Goal: Task Accomplishment & Management: Complete application form

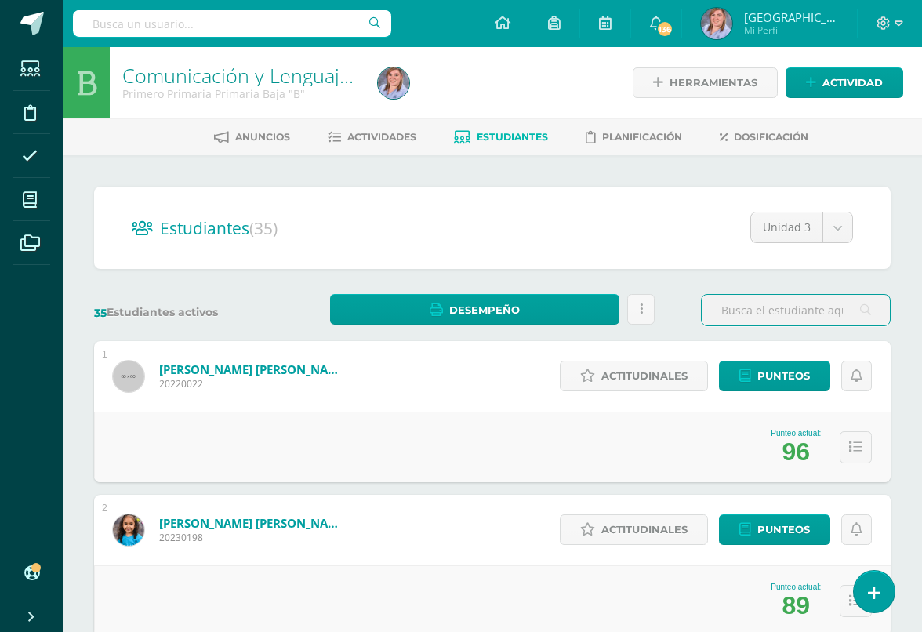
scroll to position [0, 37]
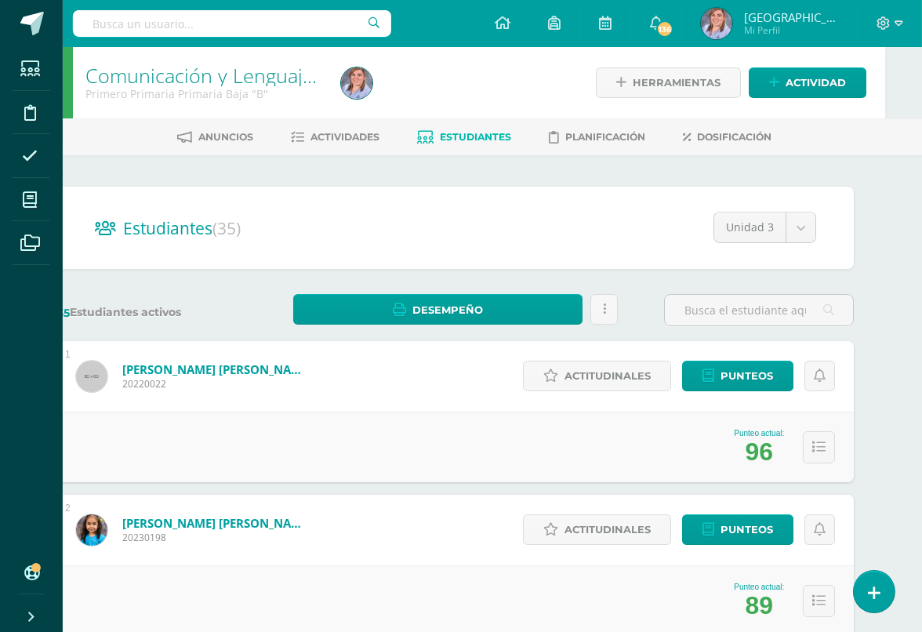
scroll to position [0, 38]
click at [22, 202] on span at bounding box center [30, 199] width 35 height 35
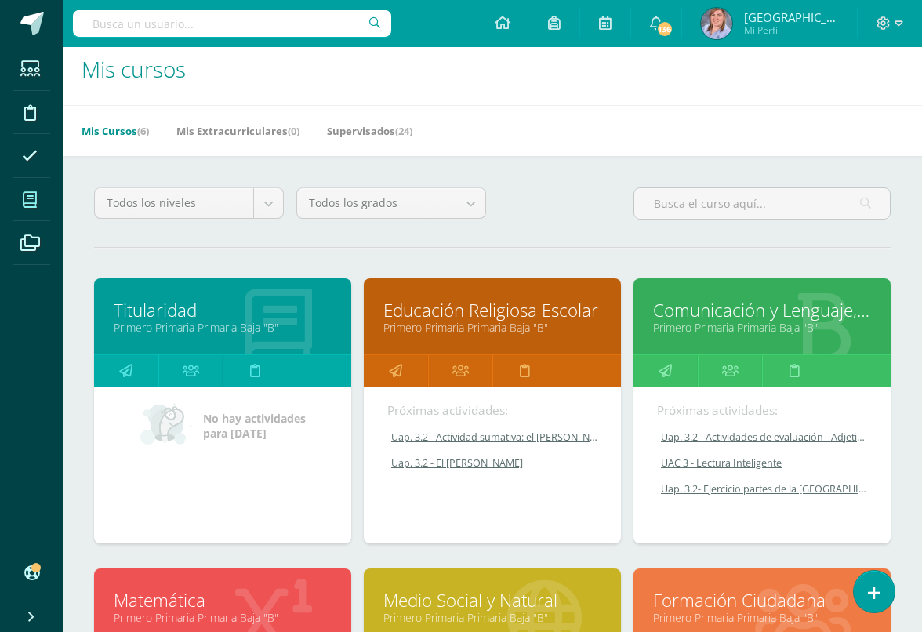
scroll to position [17, 0]
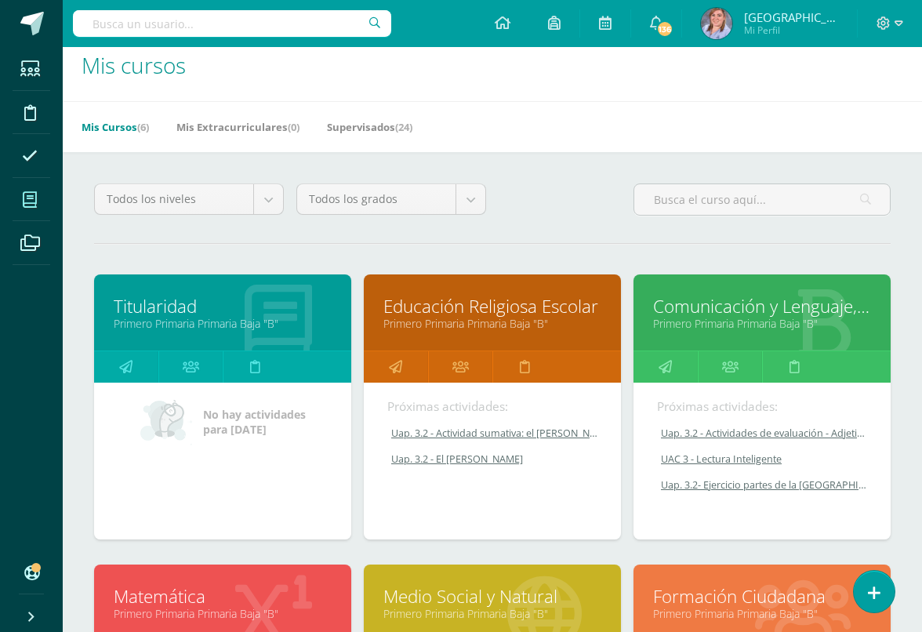
click at [439, 309] on link "Educación Religiosa Escolar" at bounding box center [492, 306] width 218 height 24
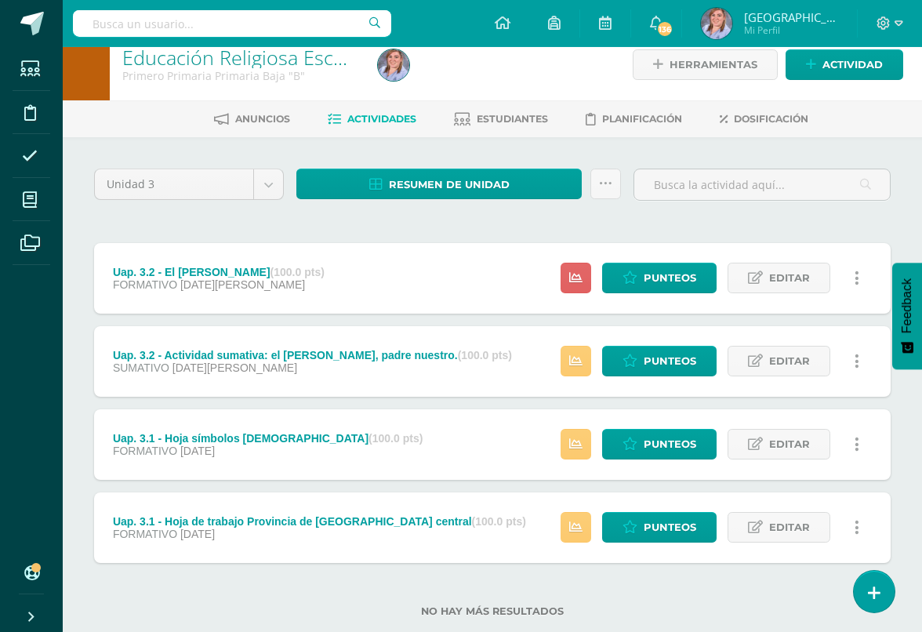
scroll to position [20, 0]
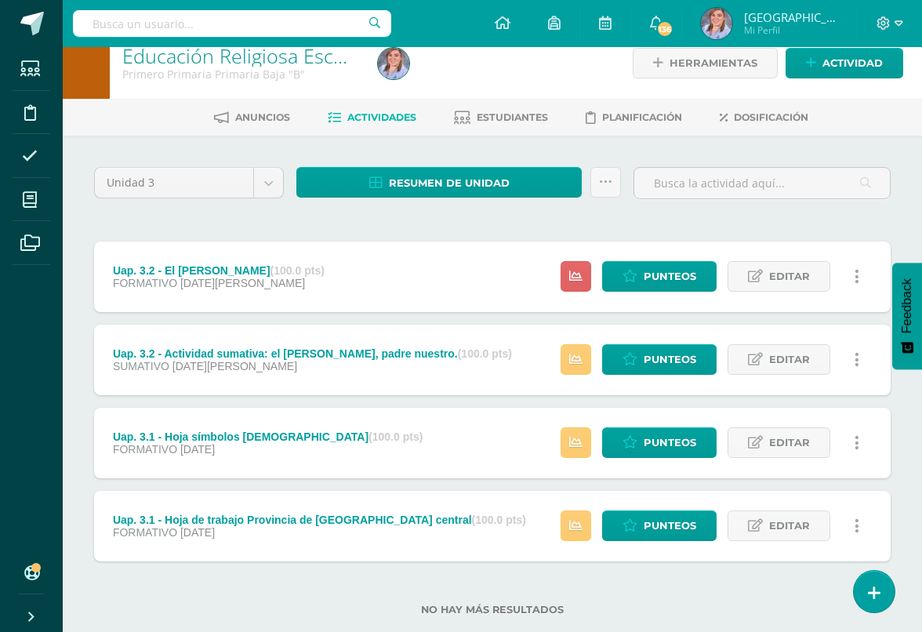
click at [648, 275] on span "Punteos" at bounding box center [670, 276] width 53 height 29
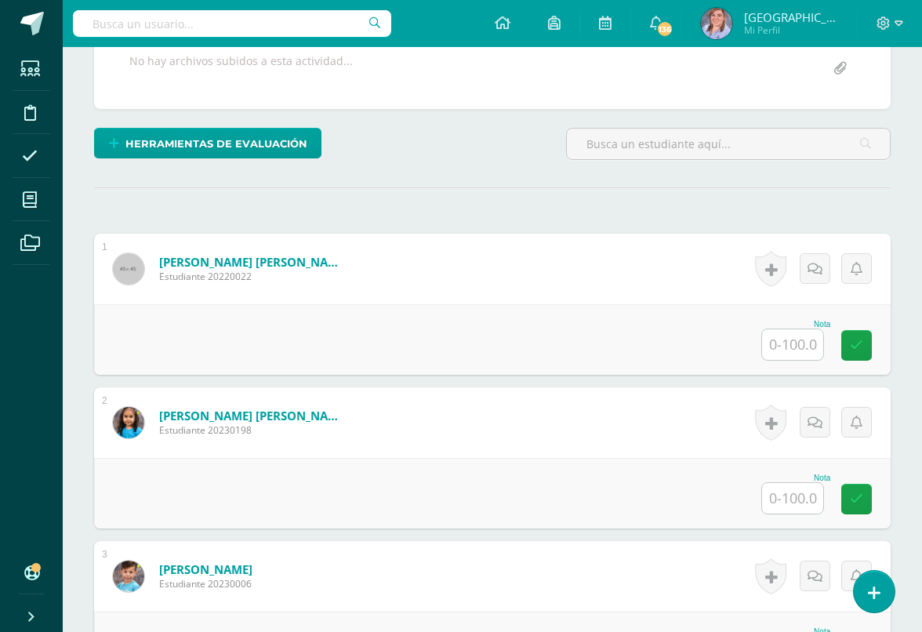
scroll to position [314, 0]
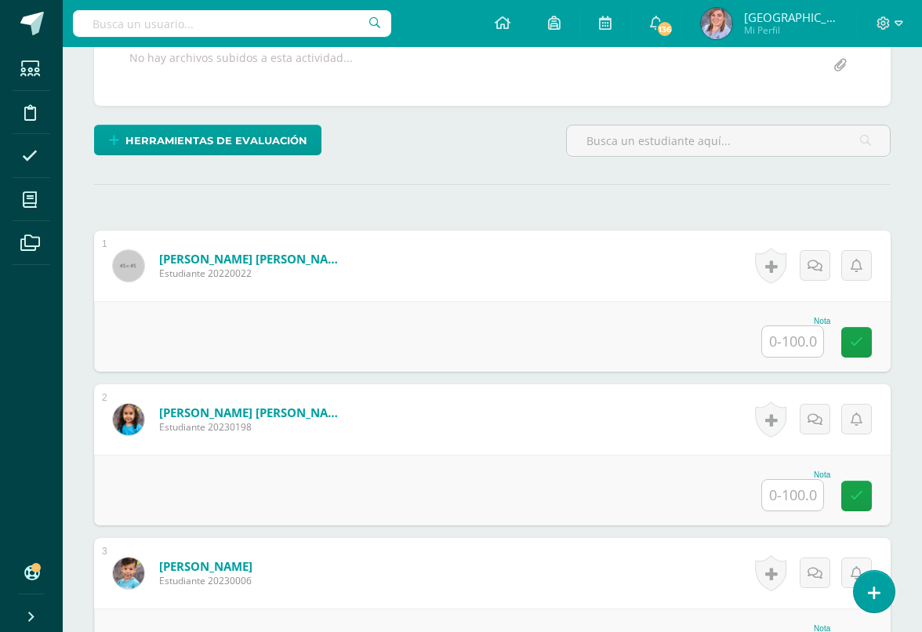
click at [800, 343] on input "text" at bounding box center [792, 341] width 61 height 31
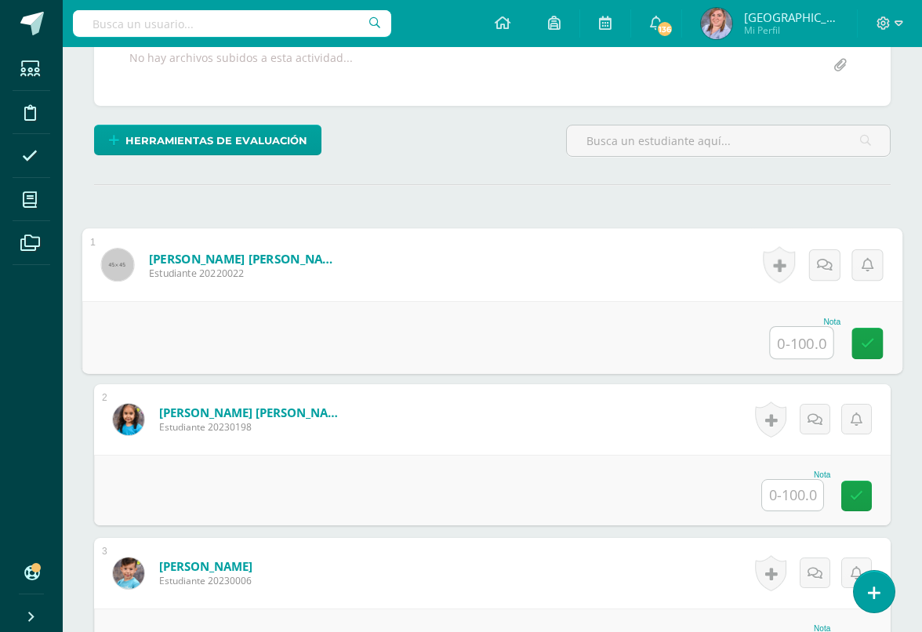
scroll to position [314, 37]
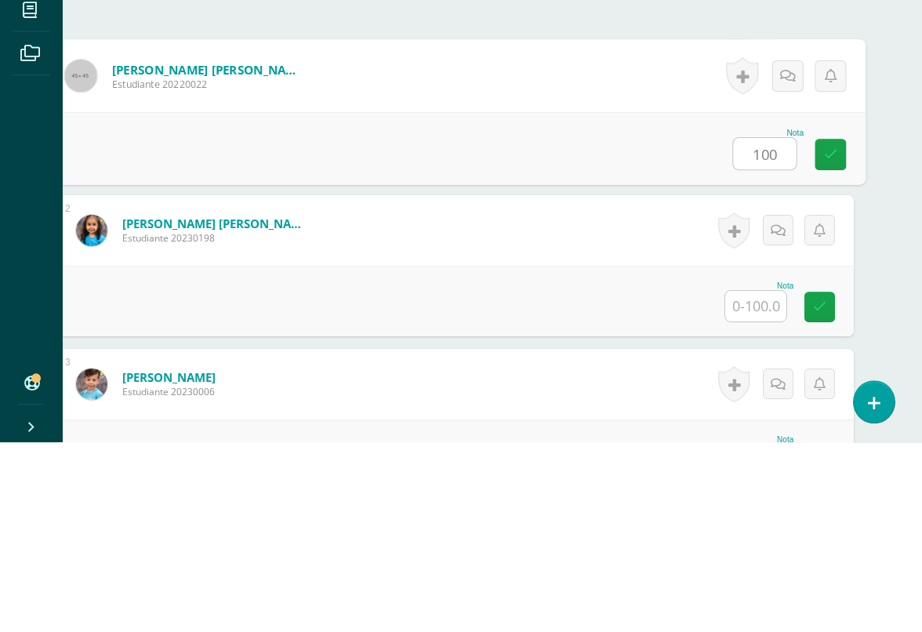
type input "100"
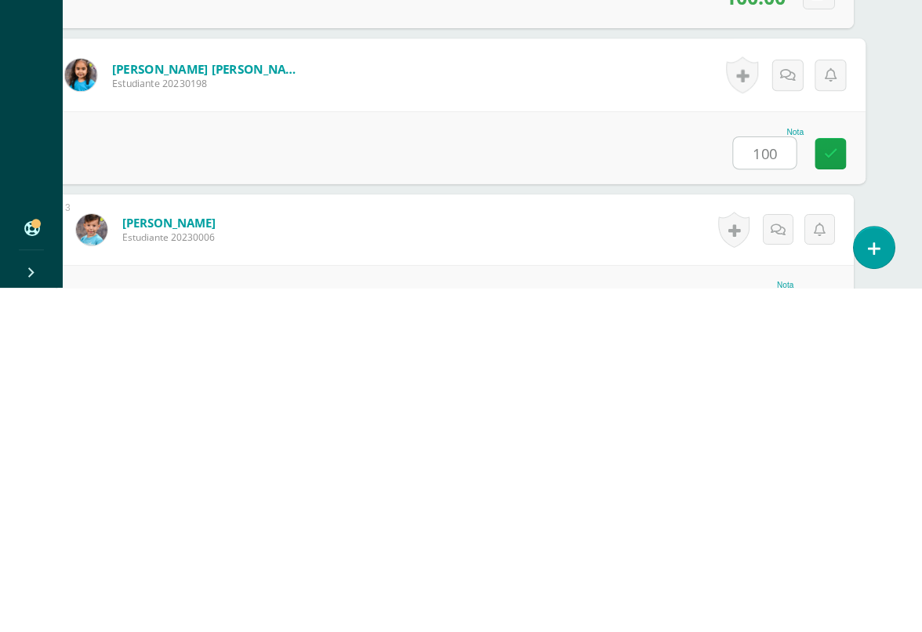
type input "100"
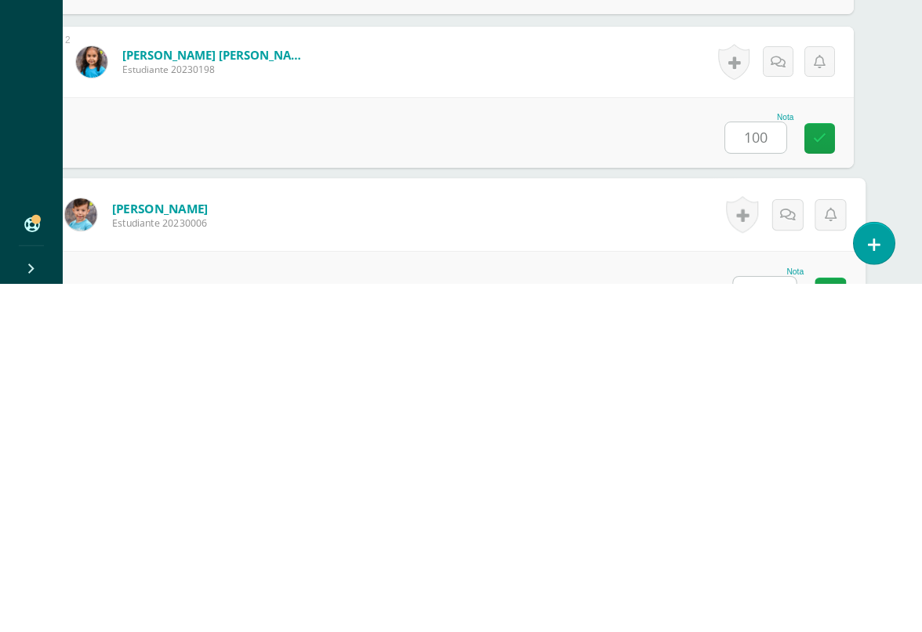
scroll to position [462, 37]
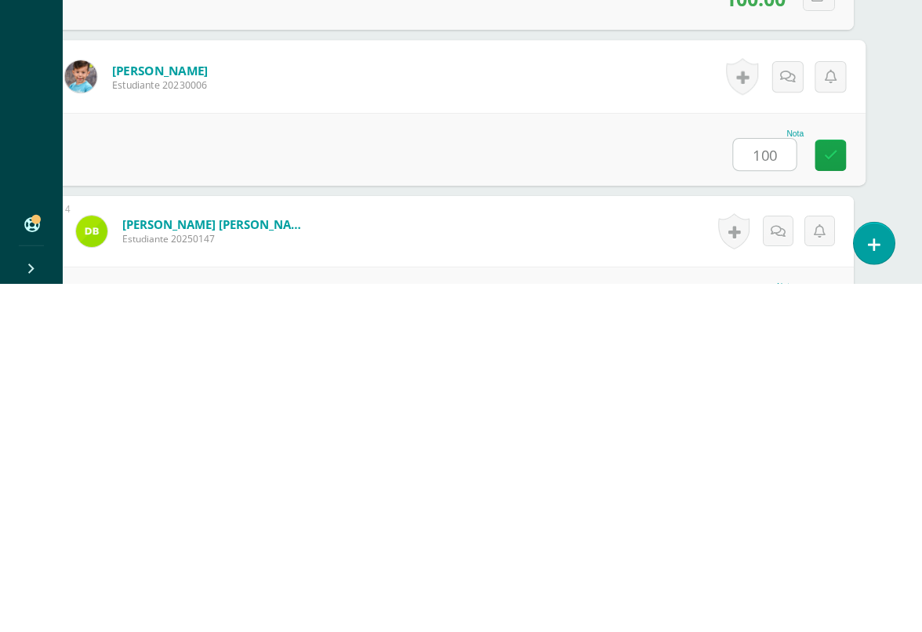
type input "100"
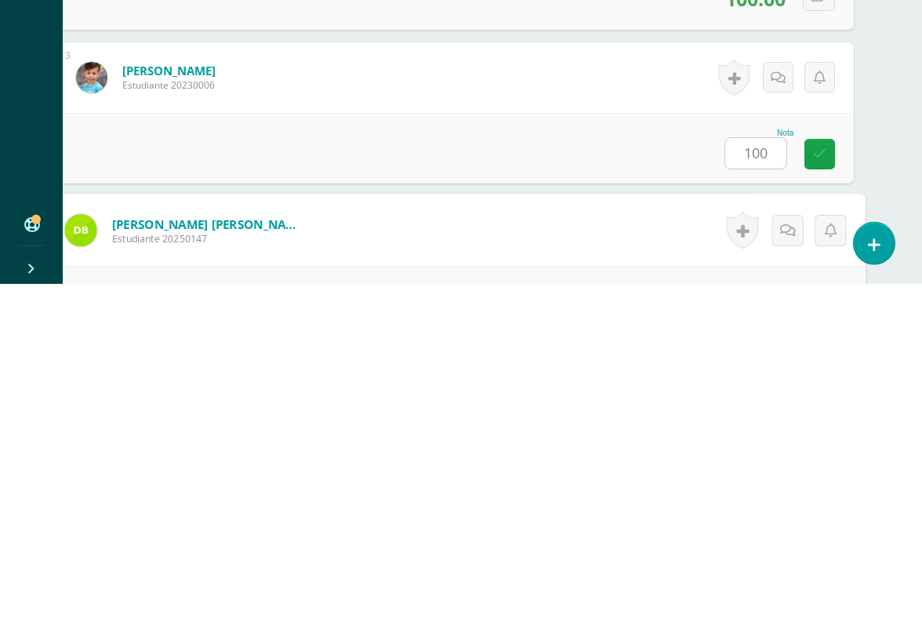
scroll to position [615, 37]
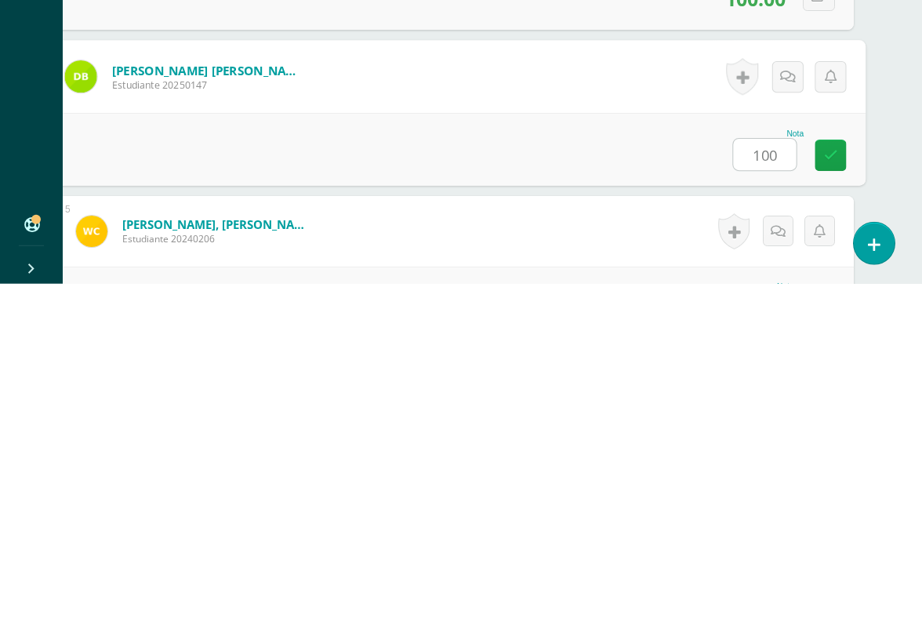
type input "100"
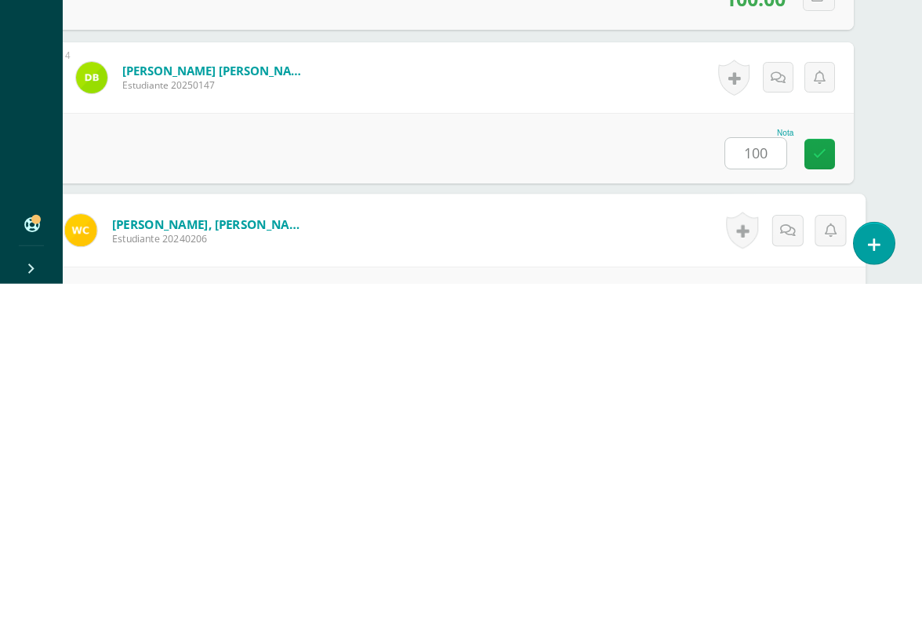
scroll to position [769, 37]
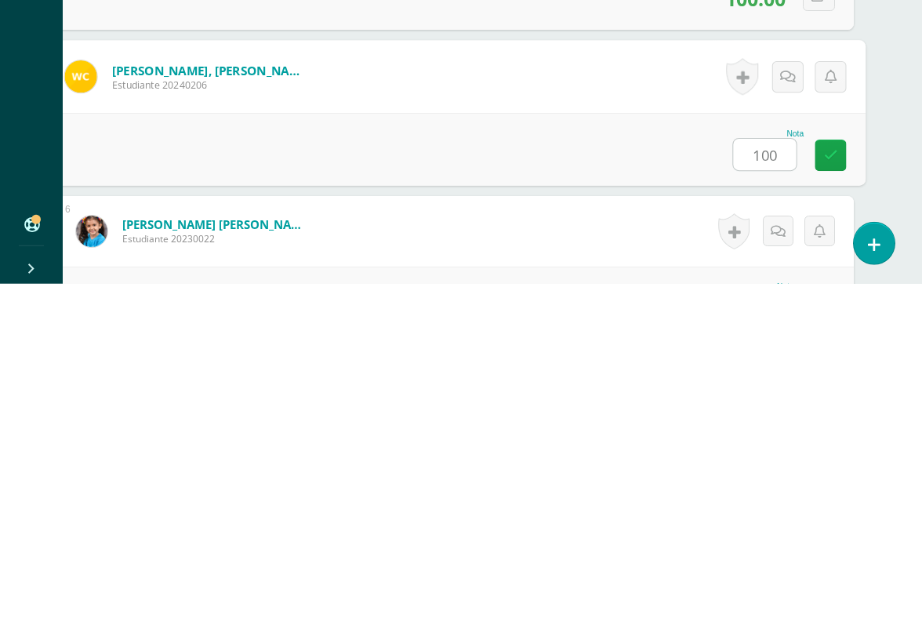
type input "100"
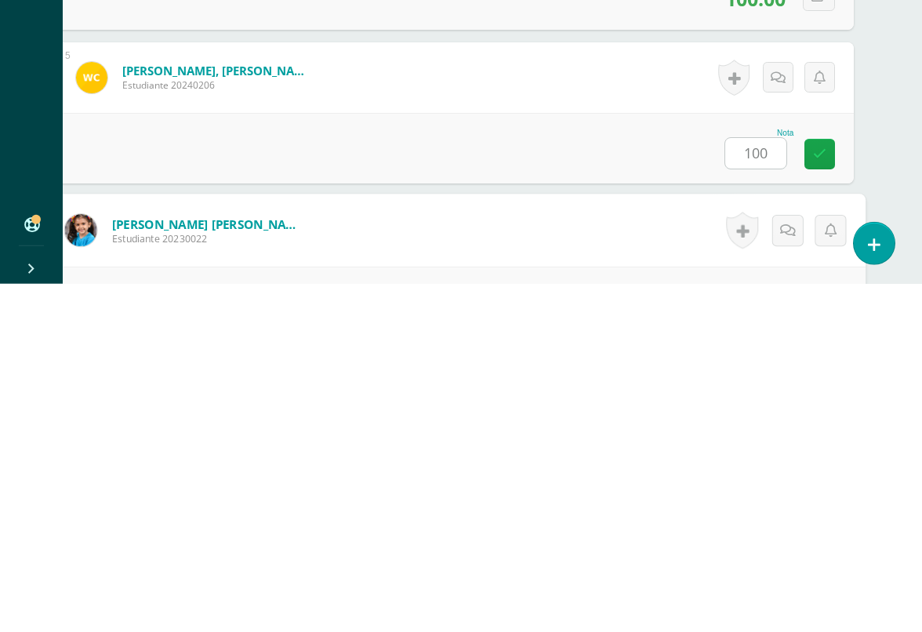
scroll to position [923, 37]
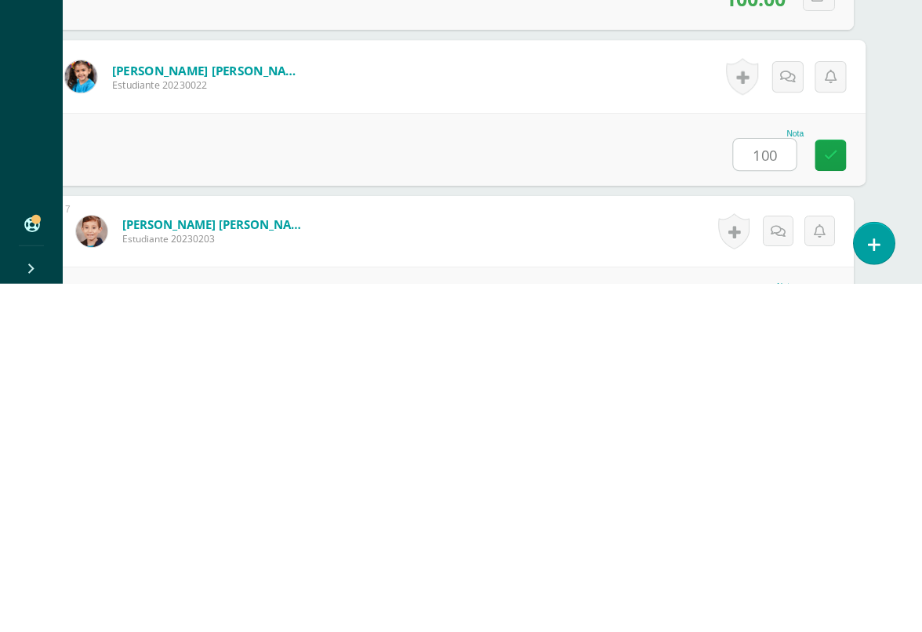
type input "100"
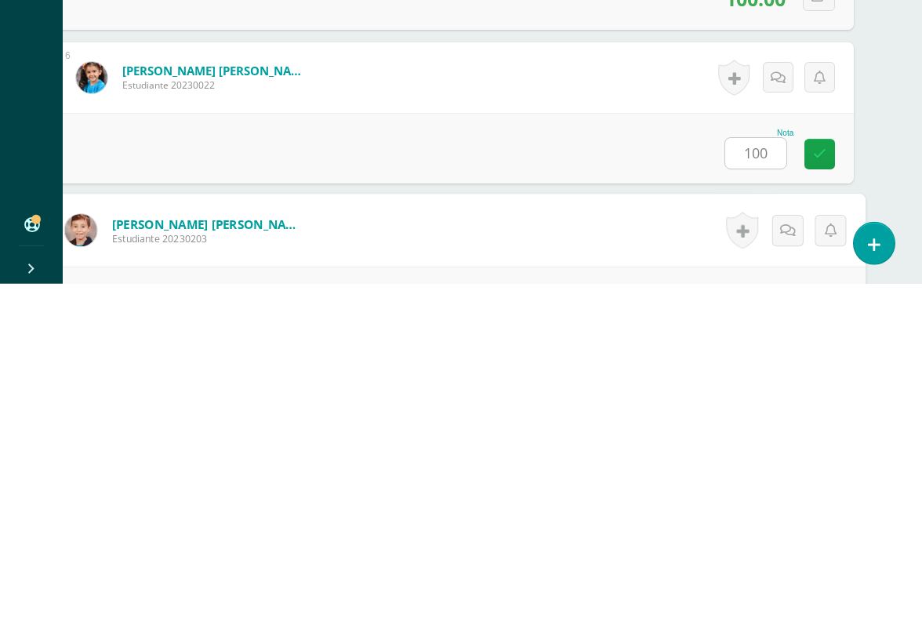
scroll to position [1077, 37]
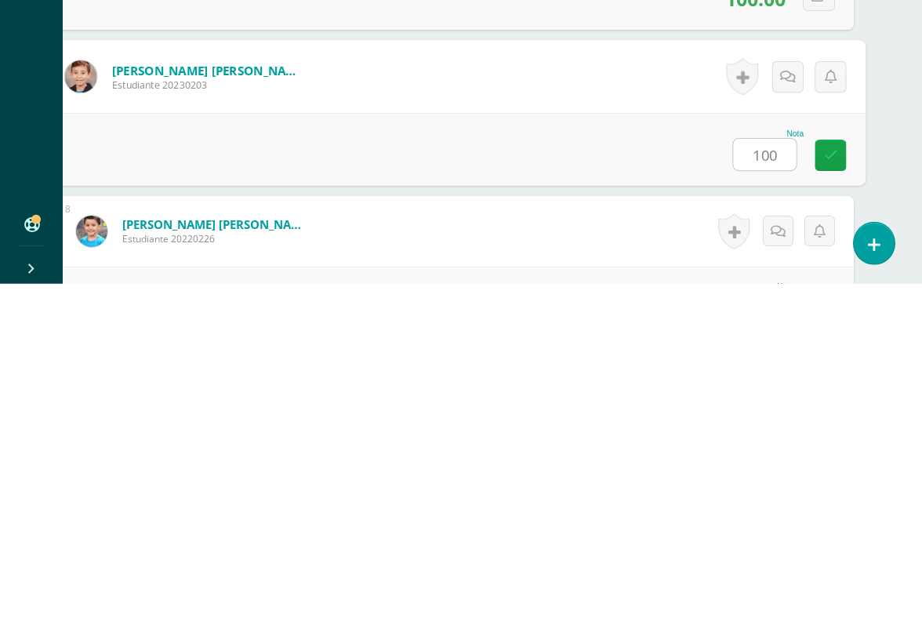
type input "100"
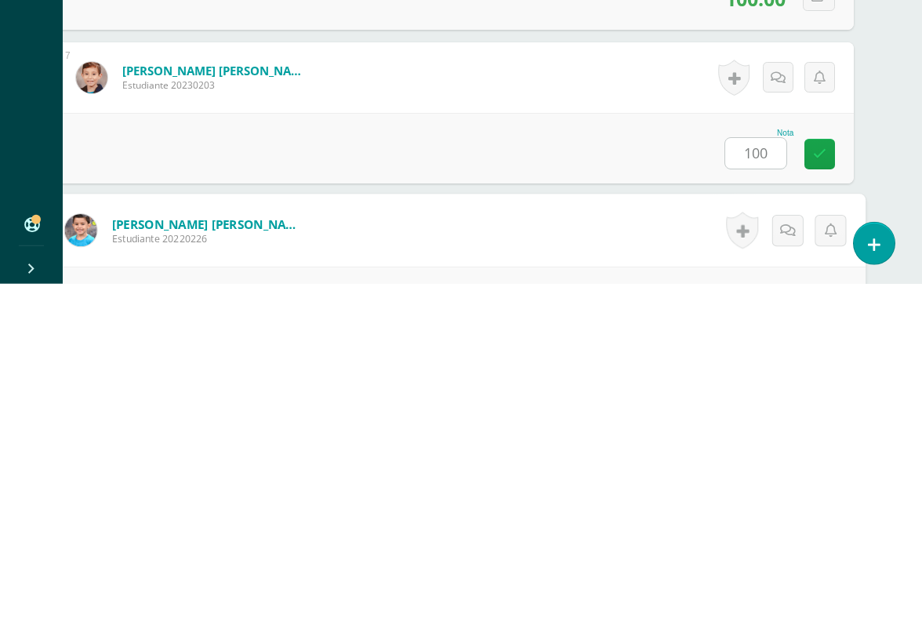
scroll to position [1230, 37]
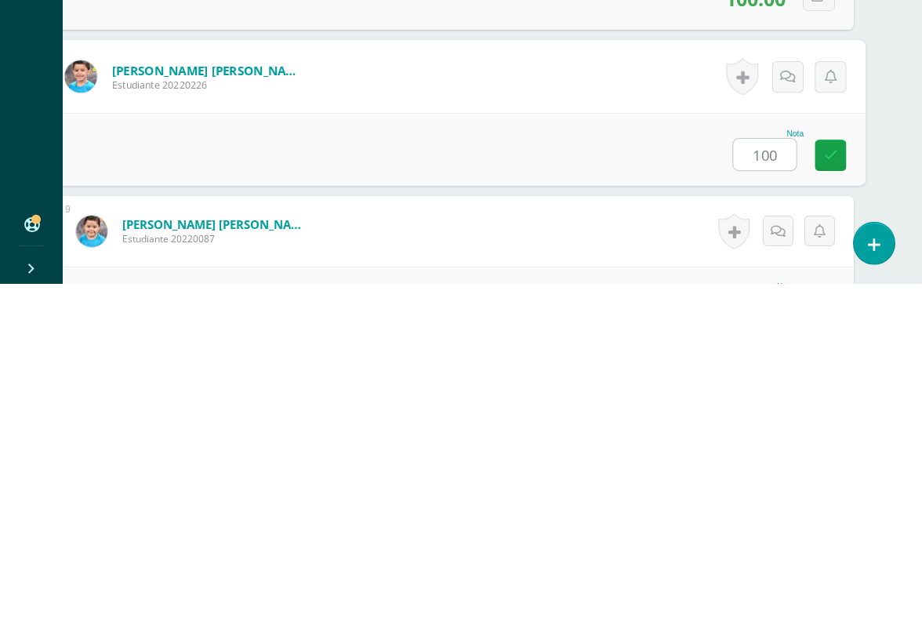
type input "100"
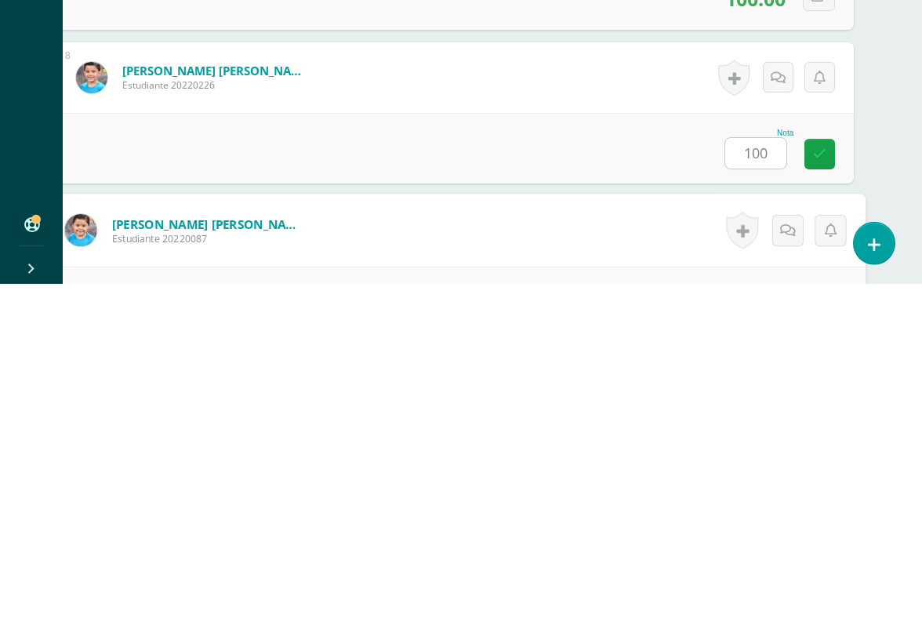
scroll to position [1384, 37]
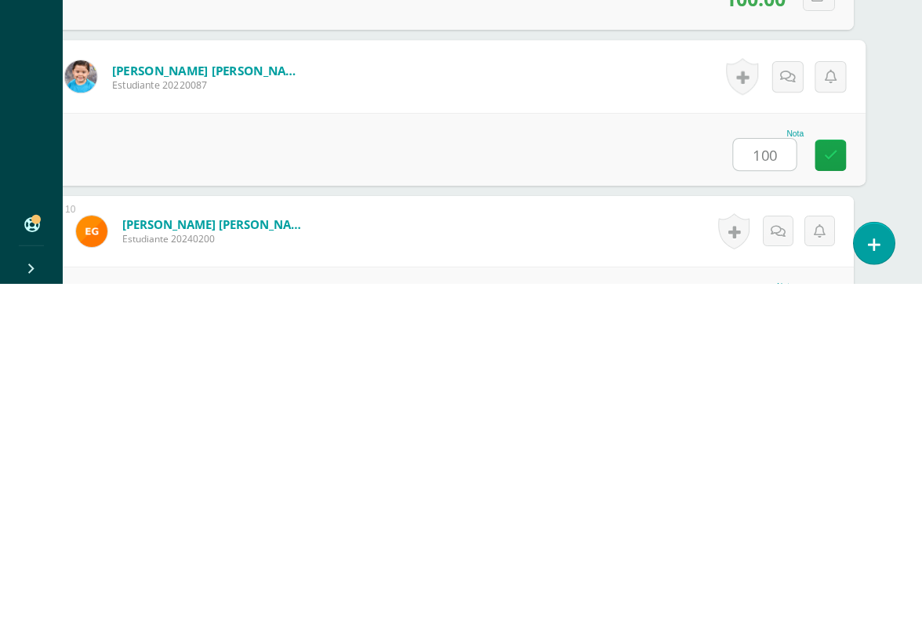
type input "100"
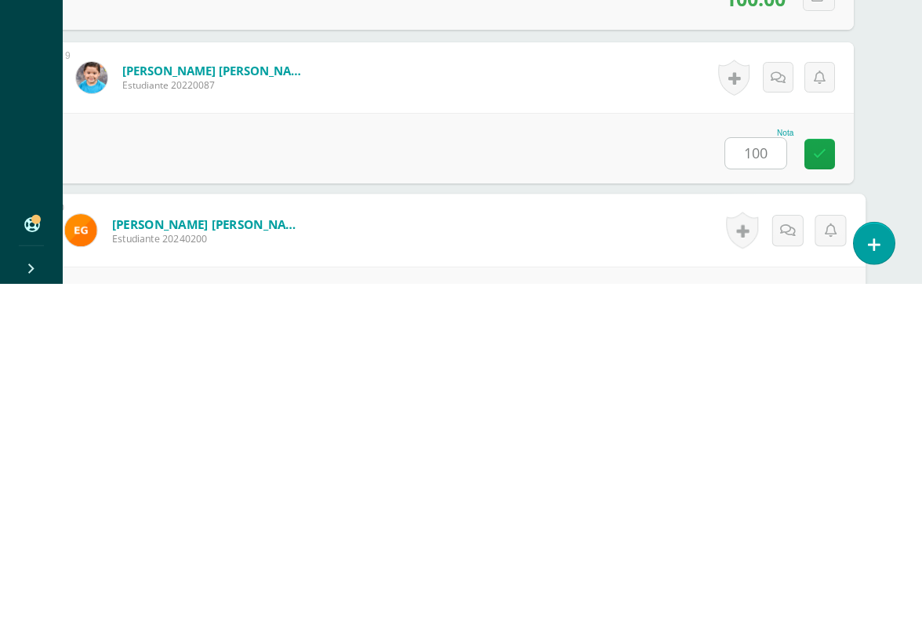
scroll to position [1538, 37]
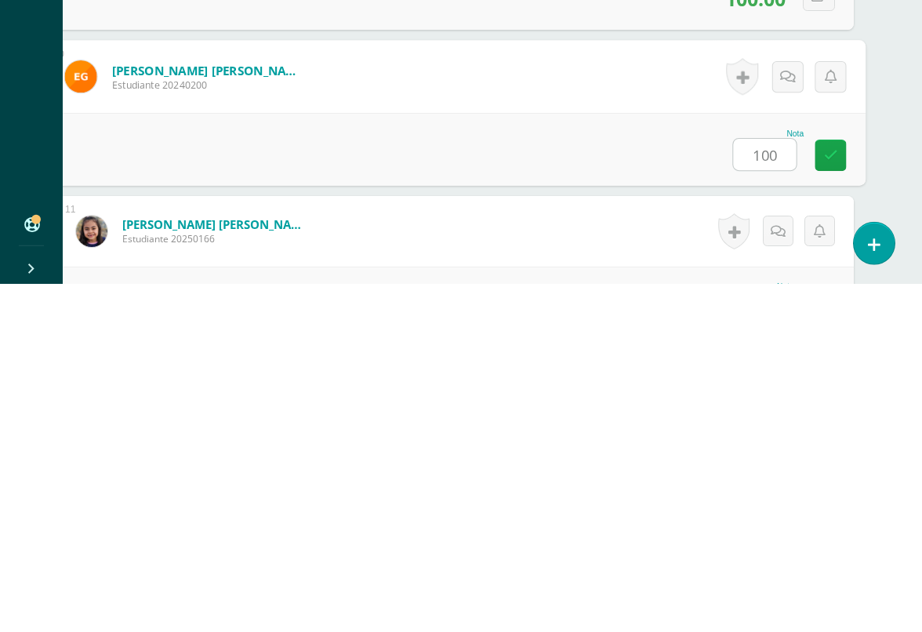
type input "100"
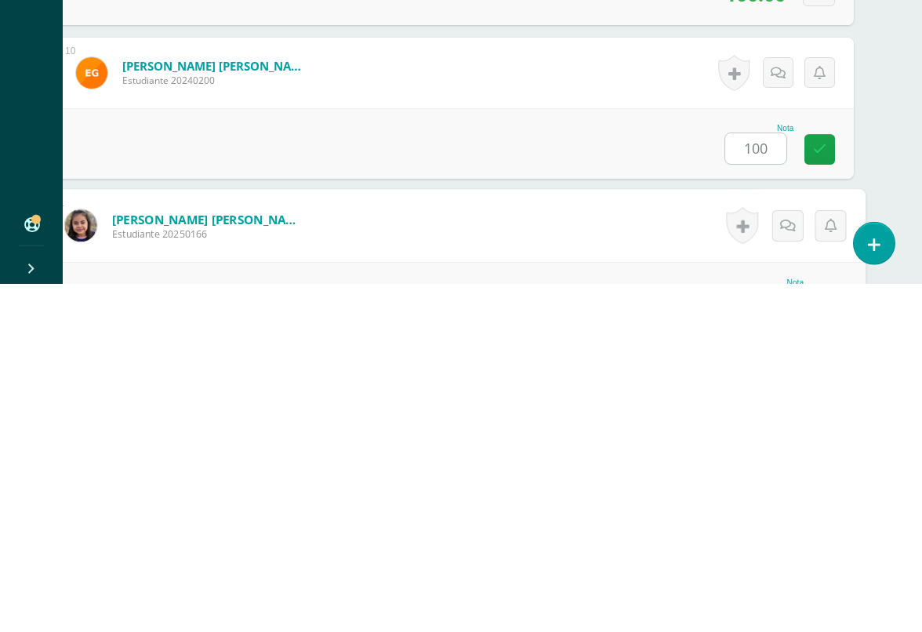
scroll to position [1691, 37]
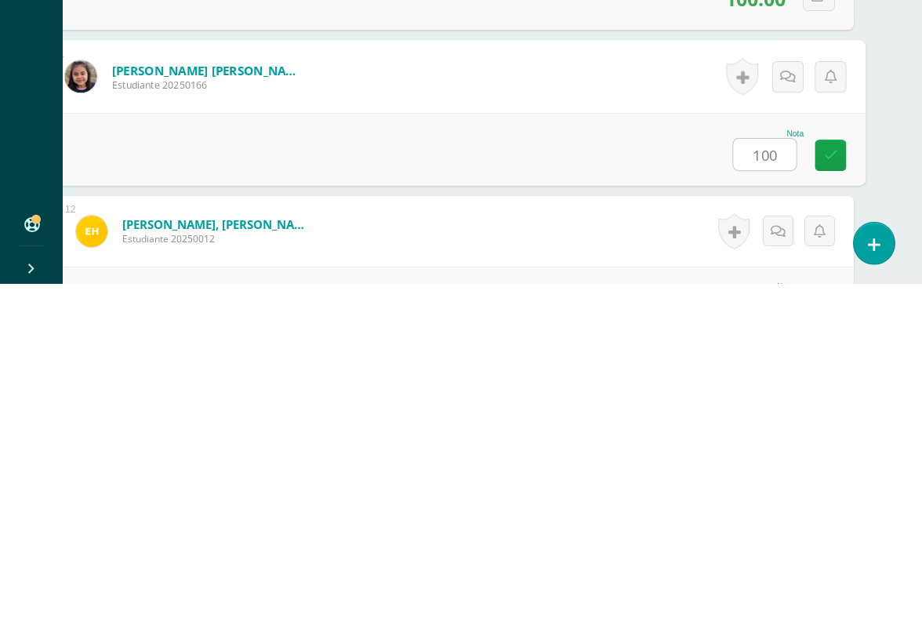
type input "100"
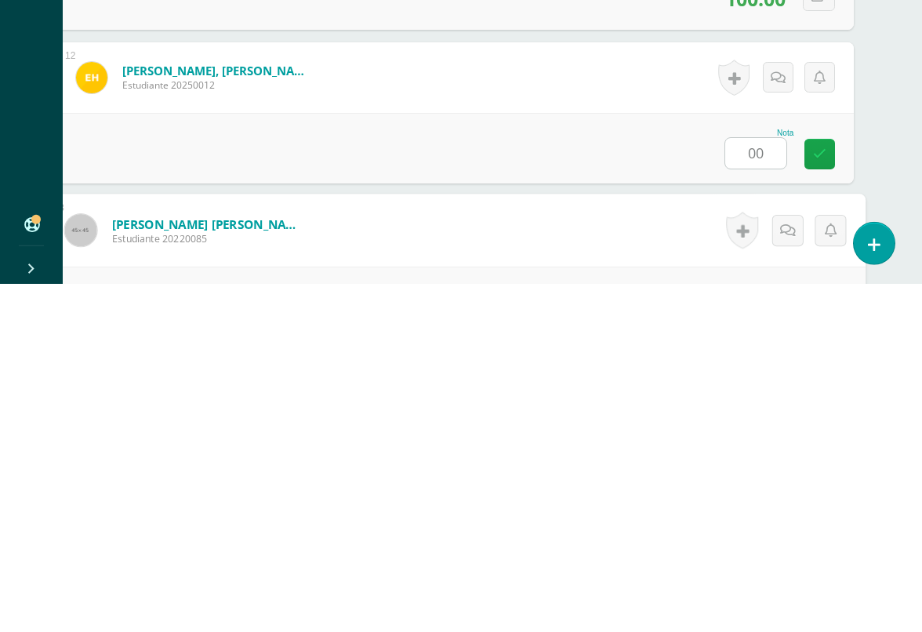
scroll to position [1999, 37]
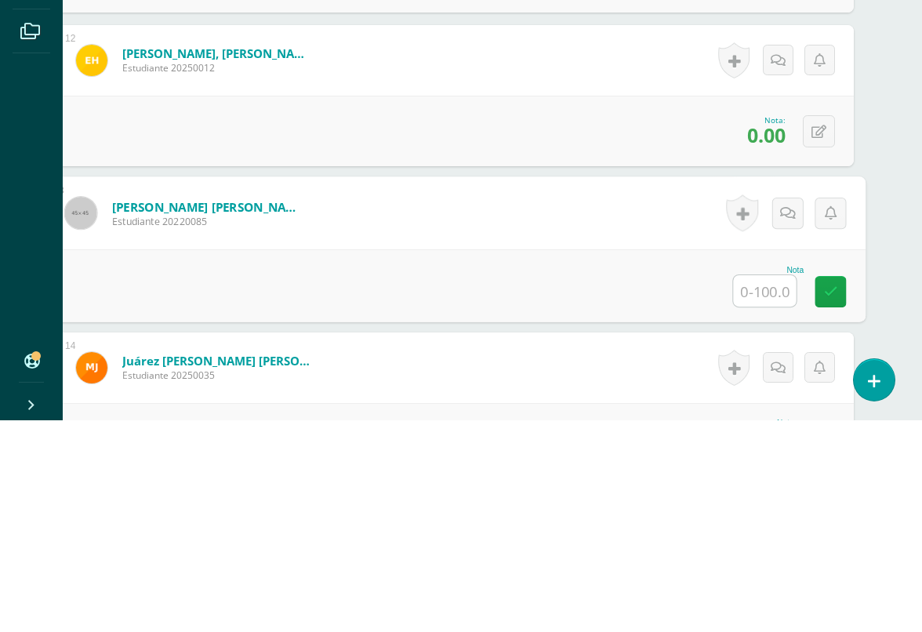
click at [808, 327] on button at bounding box center [819, 343] width 32 height 32
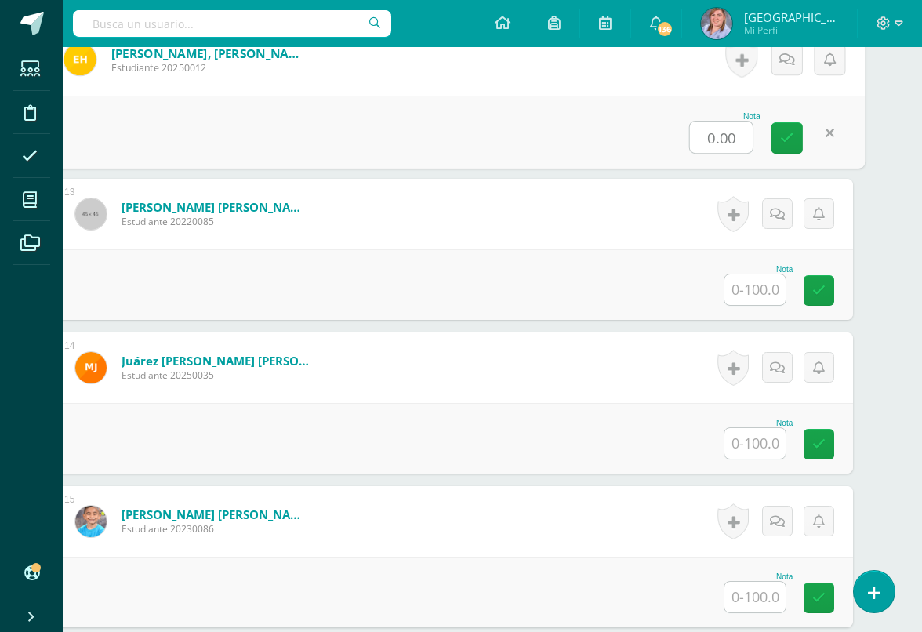
click at [710, 142] on input "0.00" at bounding box center [721, 137] width 63 height 31
type input "100"
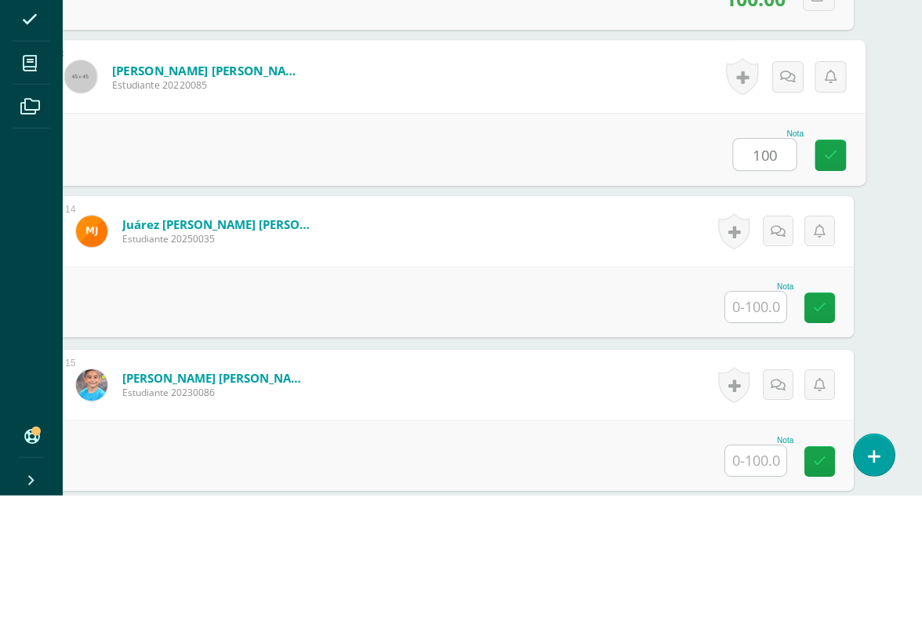
type input "100"
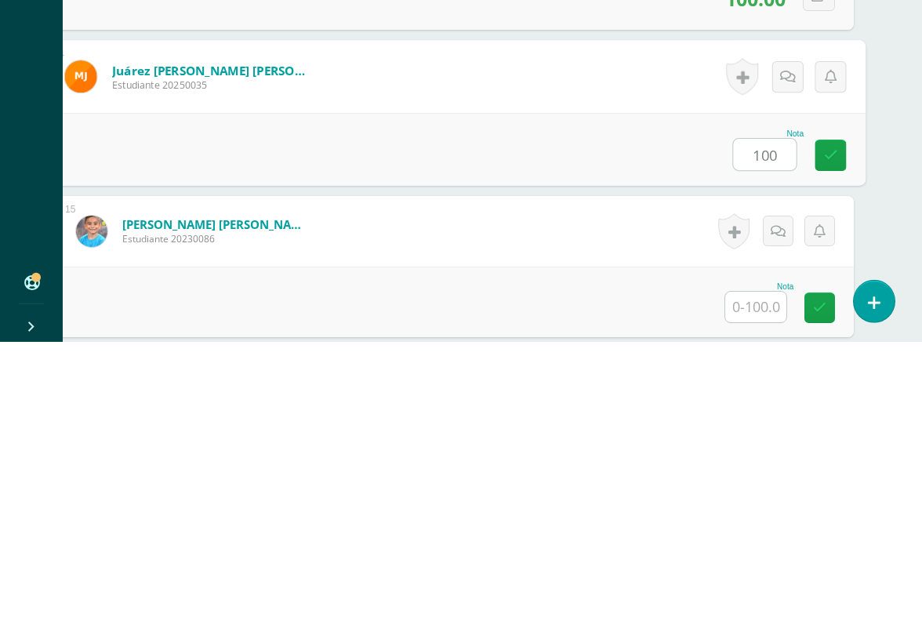
type input "100"
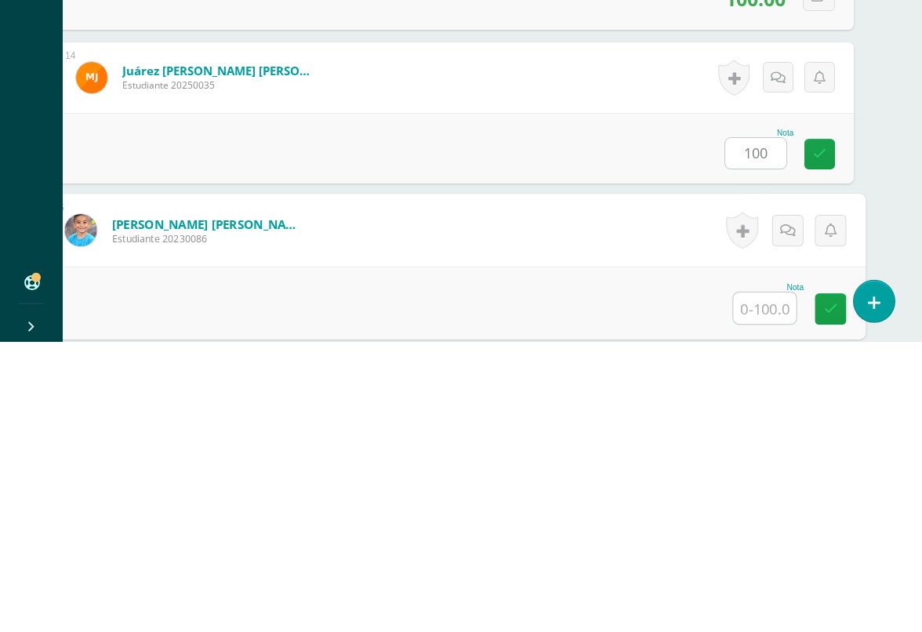
scroll to position [2306, 37]
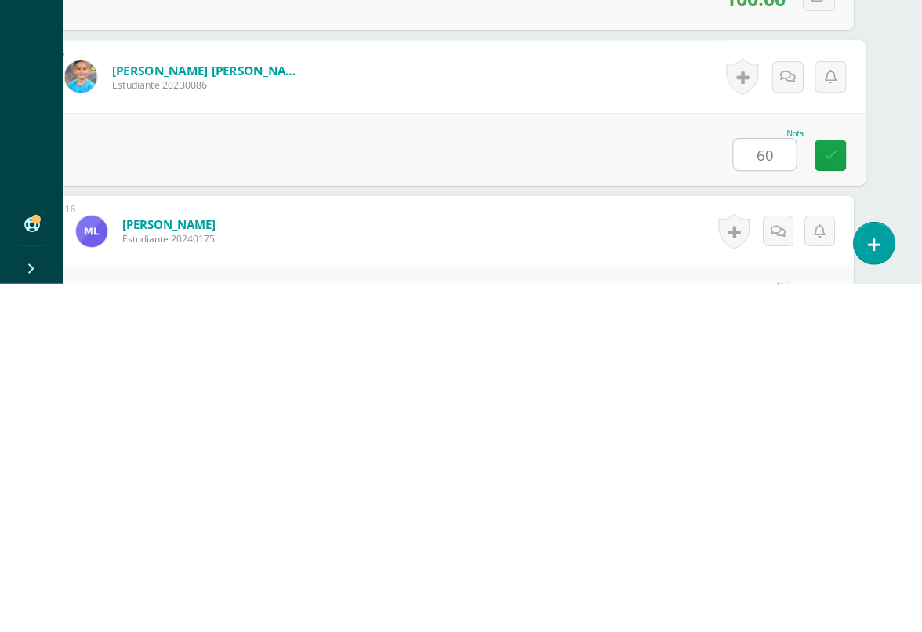
type input "60"
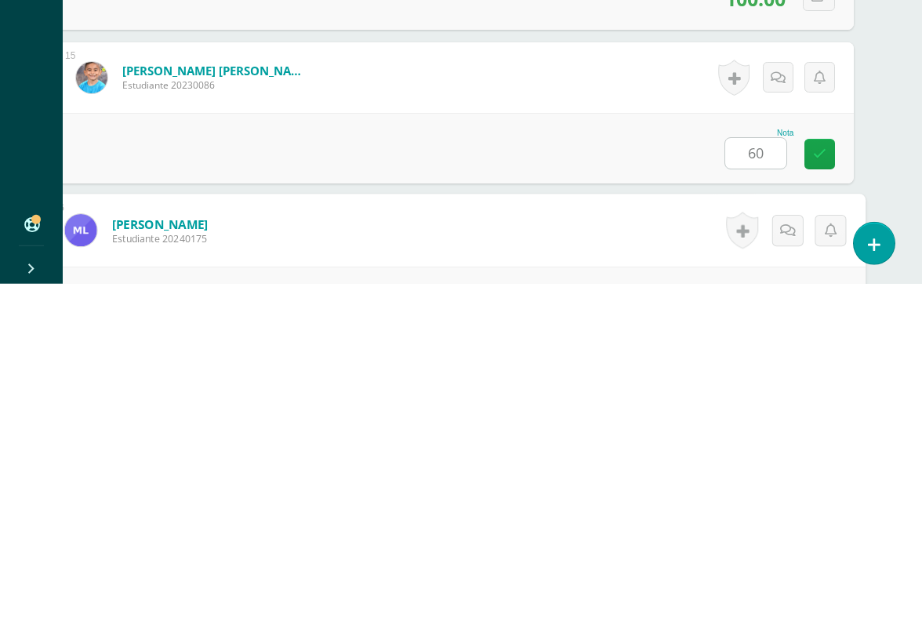
scroll to position [2460, 37]
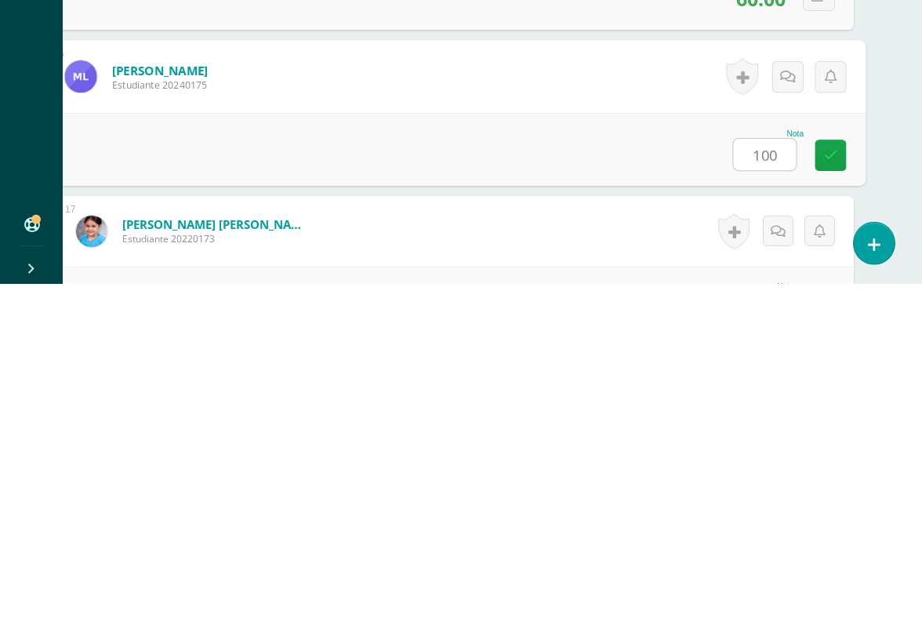
type input "100"
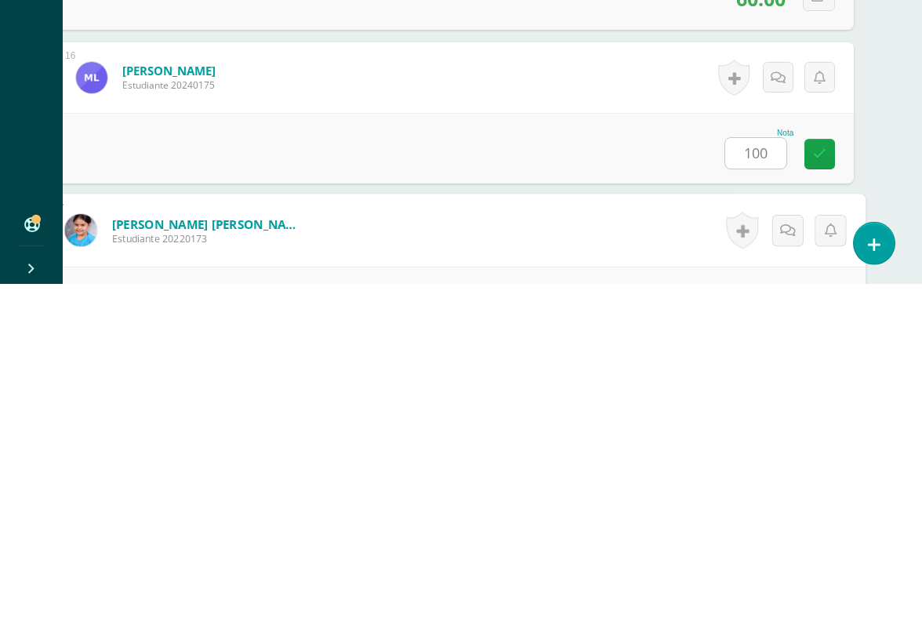
scroll to position [2613, 37]
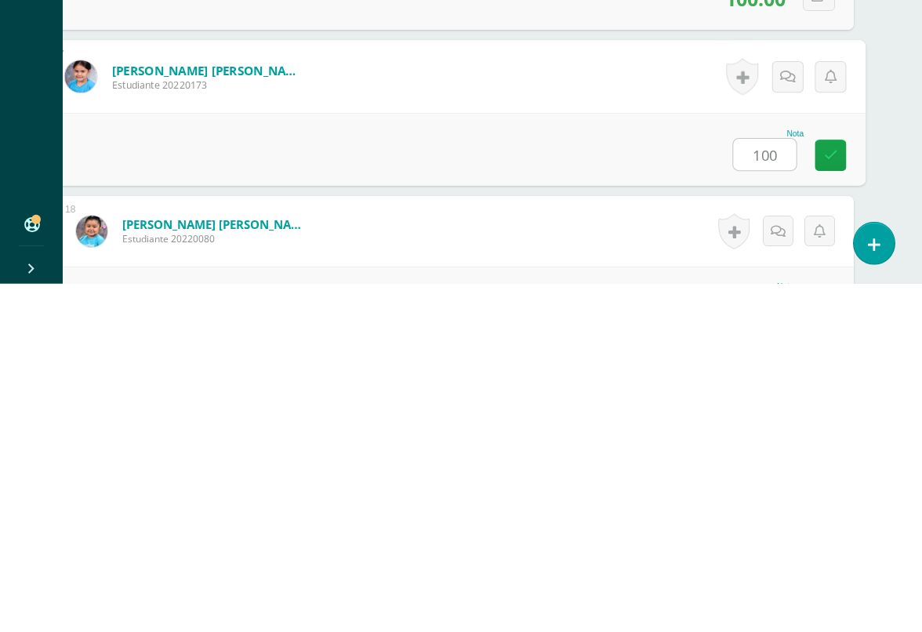
type input "100"
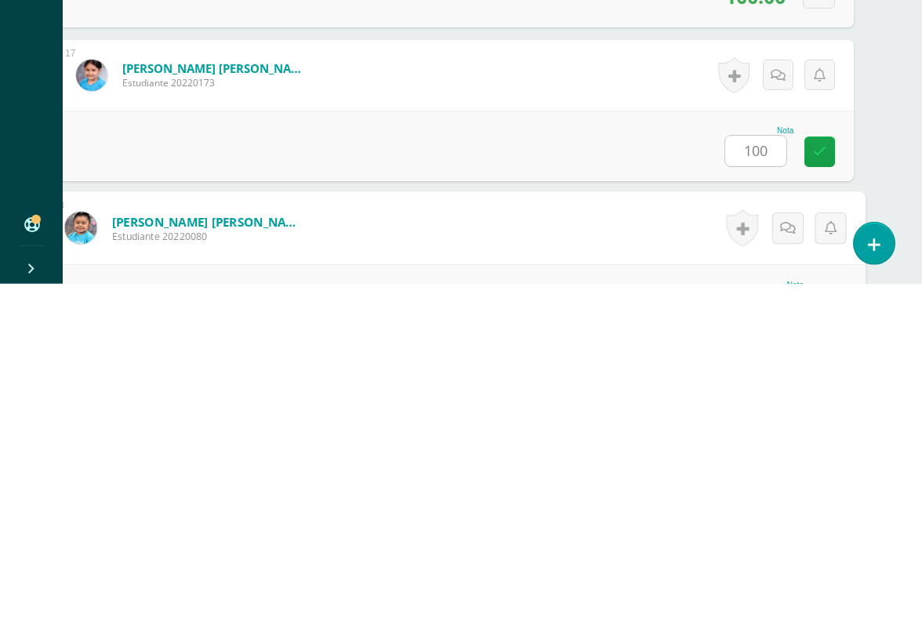
scroll to position [2767, 37]
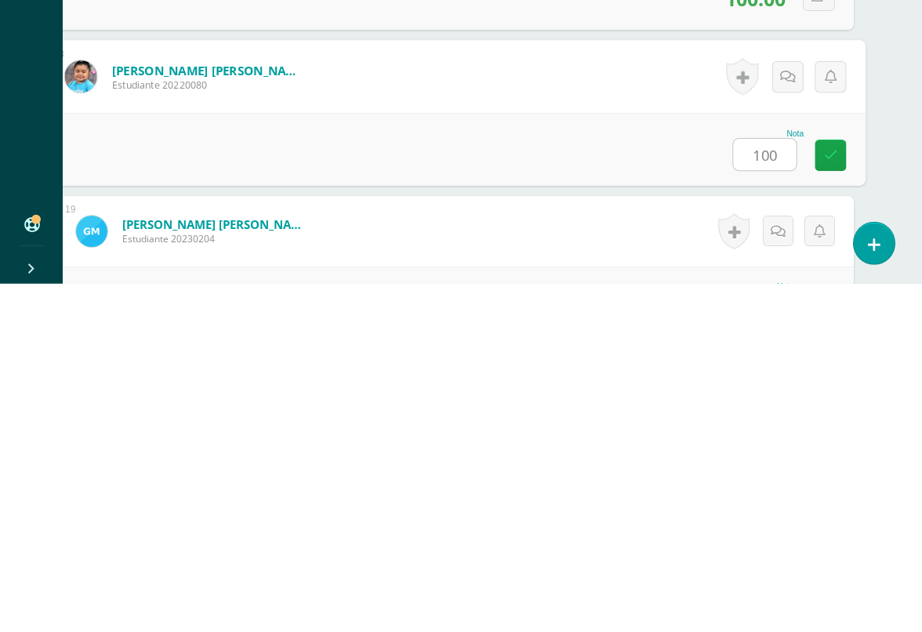
type input "100"
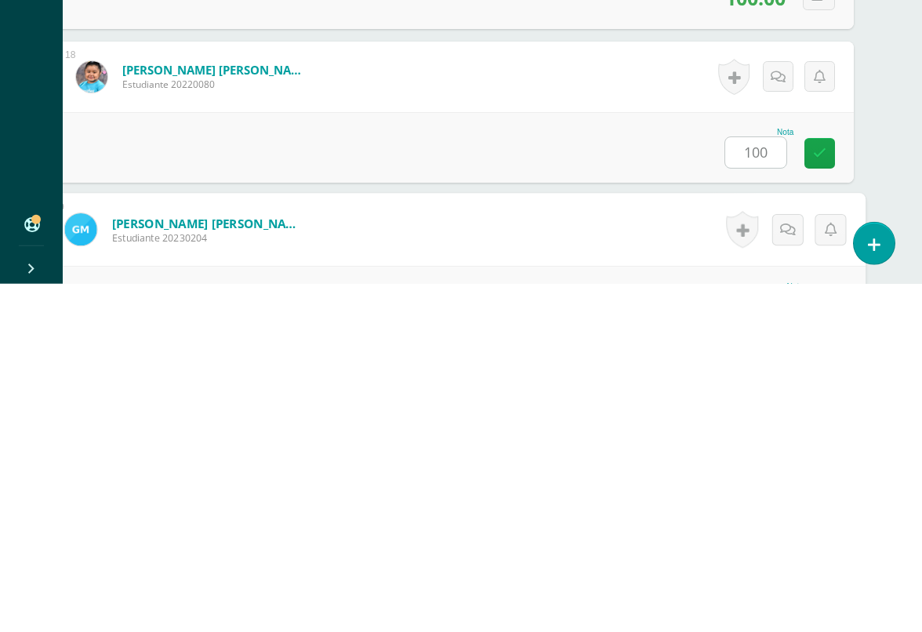
scroll to position [2921, 37]
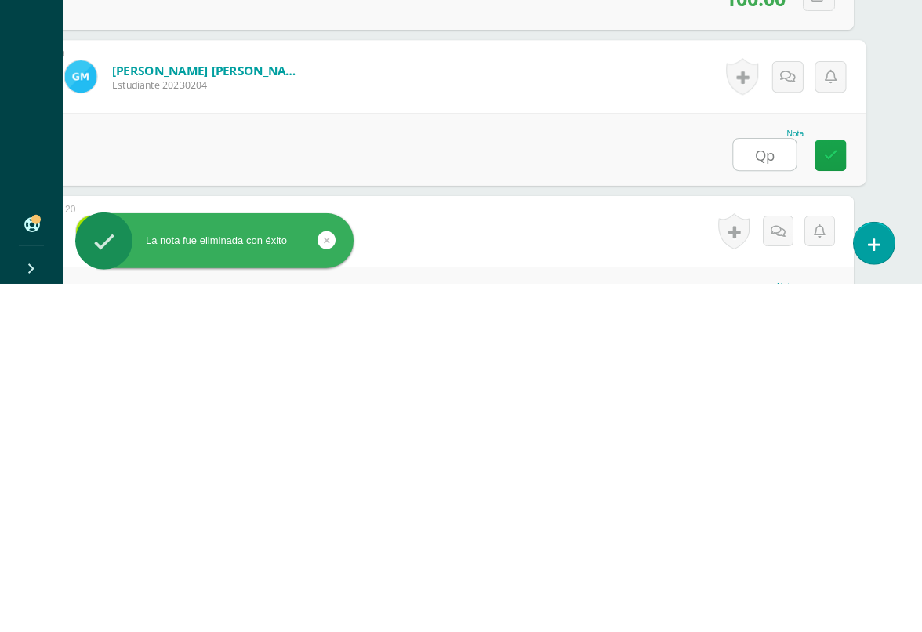
type input "Q"
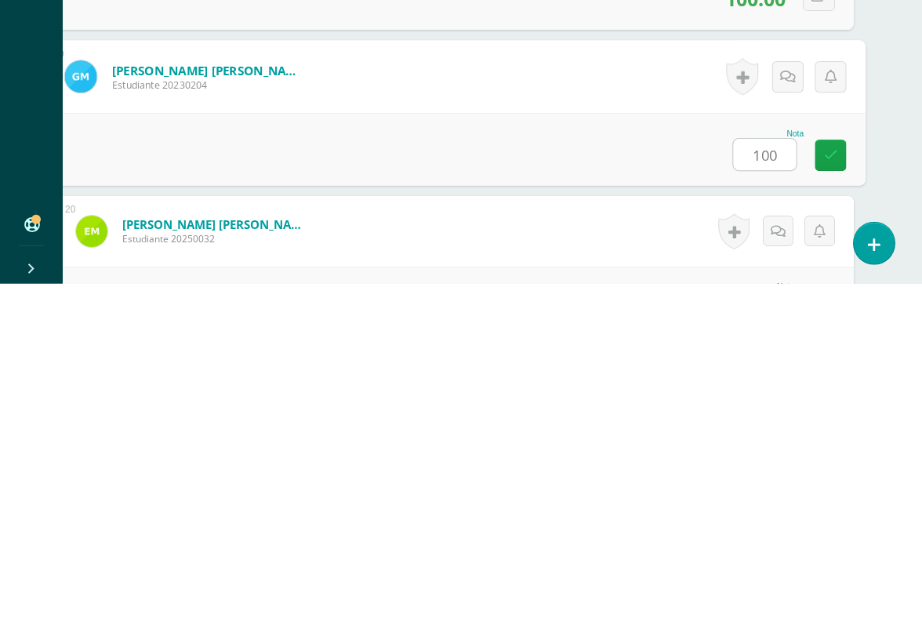
type input "100"
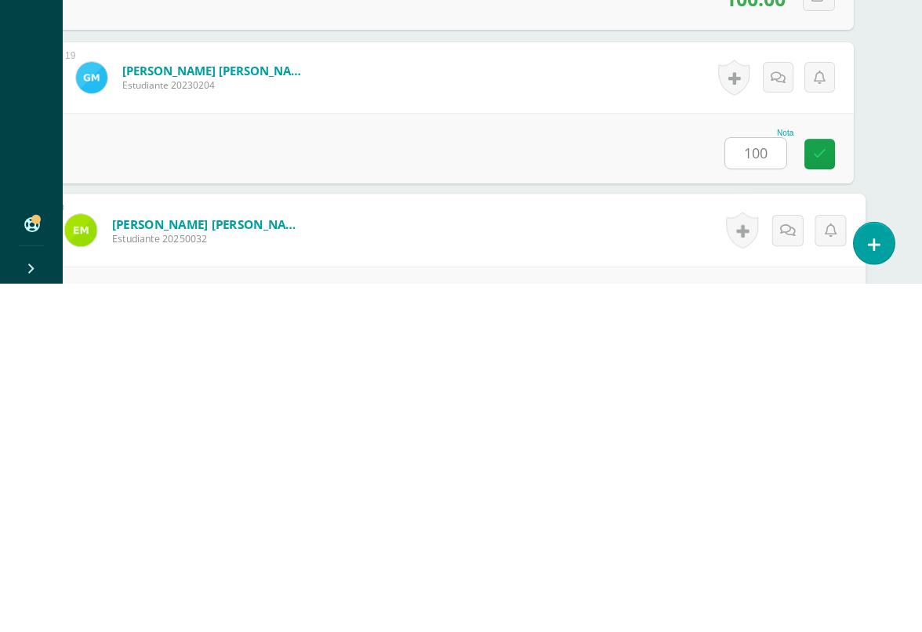
scroll to position [3074, 37]
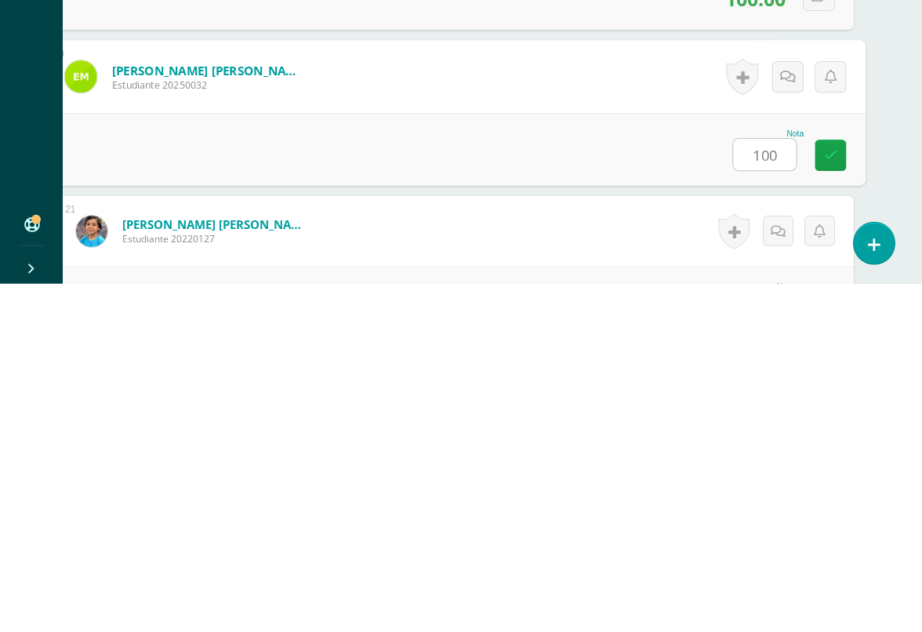
type input "100"
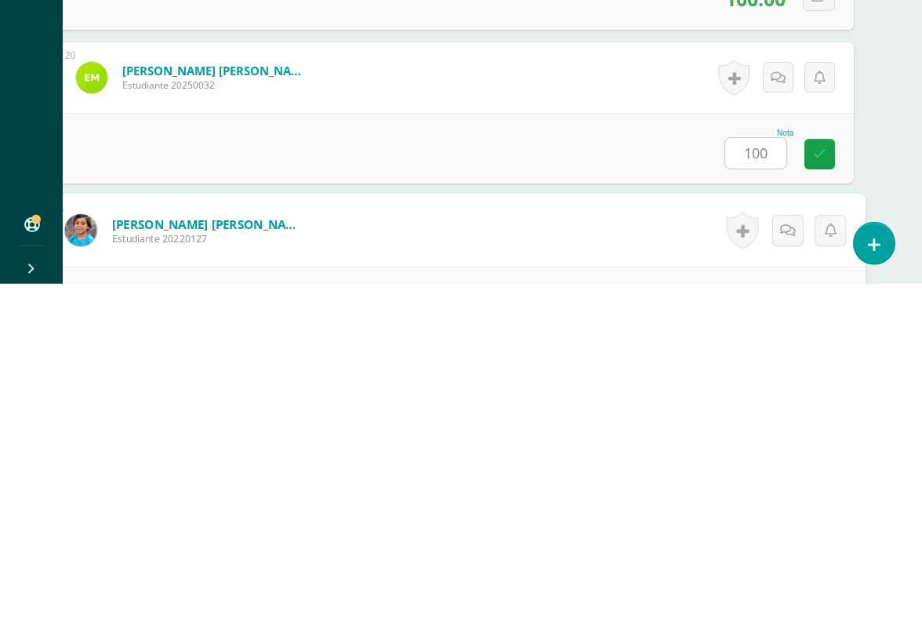
scroll to position [3228, 37]
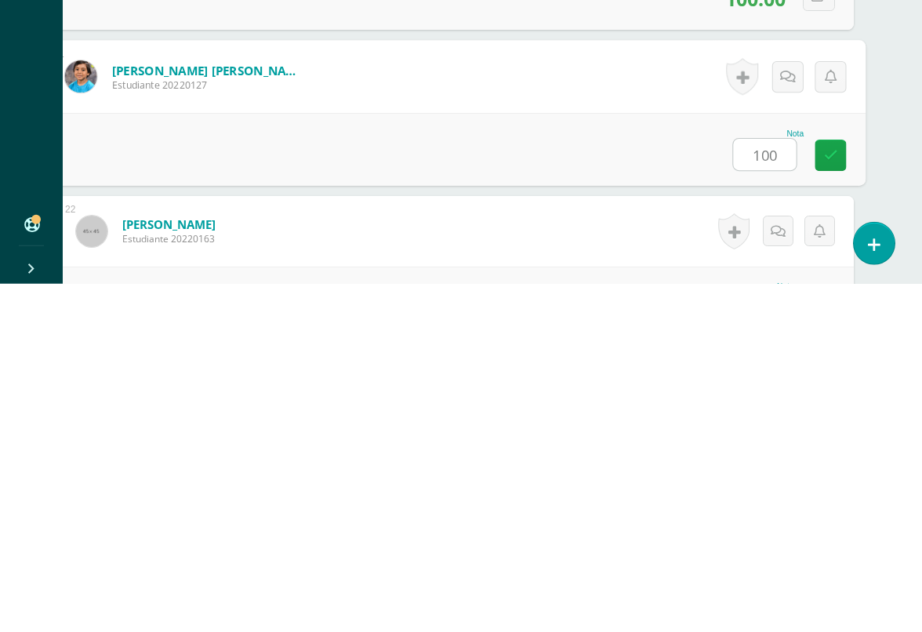
type input "100"
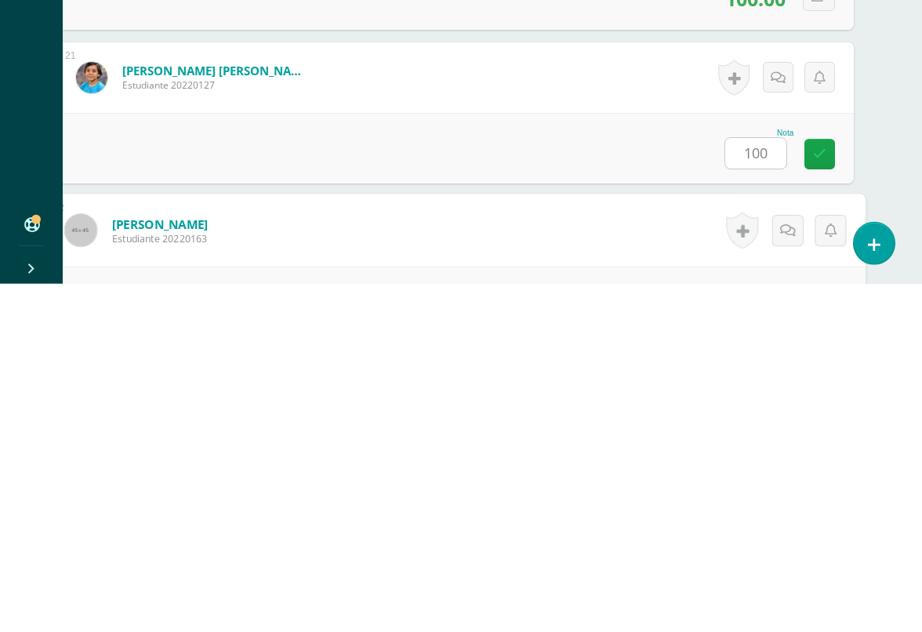
scroll to position [3382, 37]
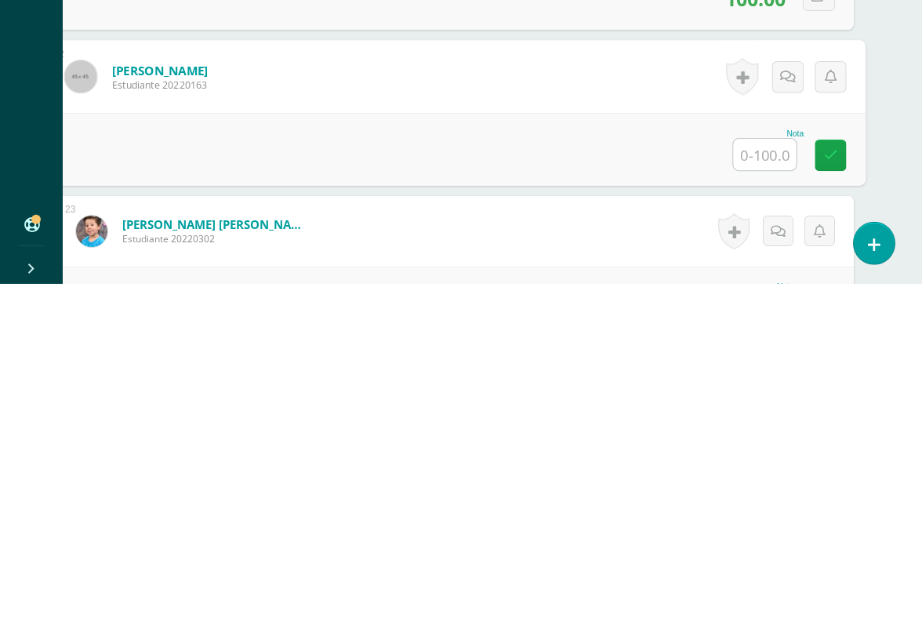
type input "Q"
type input "q"
type input "100"
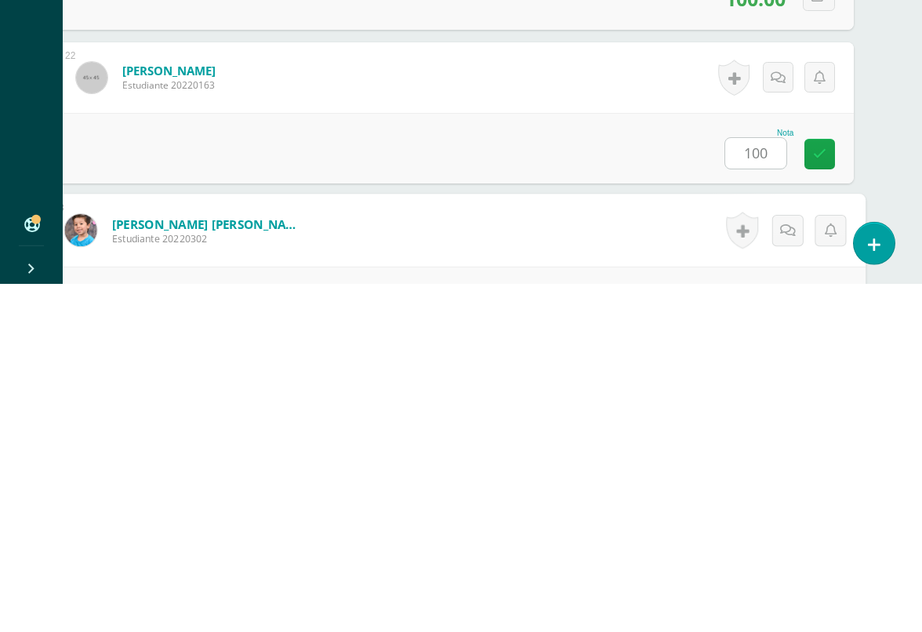
scroll to position [3535, 37]
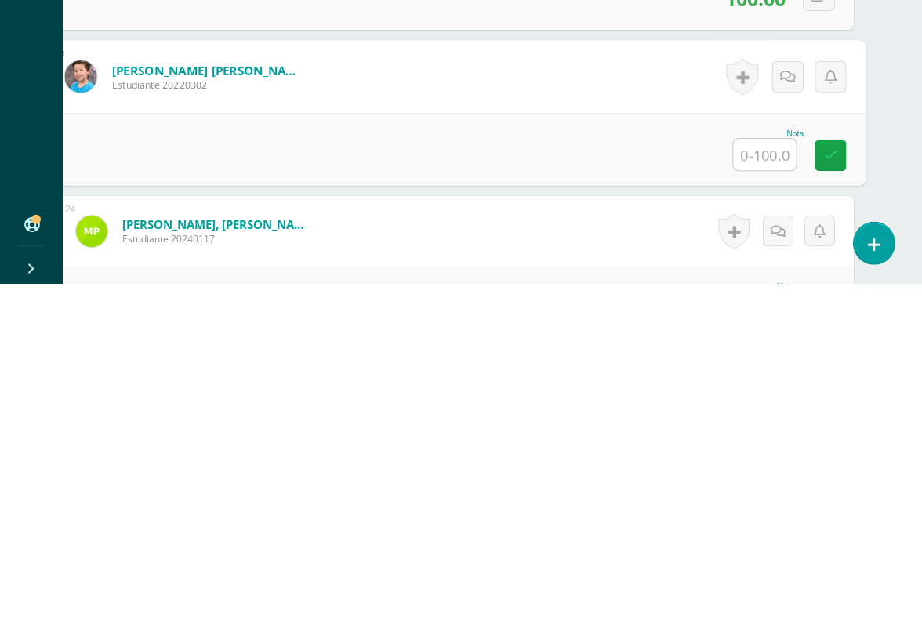
type input "Q"
type input "100"
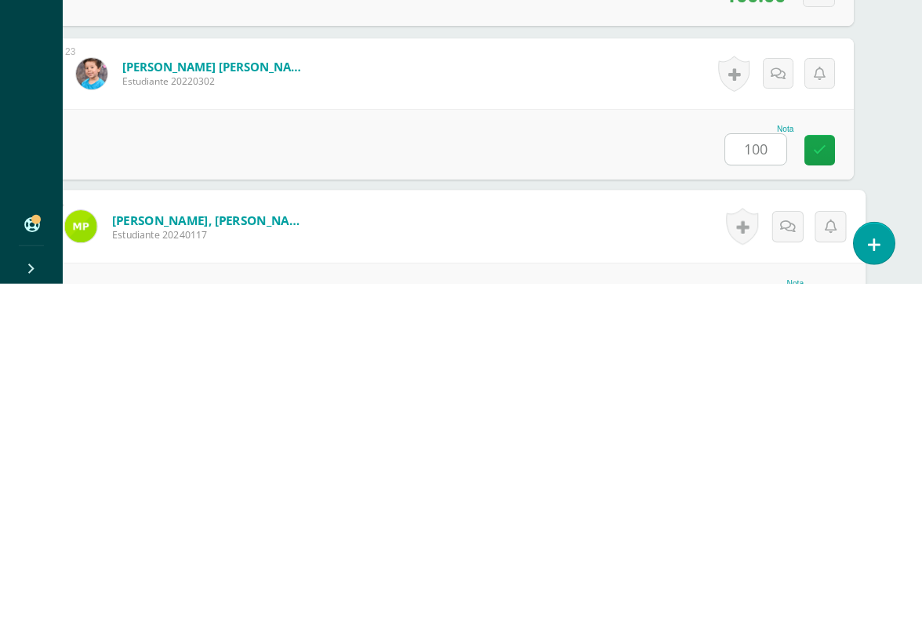
scroll to position [3689, 37]
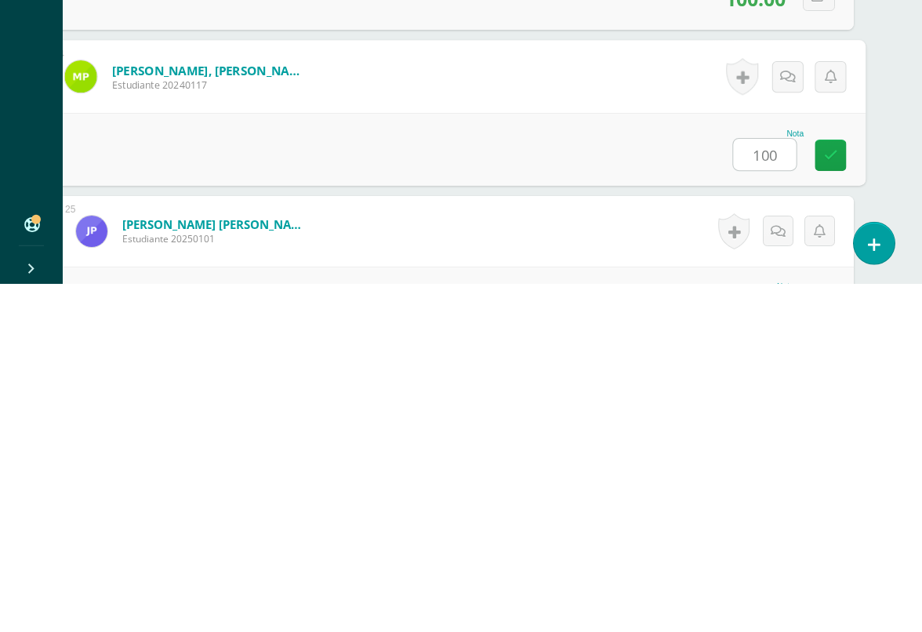
type input "100"
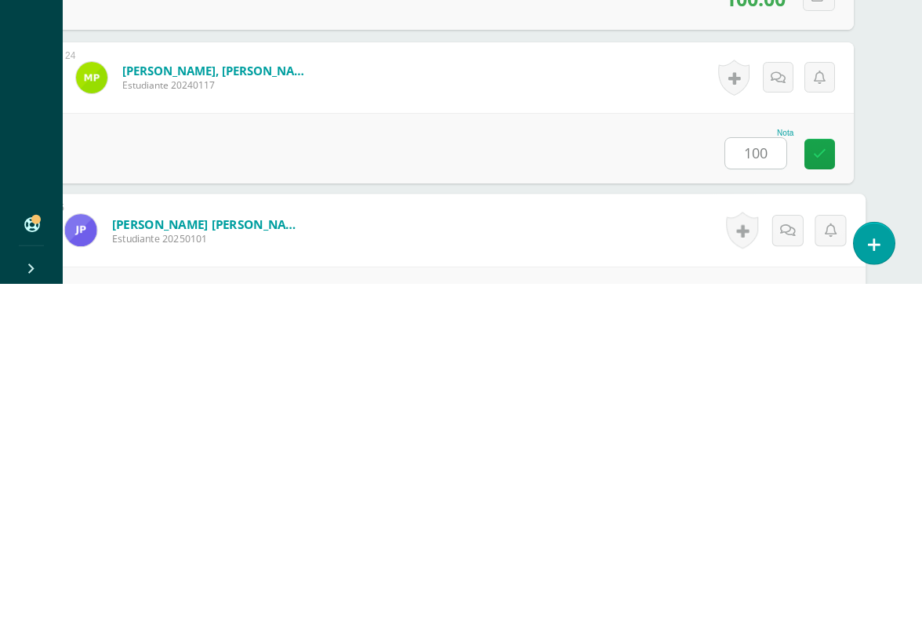
scroll to position [3843, 37]
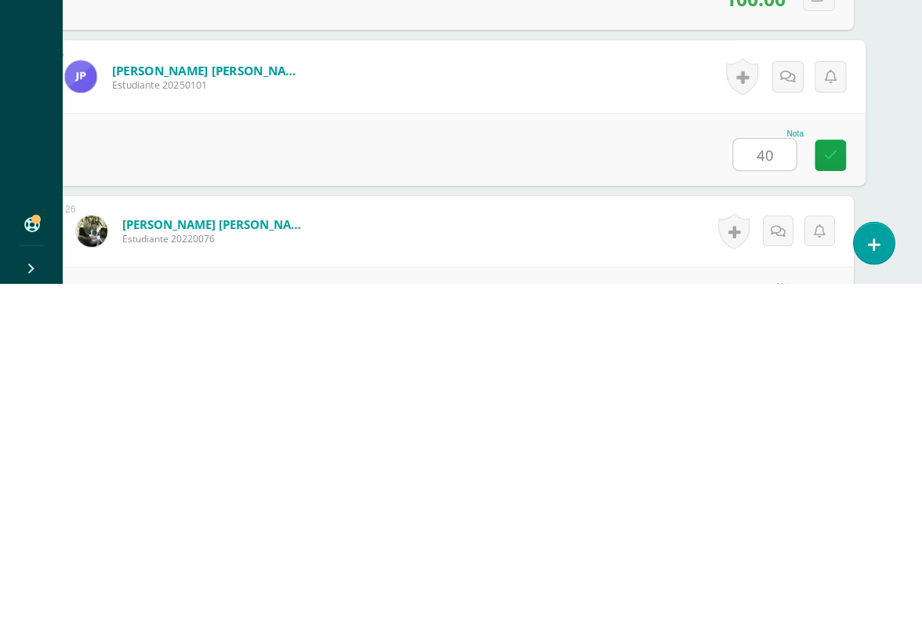
type input "40"
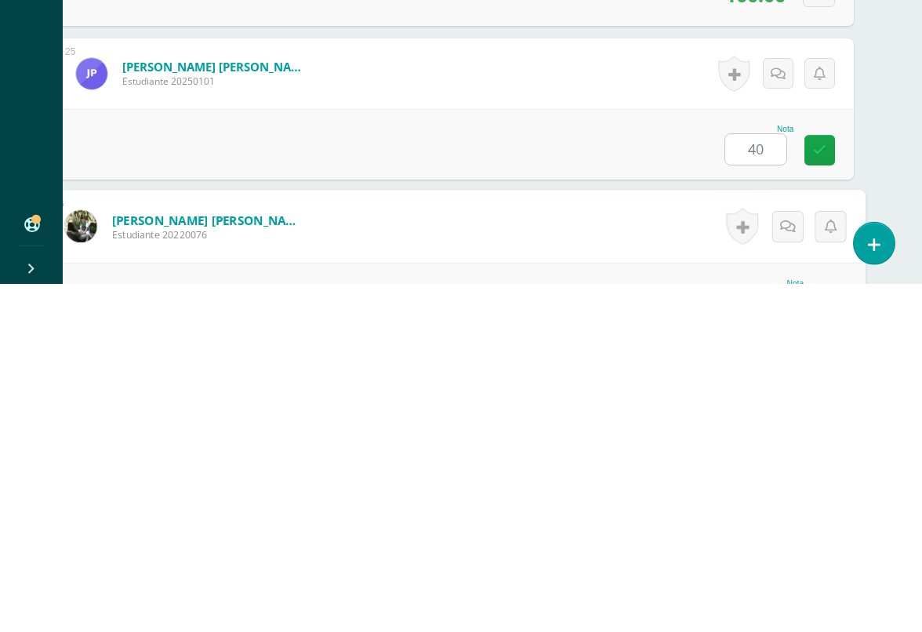
scroll to position [3996, 37]
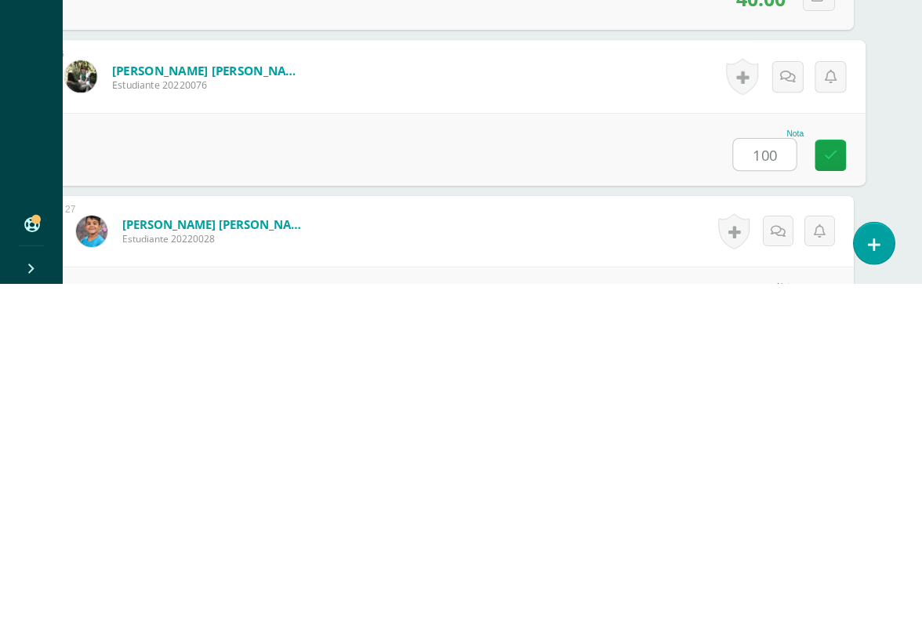
type input "100"
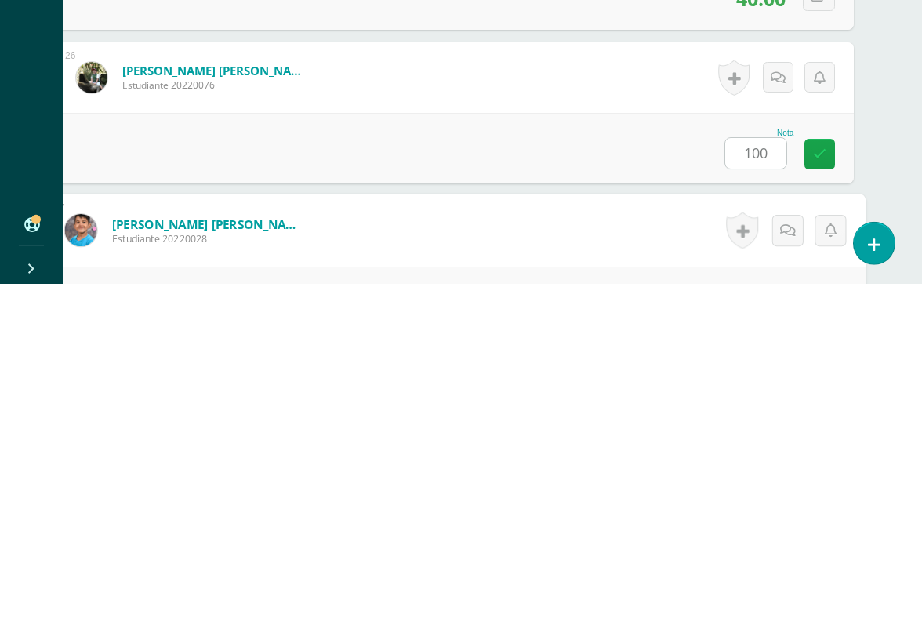
scroll to position [4150, 37]
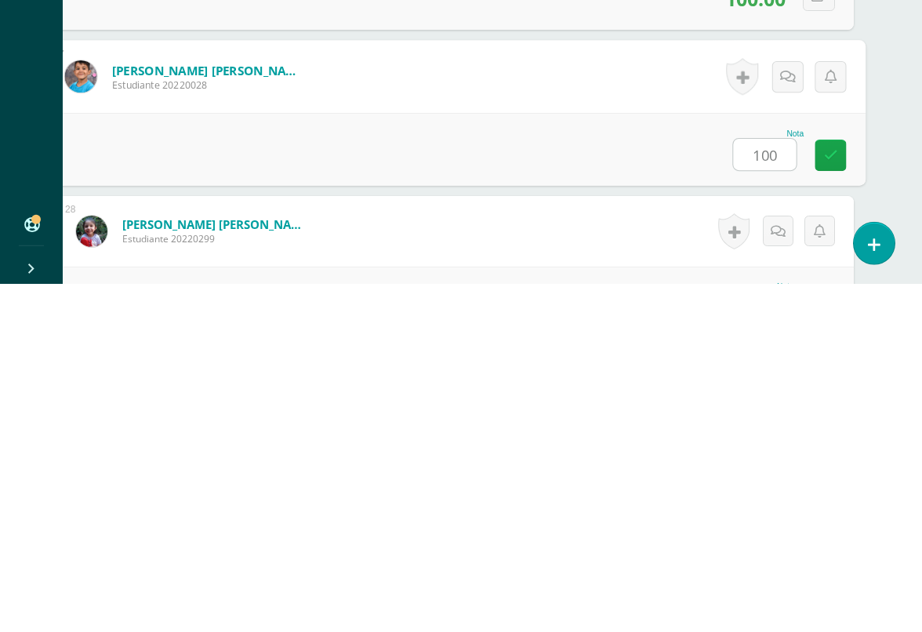
type input "100"
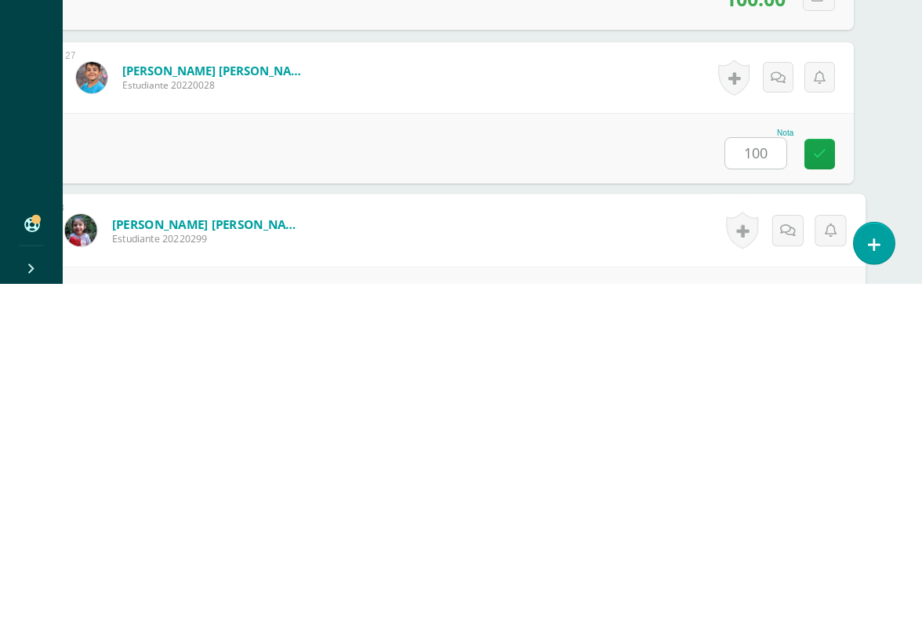
scroll to position [4304, 37]
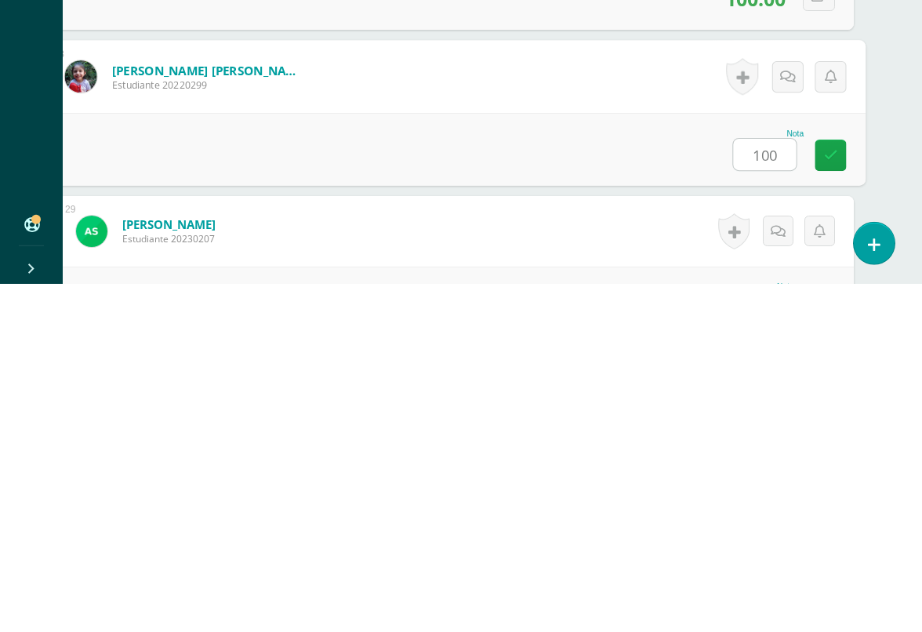
type input "100"
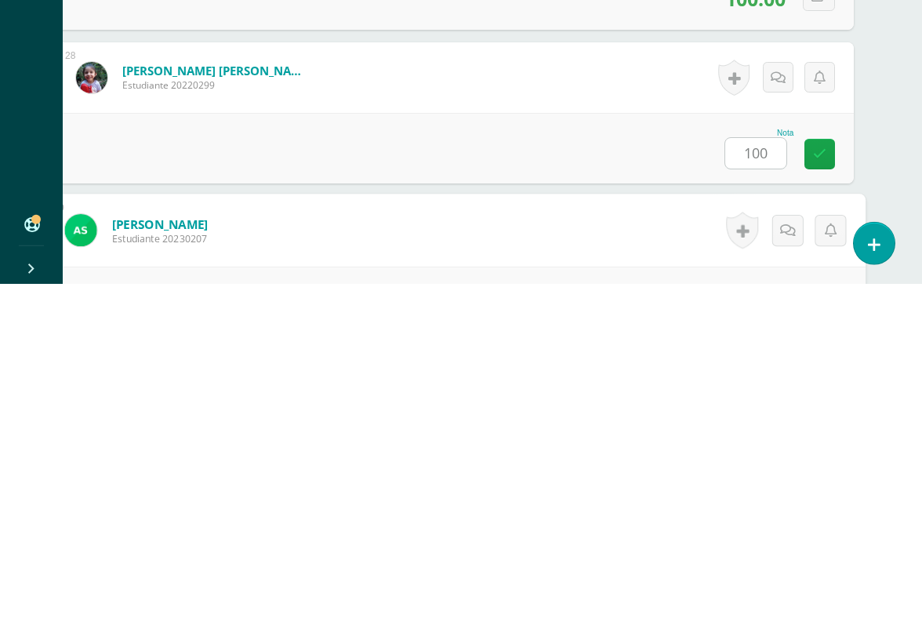
scroll to position [4457, 37]
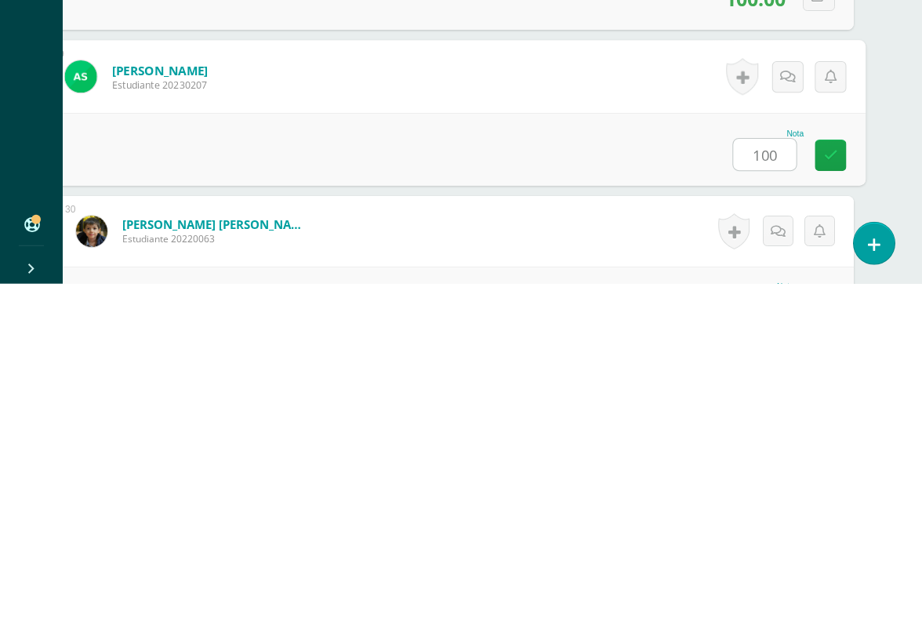
type input "100"
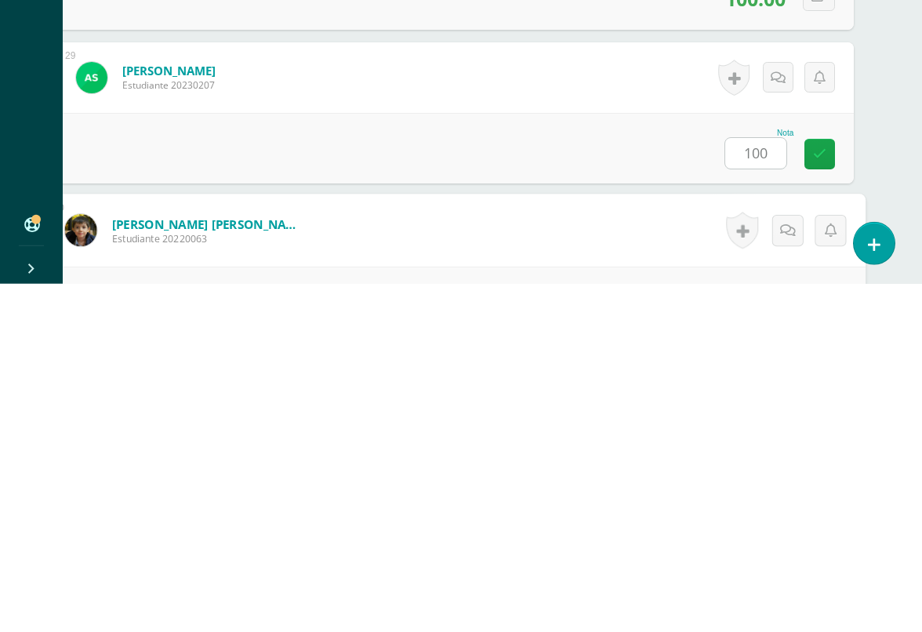
scroll to position [4611, 37]
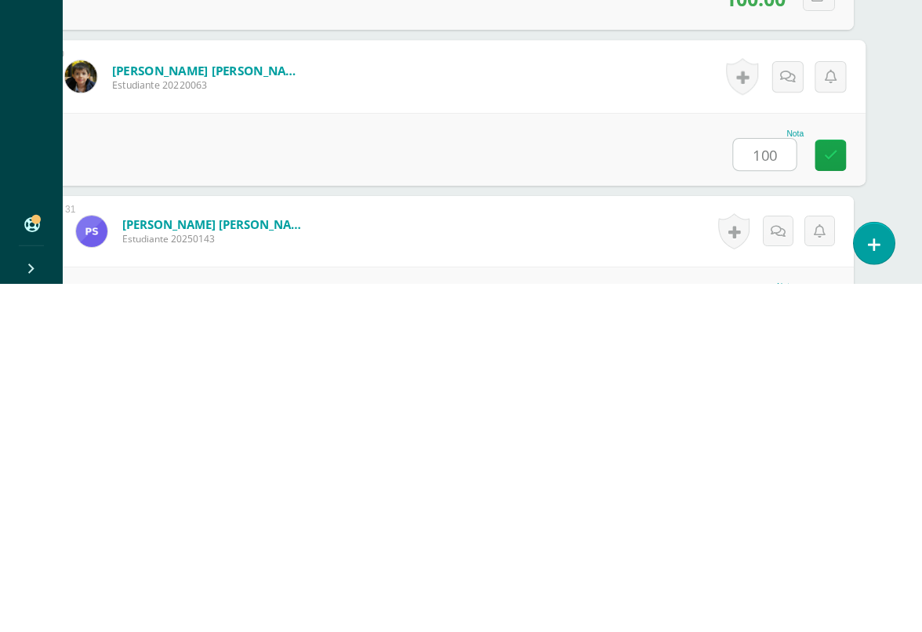
type input "100"
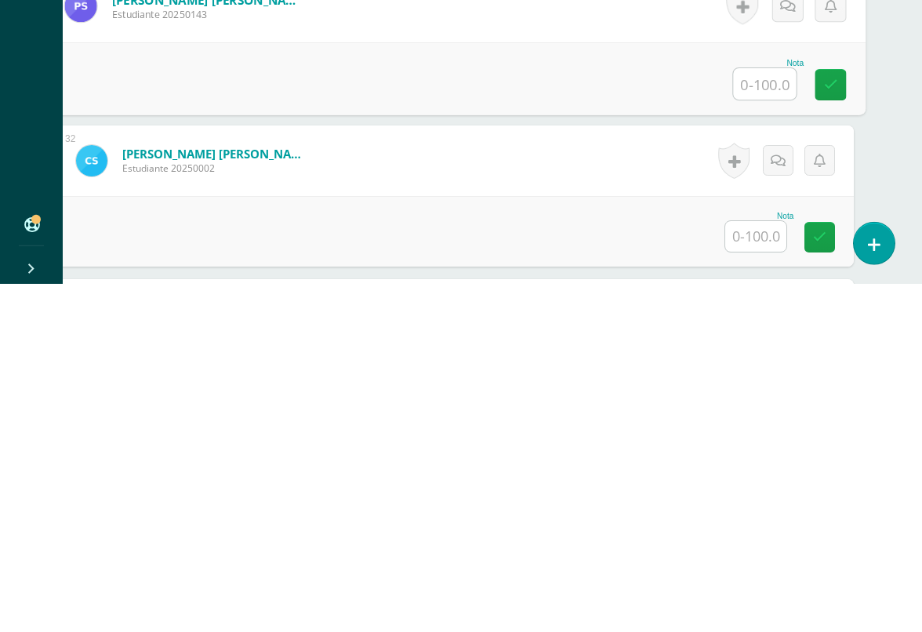
scroll to position [4849, 37]
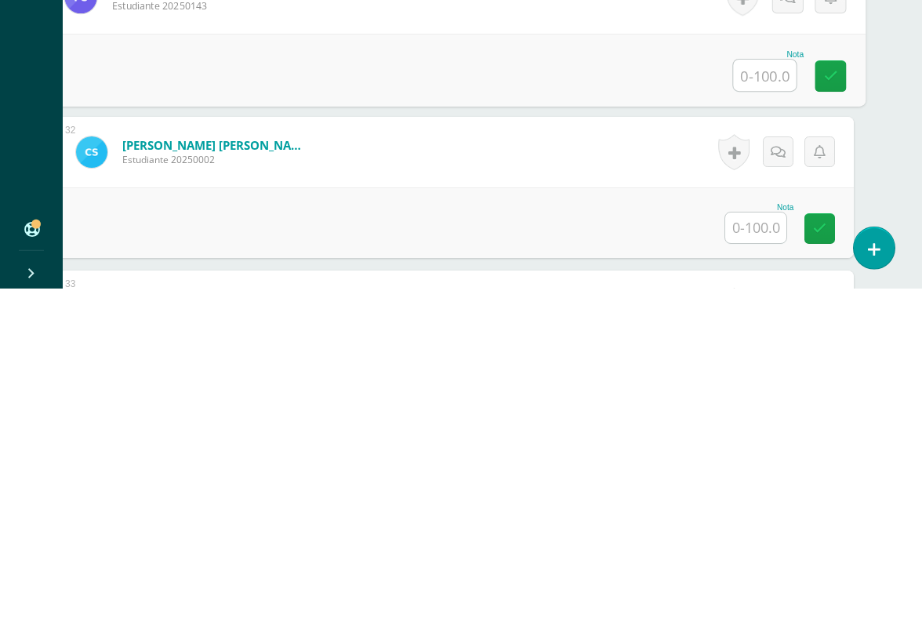
click at [753, 556] on input "text" at bounding box center [755, 571] width 61 height 31
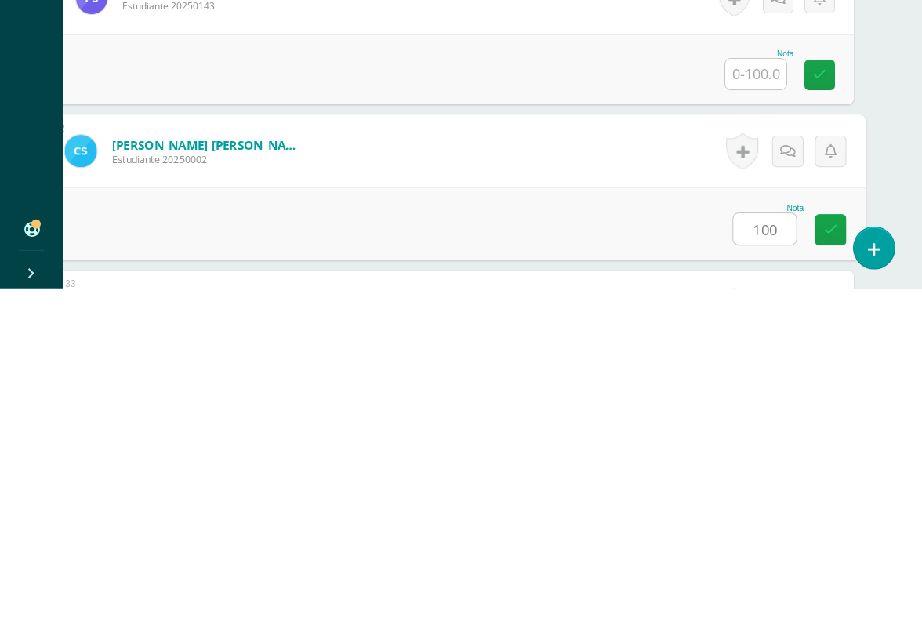
type input "100"
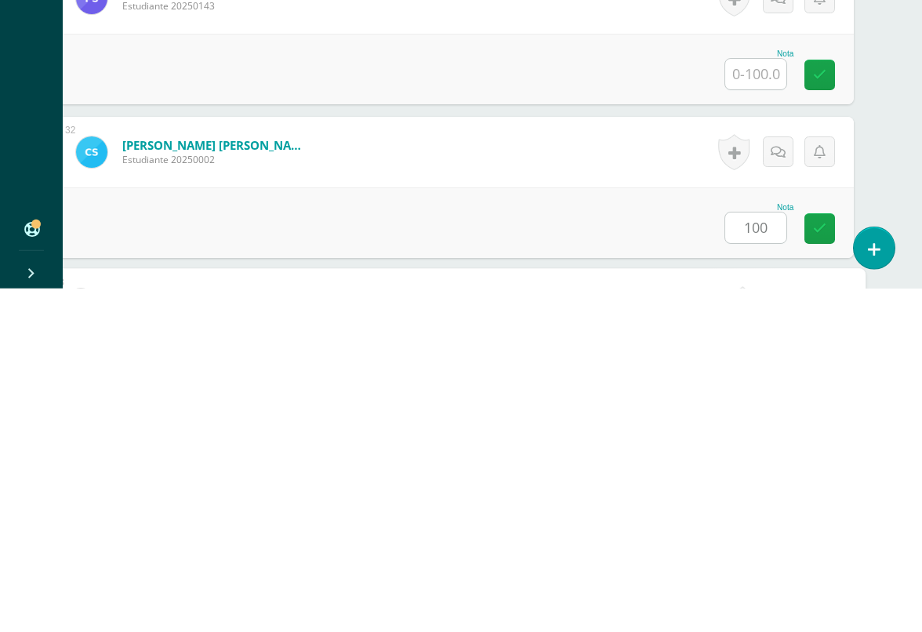
scroll to position [5072, 37]
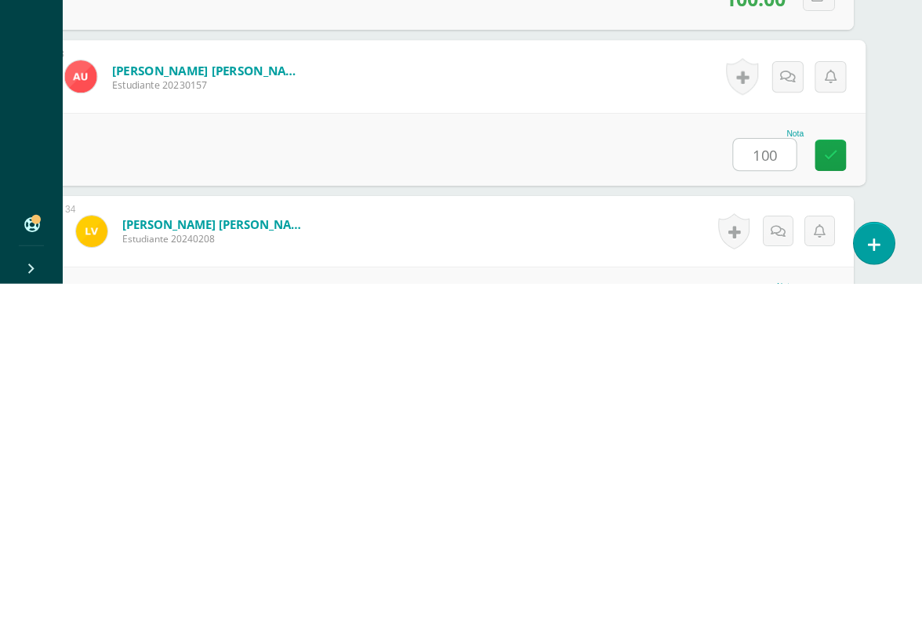
type input "100"
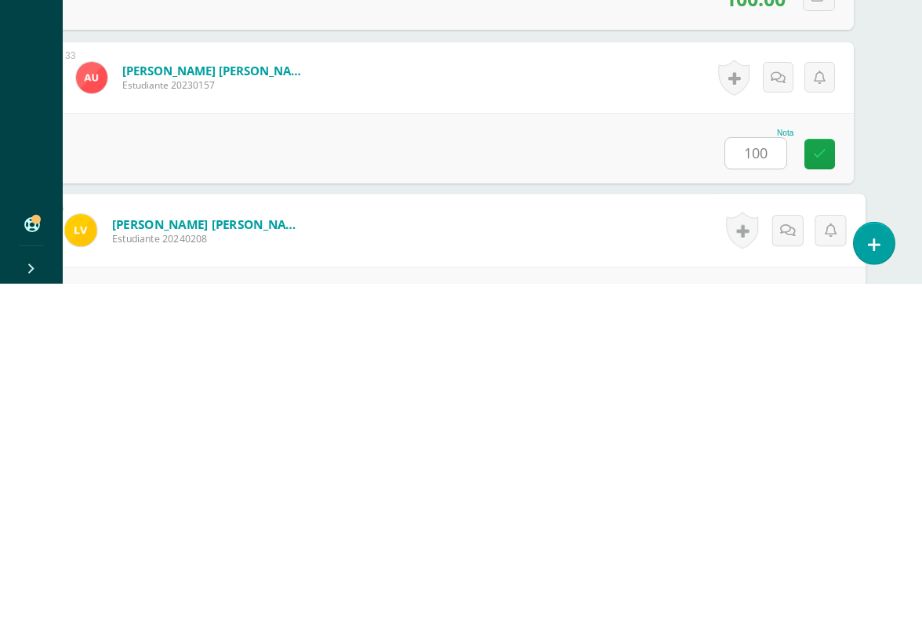
scroll to position [5252, 37]
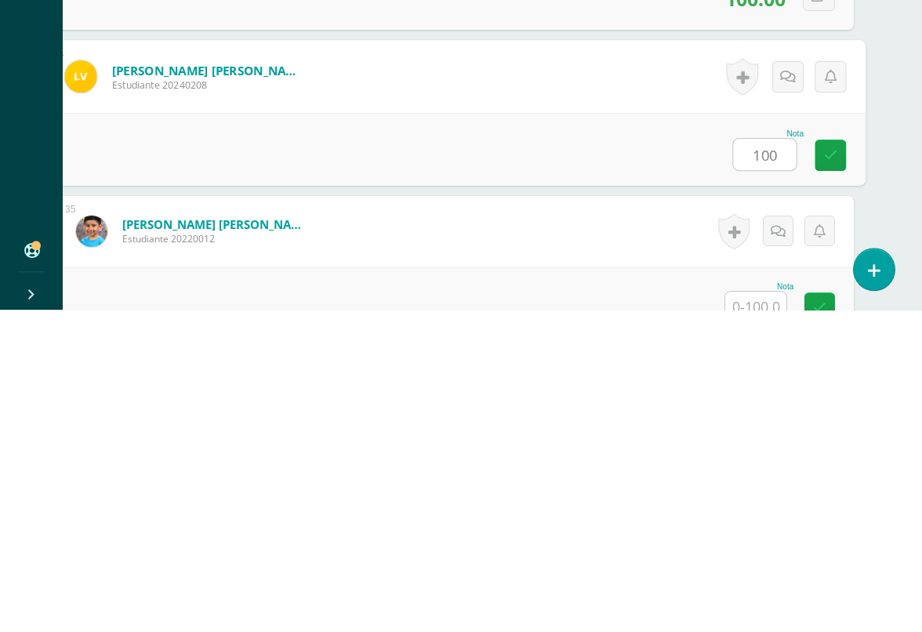
type input "100"
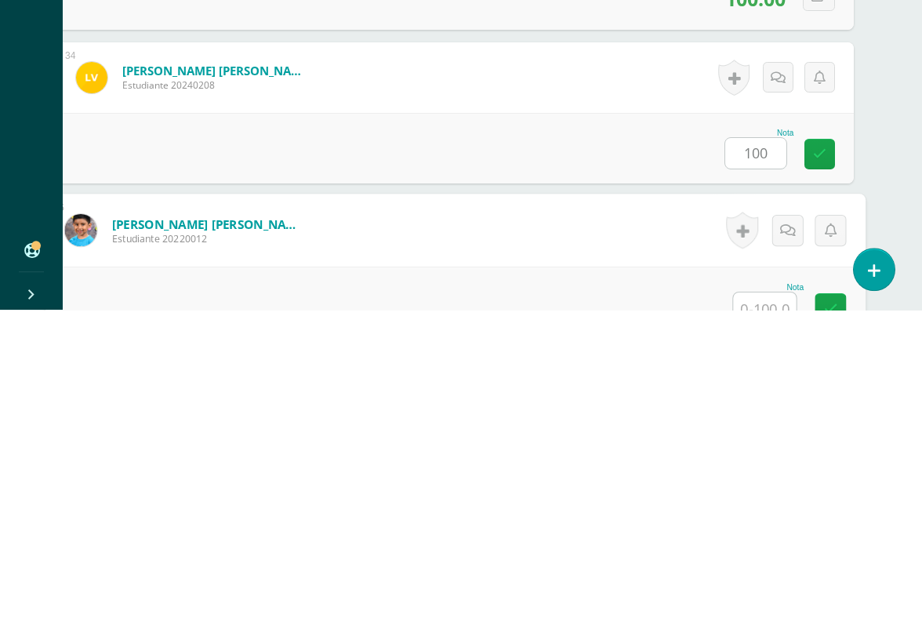
scroll to position [5405, 37]
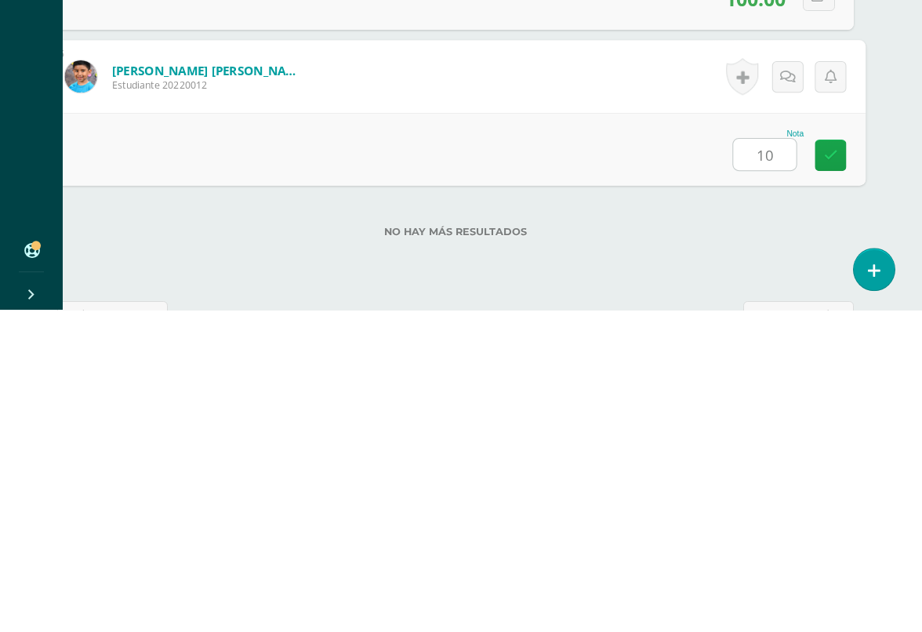
type input "100"
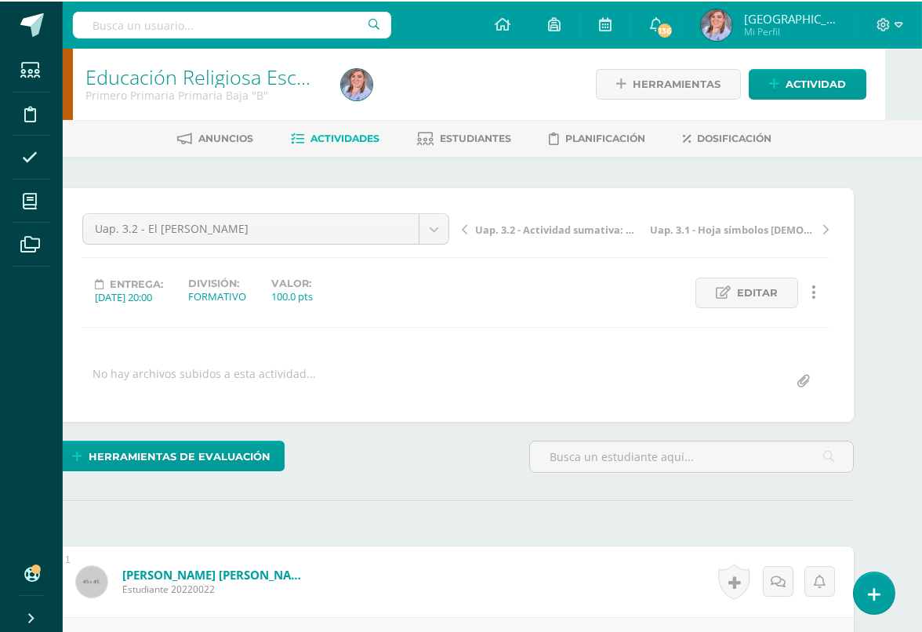
scroll to position [0, 38]
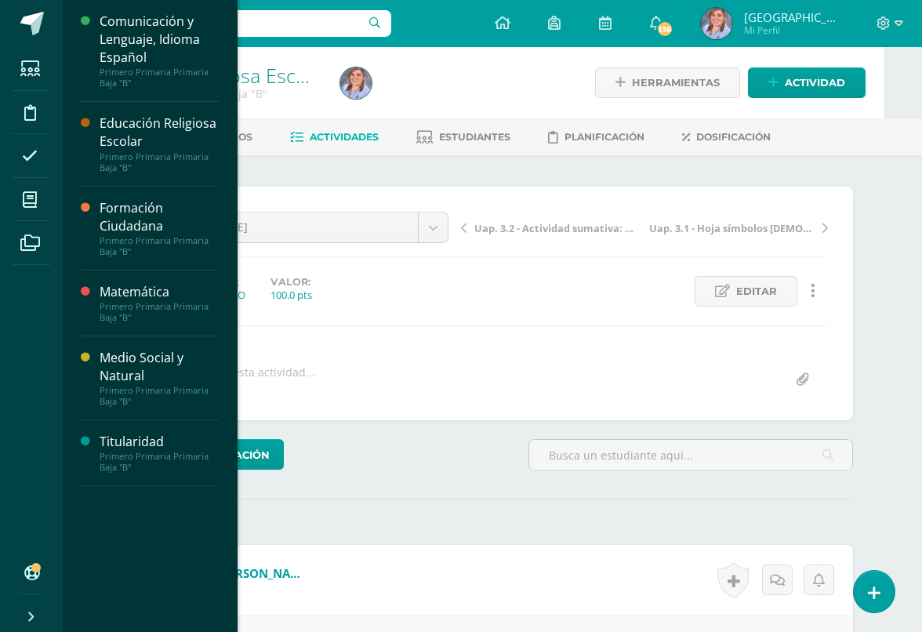
click at [43, 194] on span at bounding box center [30, 199] width 35 height 35
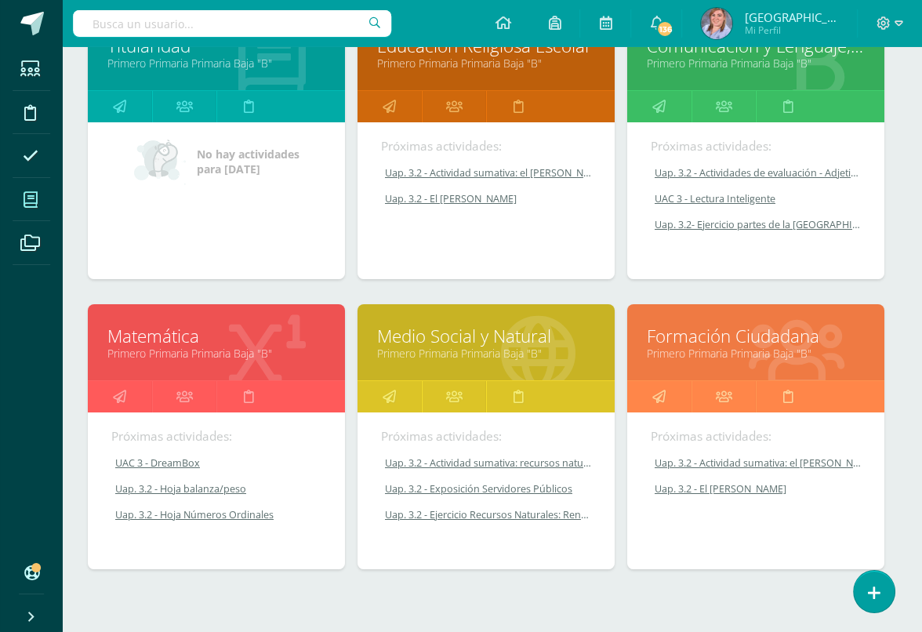
scroll to position [279, 7]
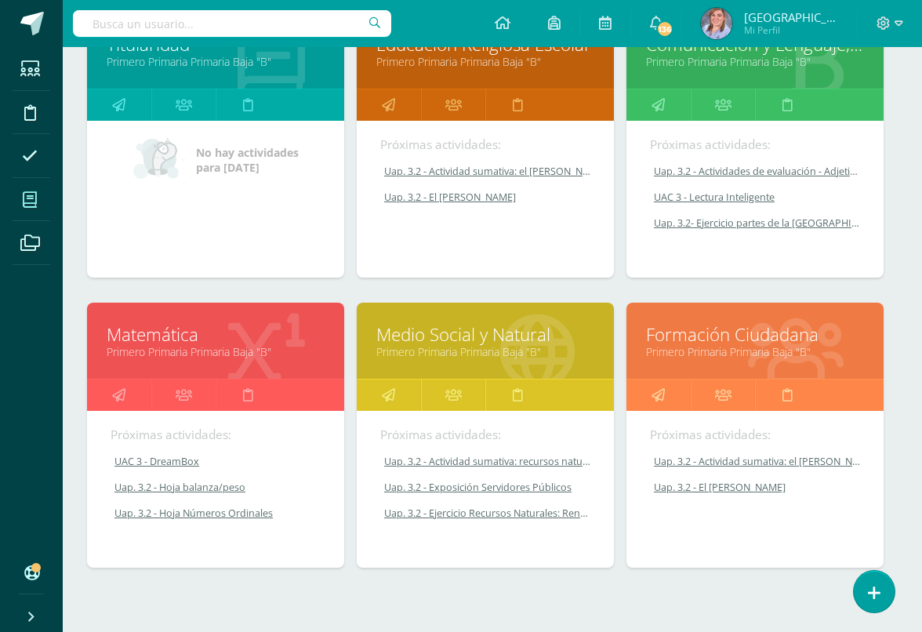
click at [779, 343] on link "Formación Ciudadana" at bounding box center [755, 334] width 218 height 24
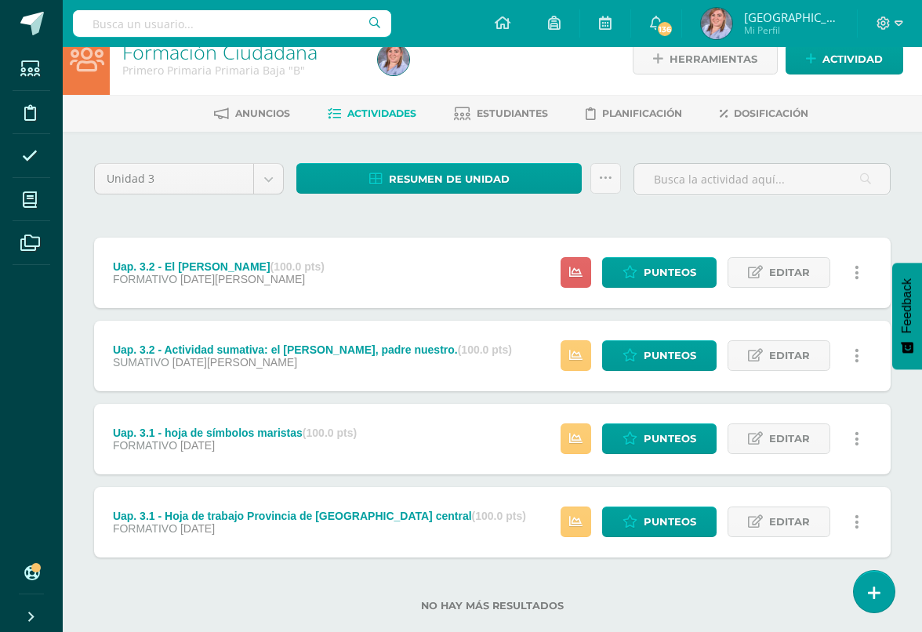
scroll to position [24, 0]
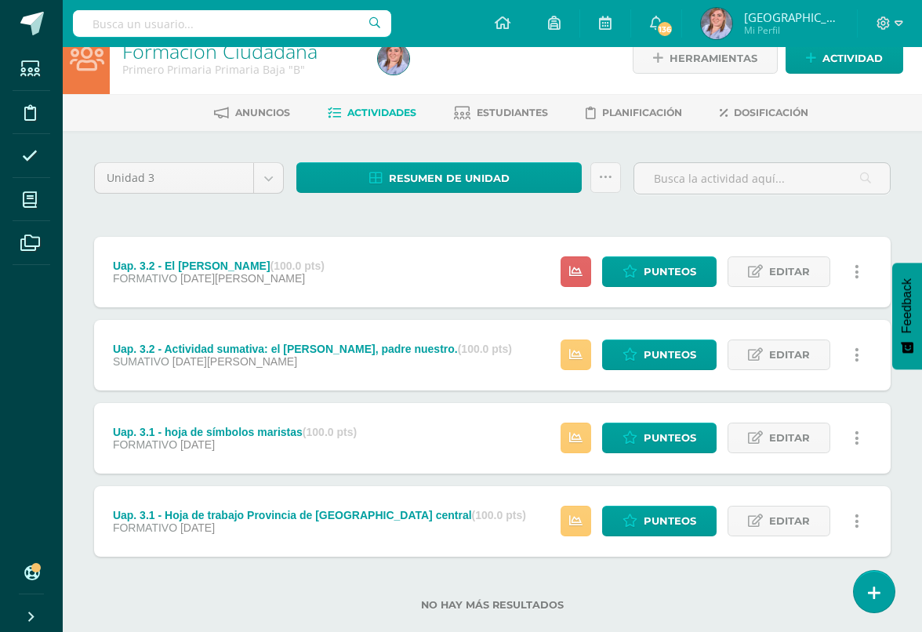
click at [652, 262] on span "Punteos" at bounding box center [670, 271] width 53 height 29
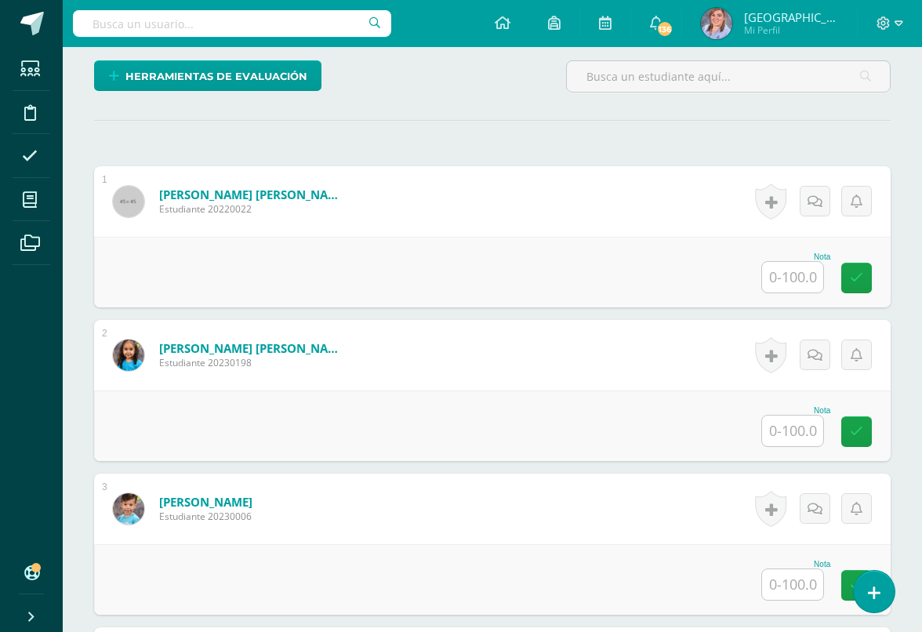
click at [797, 278] on input "text" at bounding box center [792, 277] width 61 height 31
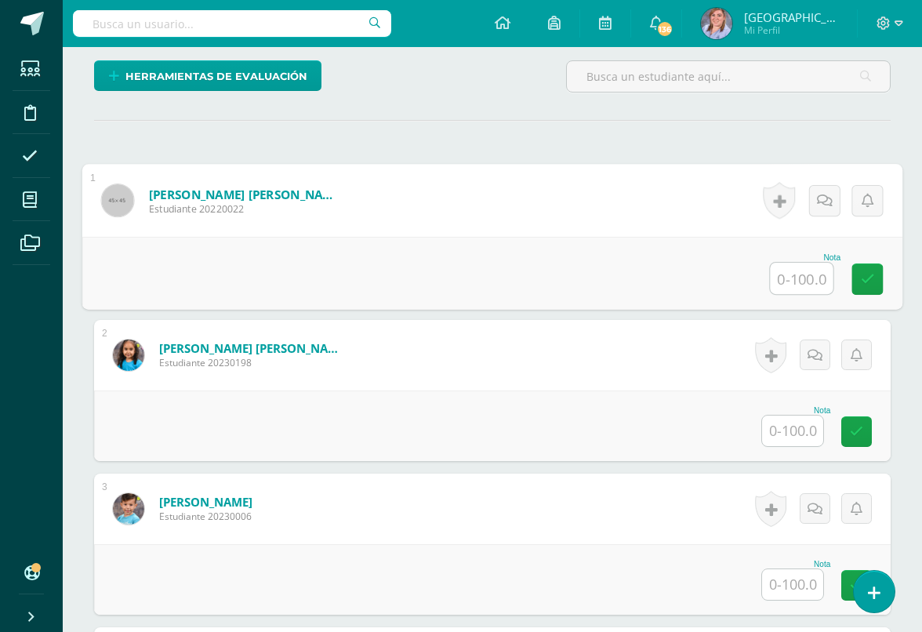
scroll to position [379, 37]
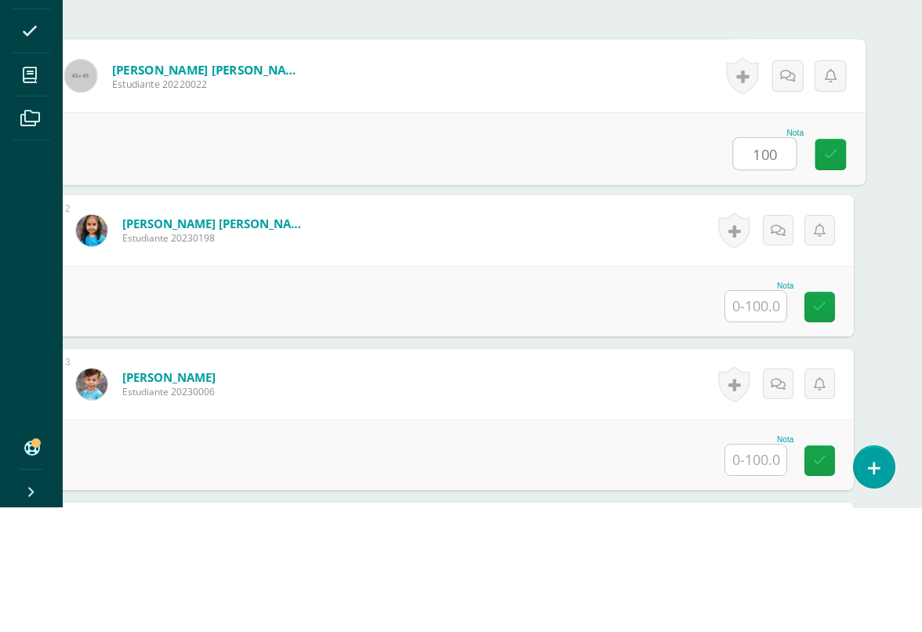
type input "100"
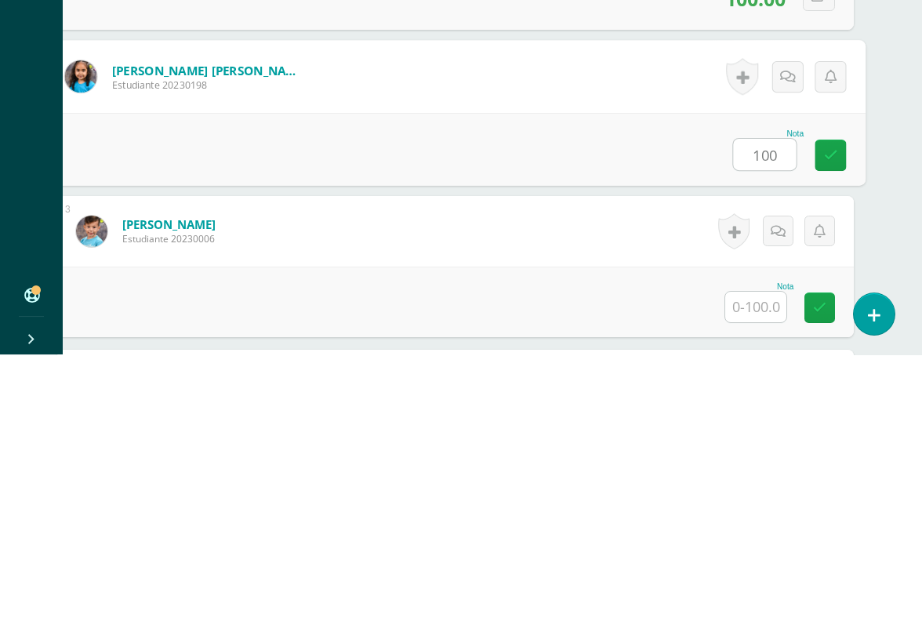
type input "100"
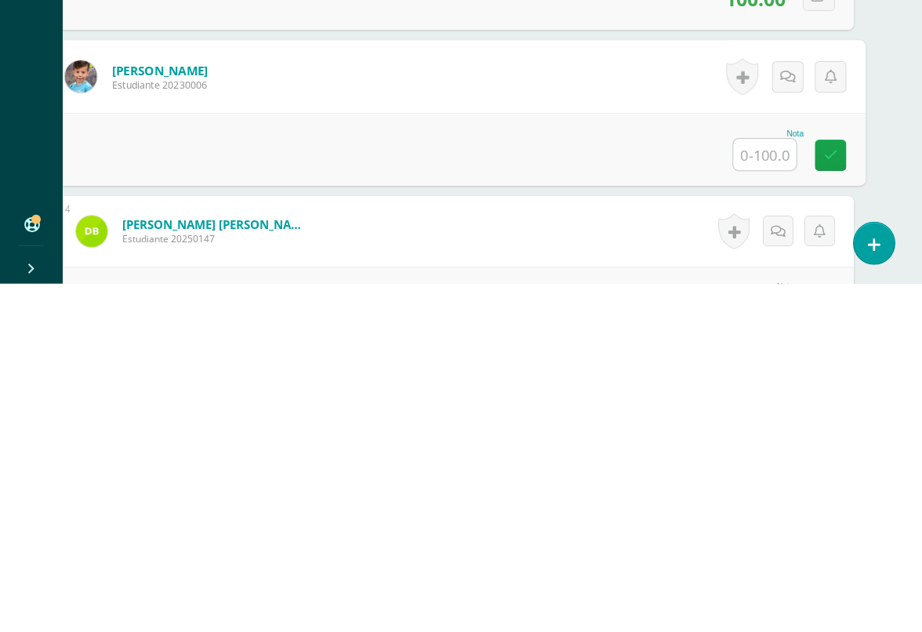
scroll to position [463, 37]
type input "100"
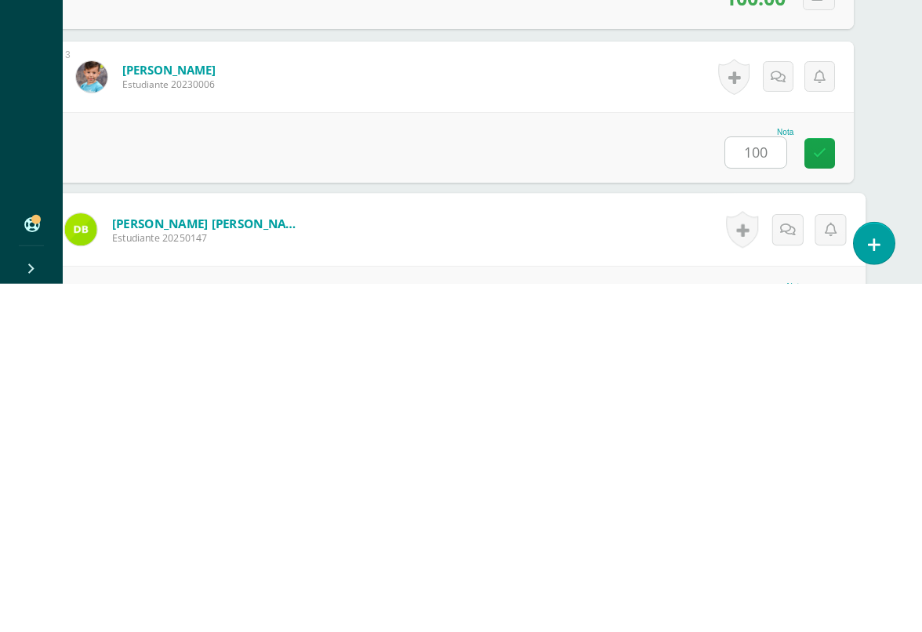
scroll to position [615, 37]
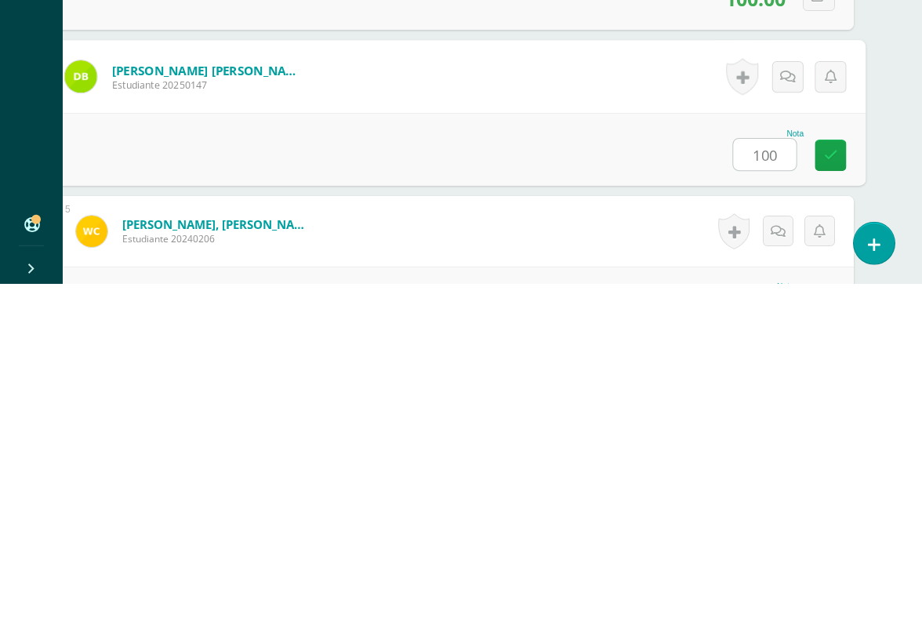
type input "100"
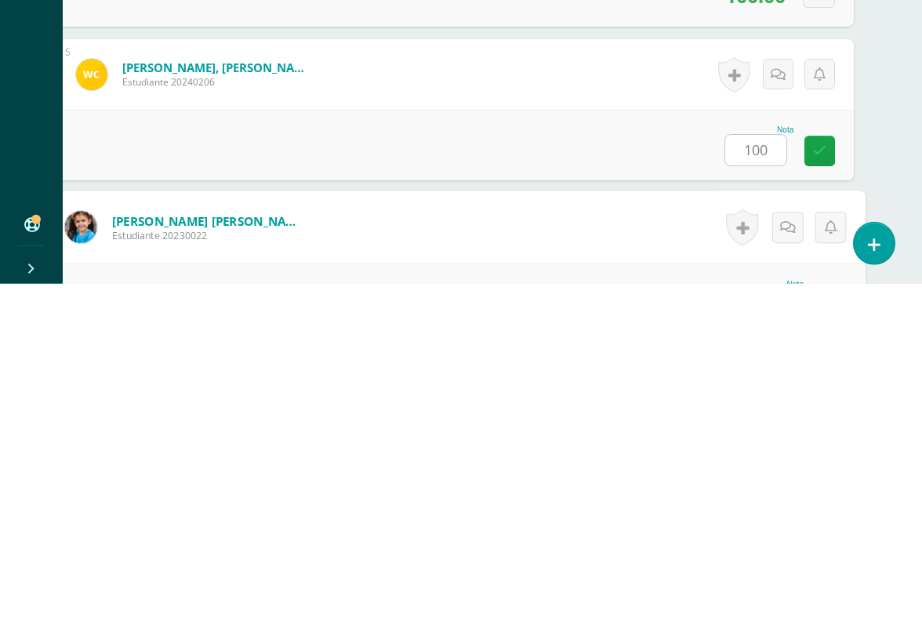
scroll to position [923, 37]
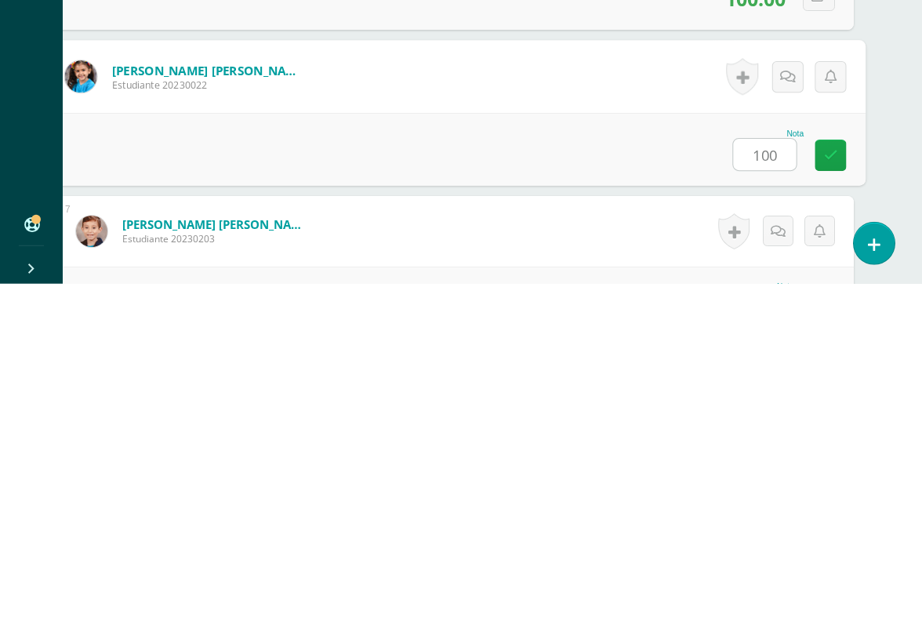
type input "100"
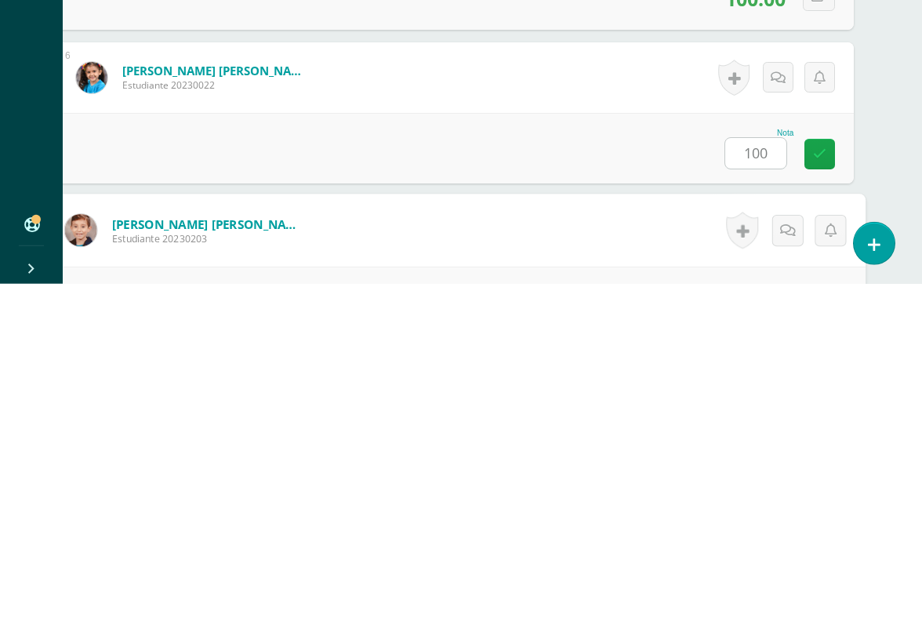
scroll to position [1077, 37]
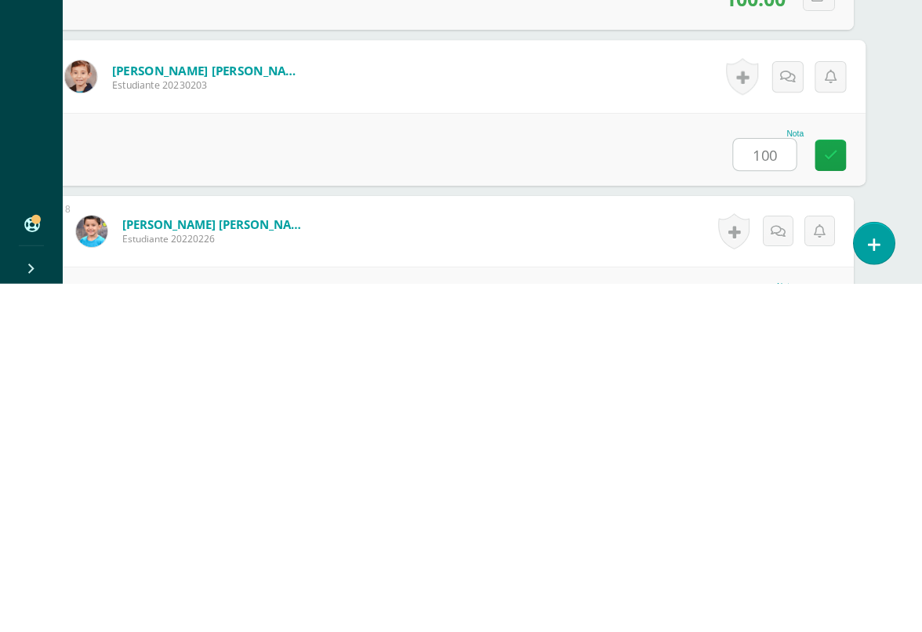
type input "100"
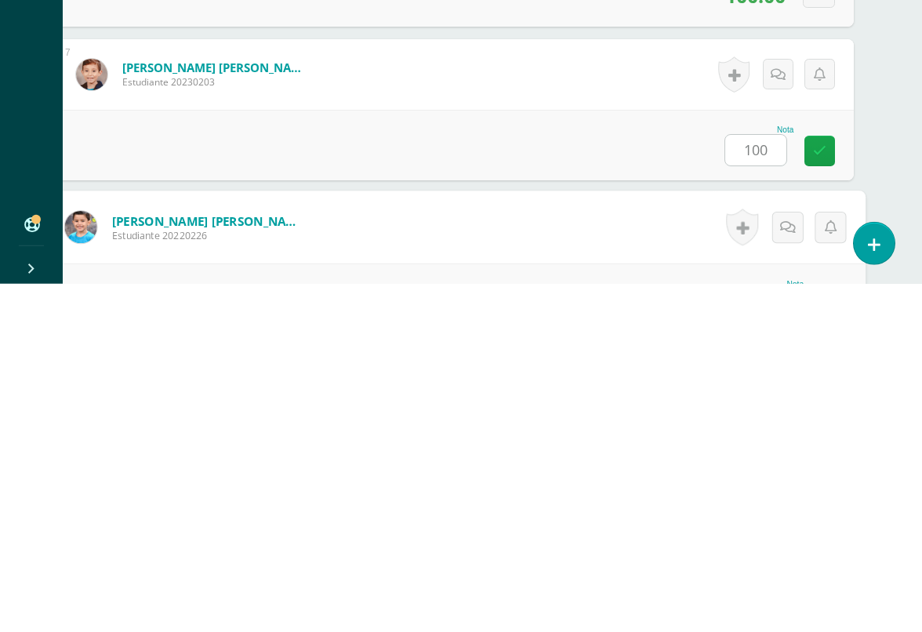
scroll to position [1230, 37]
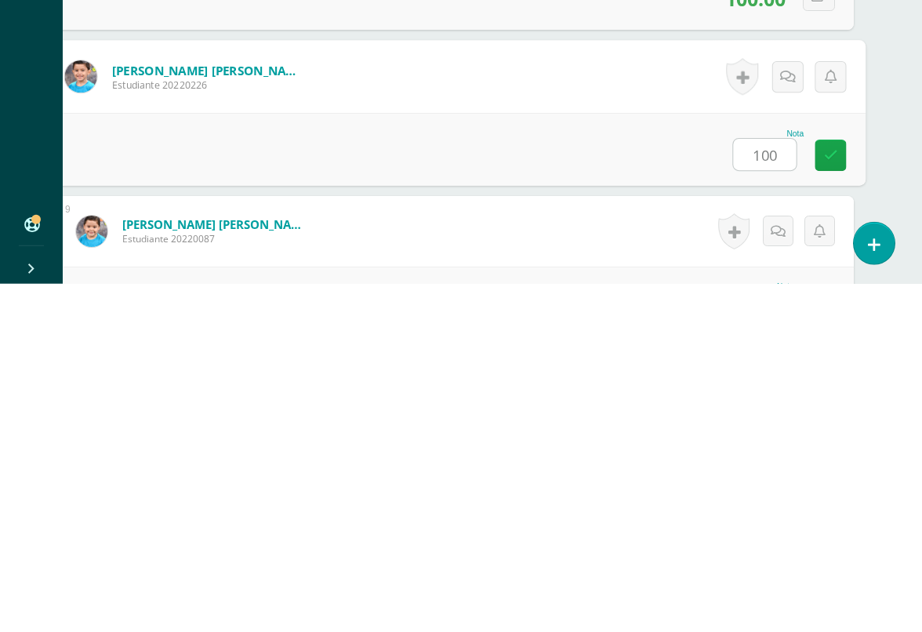
type input "100"
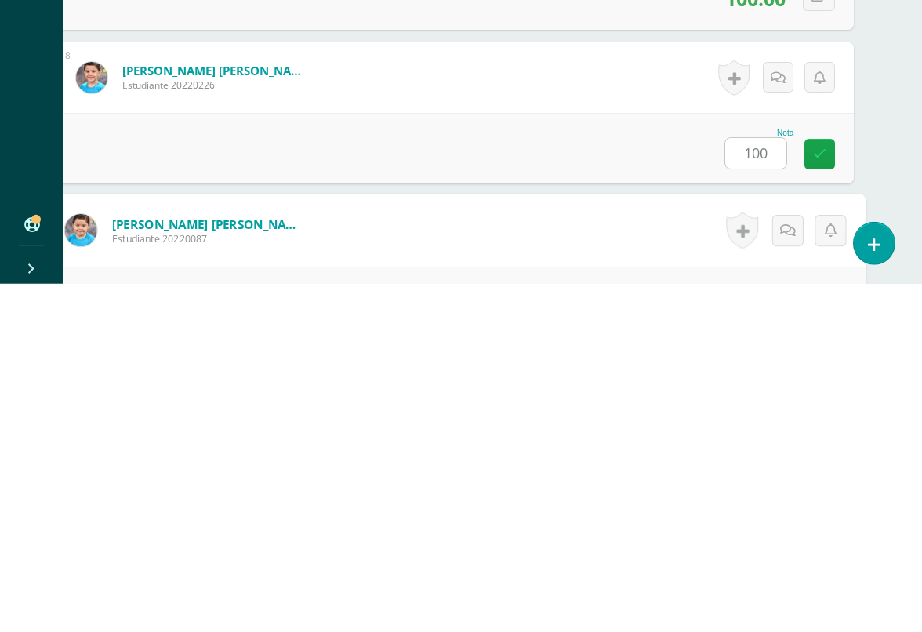
scroll to position [1384, 37]
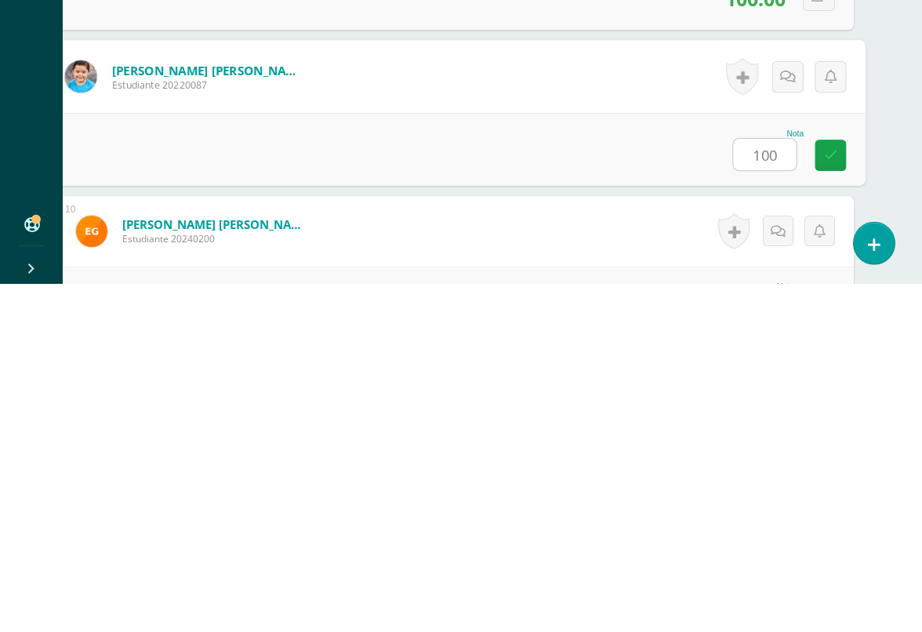
type input "100"
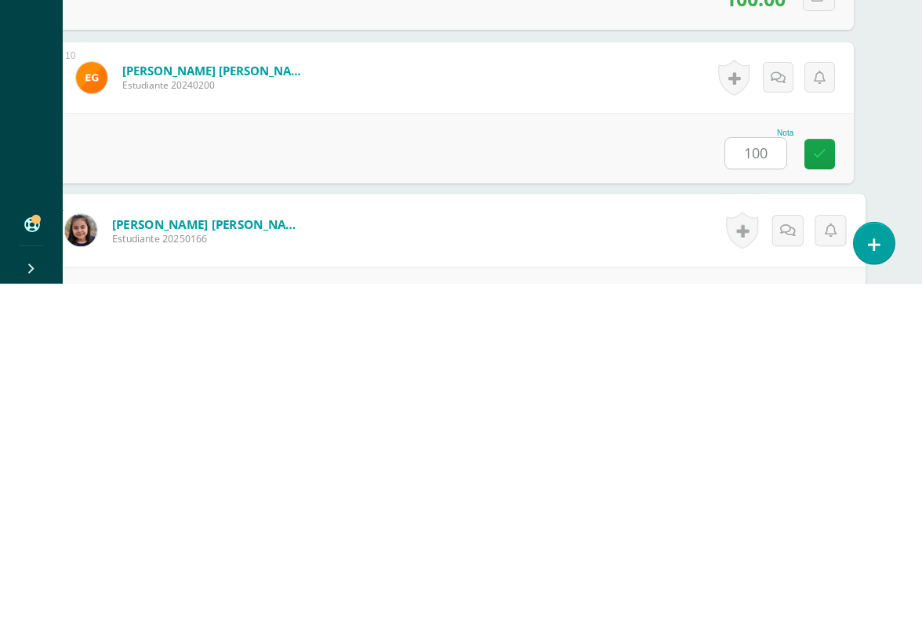
scroll to position [1691, 37]
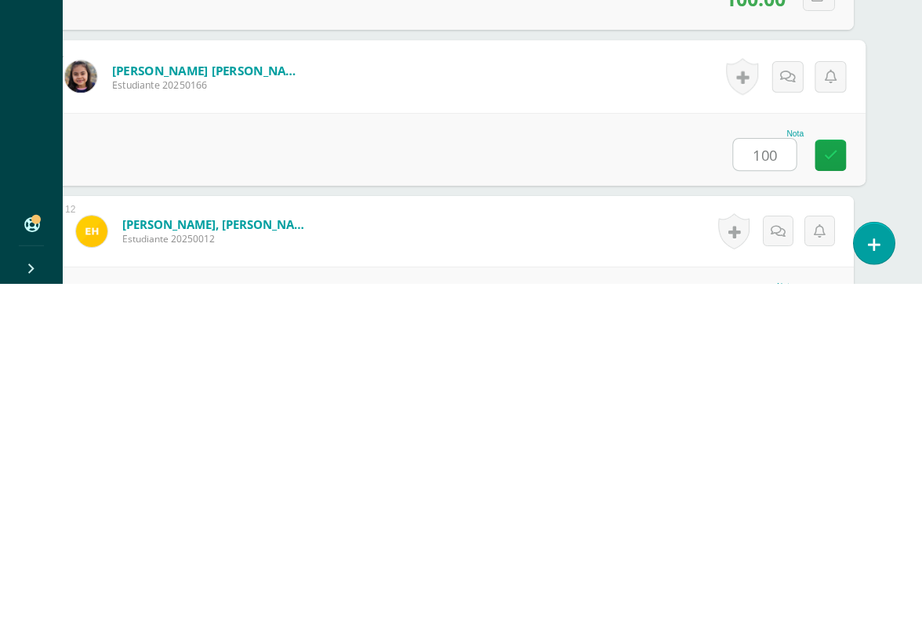
type input "100"
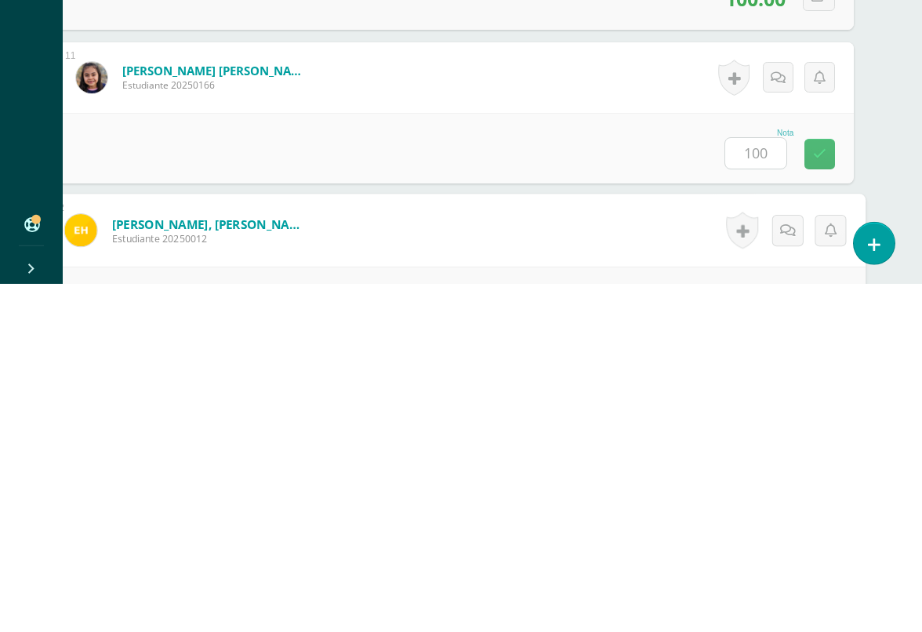
scroll to position [1845, 37]
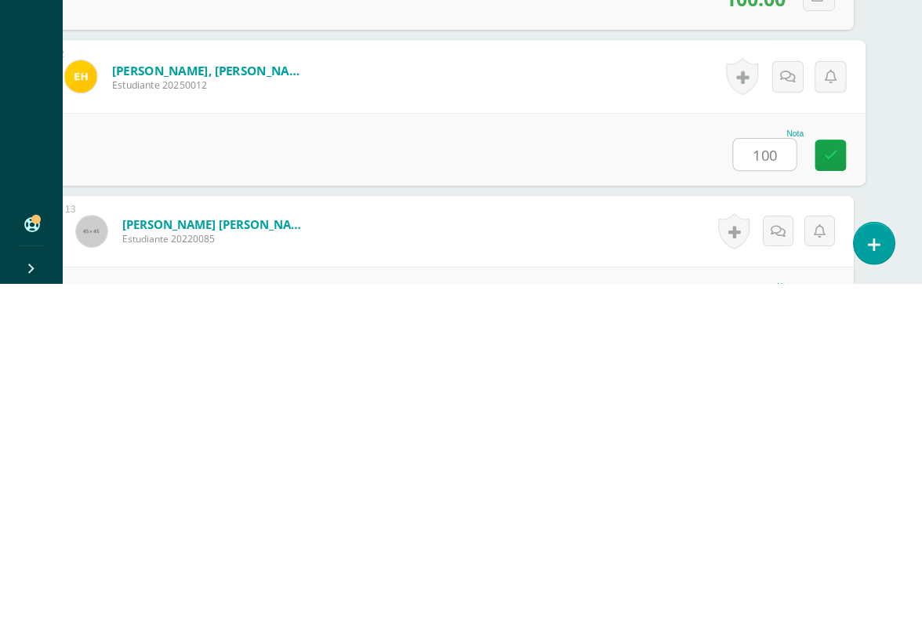
type input "100"
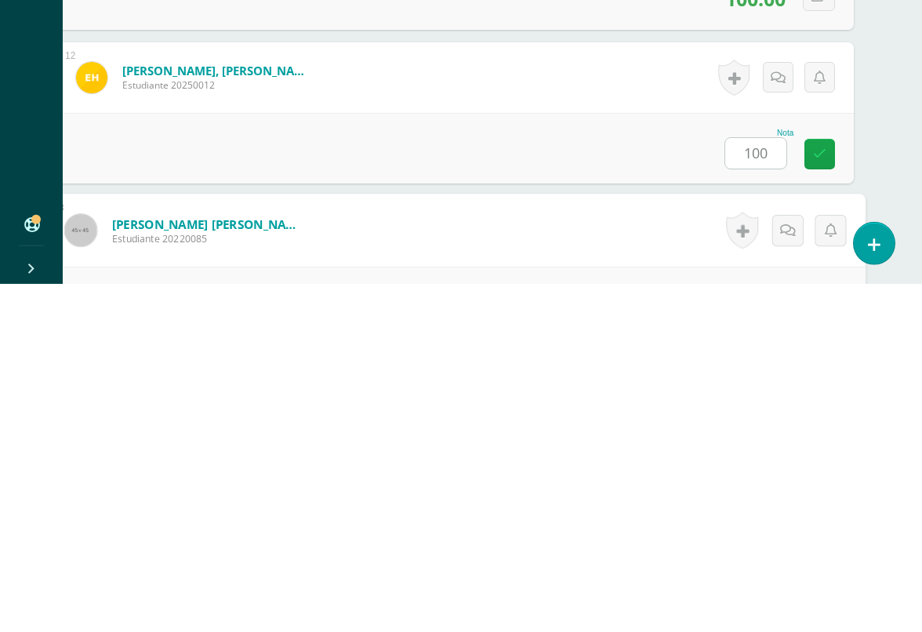
scroll to position [1999, 37]
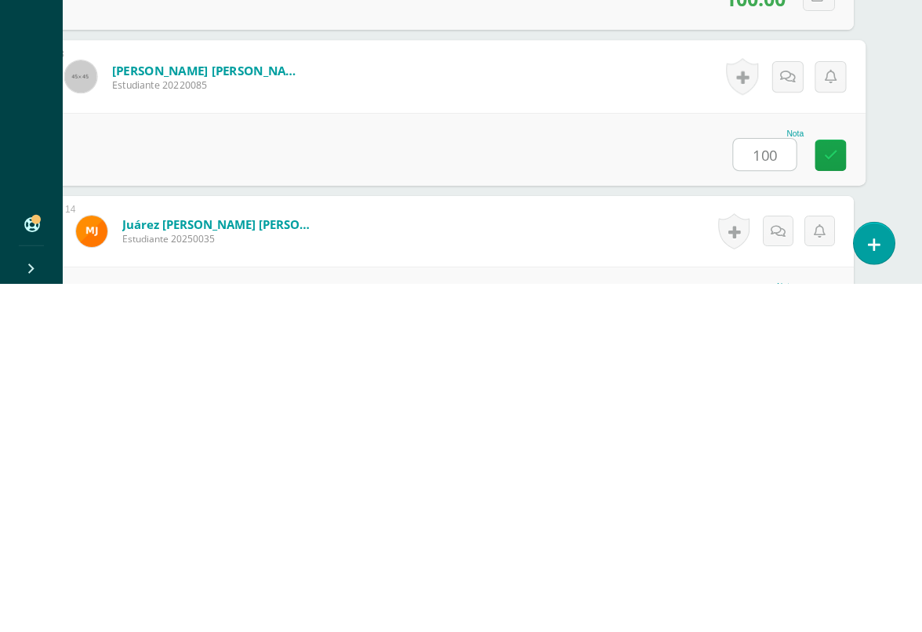
type input "100"
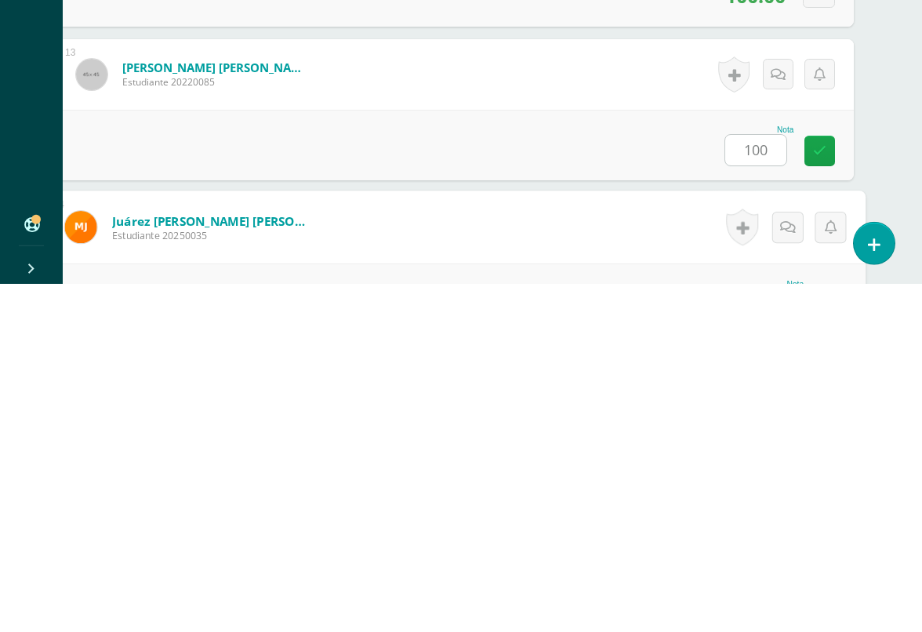
scroll to position [2152, 37]
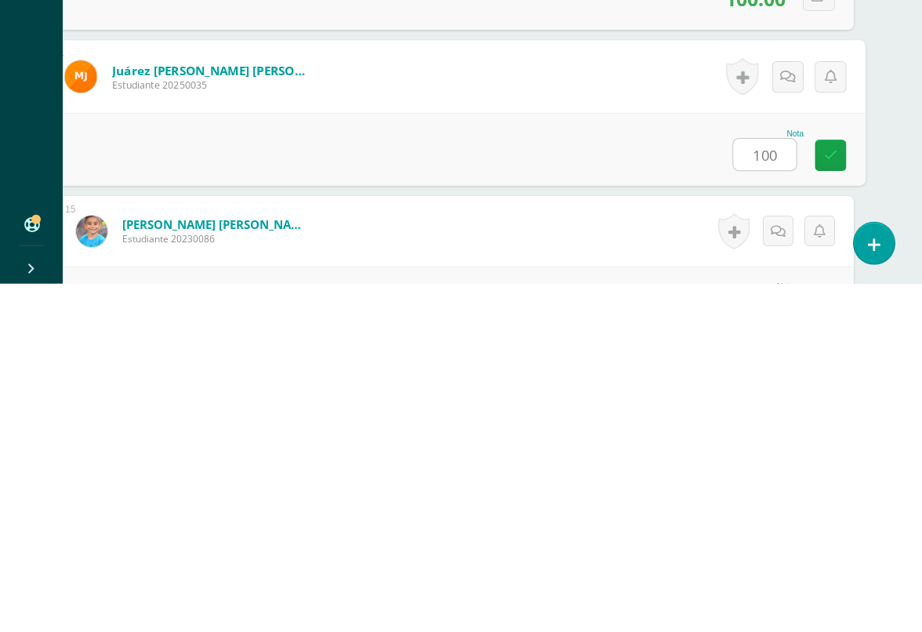
type input "100"
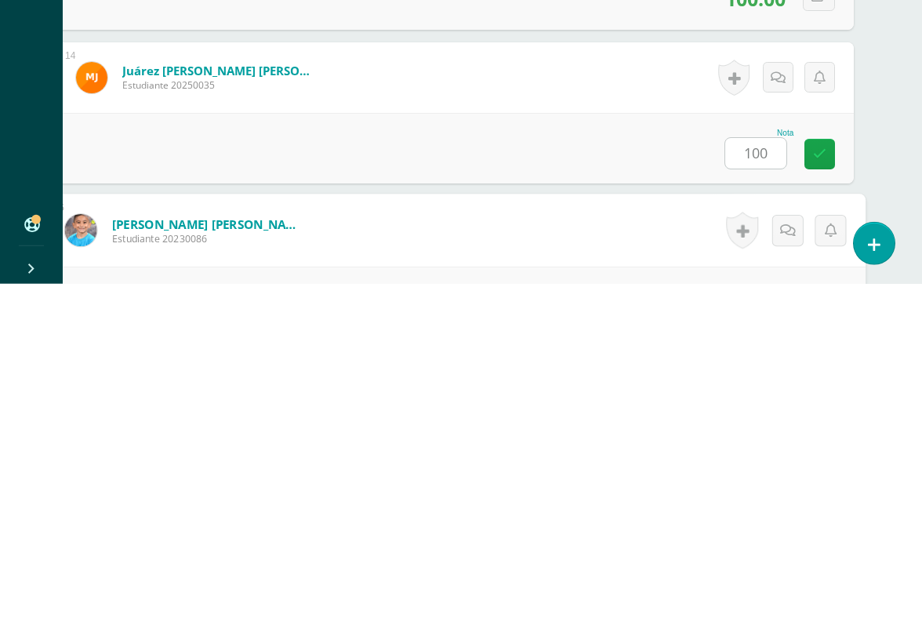
scroll to position [2306, 37]
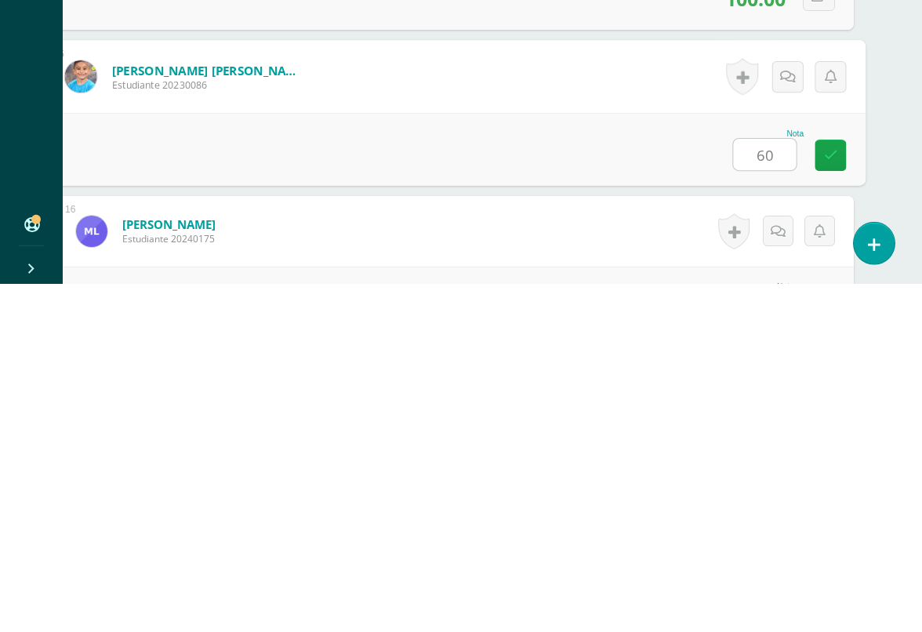
type input "60"
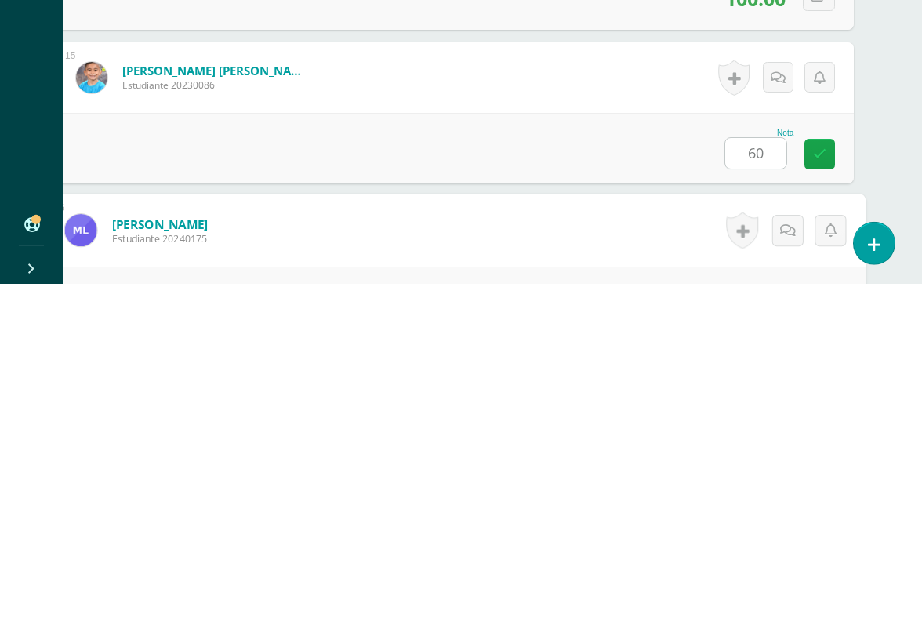
scroll to position [2460, 37]
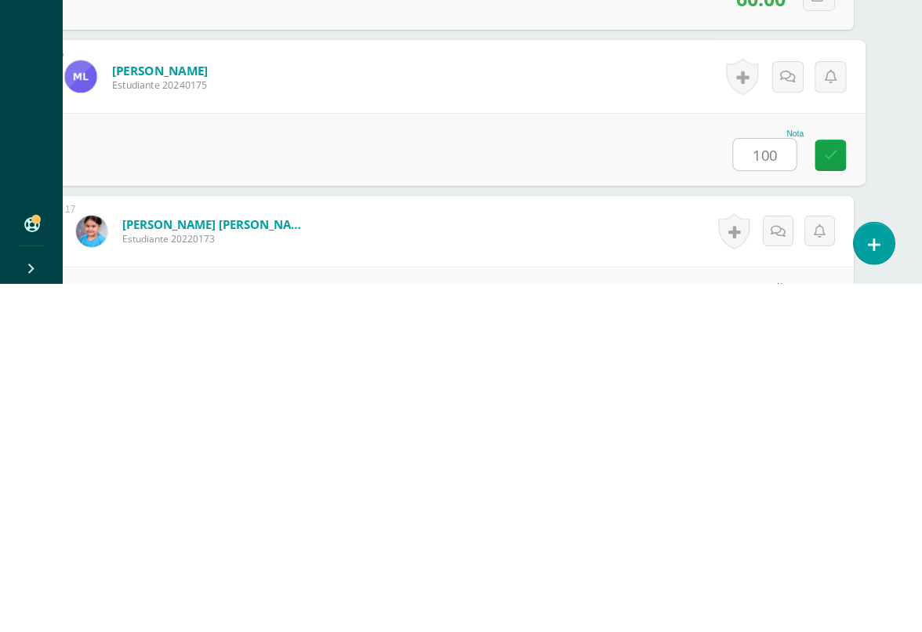
type input "100"
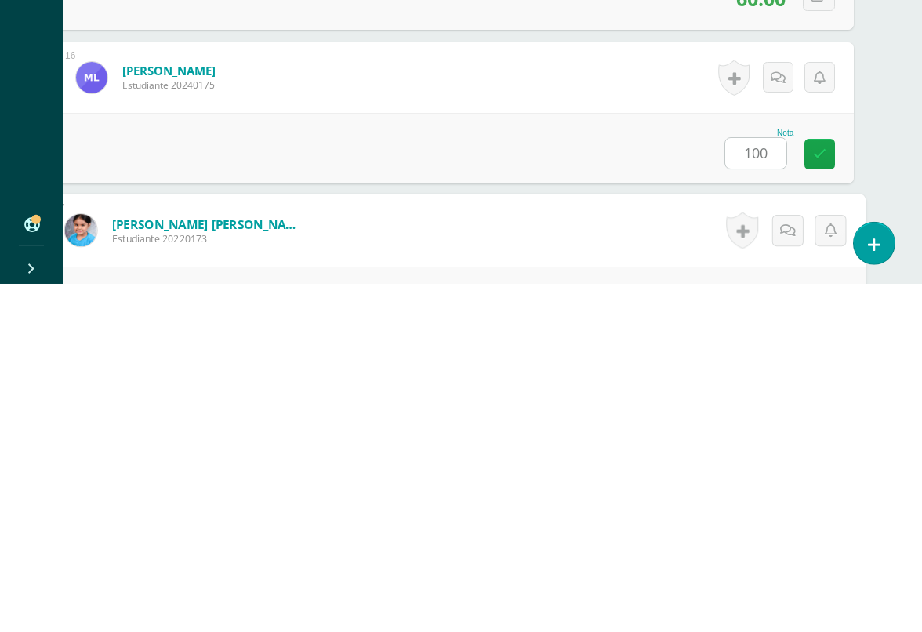
scroll to position [2613, 37]
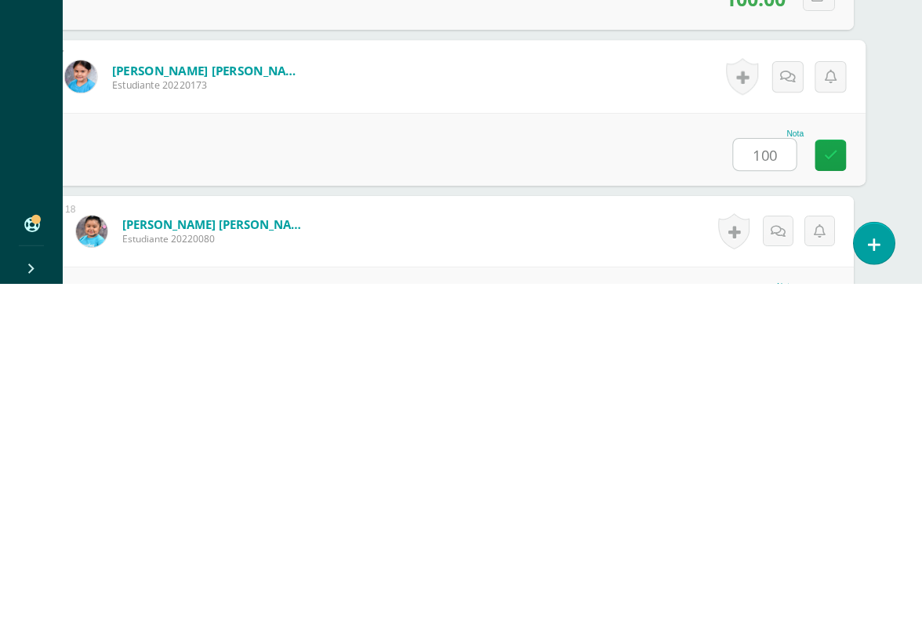
type input "100"
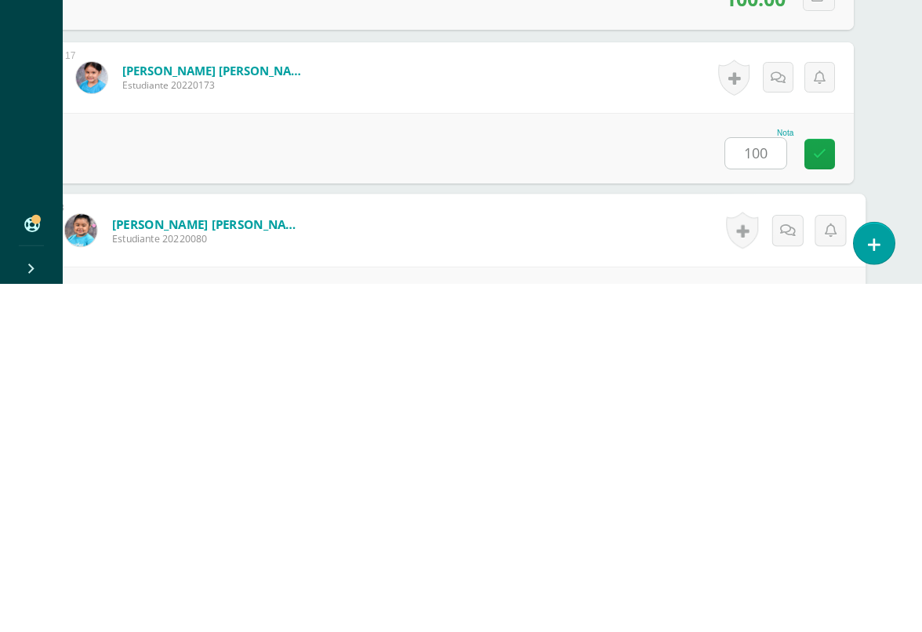
scroll to position [2767, 37]
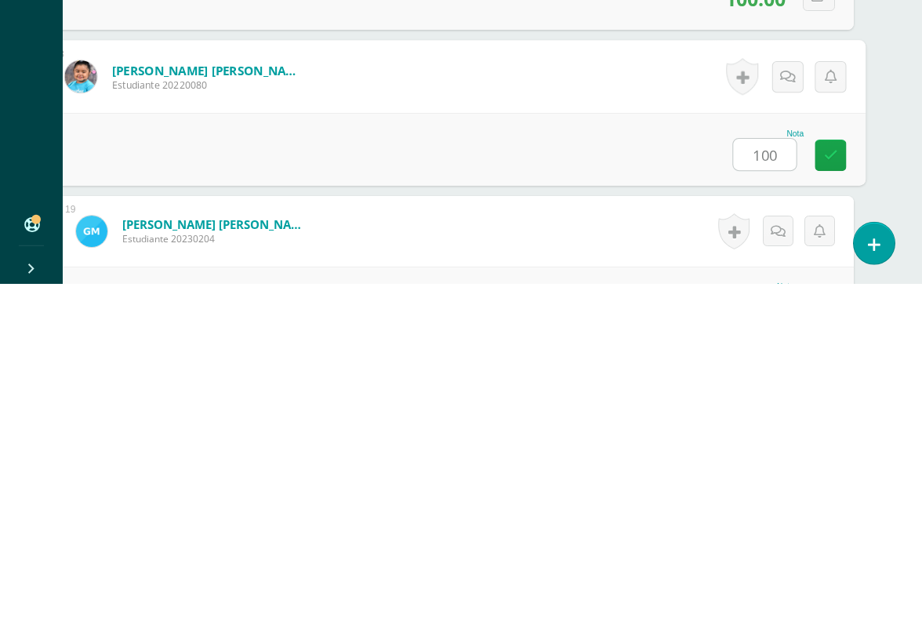
type input "100"
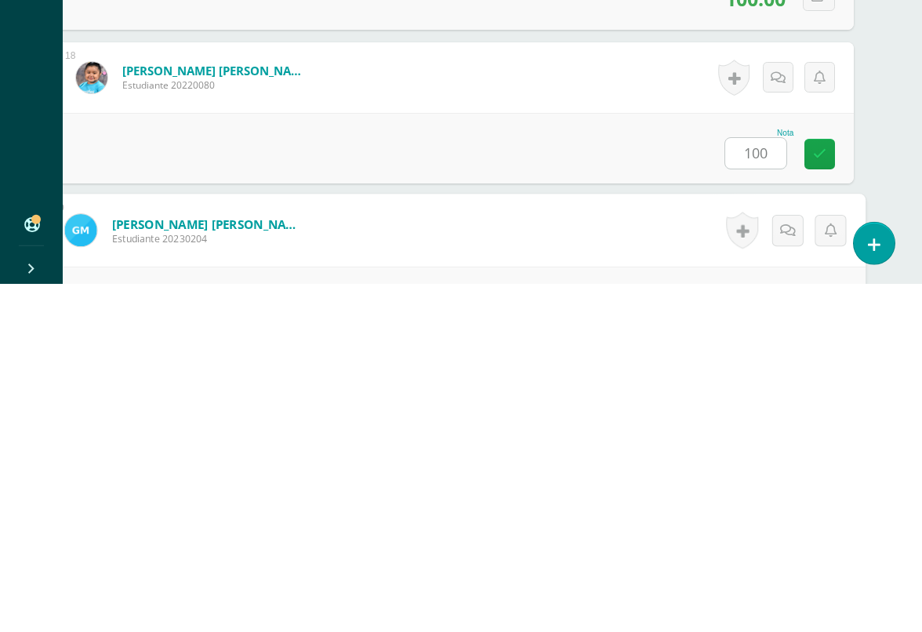
scroll to position [2921, 37]
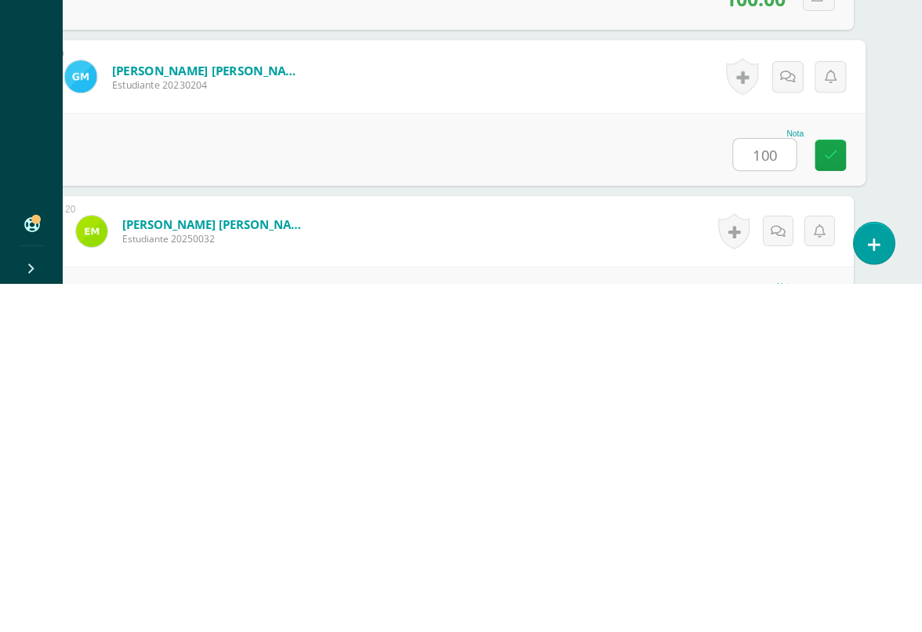
type input "100"
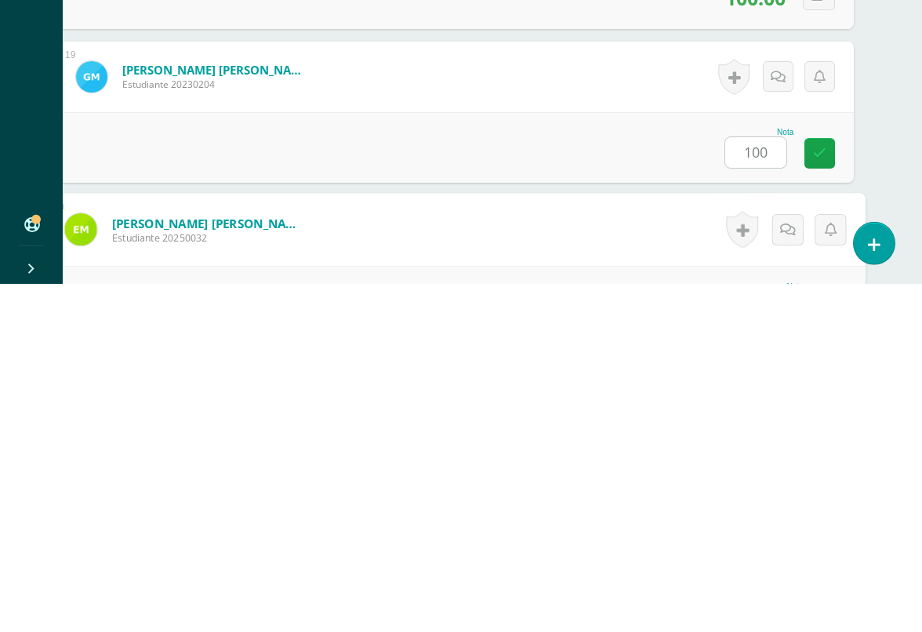
scroll to position [3074, 37]
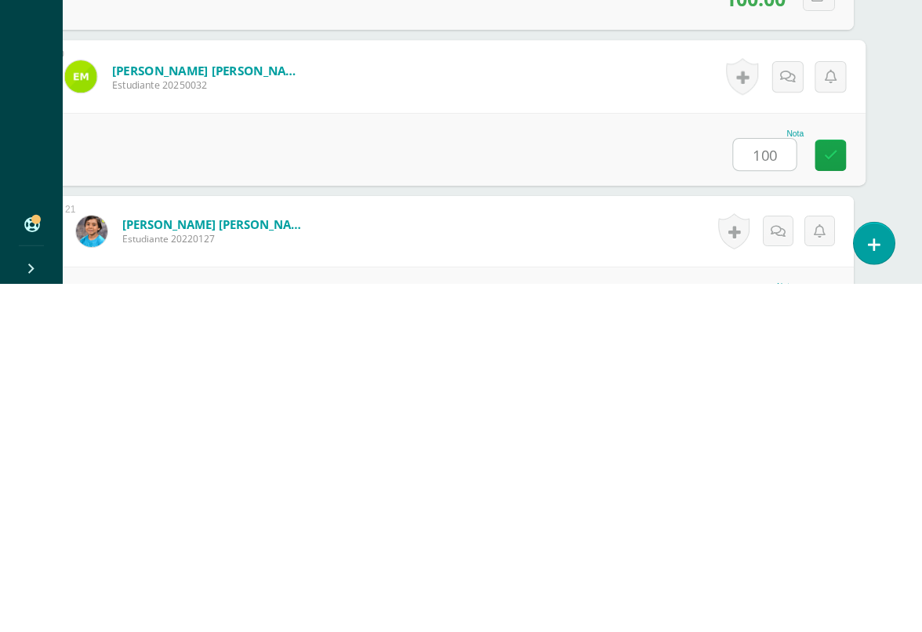
type input "100"
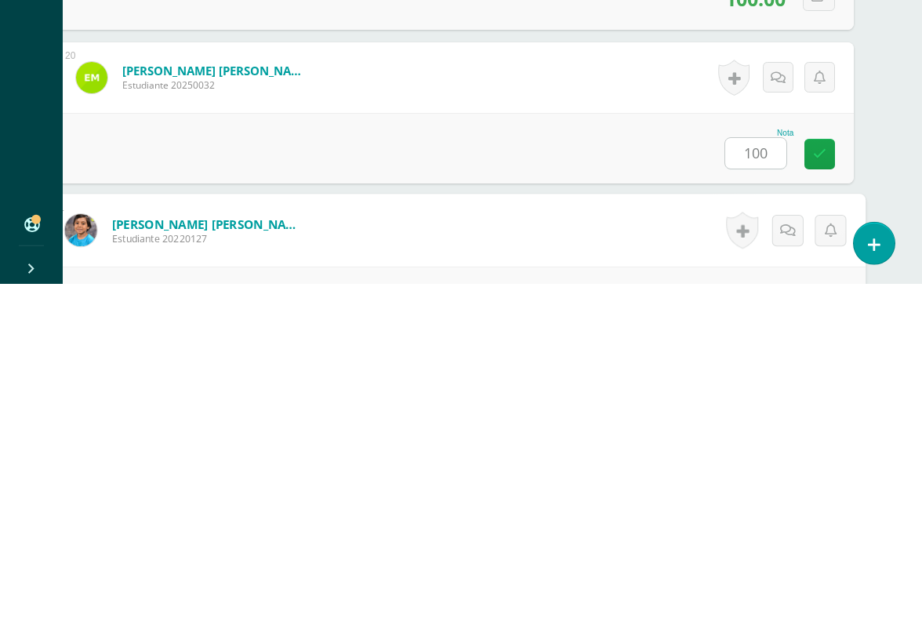
scroll to position [3228, 37]
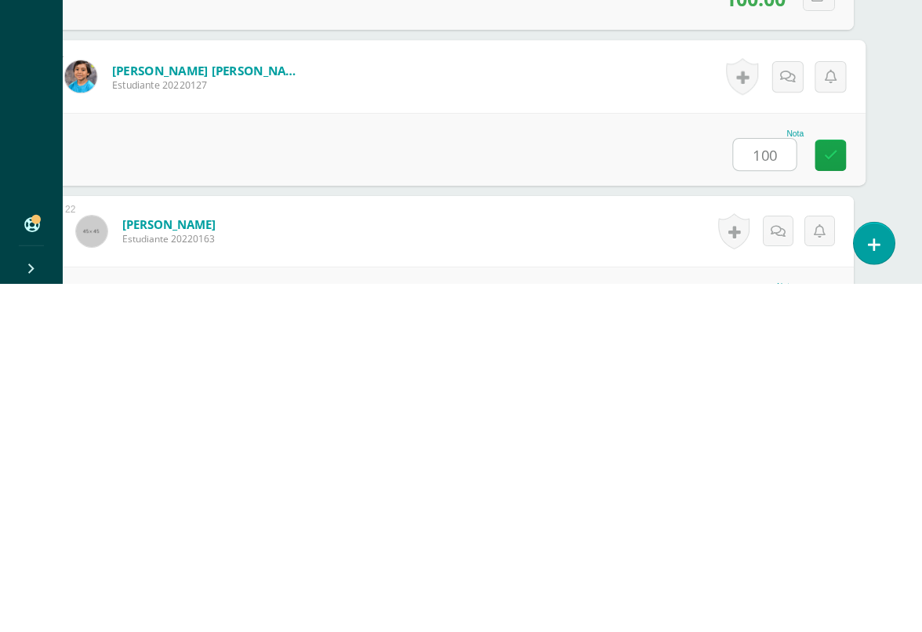
type input "100"
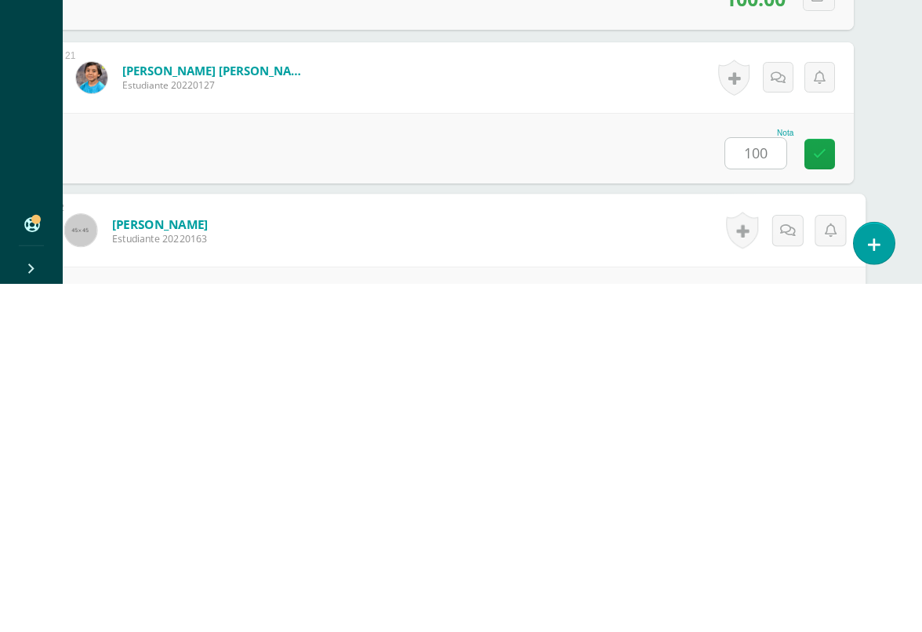
scroll to position [3382, 37]
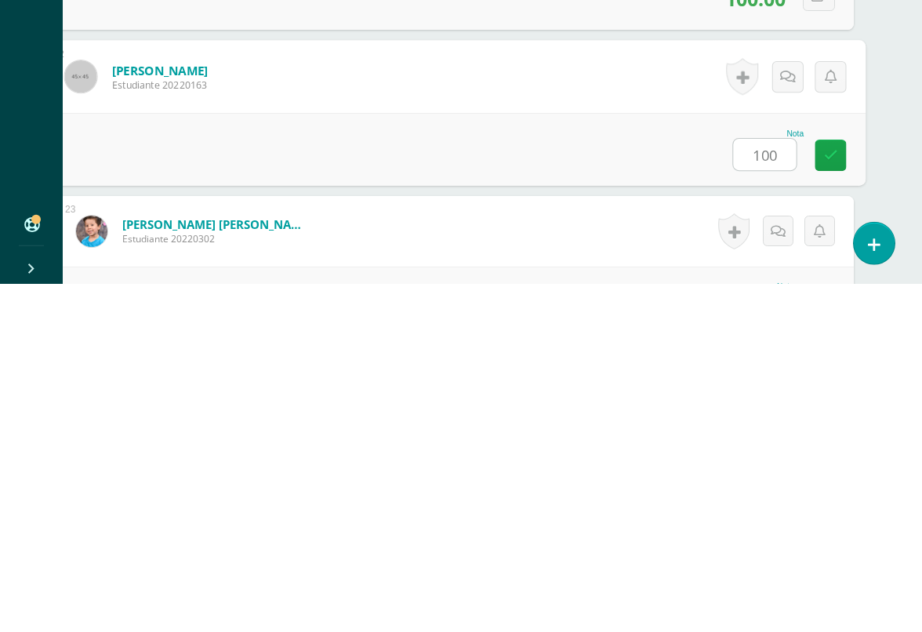
type input "100"
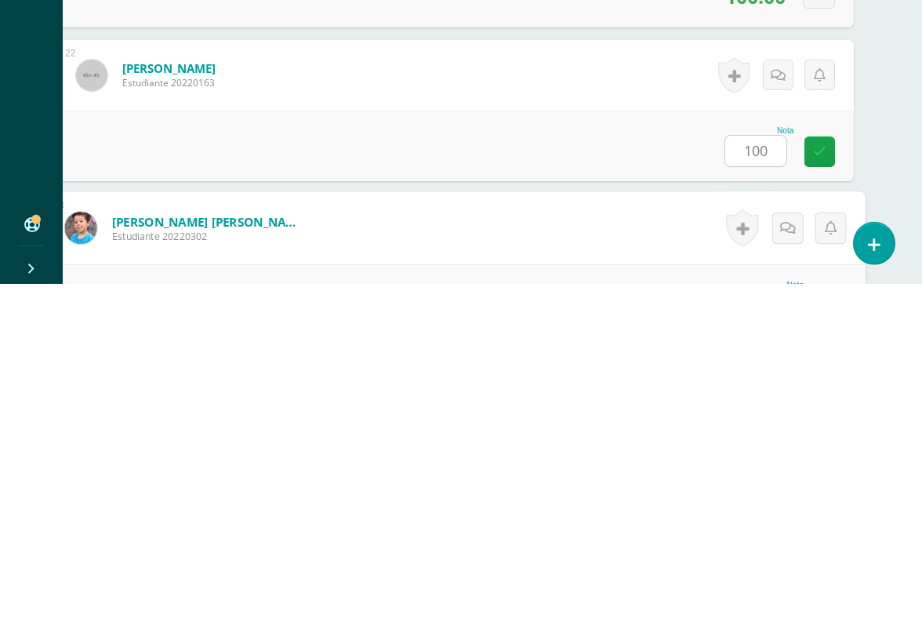
scroll to position [3535, 37]
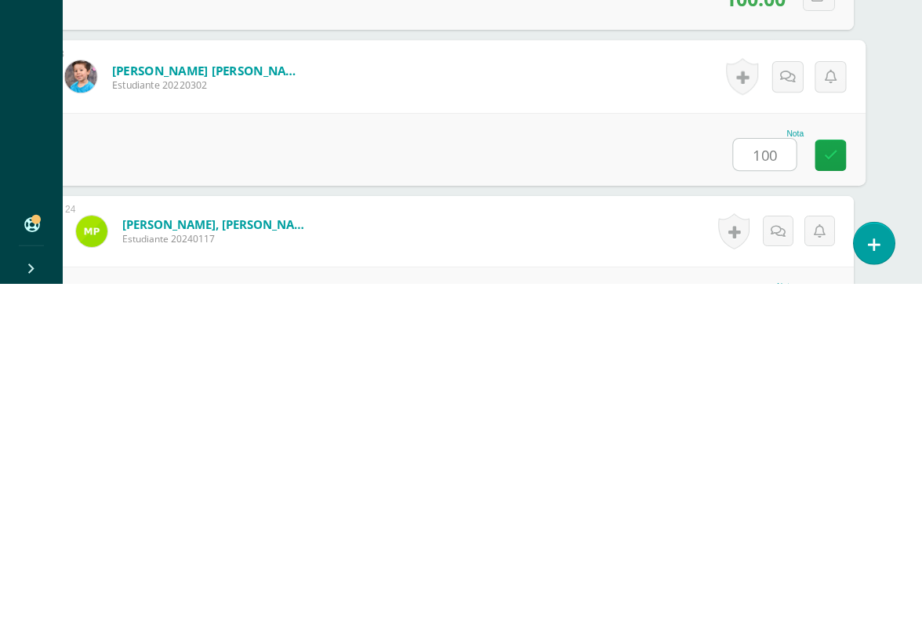
type input "100"
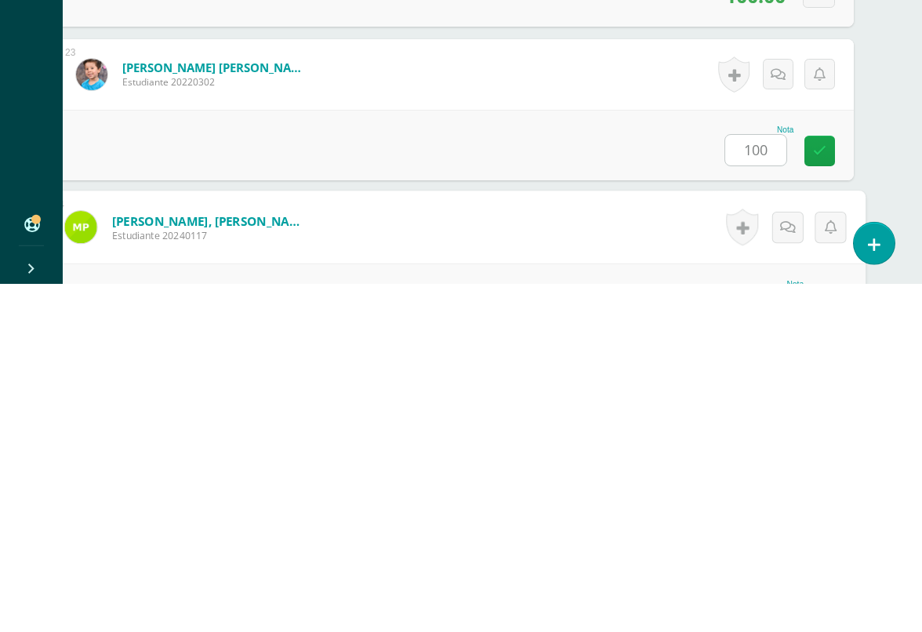
scroll to position [3689, 37]
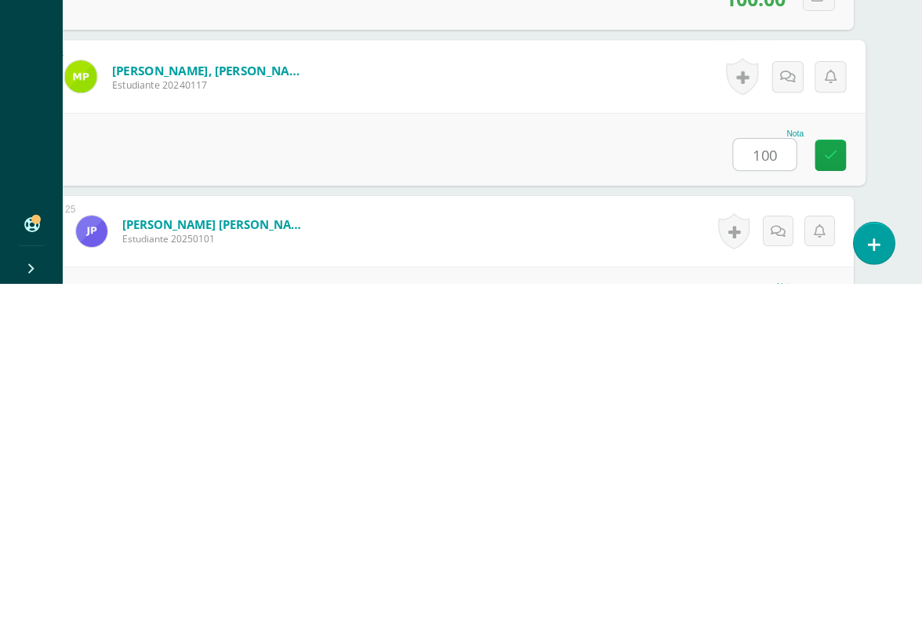
type input "100"
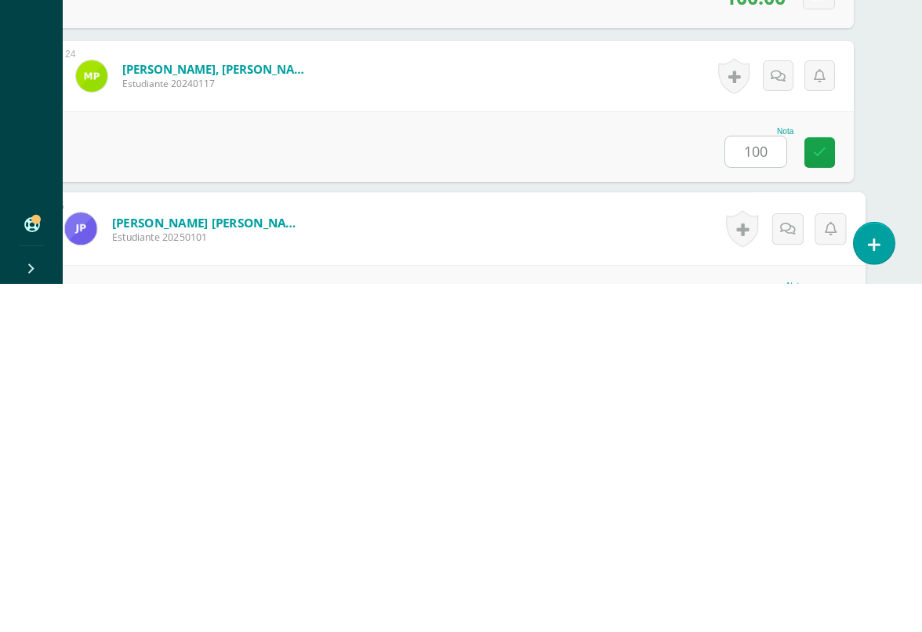
scroll to position [3843, 37]
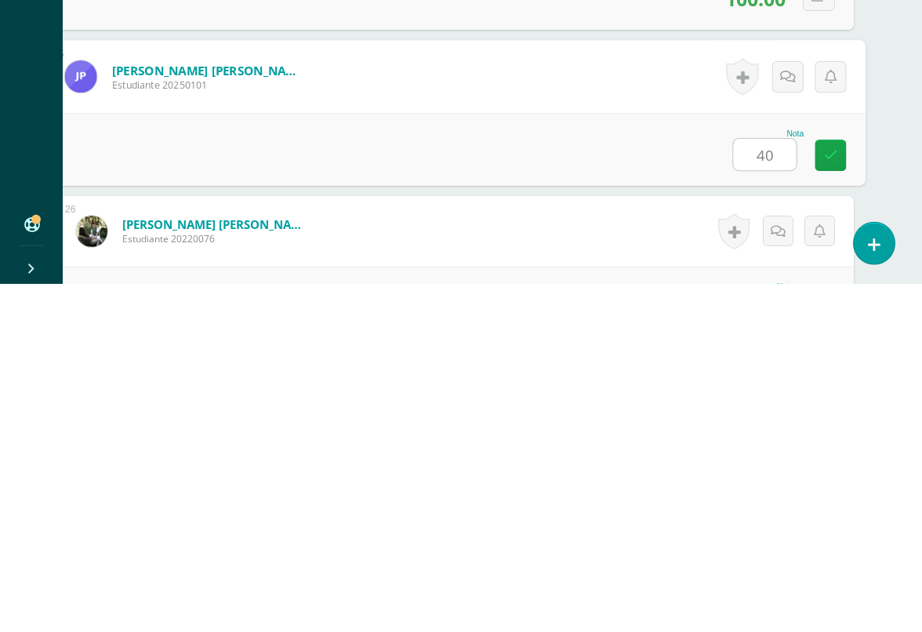
type input "40"
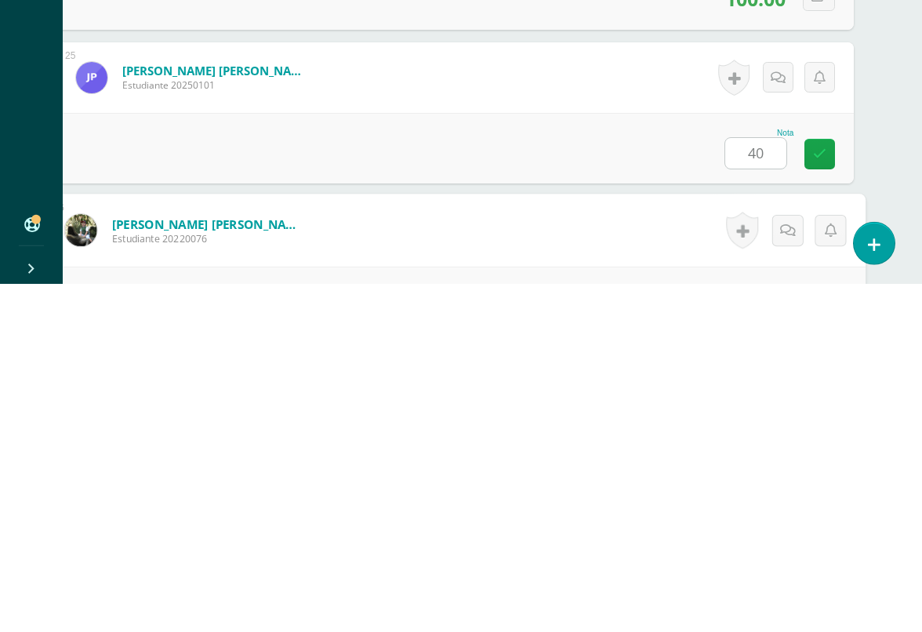
scroll to position [3996, 37]
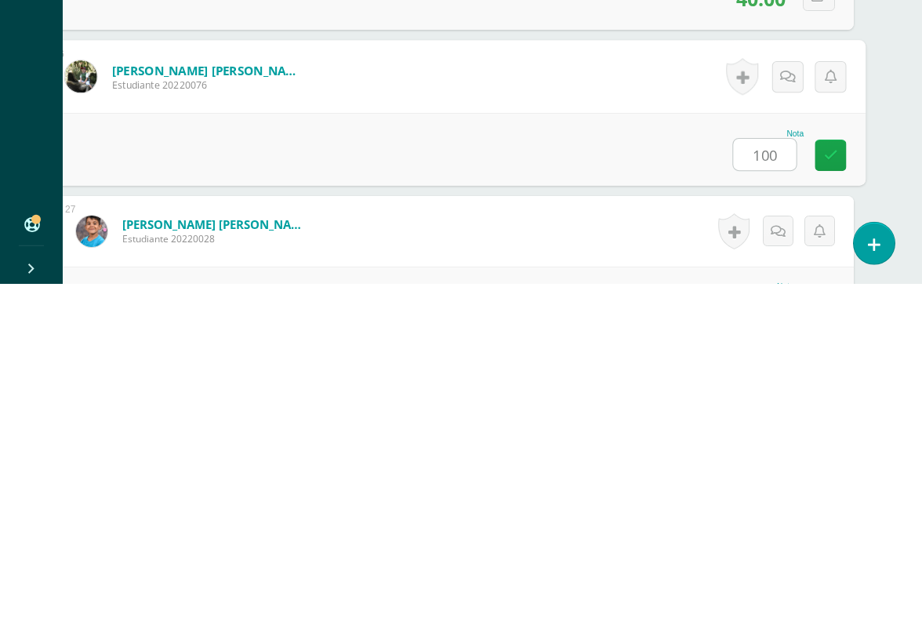
type input "100"
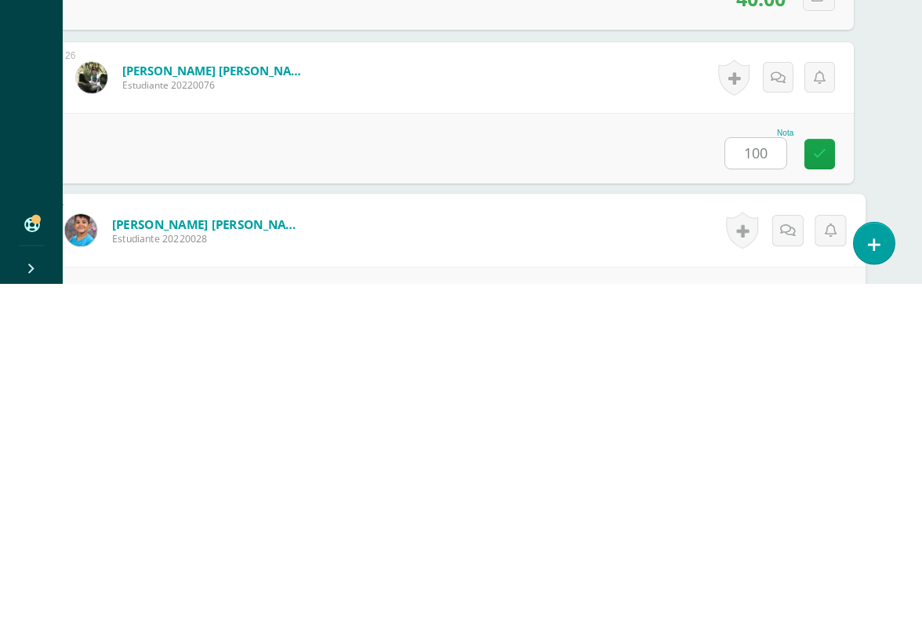
scroll to position [4150, 37]
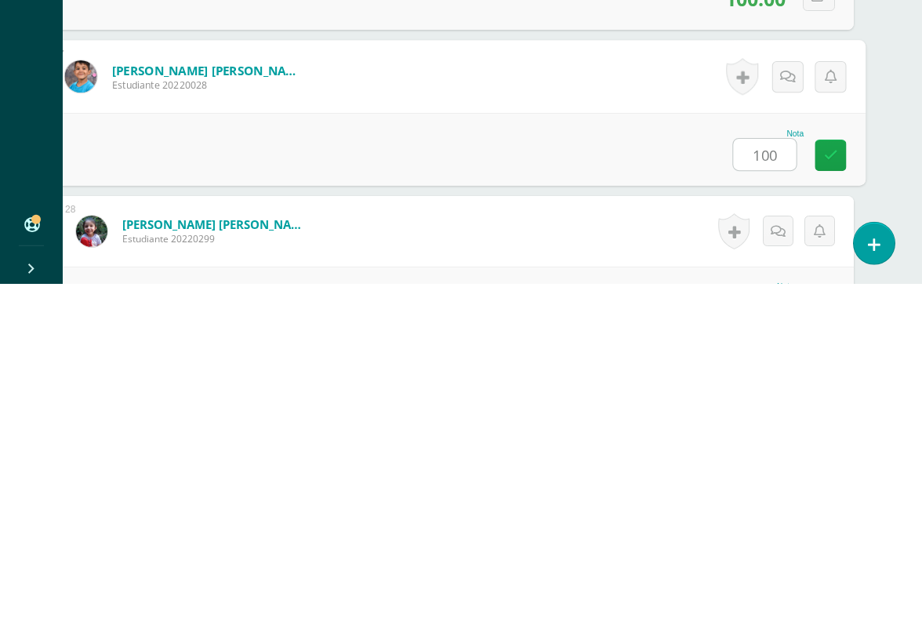
type input "100"
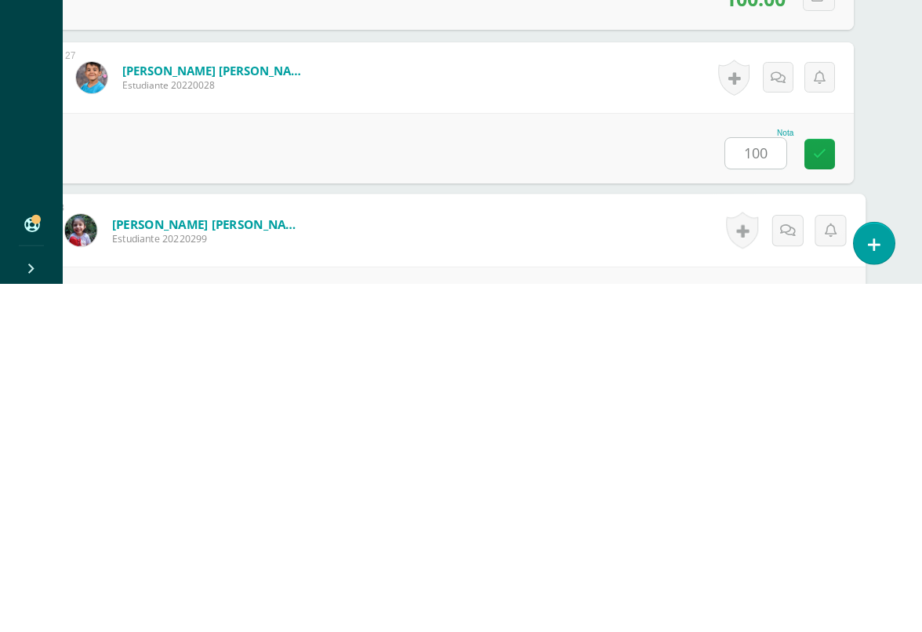
scroll to position [4304, 37]
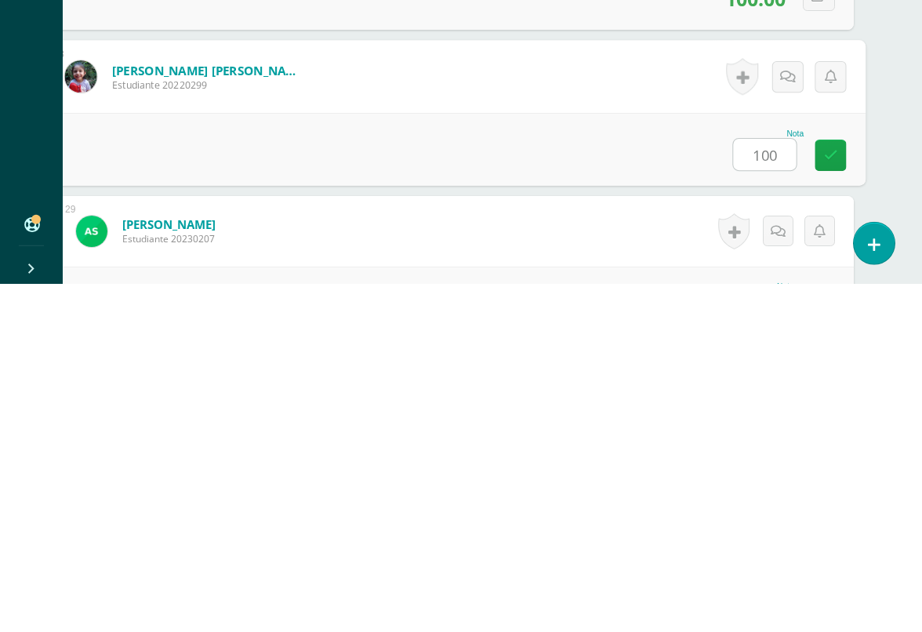
type input "100"
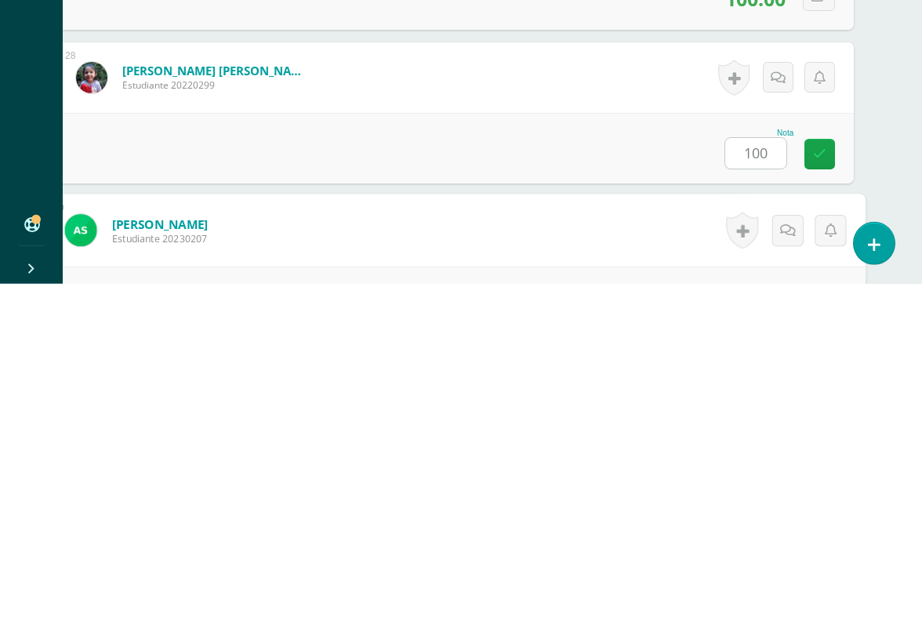
scroll to position [4457, 37]
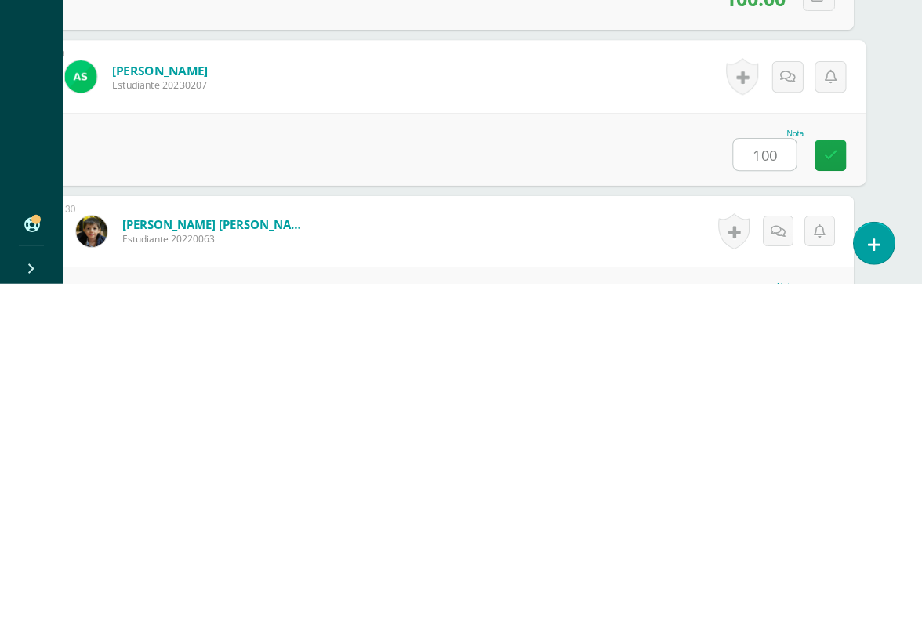
type input "100"
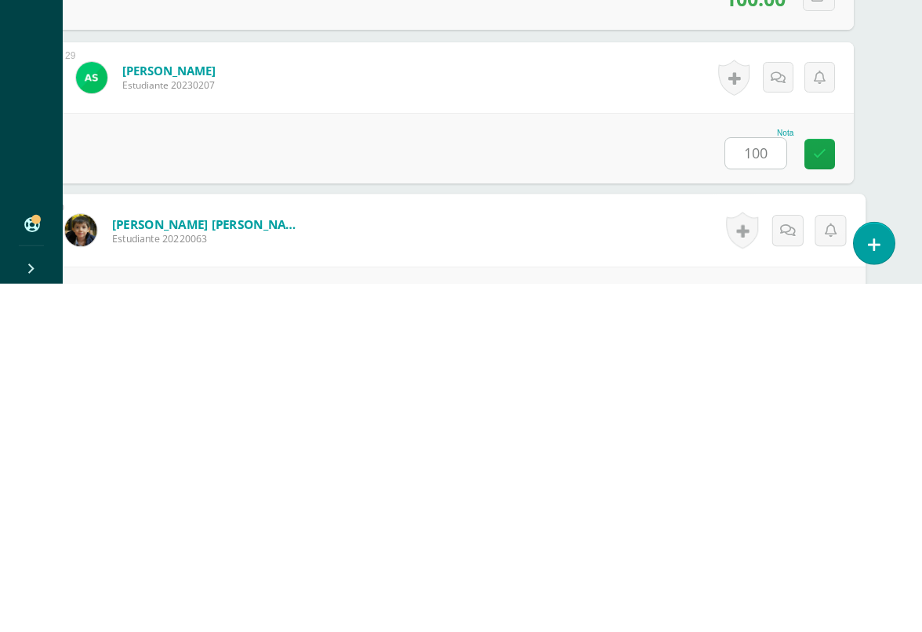
scroll to position [4611, 37]
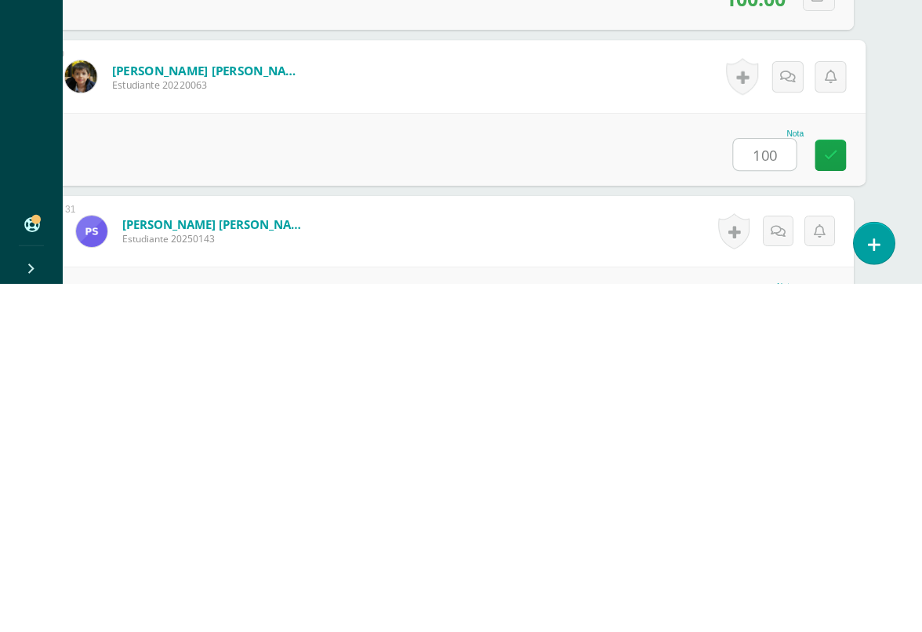
type input "100"
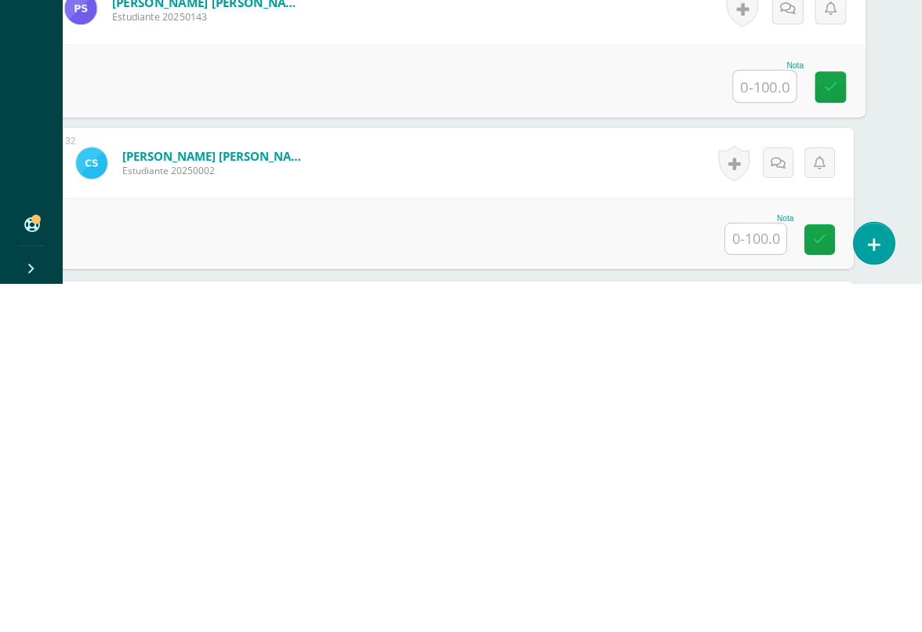
scroll to position [0, 0]
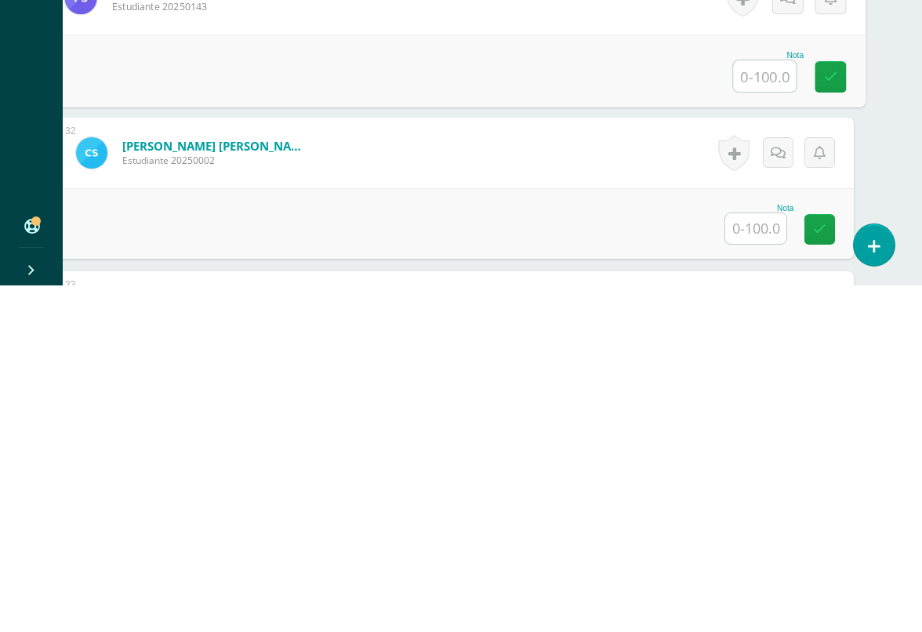
click at [761, 560] on input "text" at bounding box center [755, 575] width 61 height 31
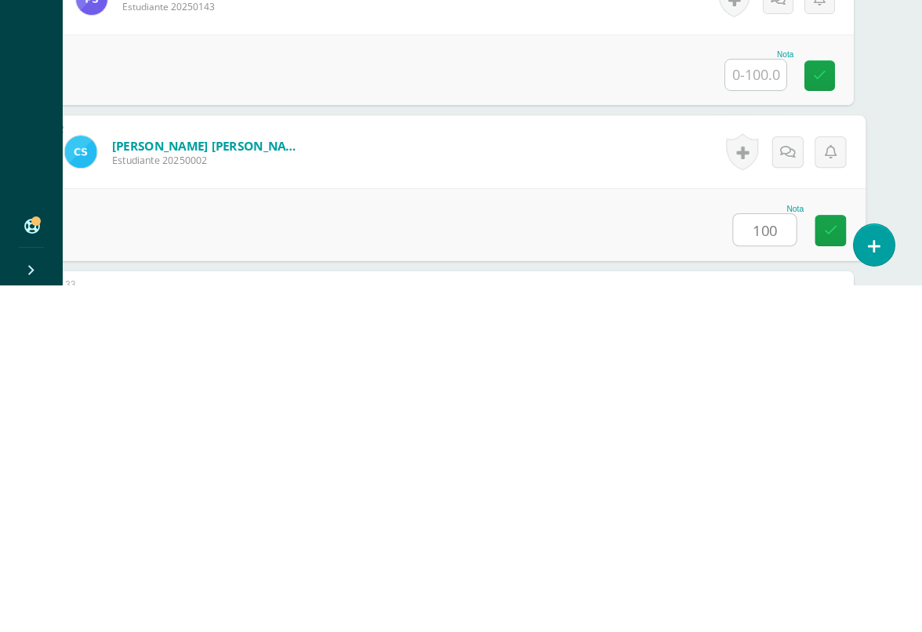
type input "100"
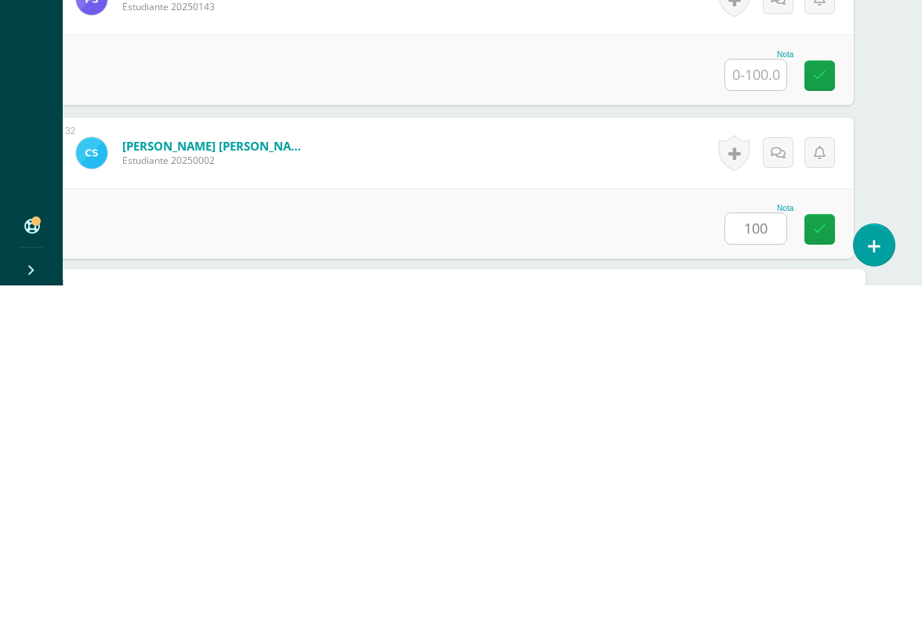
scroll to position [5072, 37]
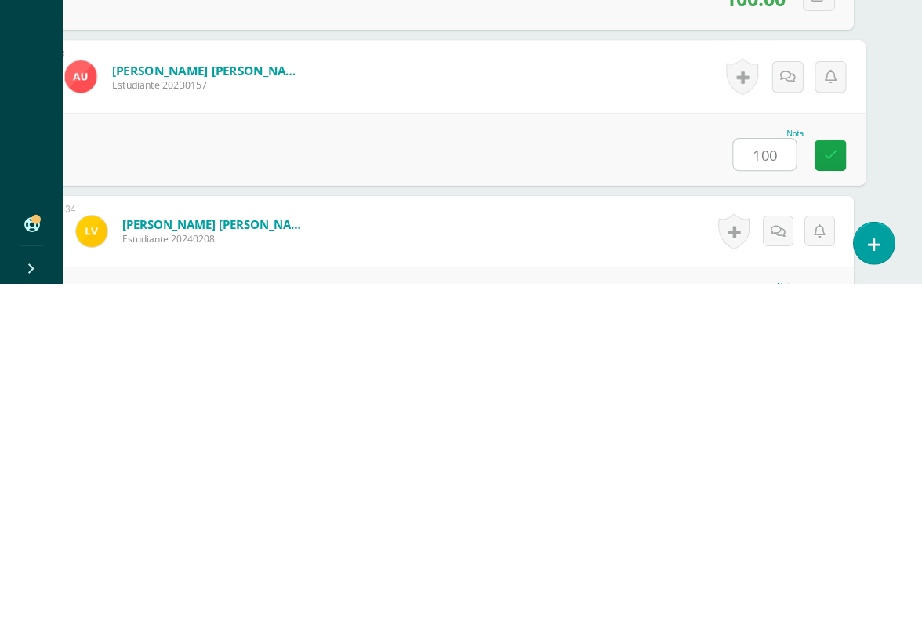
type input "100"
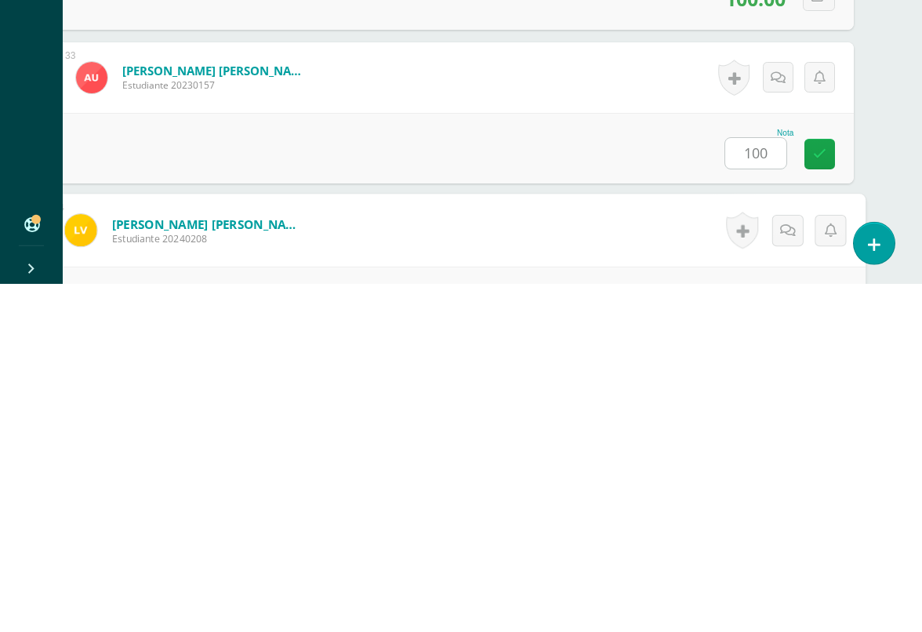
scroll to position [5252, 37]
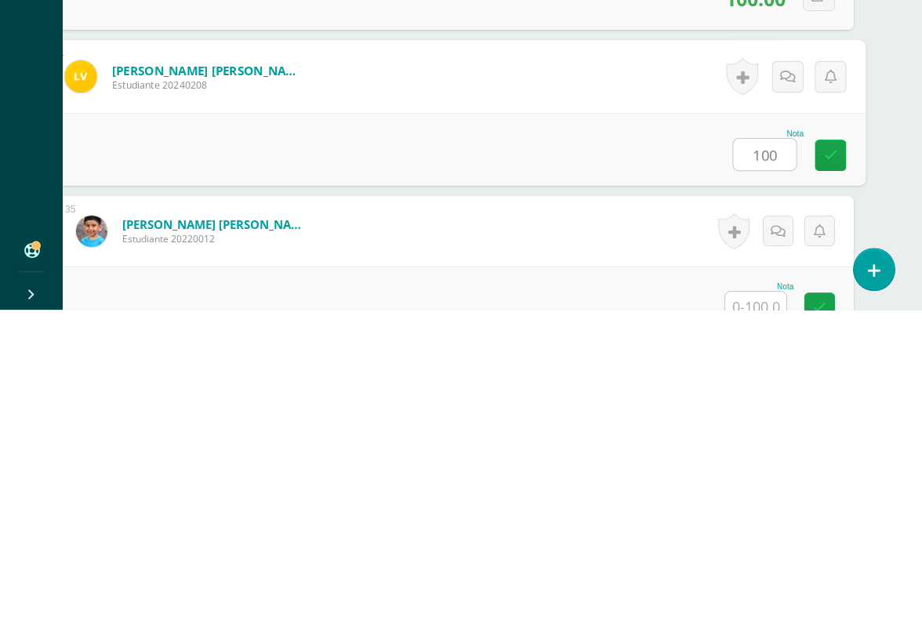
type input "100"
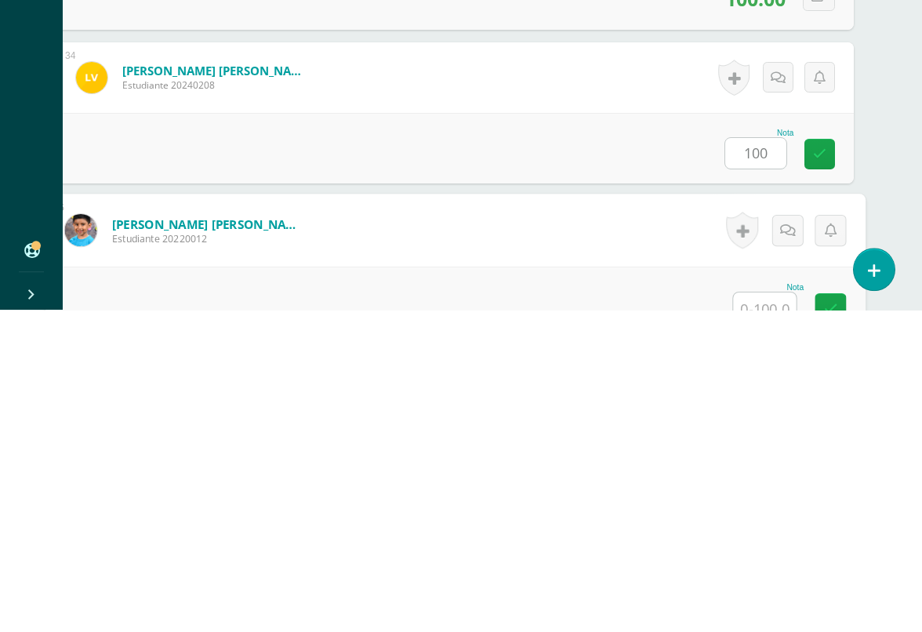
scroll to position [5405, 37]
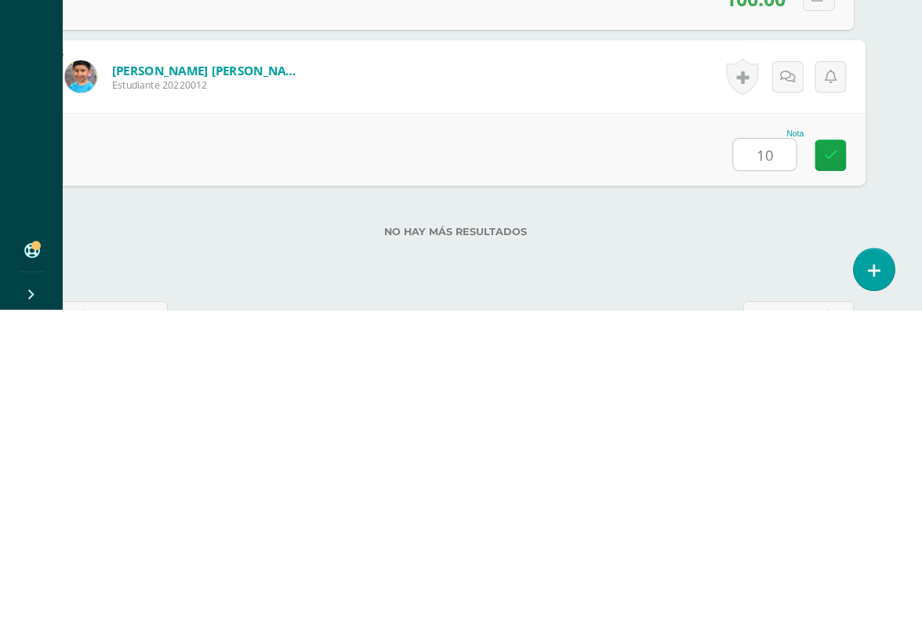
type input "100"
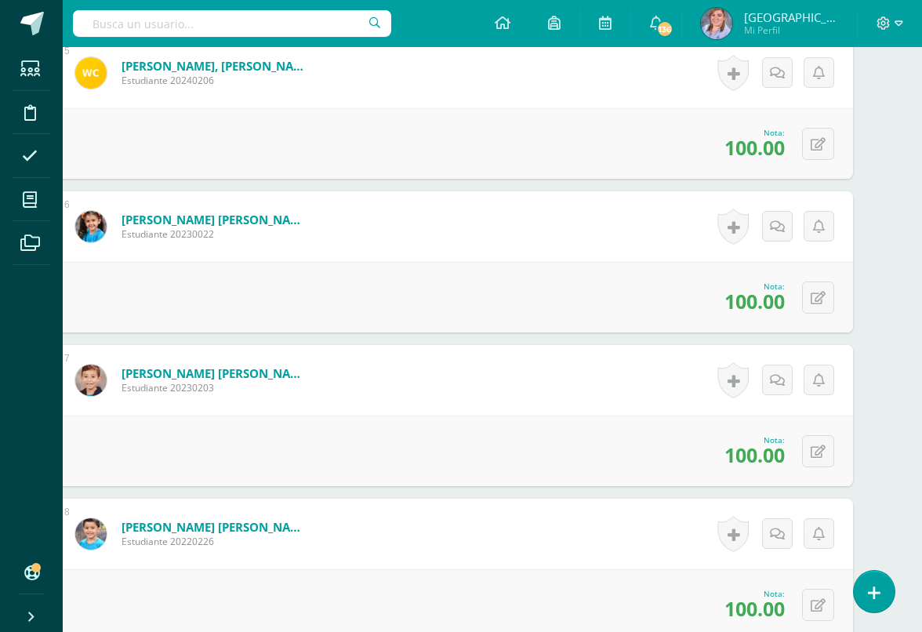
scroll to position [1113, 38]
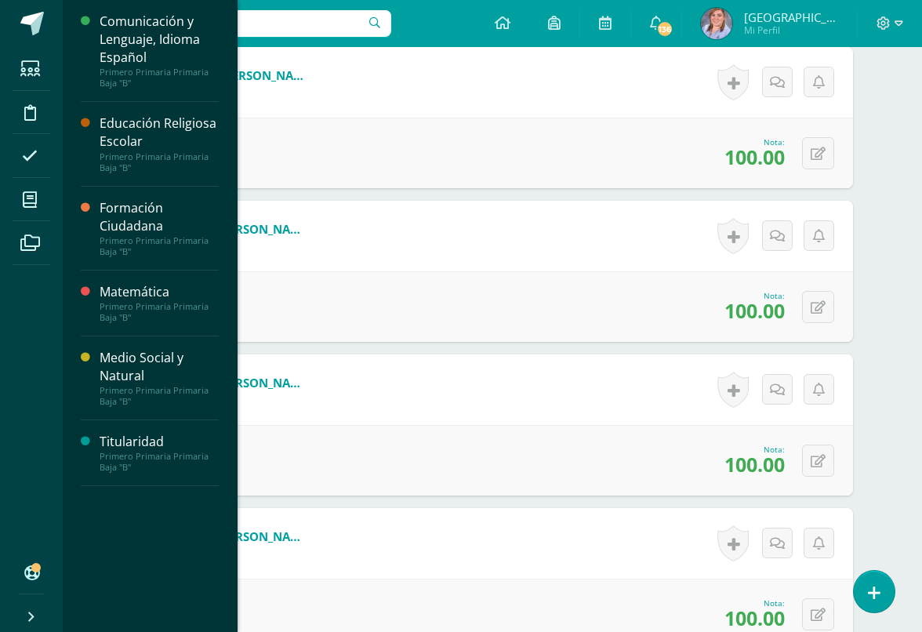
click at [34, 200] on icon at bounding box center [30, 200] width 14 height 16
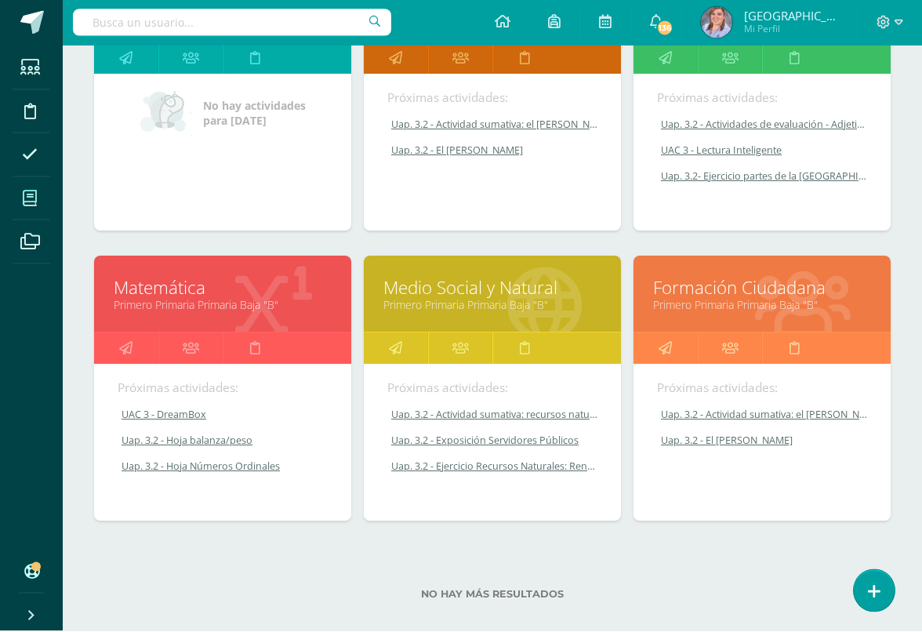
scroll to position [325, 0]
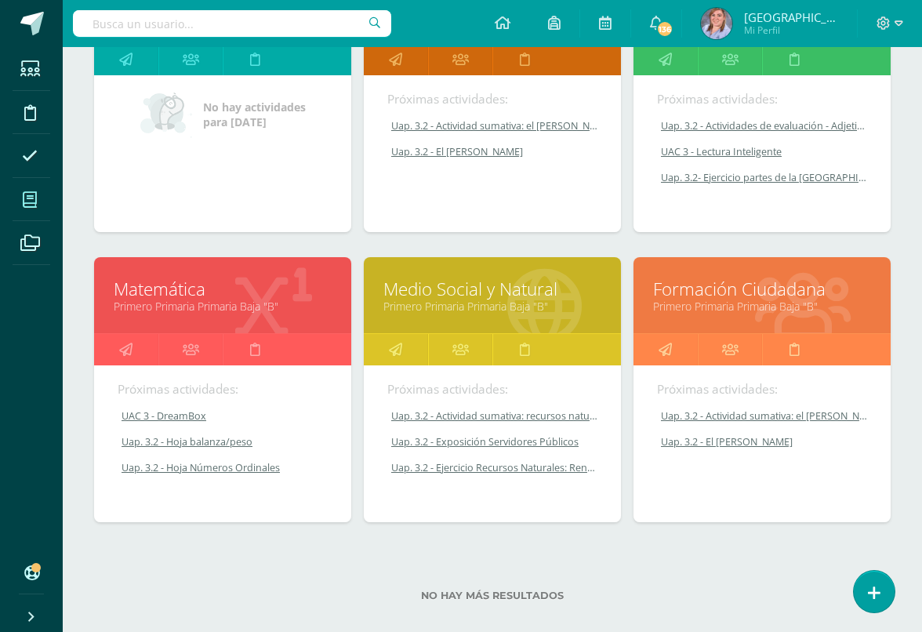
click at [159, 294] on link "Matemática" at bounding box center [223, 289] width 218 height 24
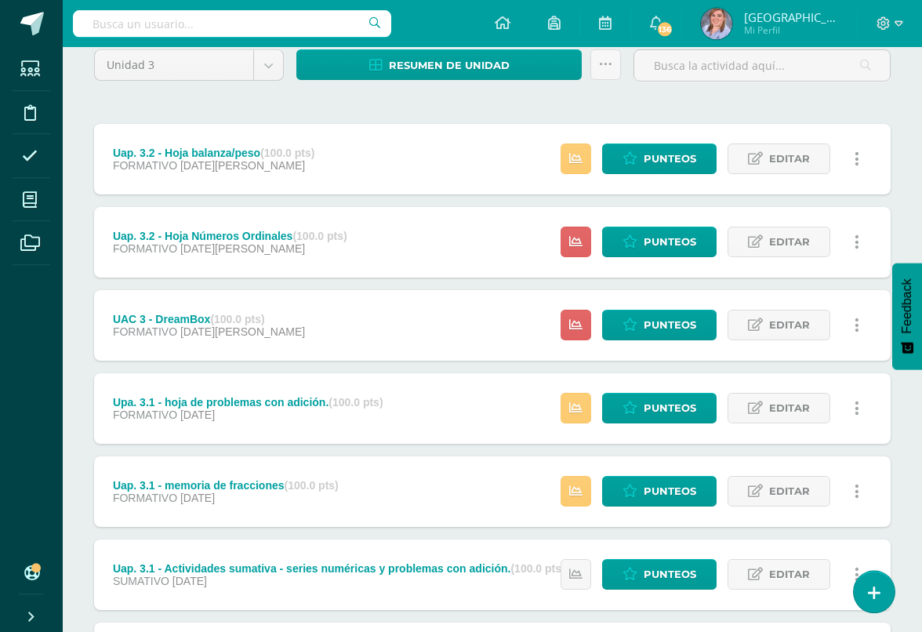
scroll to position [138, 0]
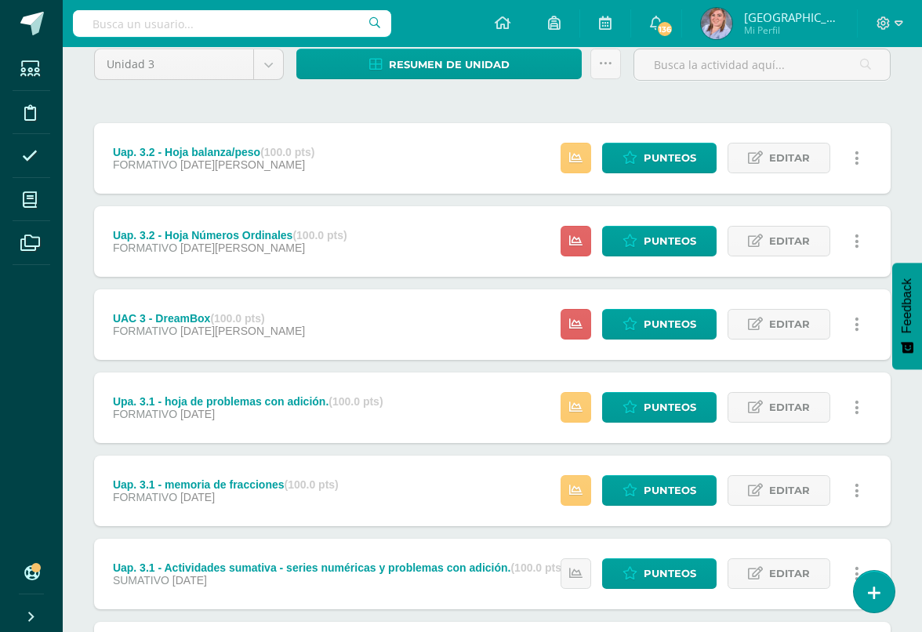
click at [677, 231] on span "Punteos" at bounding box center [670, 241] width 53 height 29
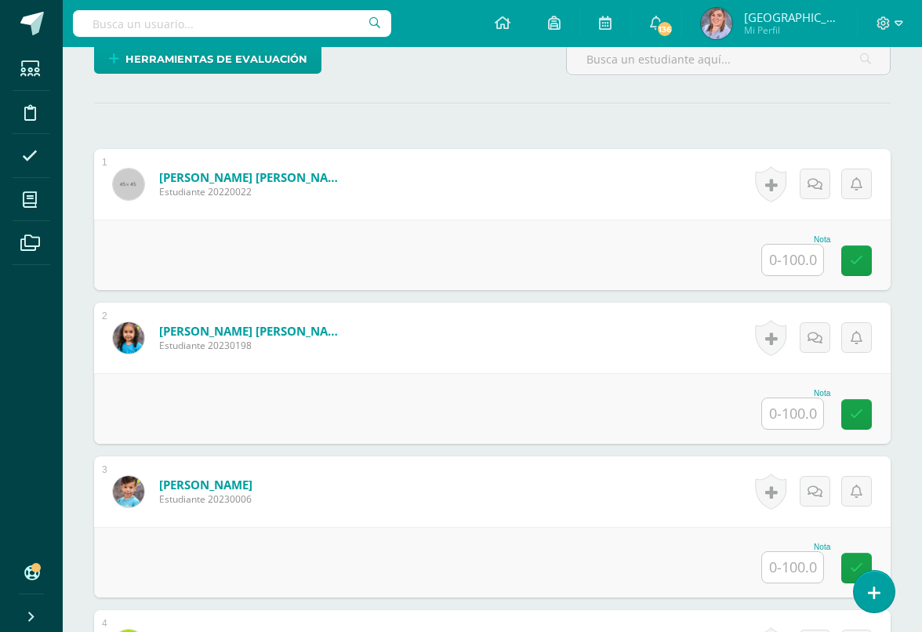
scroll to position [397, 0]
click at [793, 272] on input "text" at bounding box center [792, 259] width 61 height 31
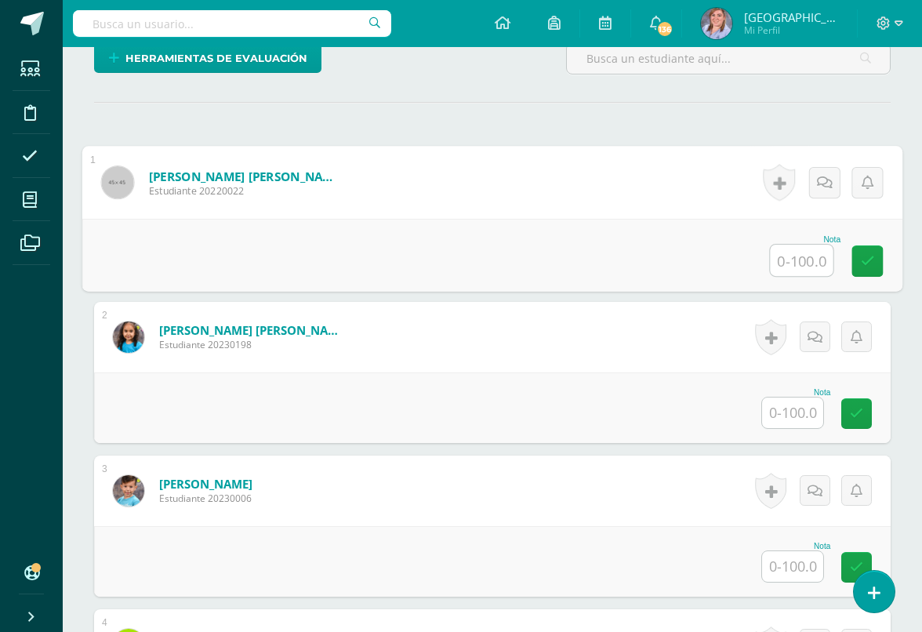
scroll to position [396, 37]
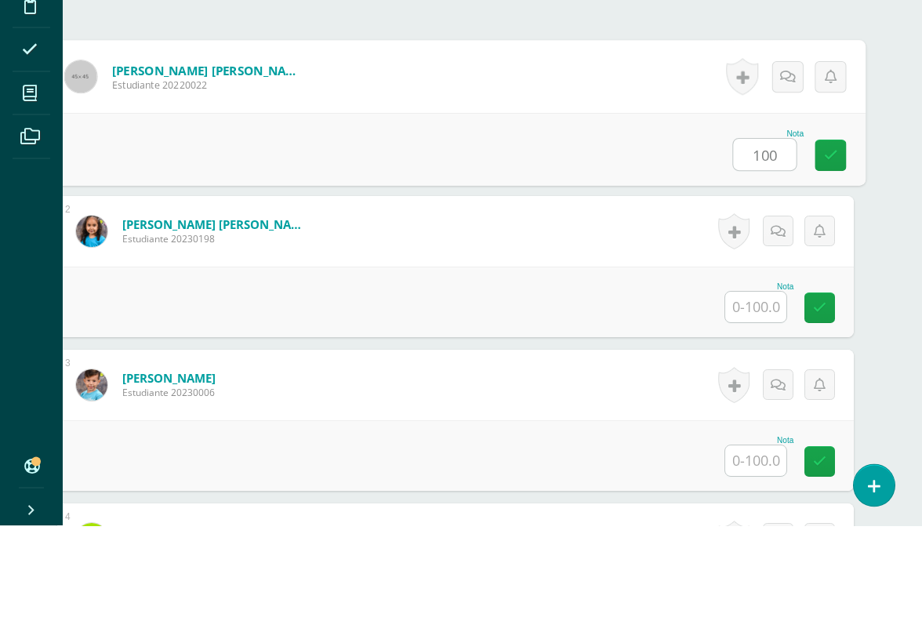
type input "100"
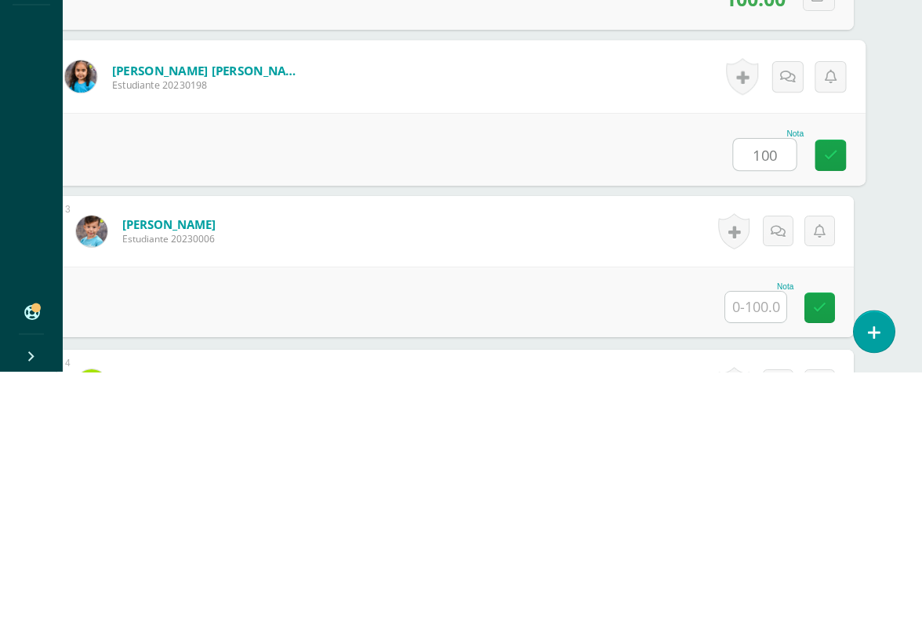
type input "100"
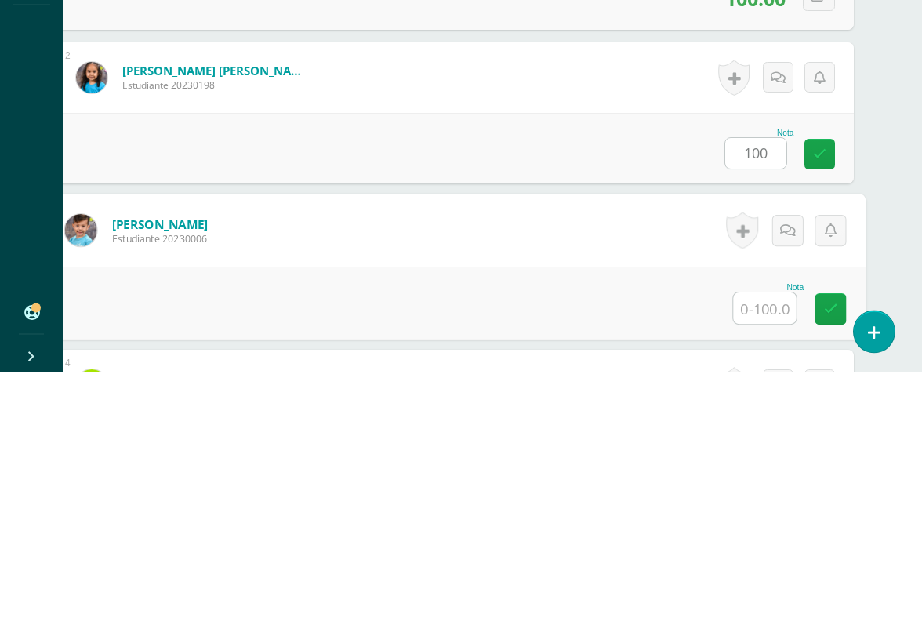
scroll to position [462, 37]
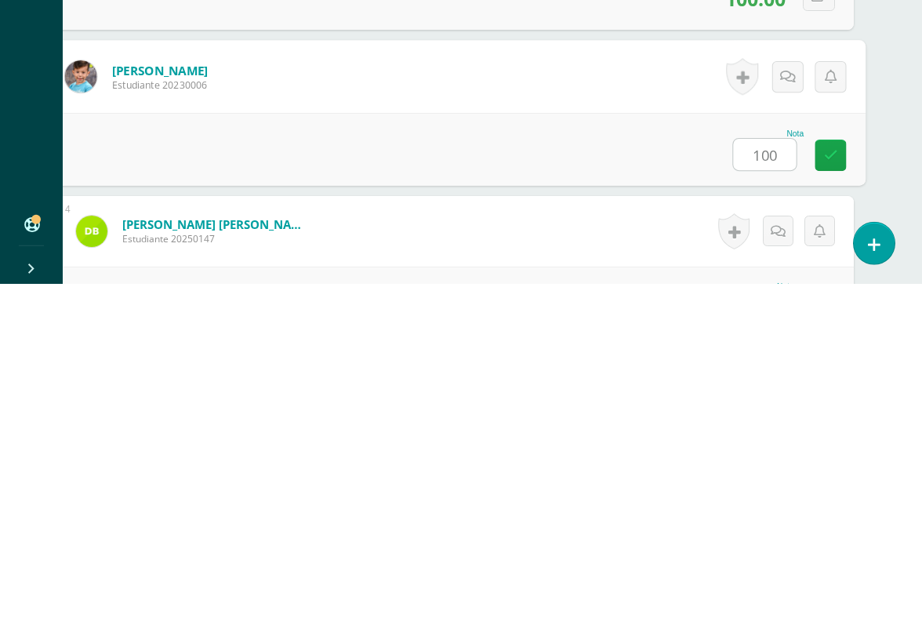
type input "100"
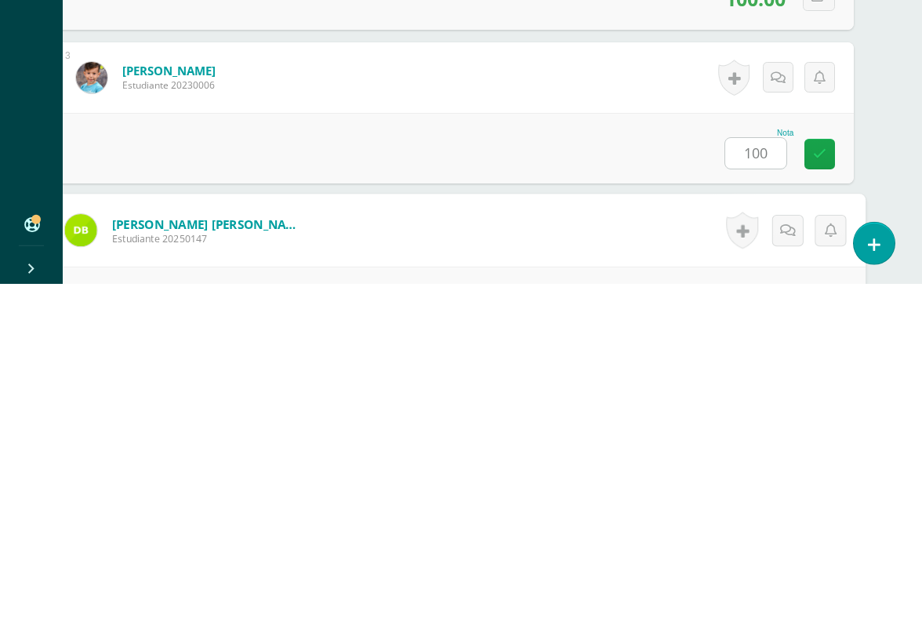
scroll to position [615, 37]
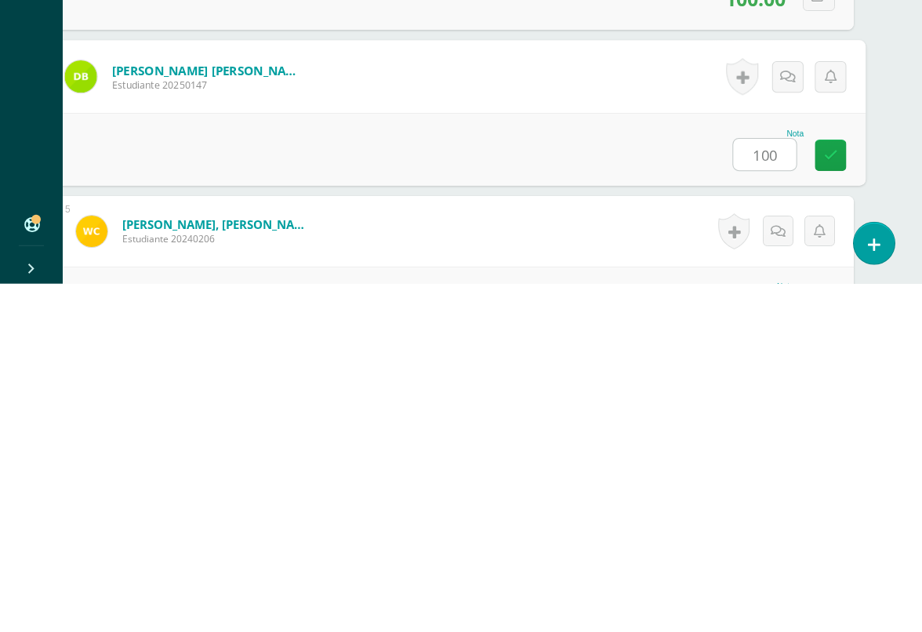
type input "100"
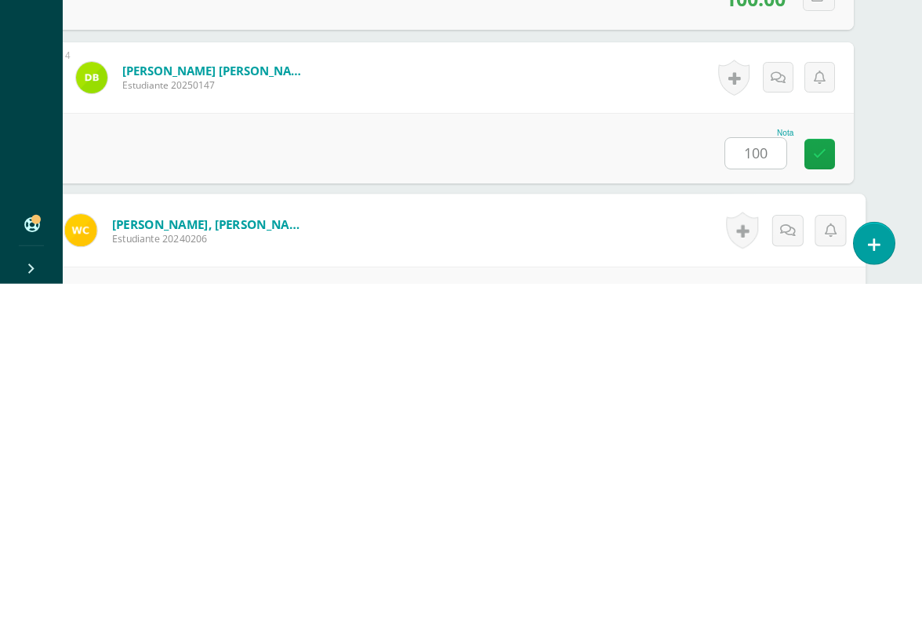
scroll to position [769, 37]
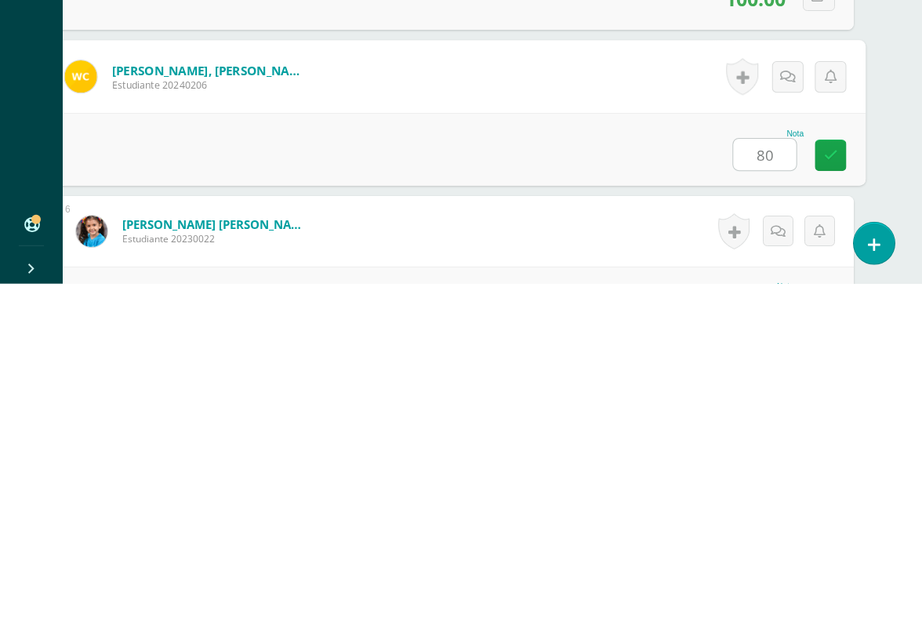
type input "80"
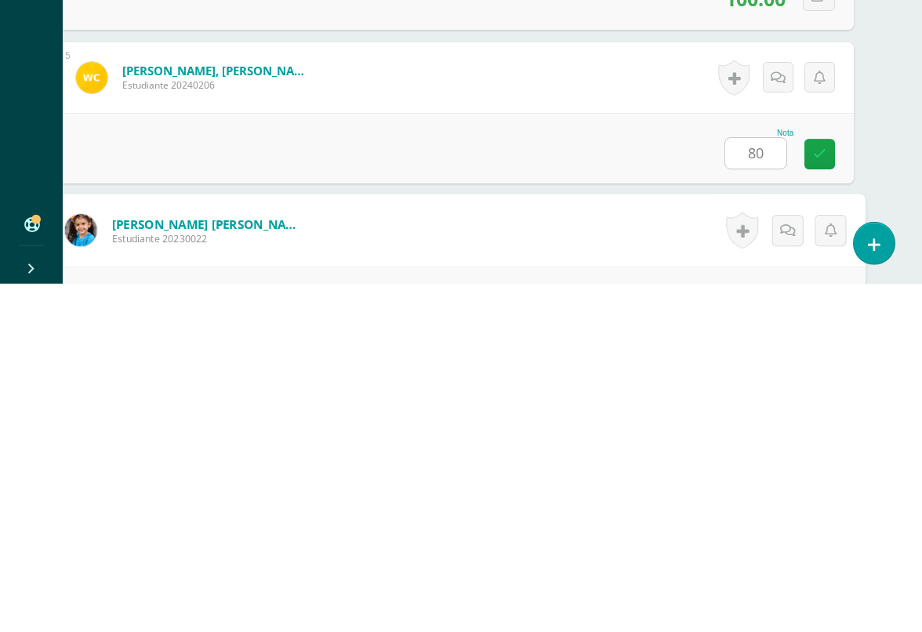
scroll to position [923, 37]
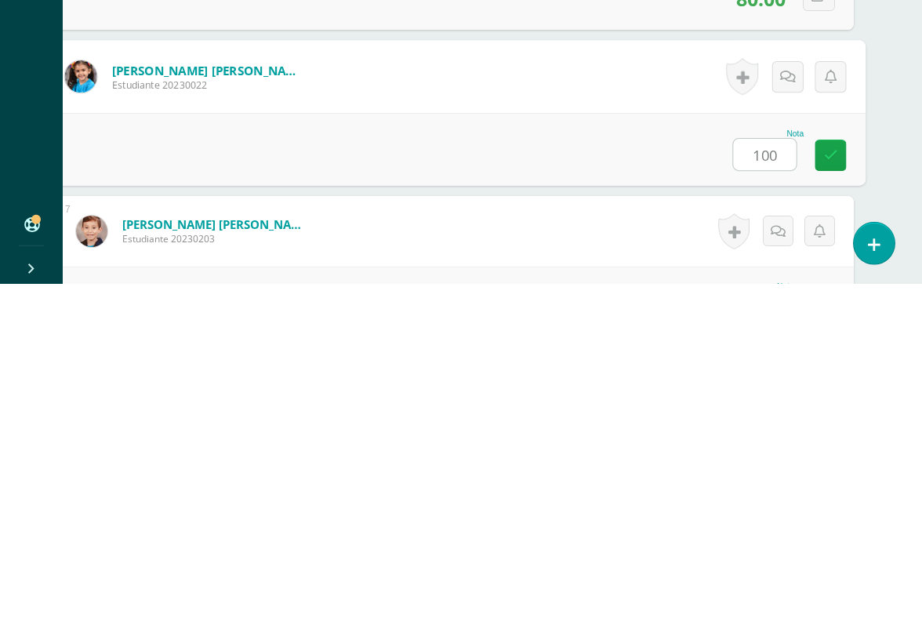
type input "100"
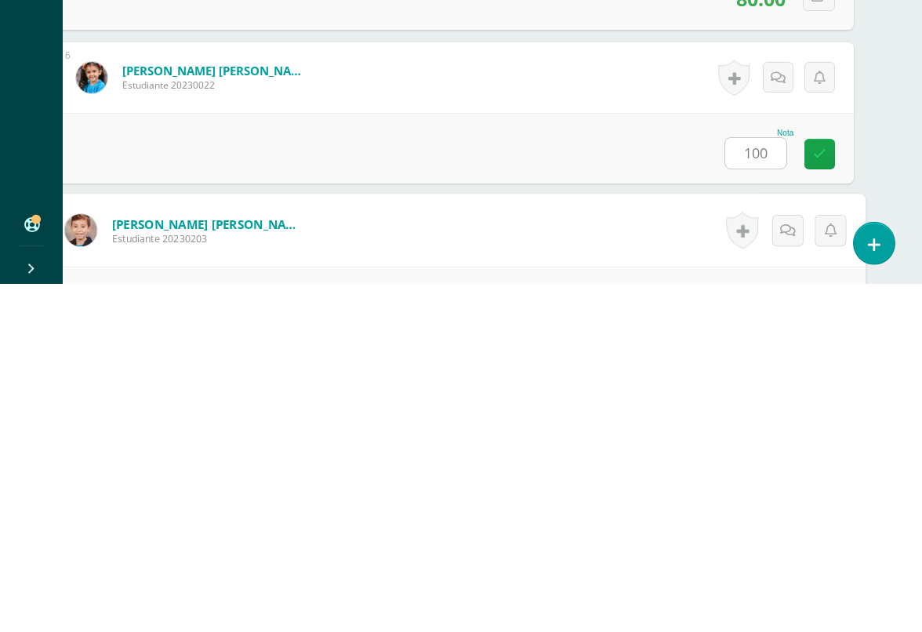
scroll to position [1077, 37]
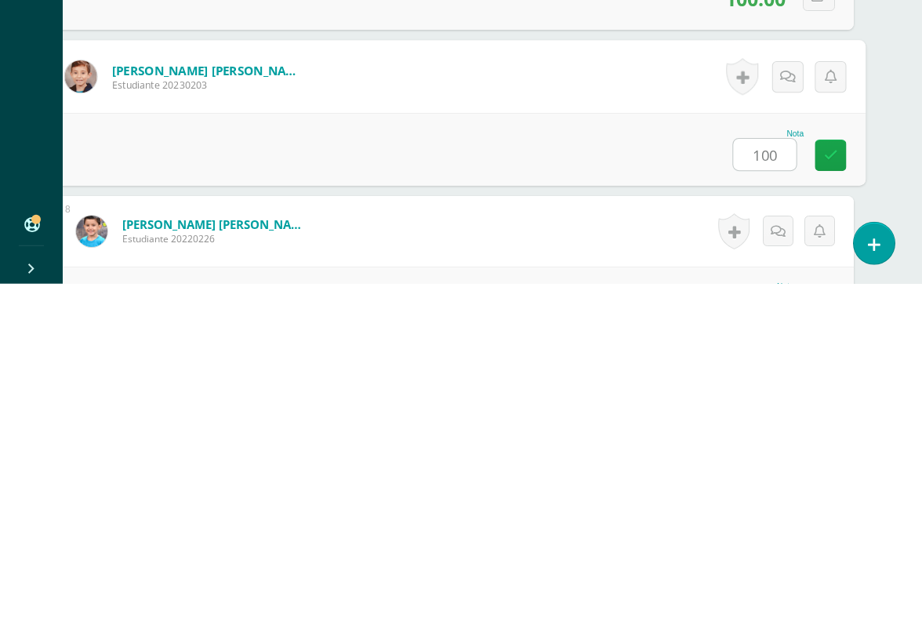
type input "100"
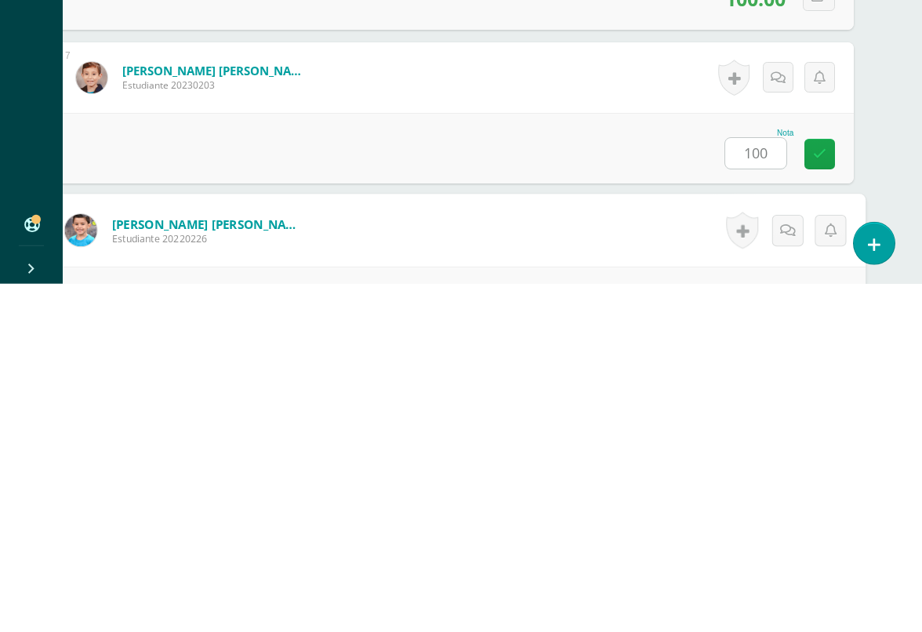
scroll to position [1230, 37]
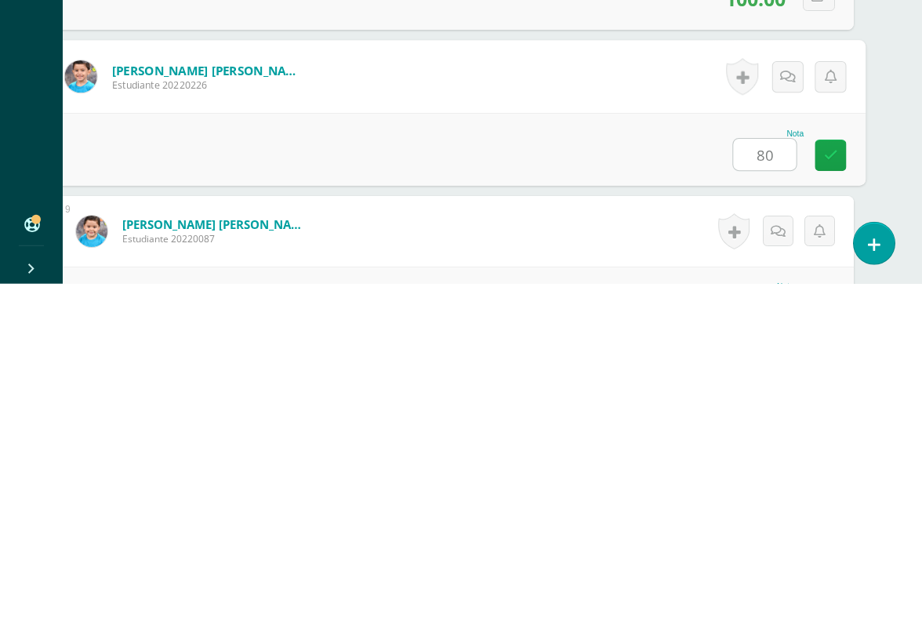
type input "80"
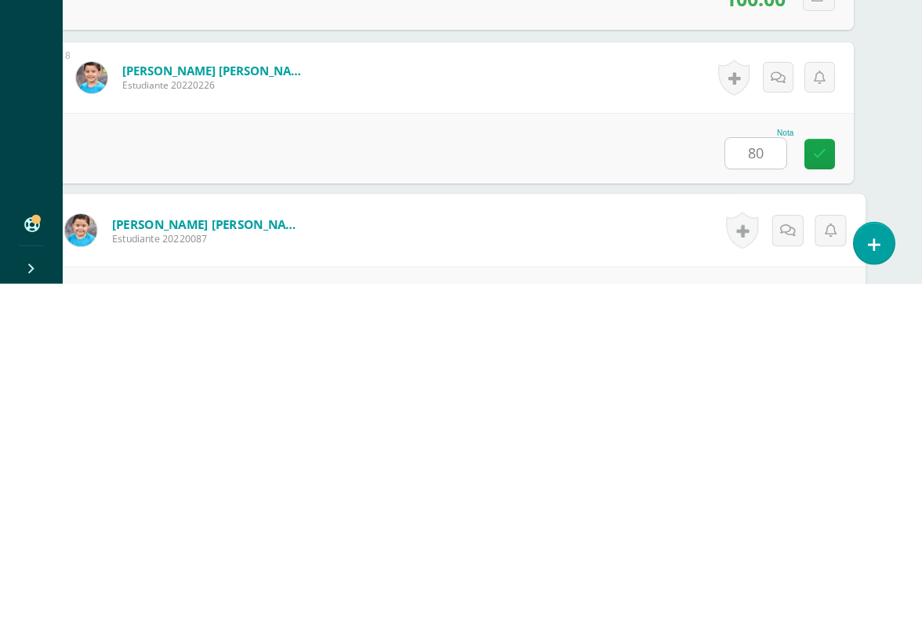
scroll to position [1384, 37]
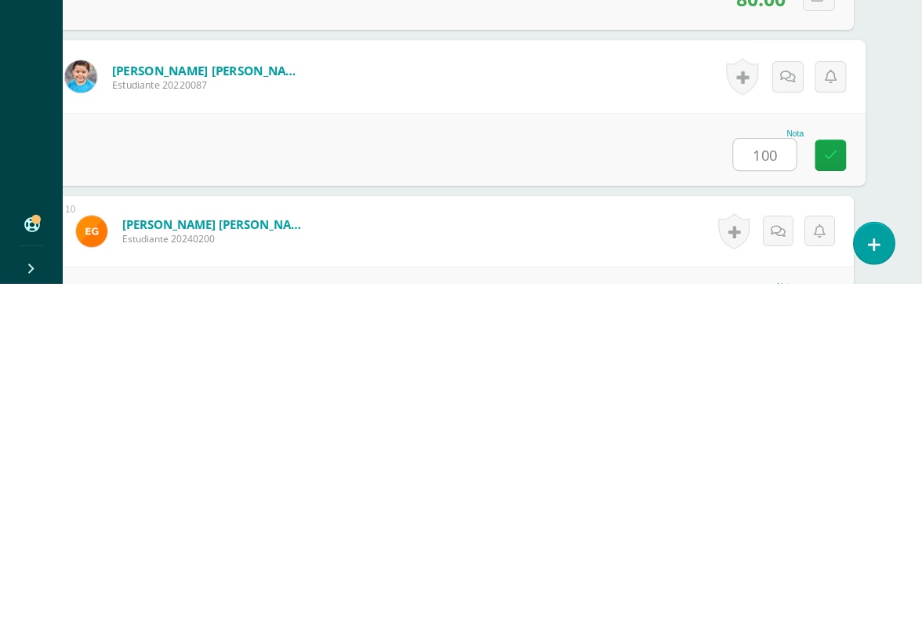
type input "100"
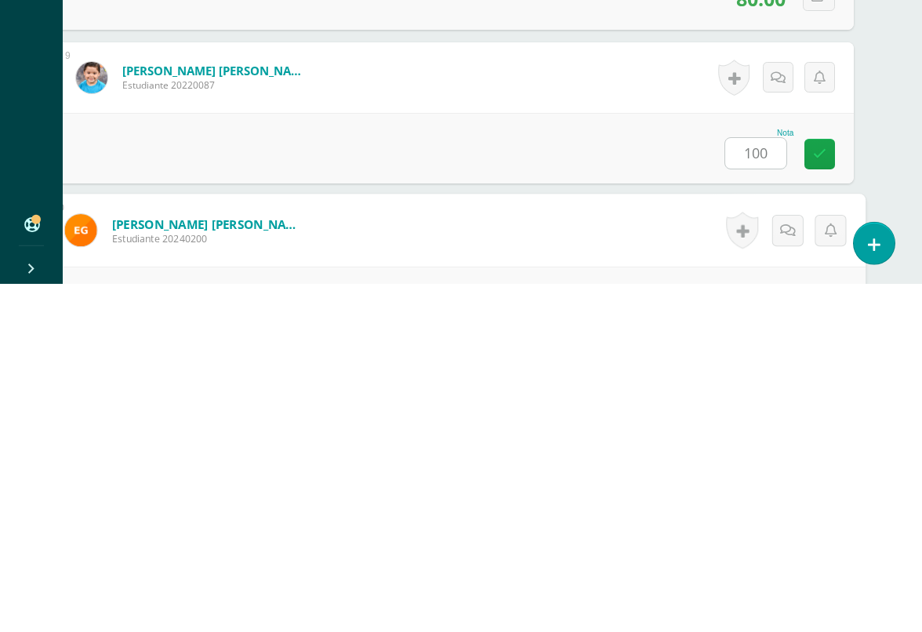
scroll to position [1538, 37]
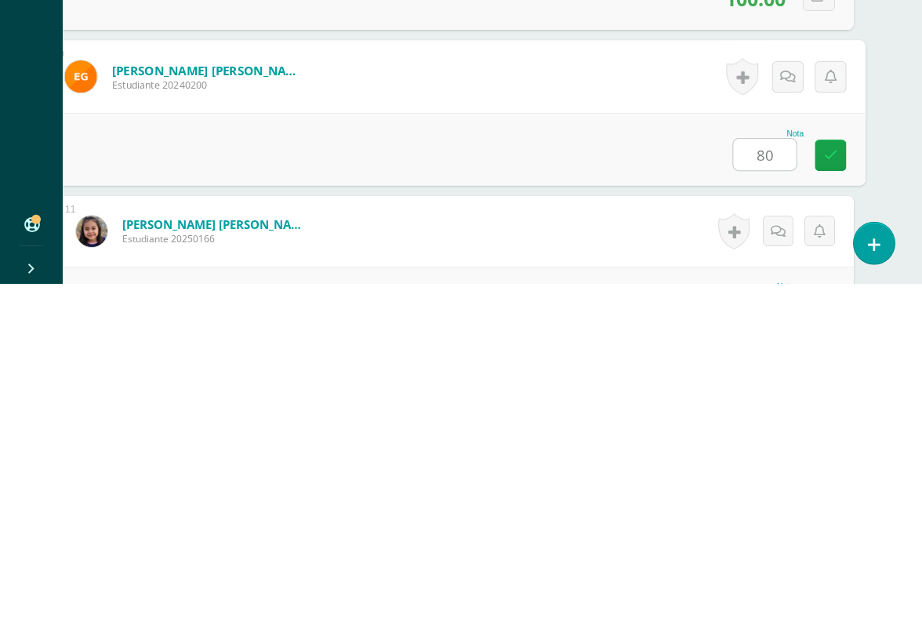
type input "80"
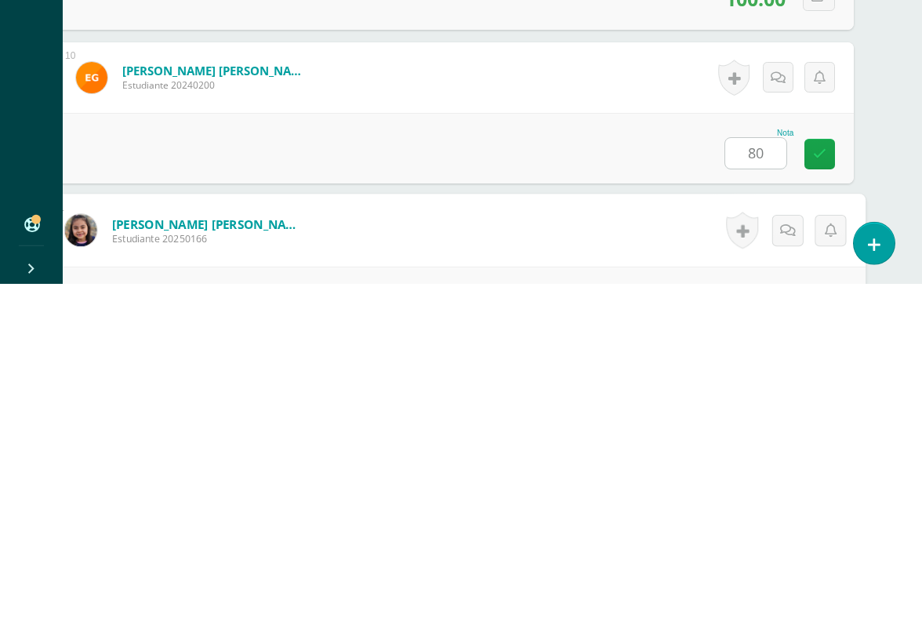
scroll to position [1691, 37]
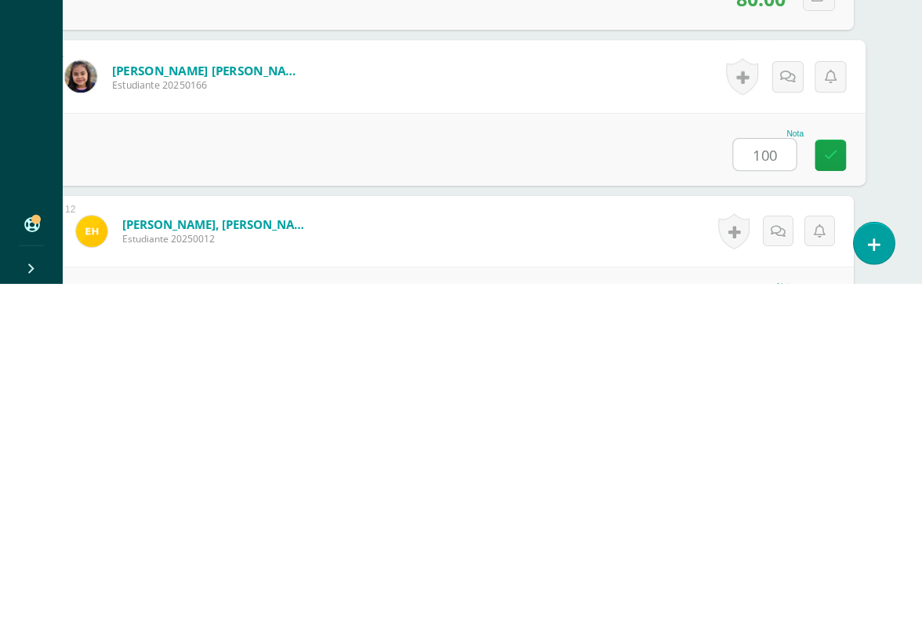
type input "100"
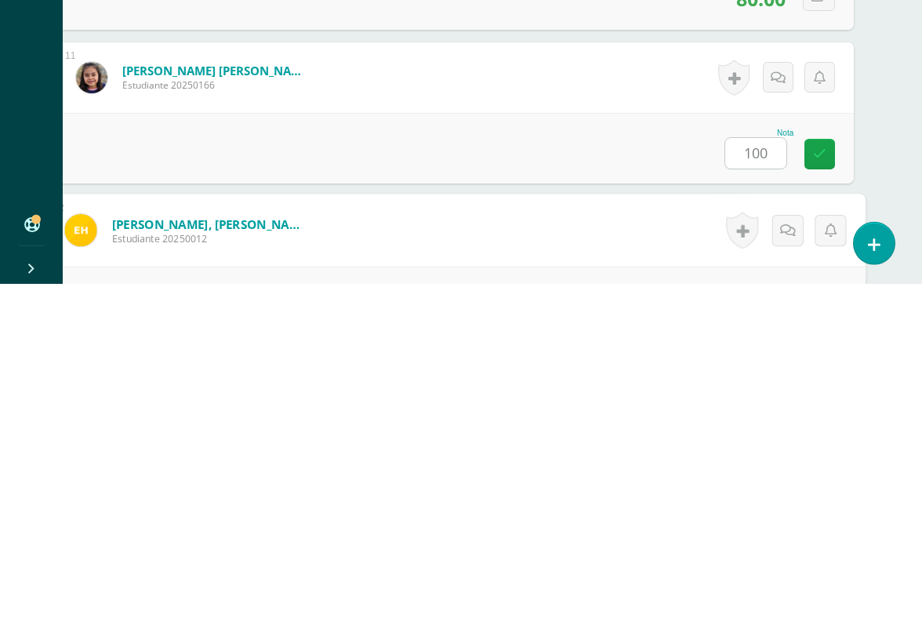
scroll to position [1845, 37]
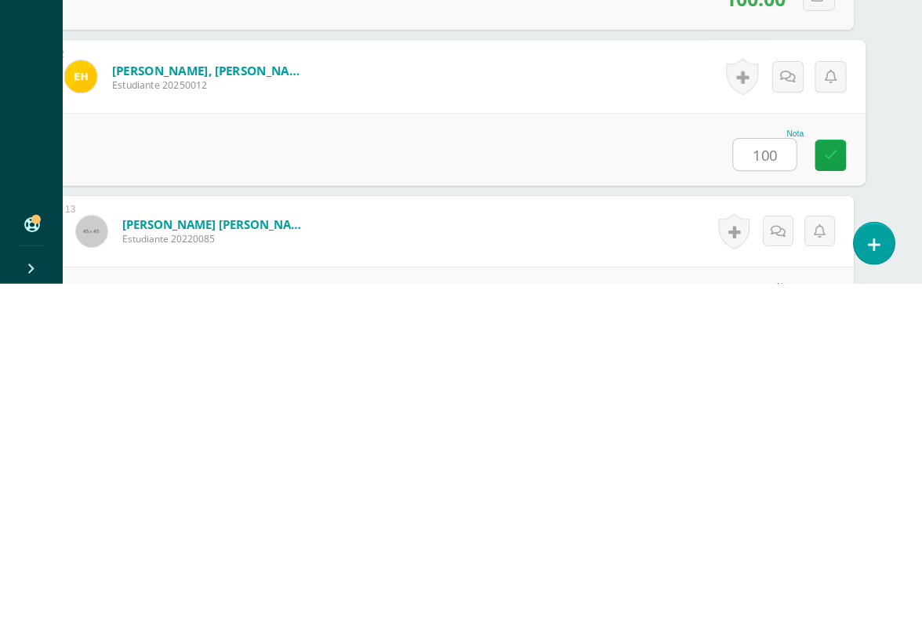
type input "100"
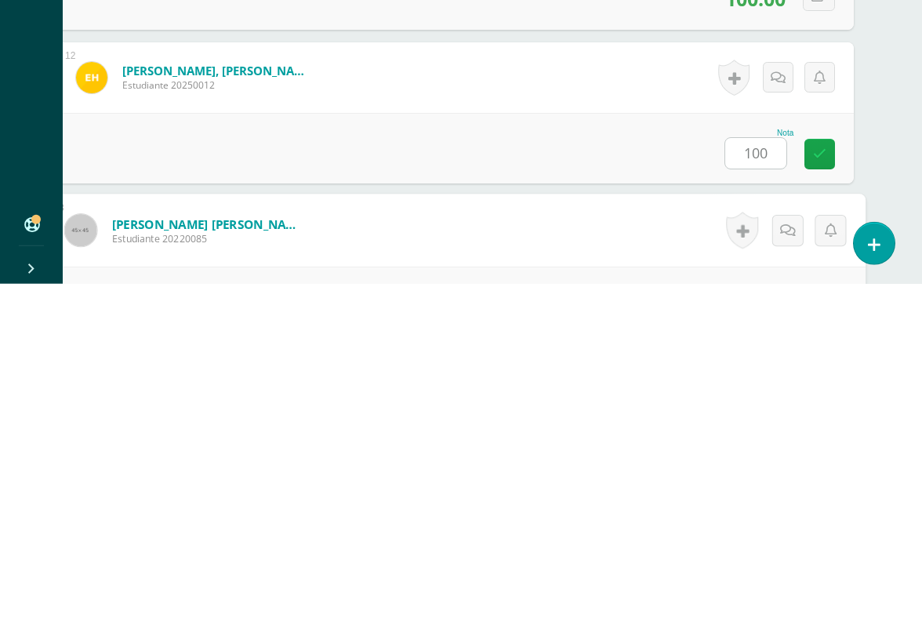
scroll to position [1999, 37]
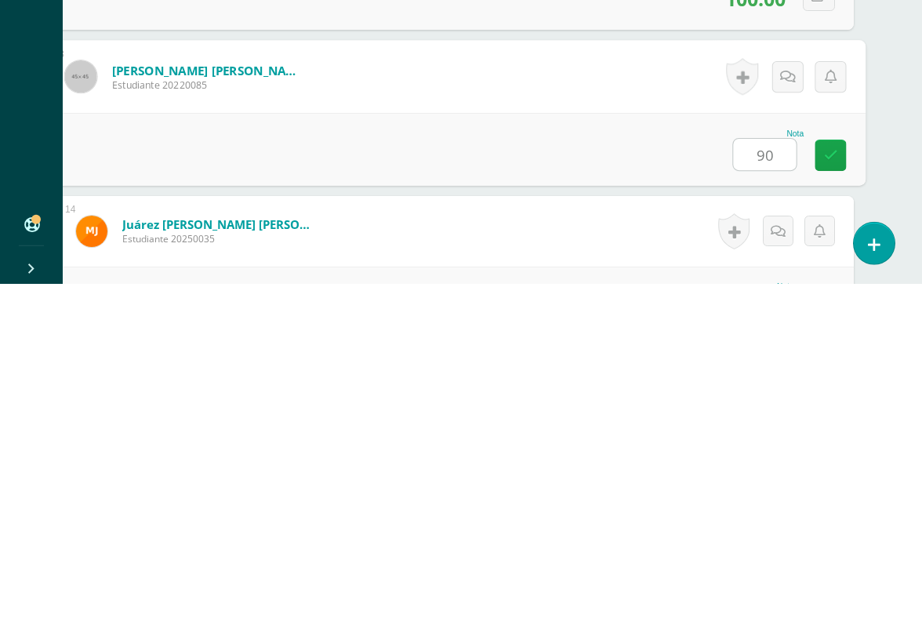
type input "90"
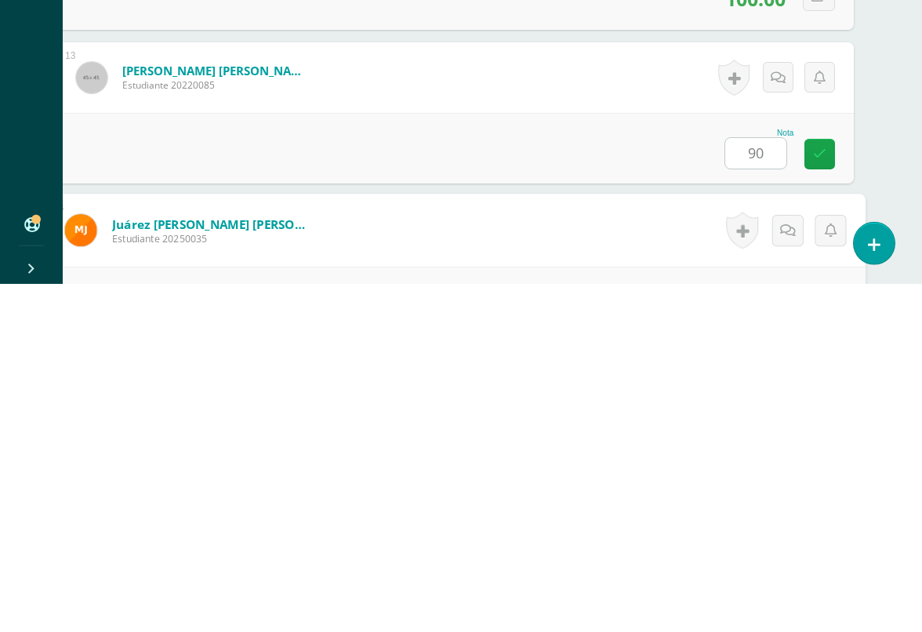
scroll to position [2152, 37]
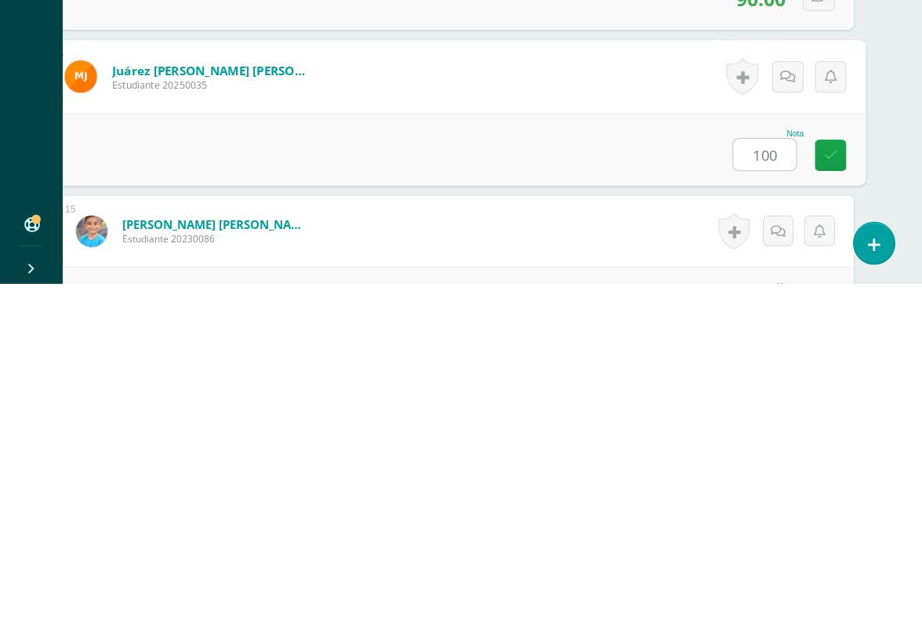
type input "100"
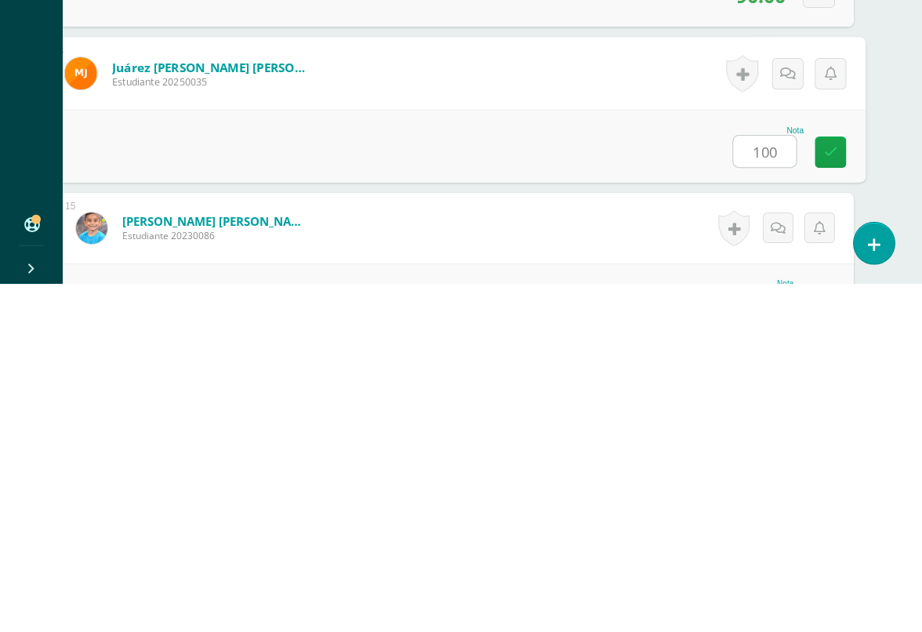
scroll to position [2306, 37]
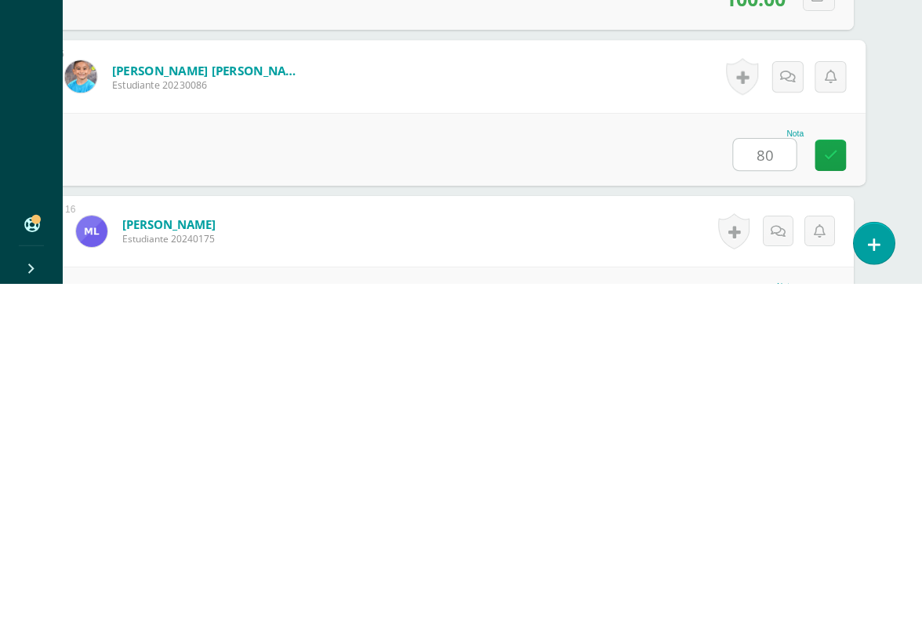
type input "80"
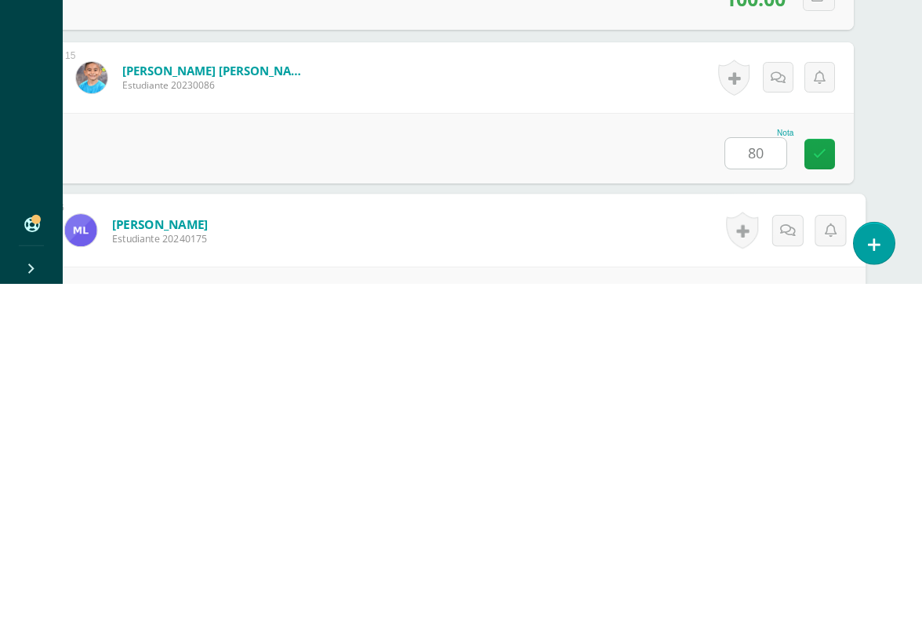
scroll to position [2460, 37]
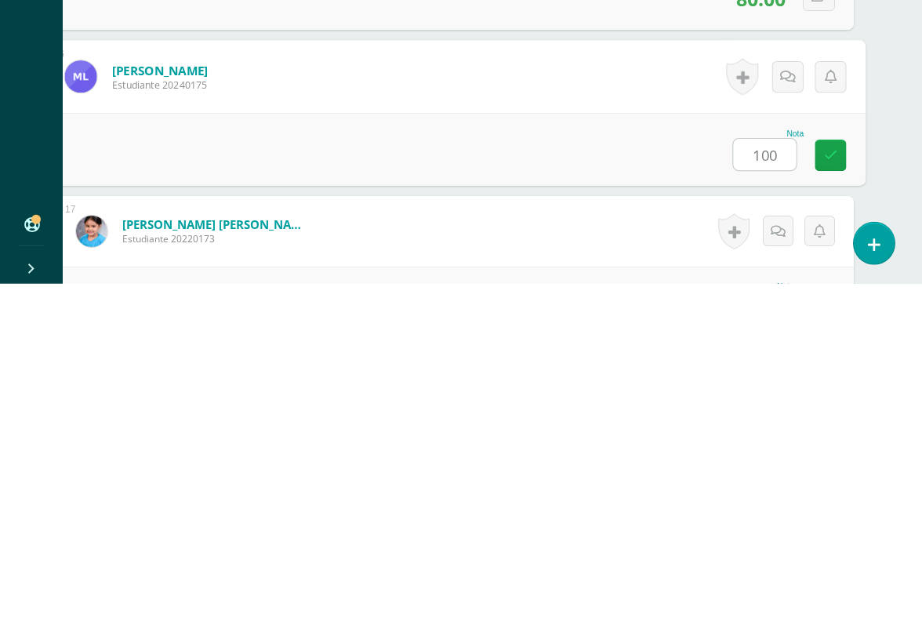
type input "100"
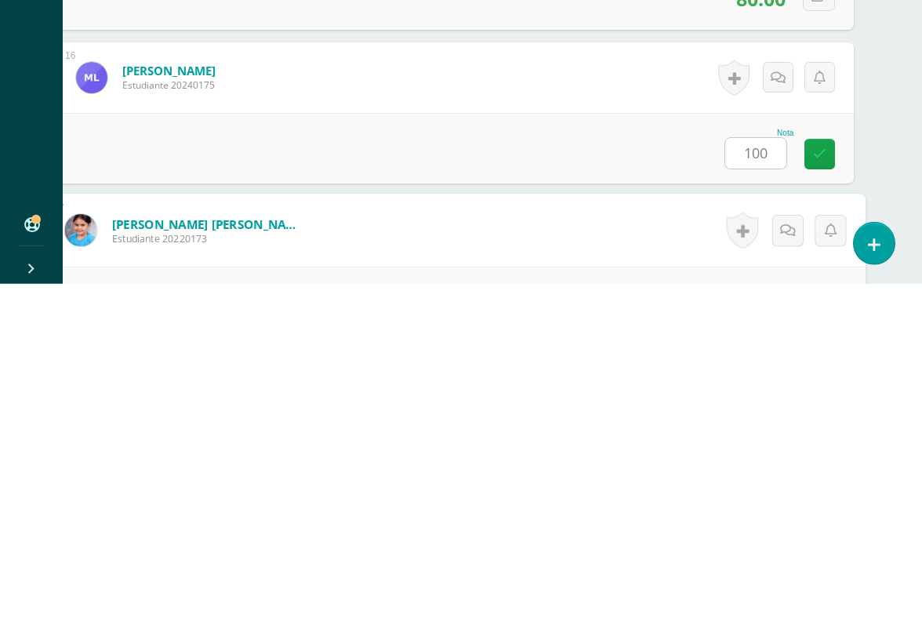
scroll to position [2613, 37]
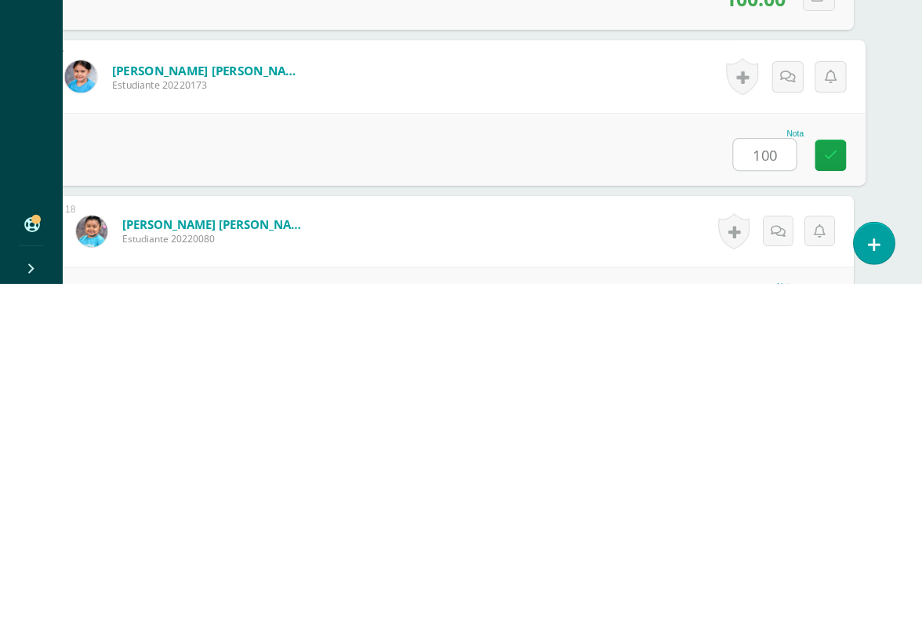
type input "100"
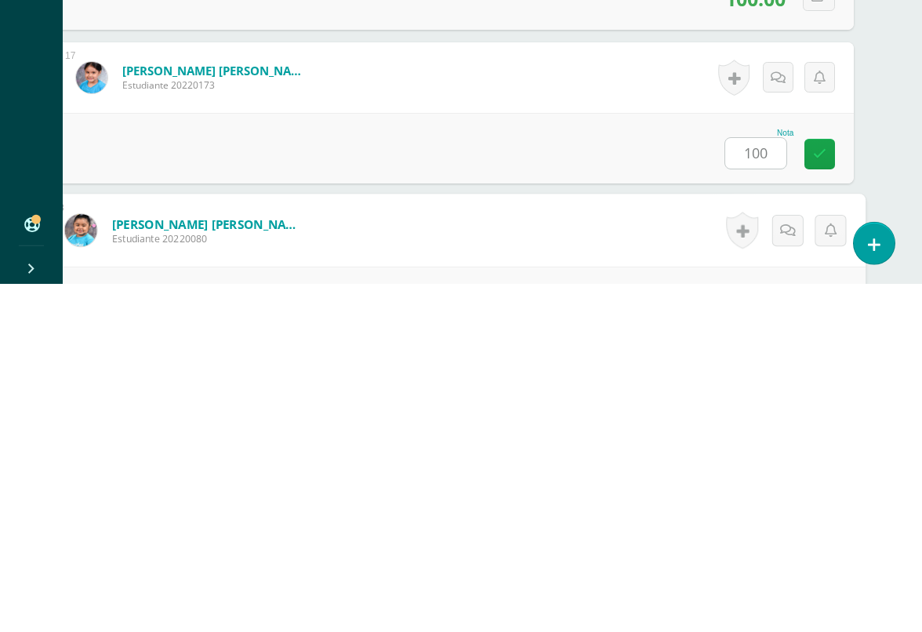
scroll to position [2767, 37]
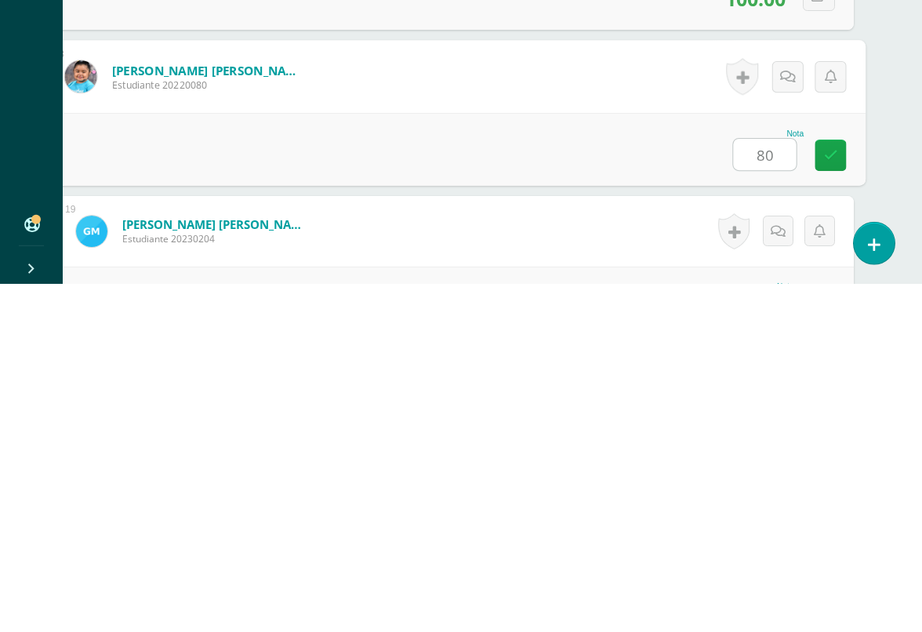
type input "80"
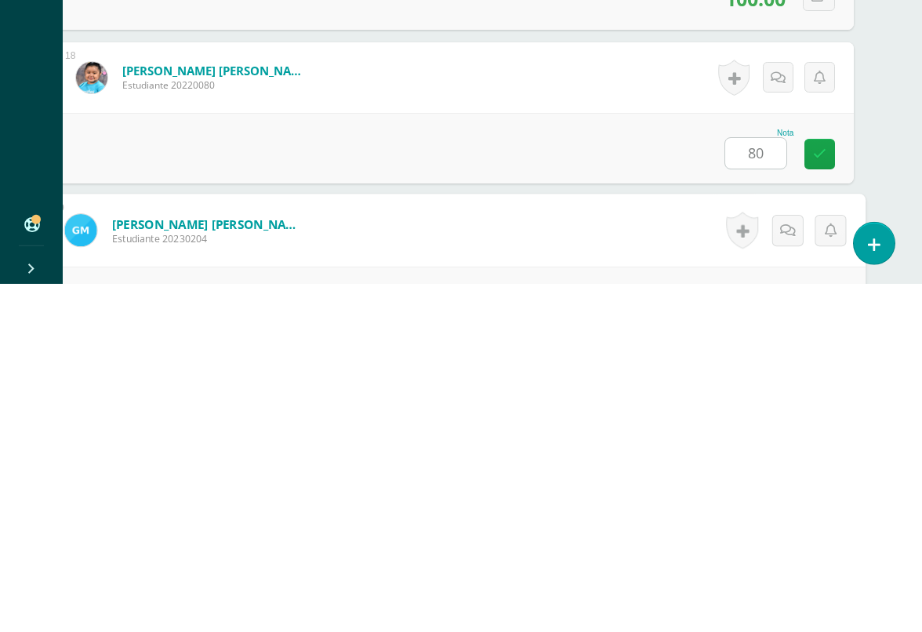
scroll to position [2921, 37]
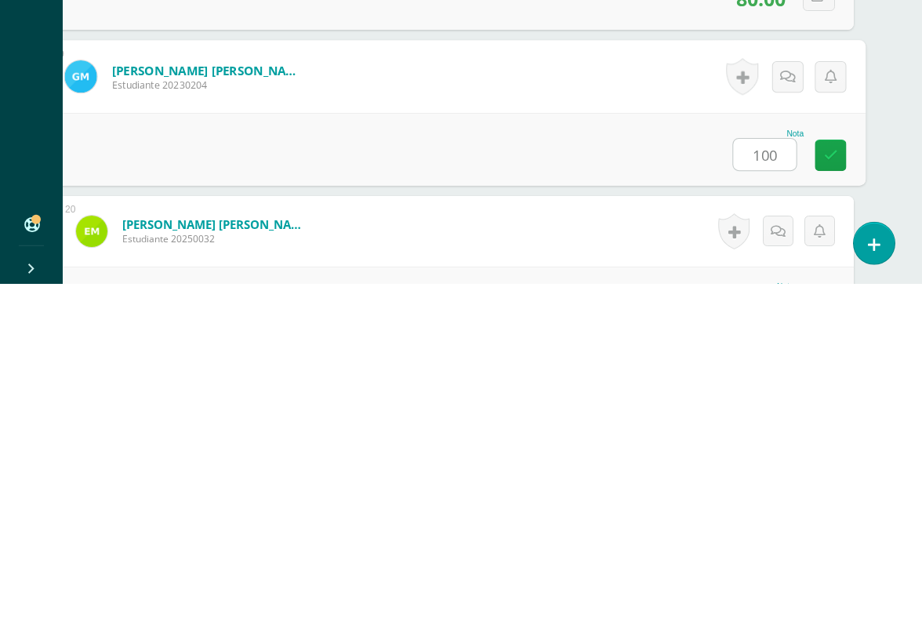
type input "100"
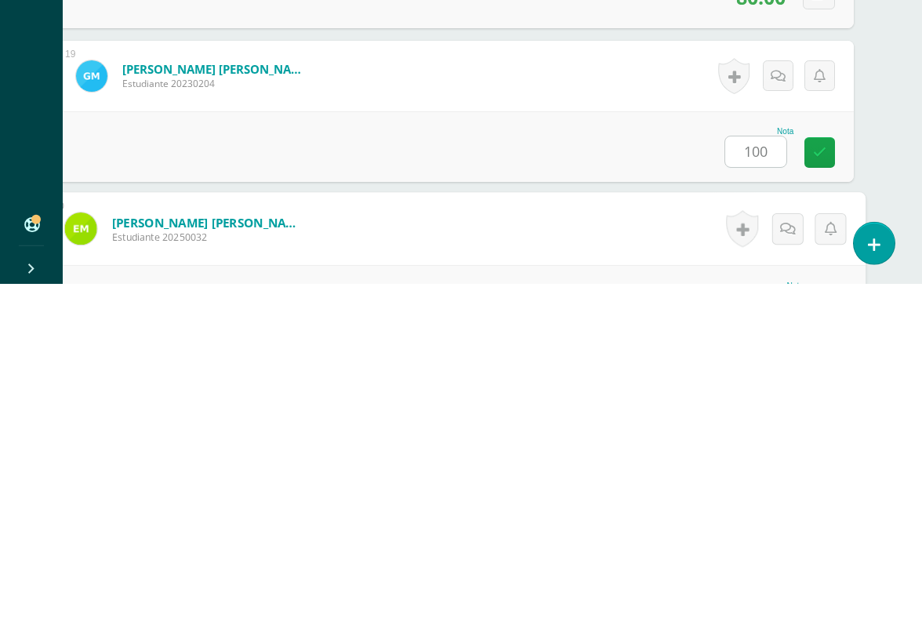
scroll to position [3074, 37]
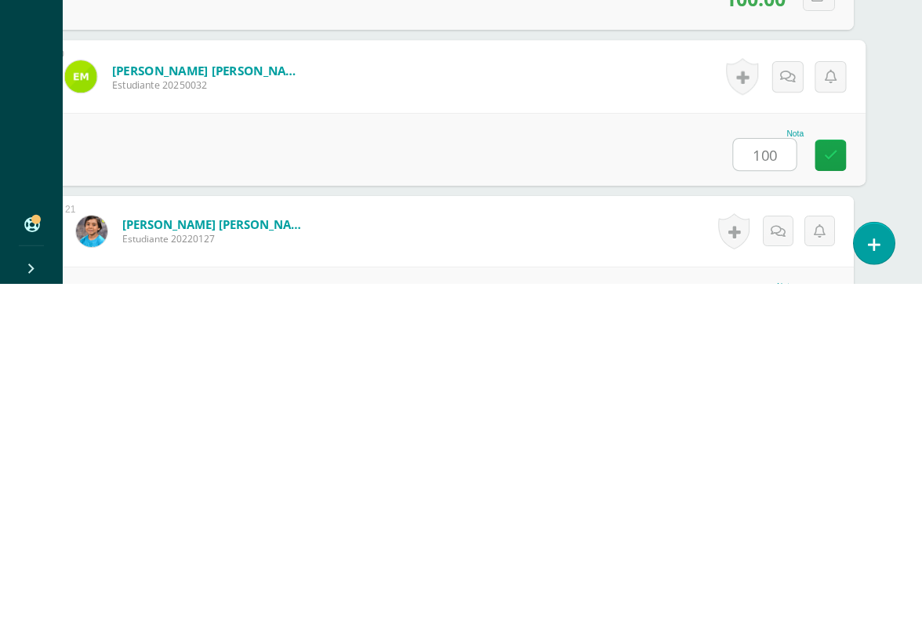
type input "100"
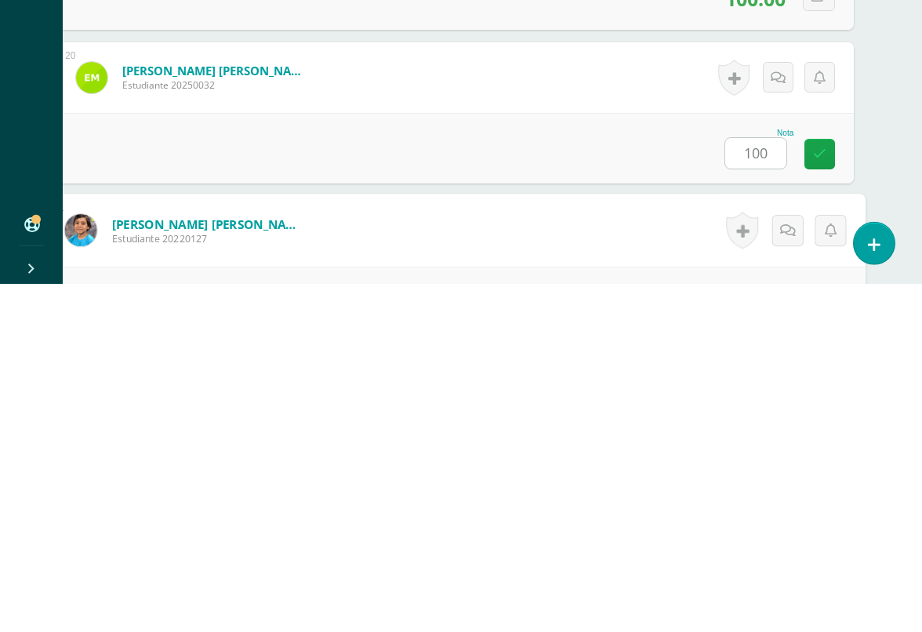
scroll to position [3228, 37]
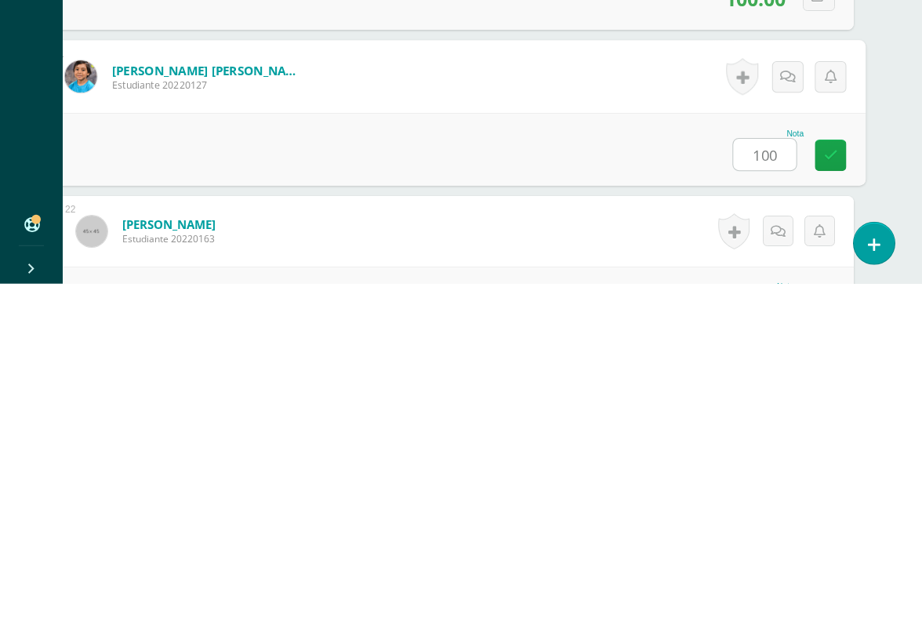
type input "100"
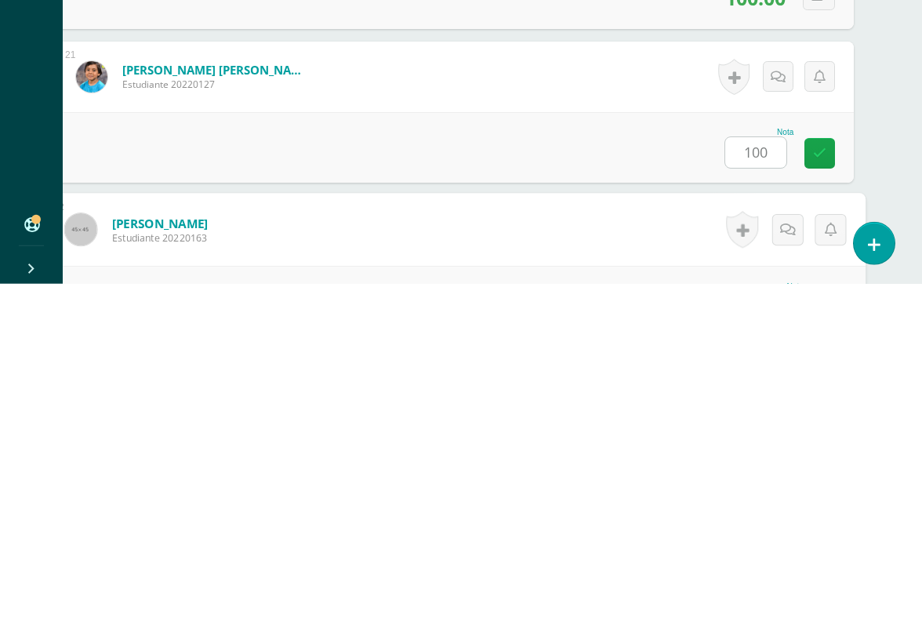
scroll to position [3382, 37]
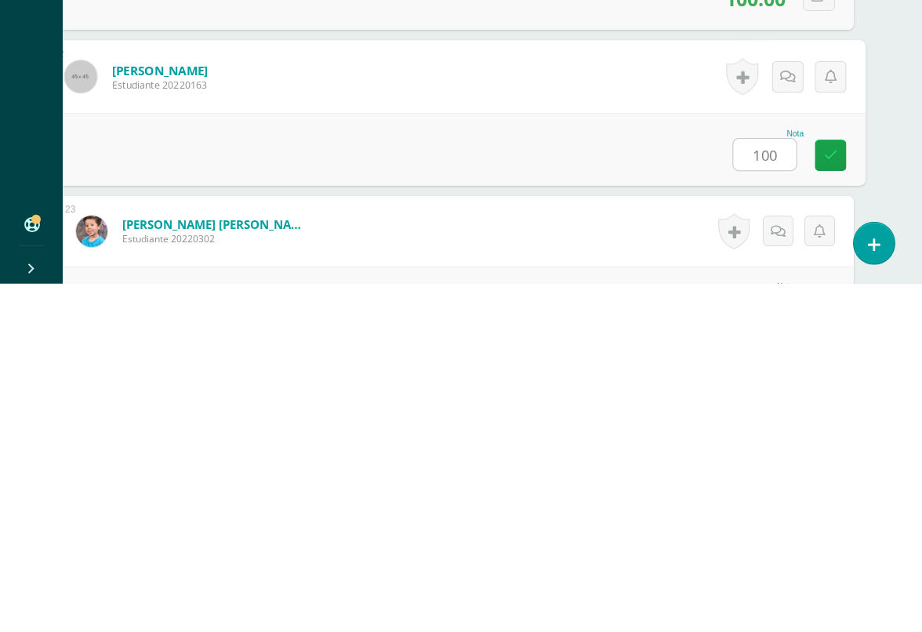
type input "100"
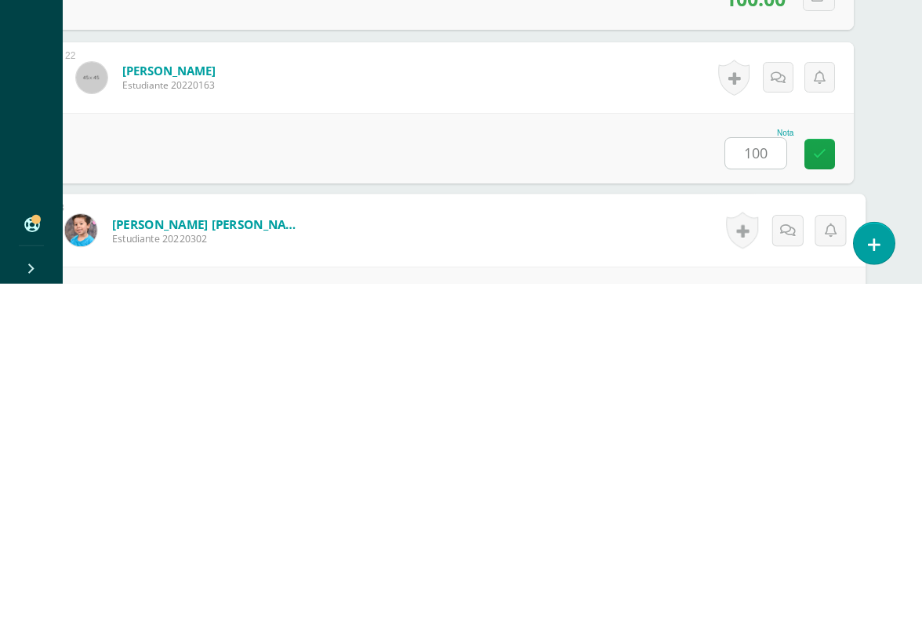
scroll to position [3535, 37]
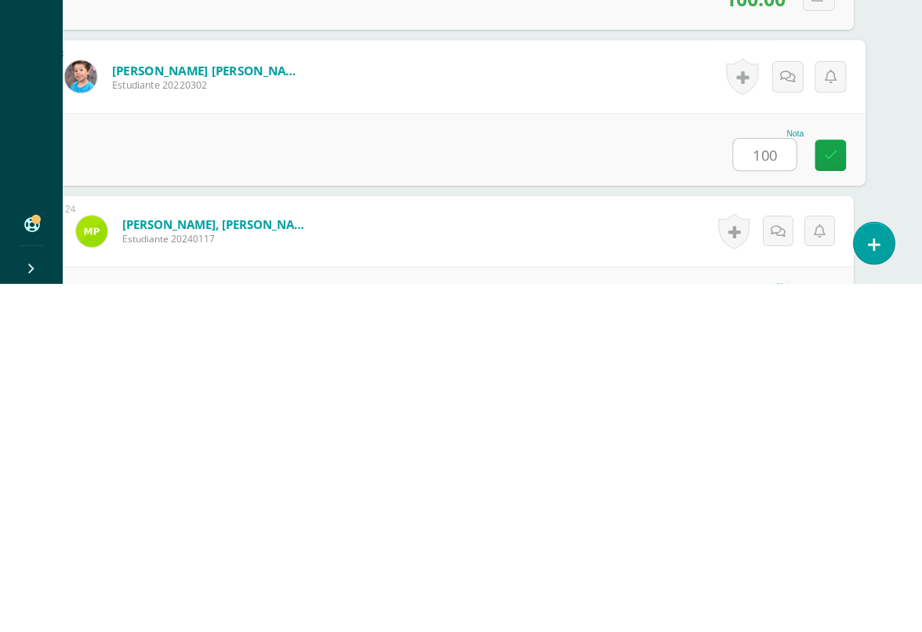
type input "100"
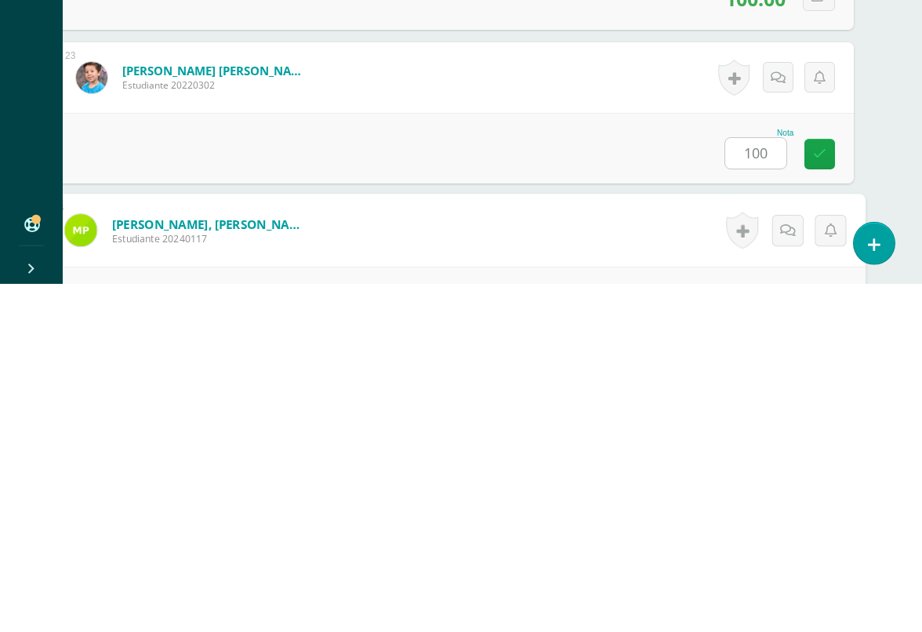
scroll to position [3689, 37]
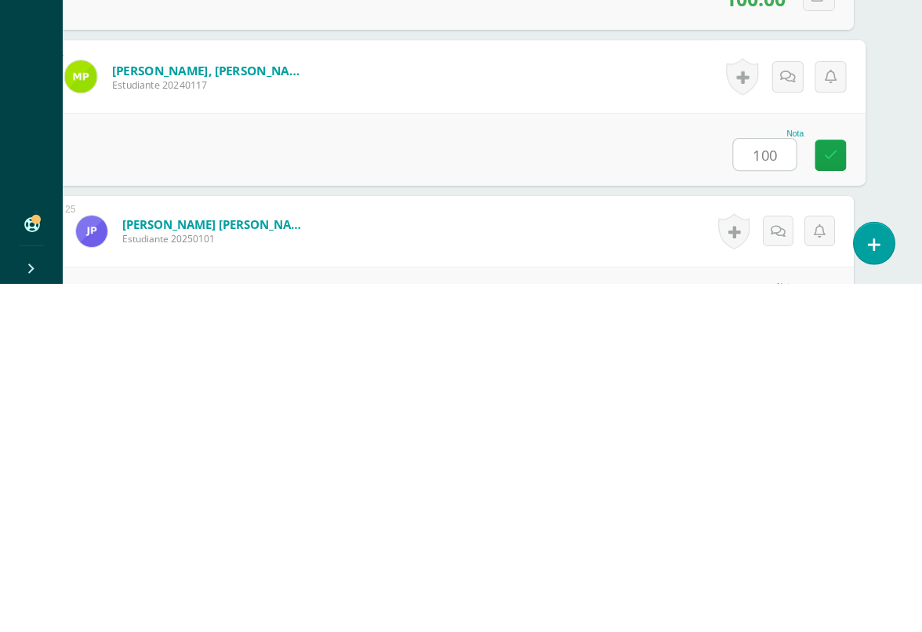
type input "100"
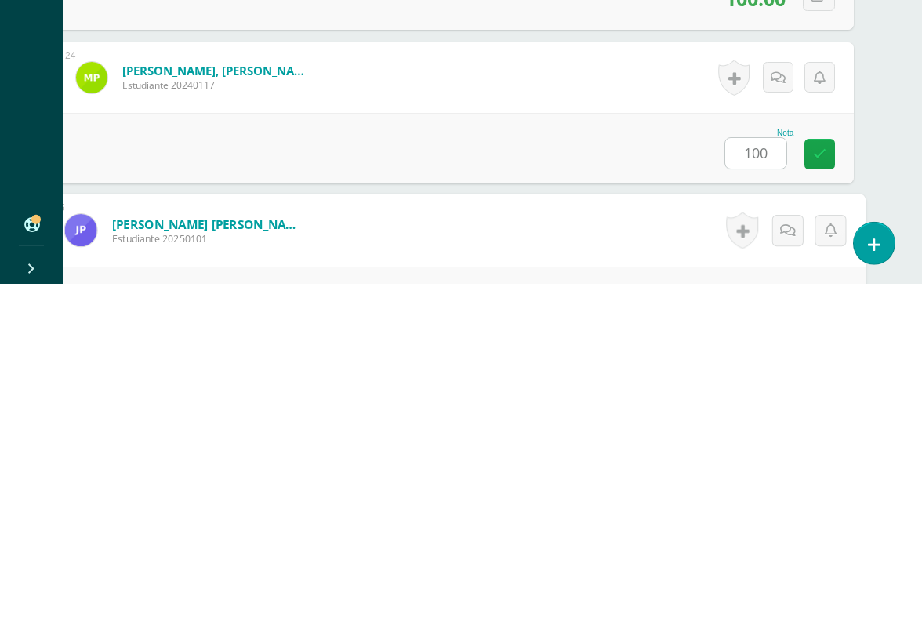
scroll to position [3843, 37]
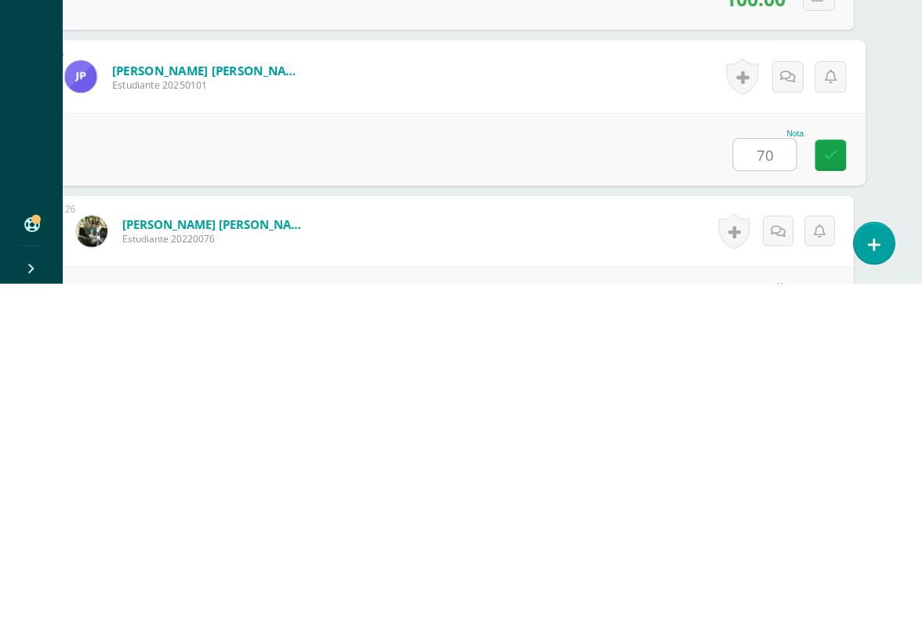
type input "70"
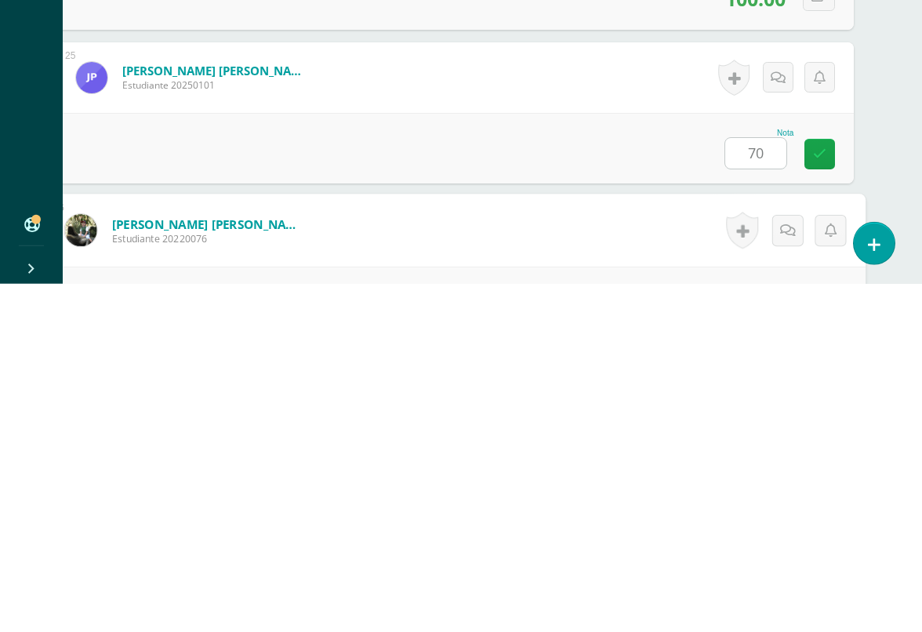
scroll to position [3996, 37]
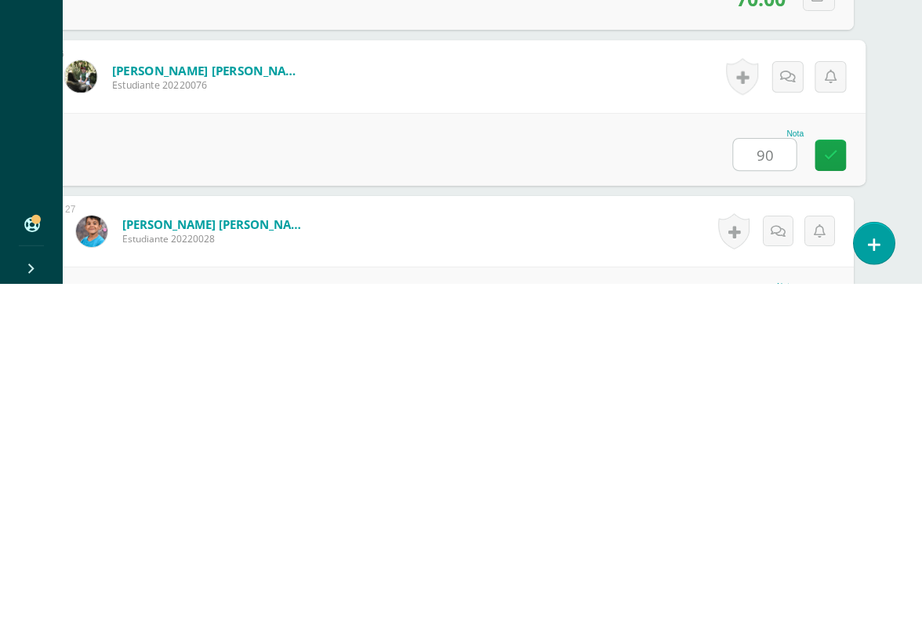
type input "90"
type input "100"
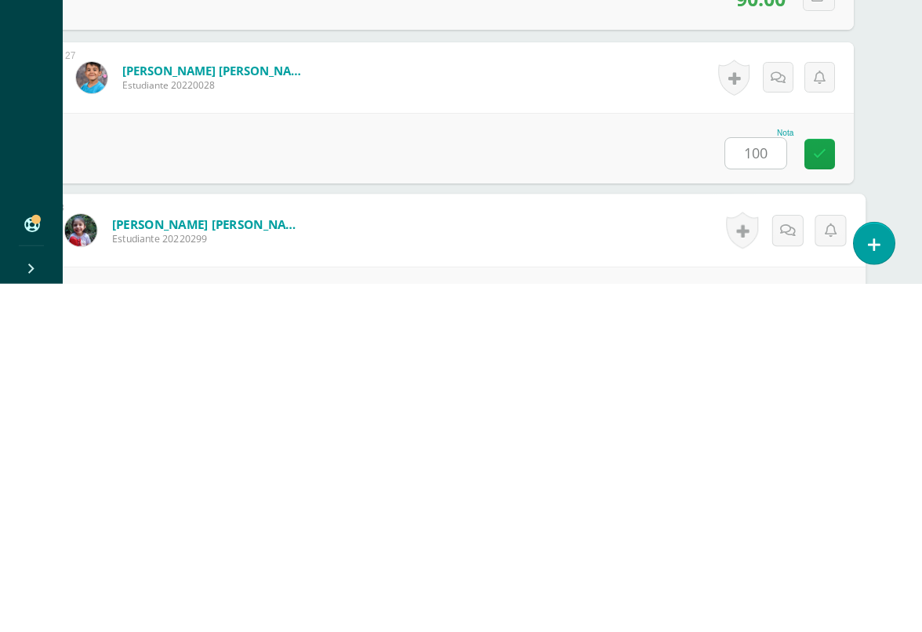
scroll to position [4304, 37]
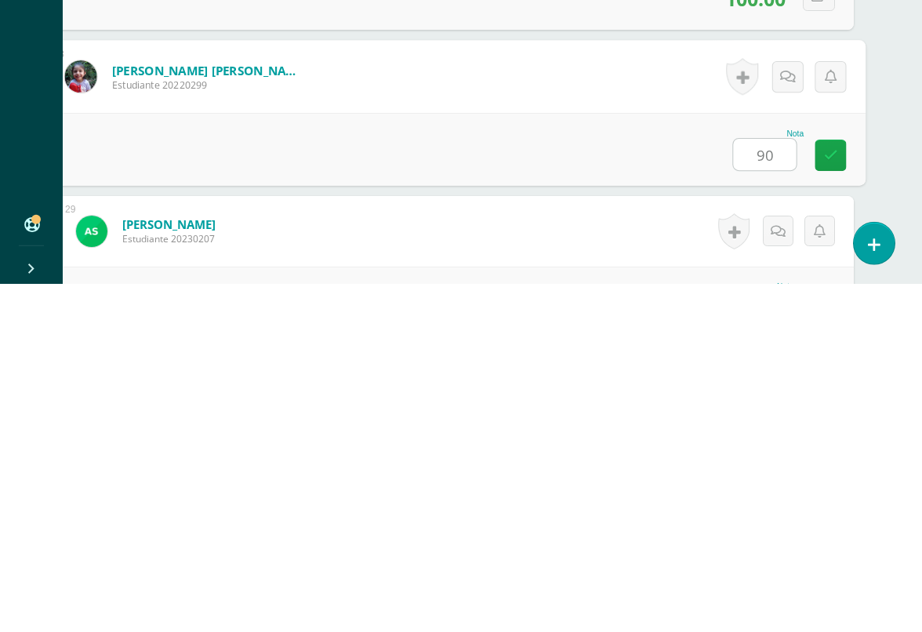
type input "90"
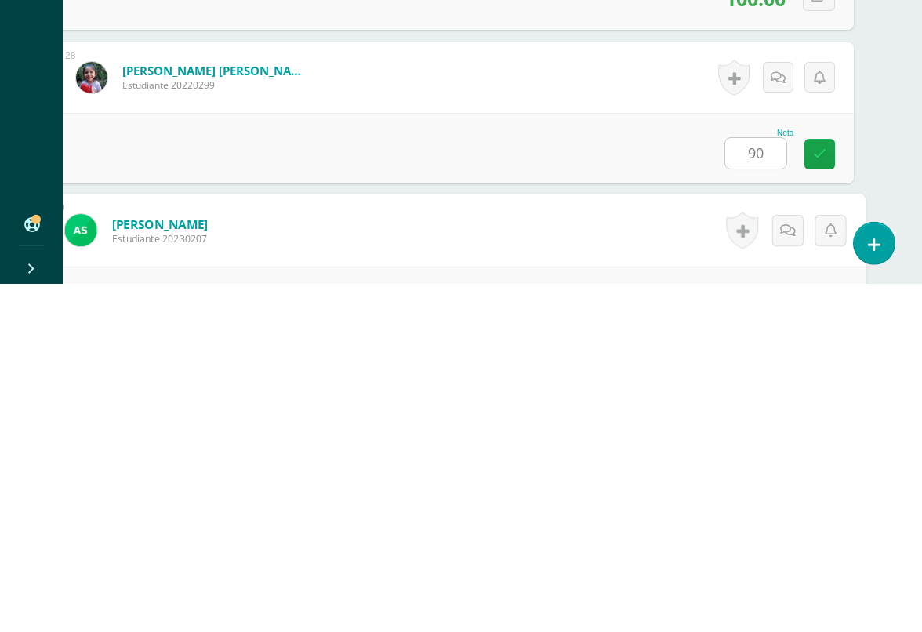
scroll to position [4457, 37]
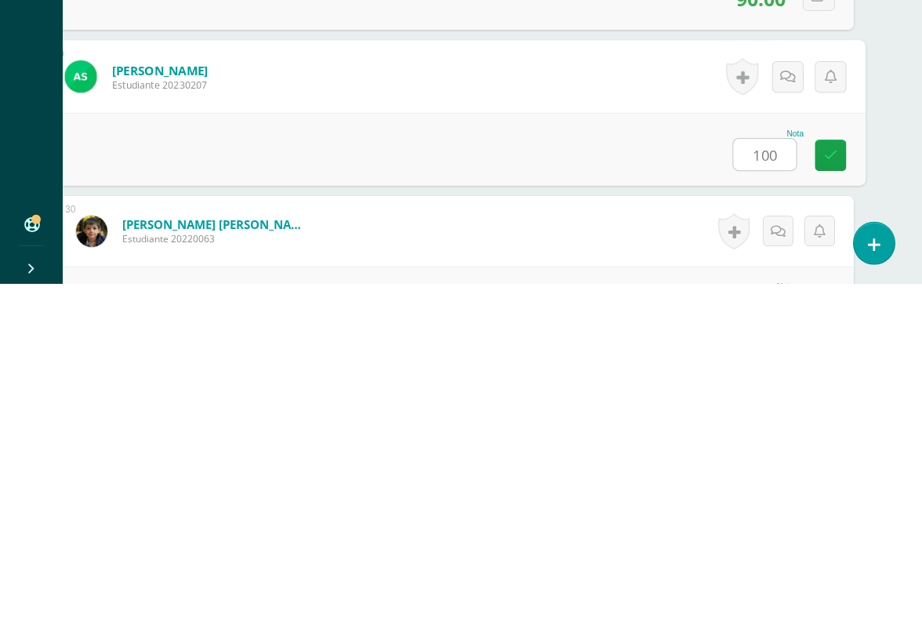
type input "100"
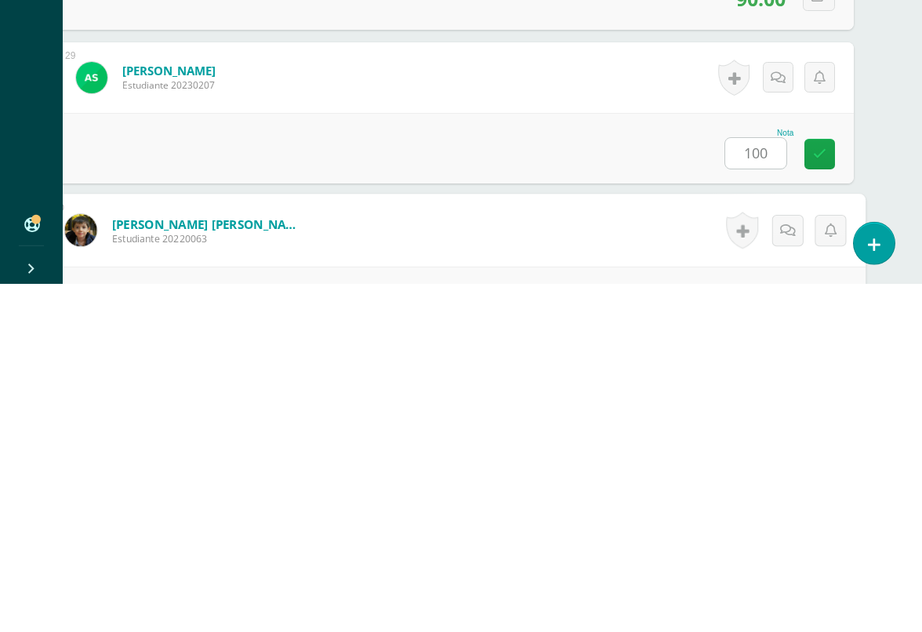
scroll to position [4611, 37]
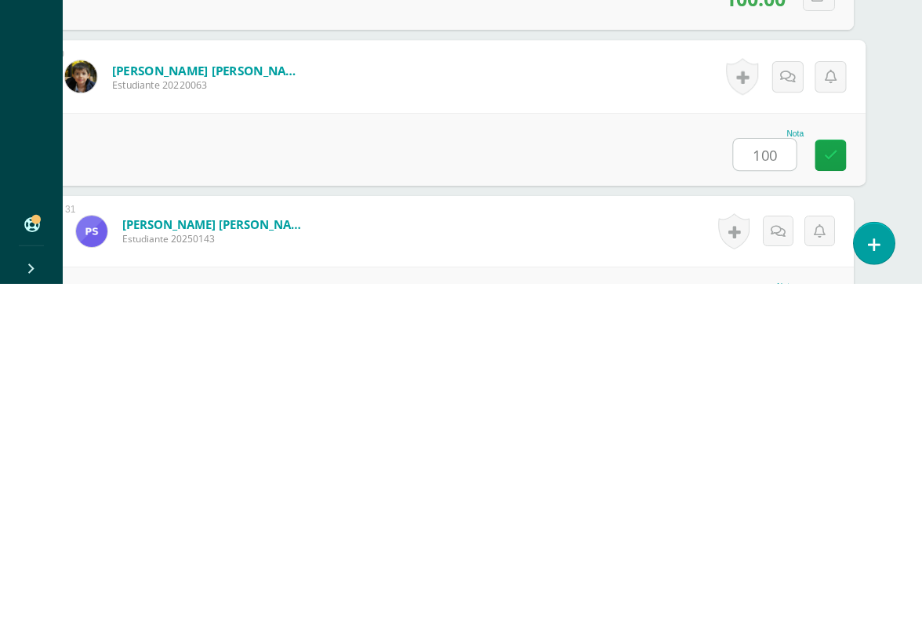
type input "100"
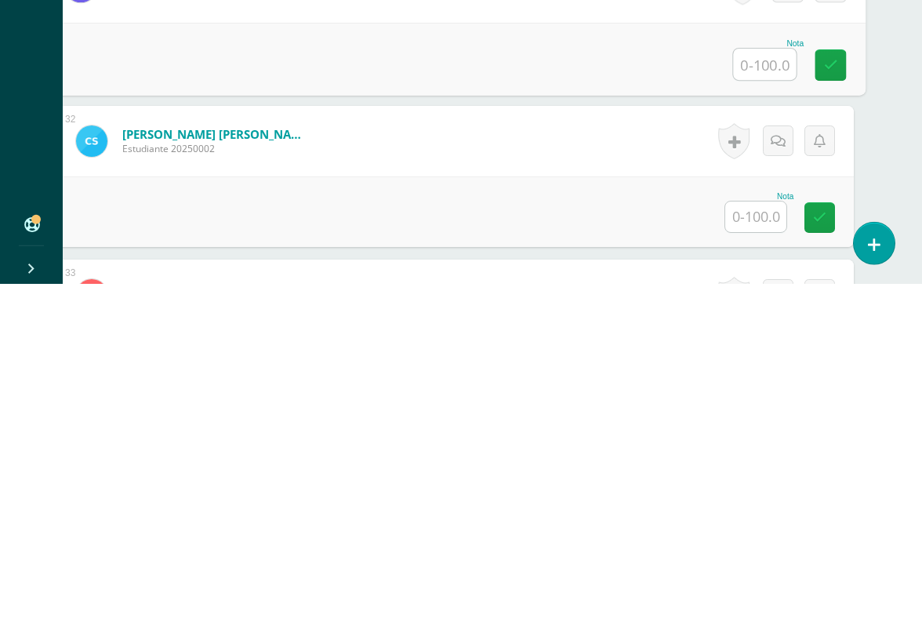
scroll to position [4856, 37]
click at [754, 549] on input "text" at bounding box center [755, 564] width 61 height 31
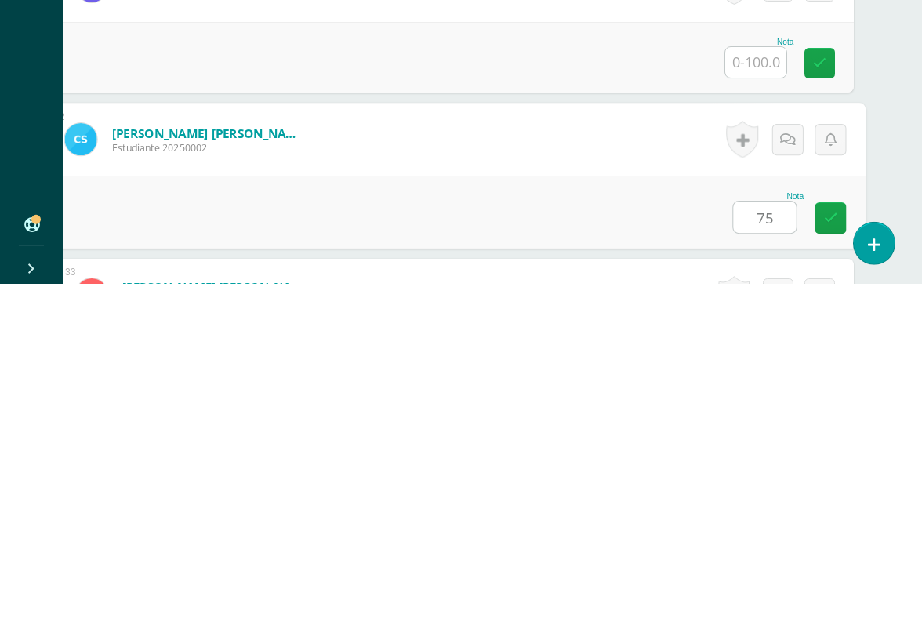
type input "75"
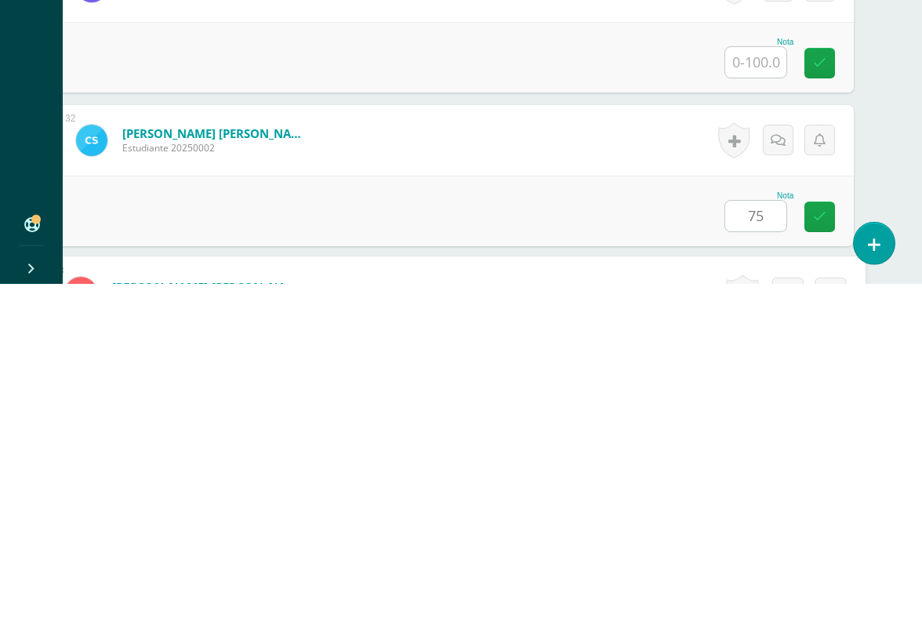
scroll to position [5072, 37]
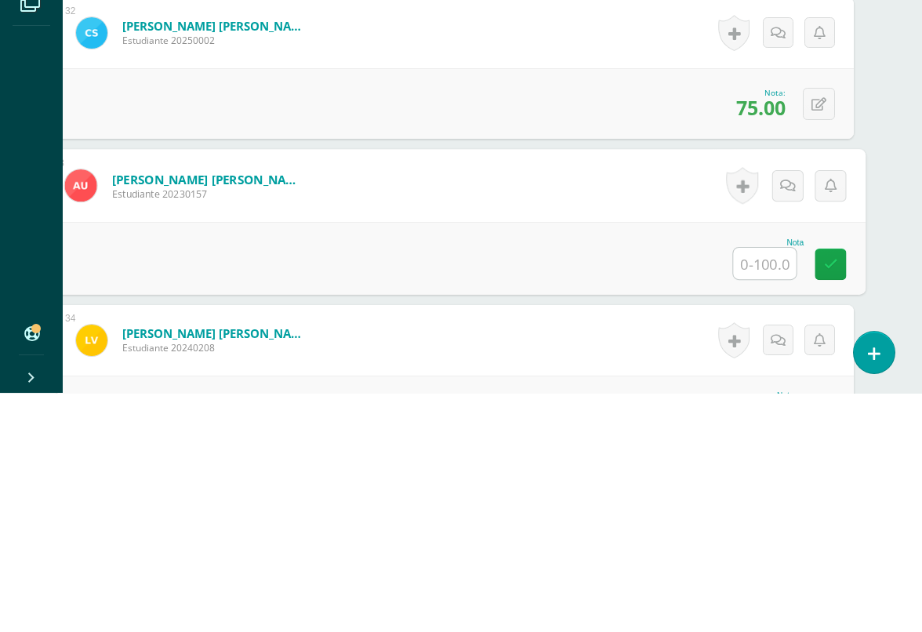
click at [773, 333] on span "75.00" at bounding box center [760, 346] width 49 height 27
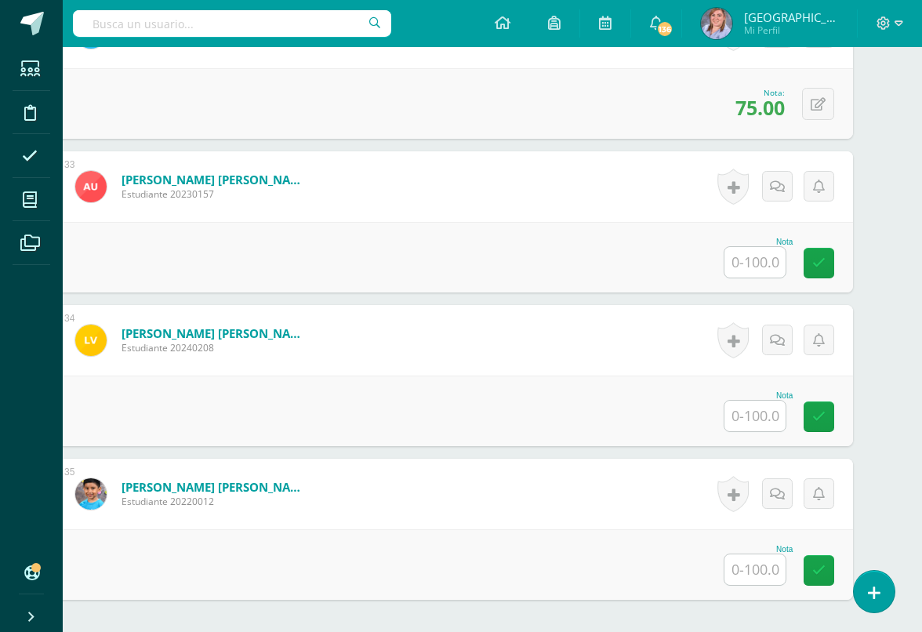
click at [822, 107] on icon at bounding box center [818, 104] width 15 height 13
click at [725, 116] on input "75.00" at bounding box center [721, 109] width 63 height 31
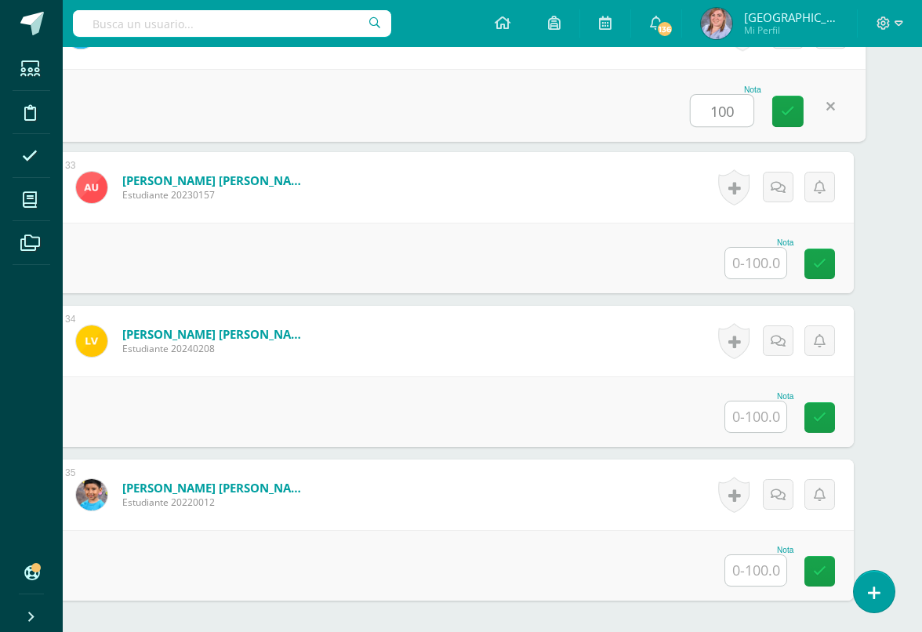
type input "100"
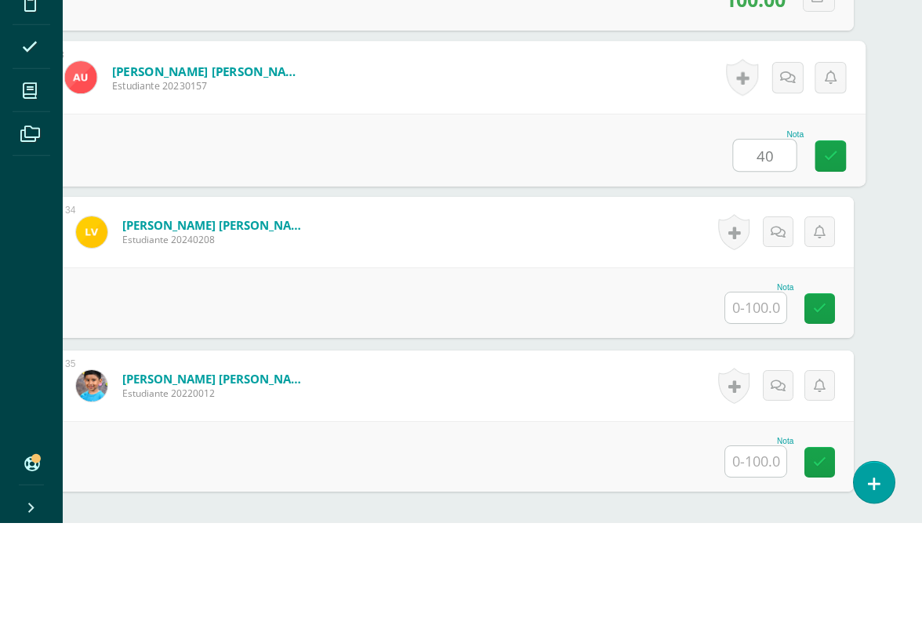
type input "40"
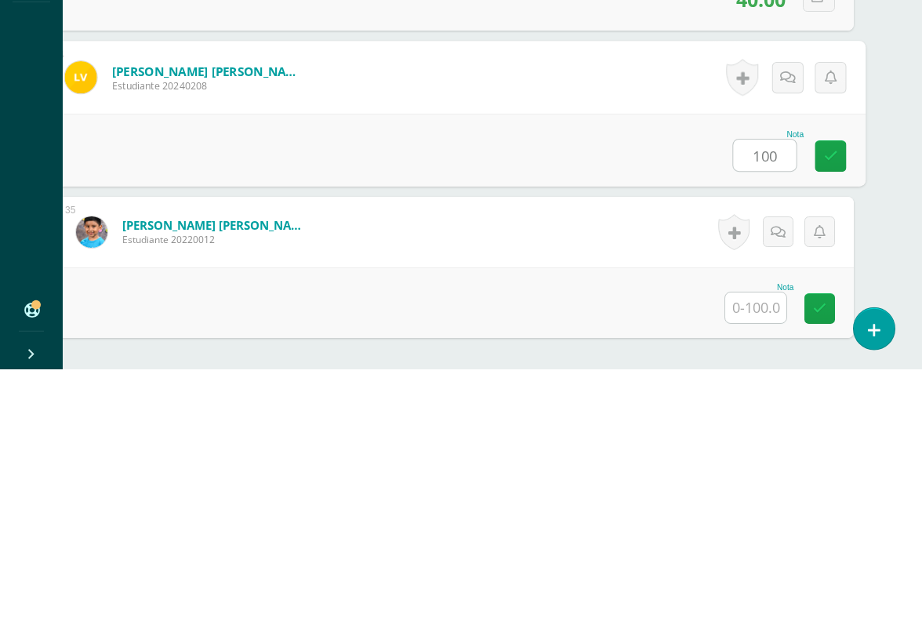
type input "100"
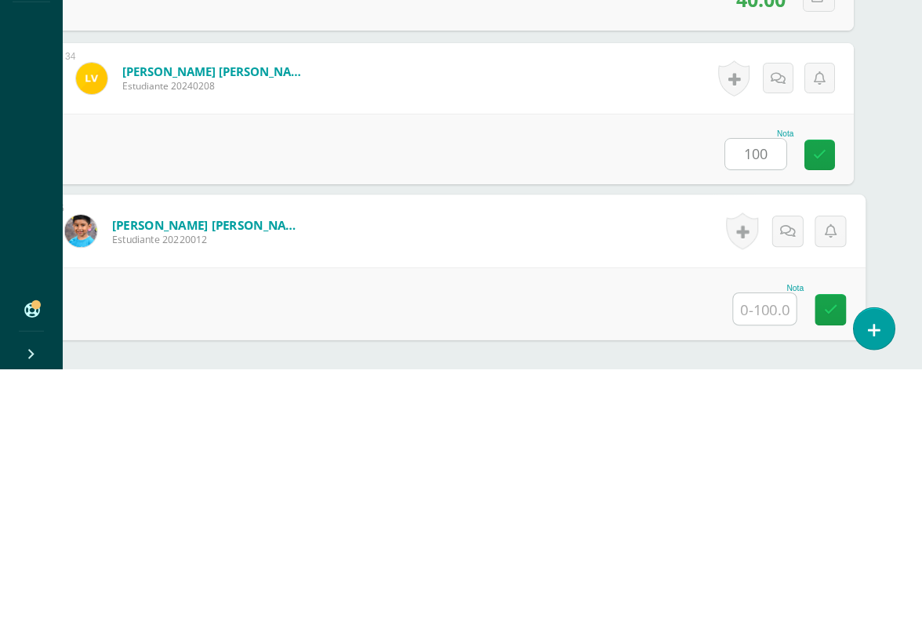
scroll to position [5405, 37]
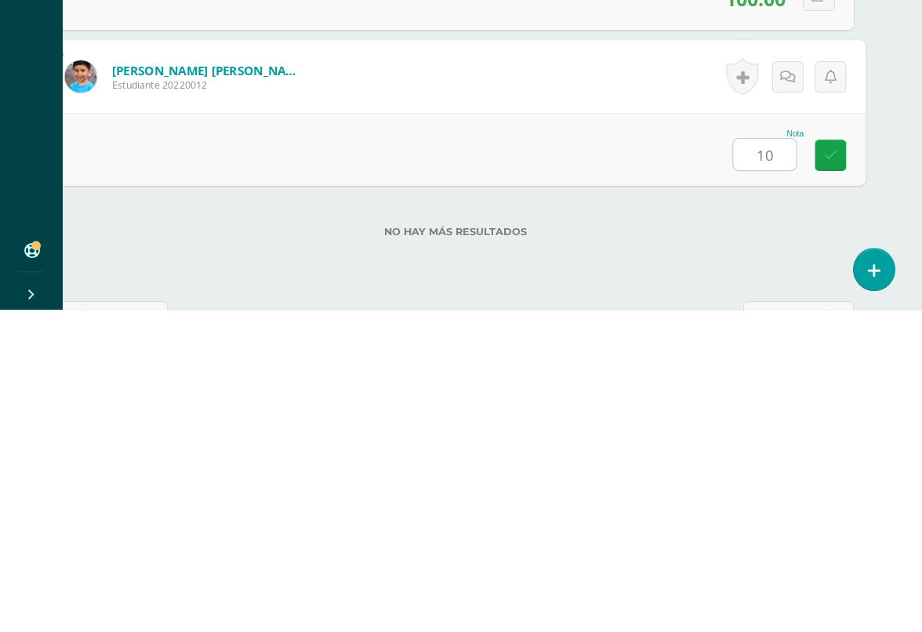
type input "100"
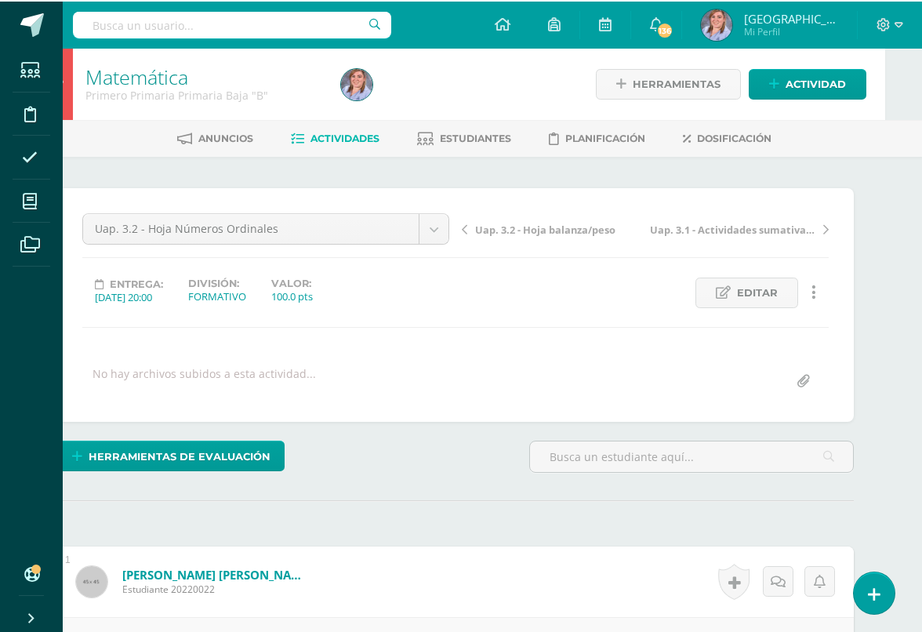
scroll to position [0, 38]
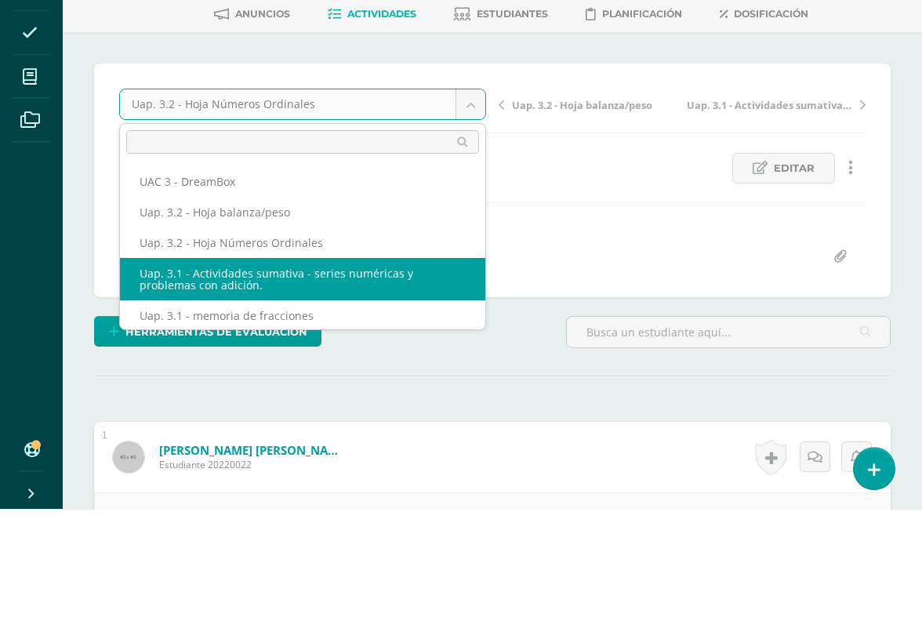
scroll to position [123, 0]
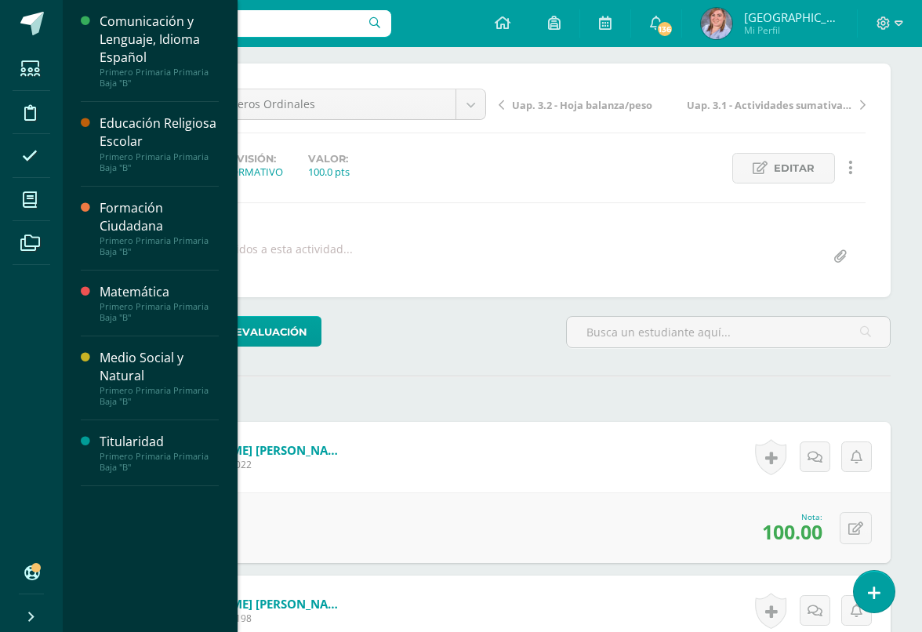
click at [32, 200] on icon at bounding box center [30, 200] width 14 height 16
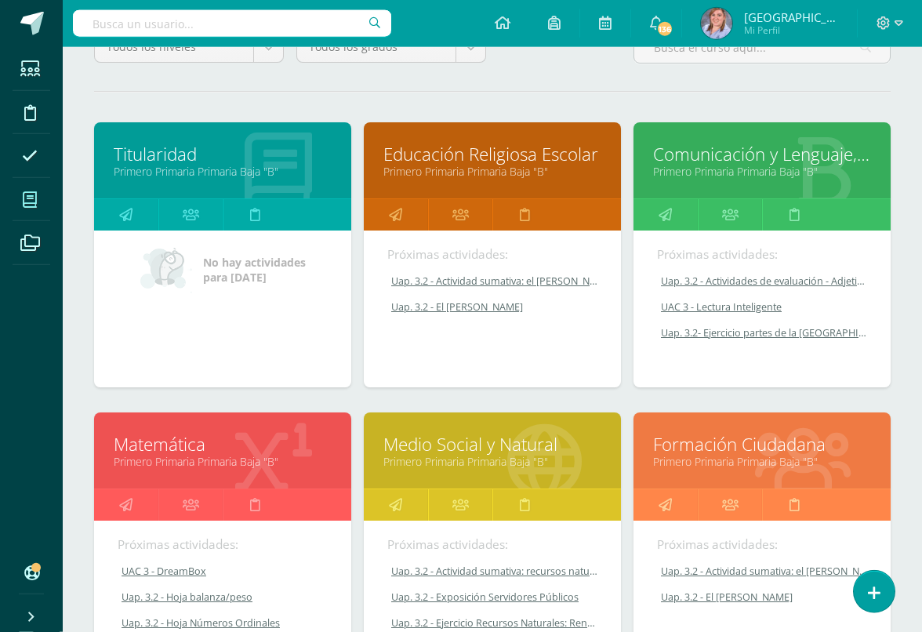
scroll to position [180, 0]
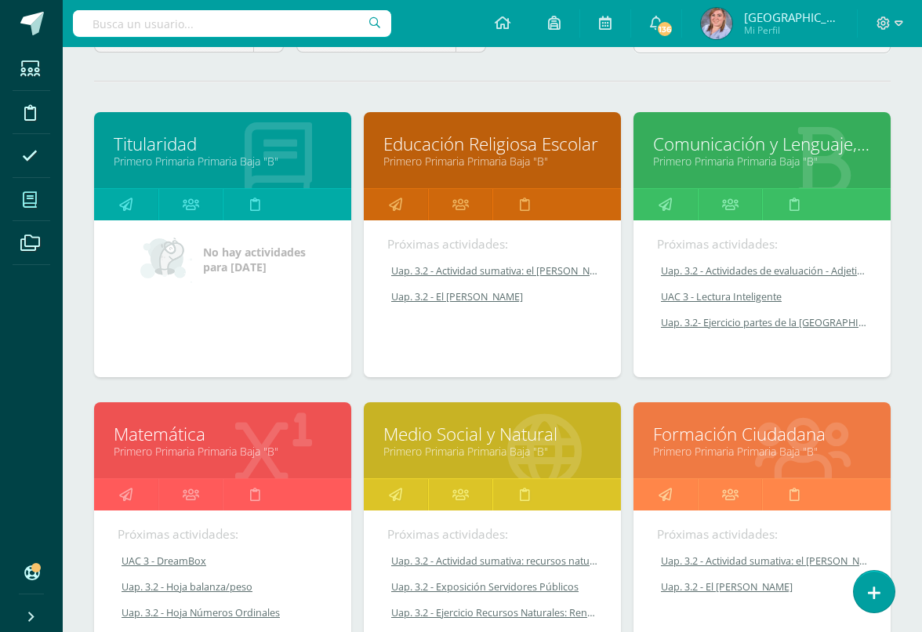
click at [208, 459] on link "Primero Primaria Primaria Baja "B"" at bounding box center [223, 451] width 218 height 15
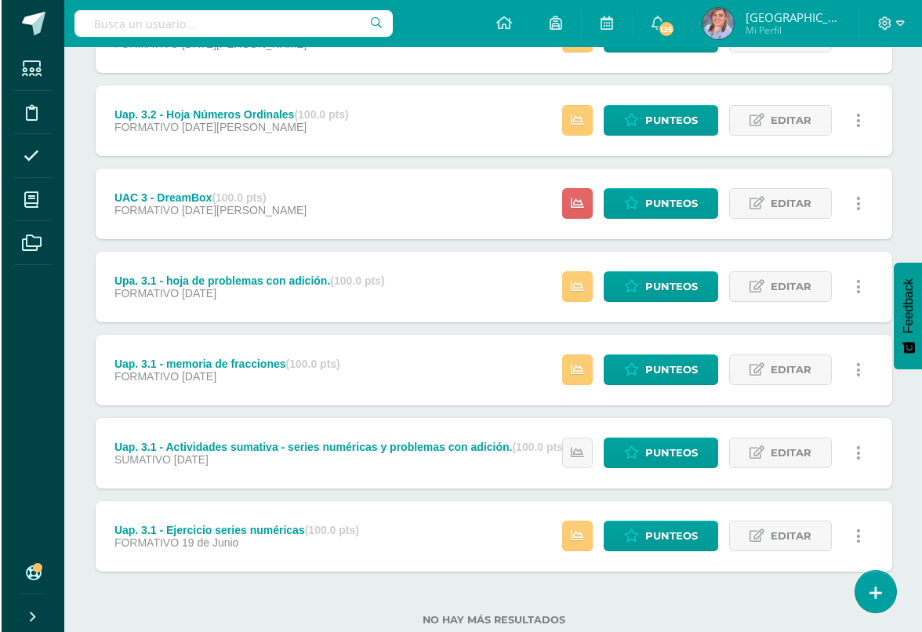
scroll to position [258, 0]
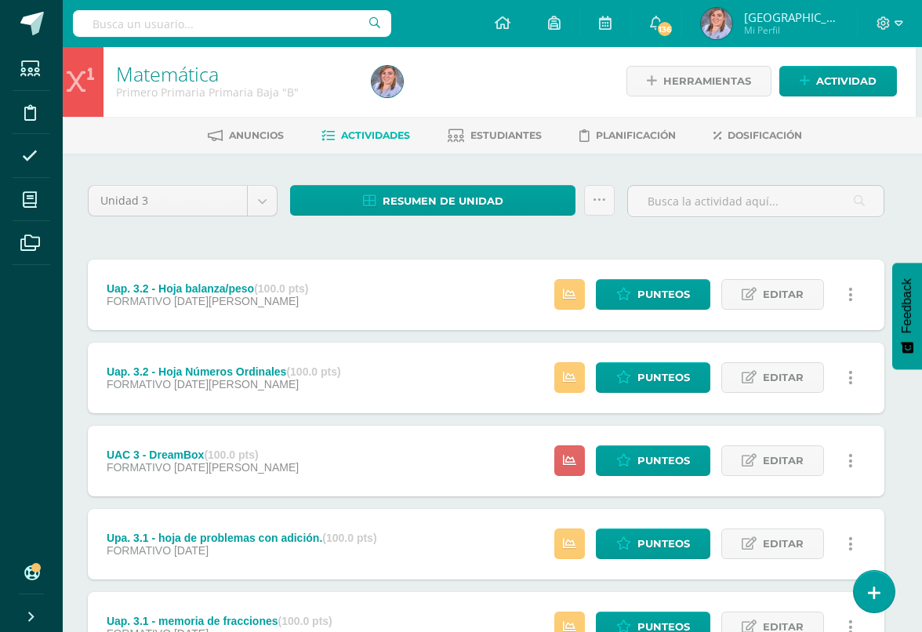
click at [842, 74] on span "Actividad" at bounding box center [846, 81] width 60 height 29
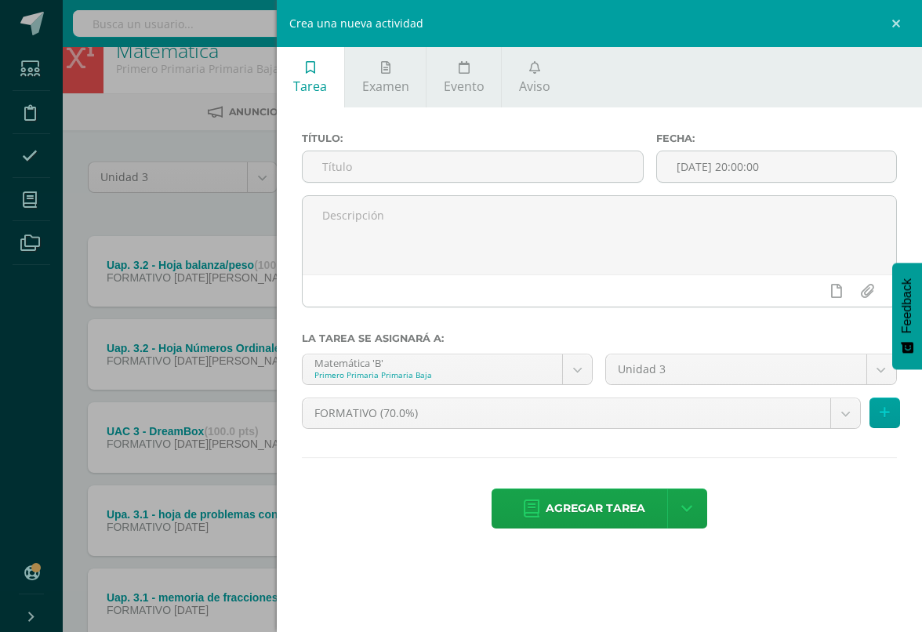
scroll to position [28, 6]
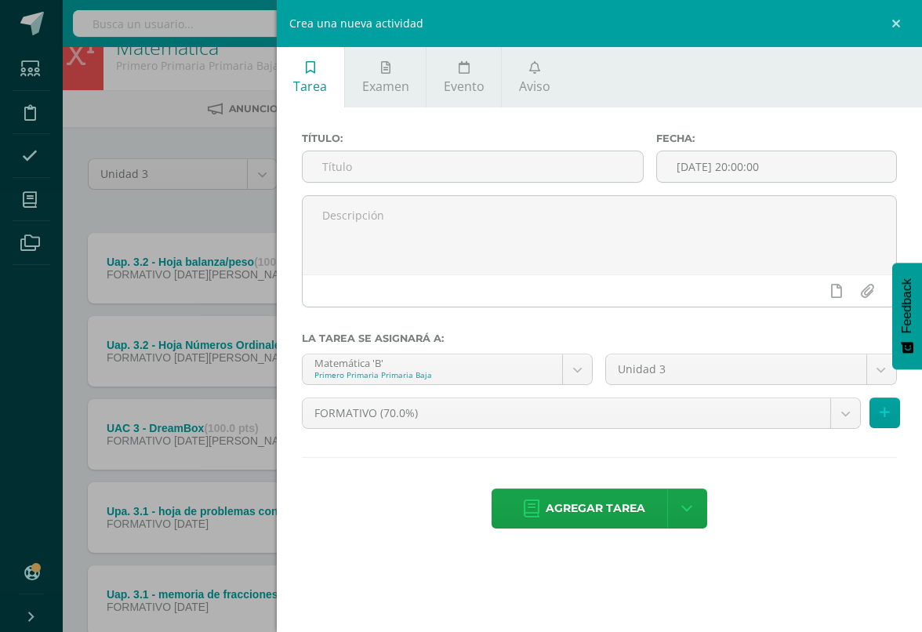
click at [505, 170] on input "text" at bounding box center [473, 166] width 340 height 31
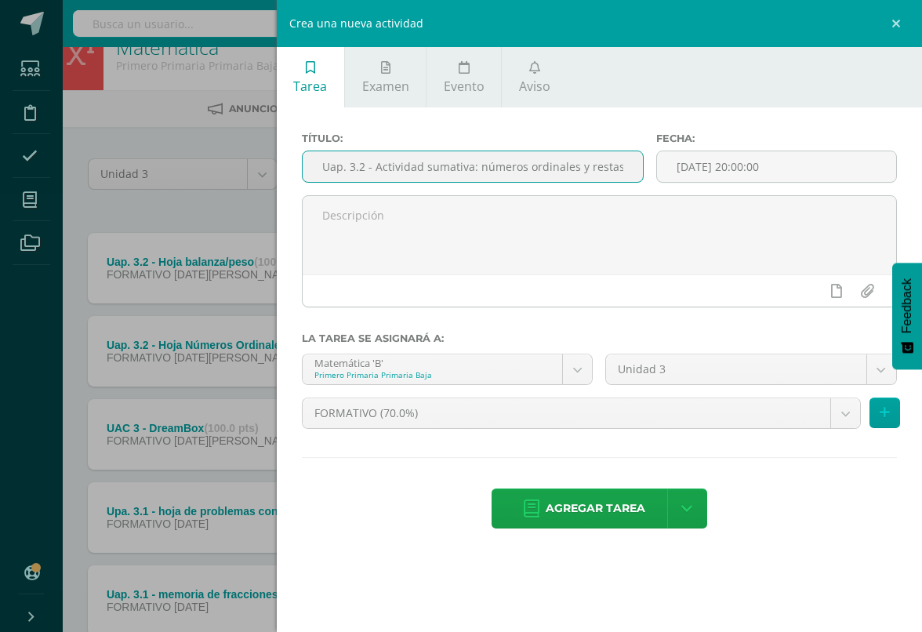
type input "Uap. 3.2 - Actividad sumativa: números ordinales y restas"
click at [843, 423] on body "Estudiantes Disciplina Asistencia Mis cursos Archivos Soporte Centro de ayuda Ú…" at bounding box center [455, 439] width 922 height 935
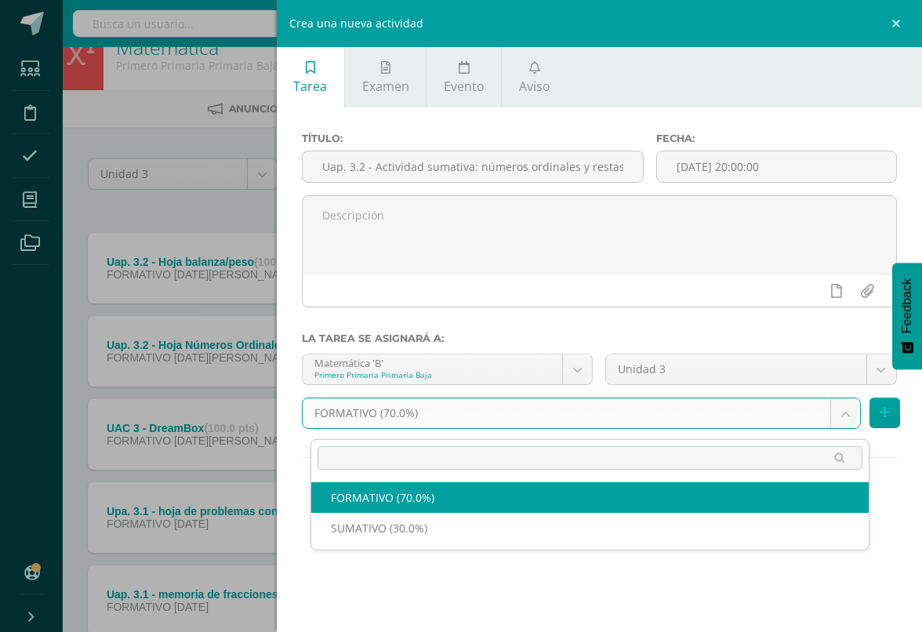
scroll to position [27, 37]
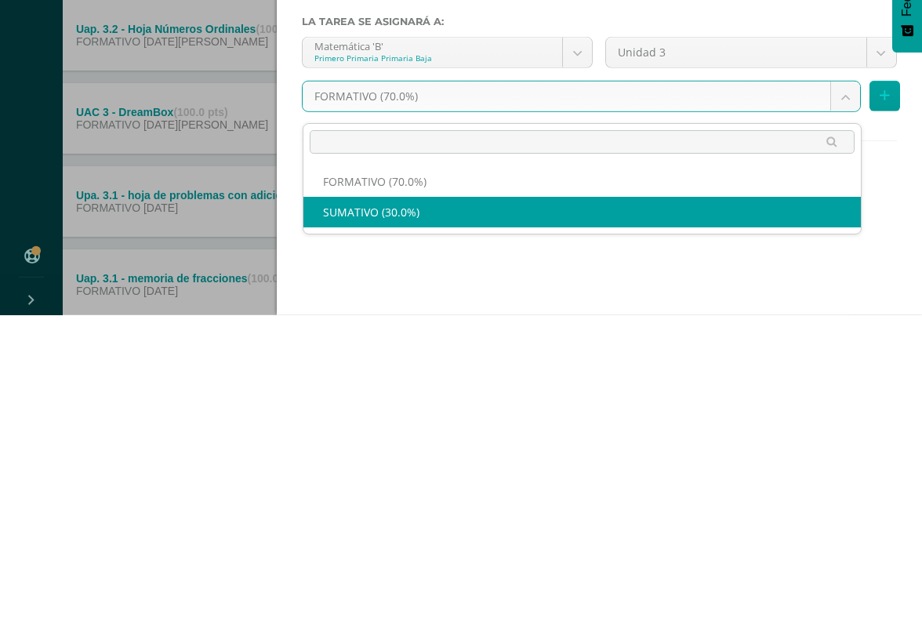
select select "205956"
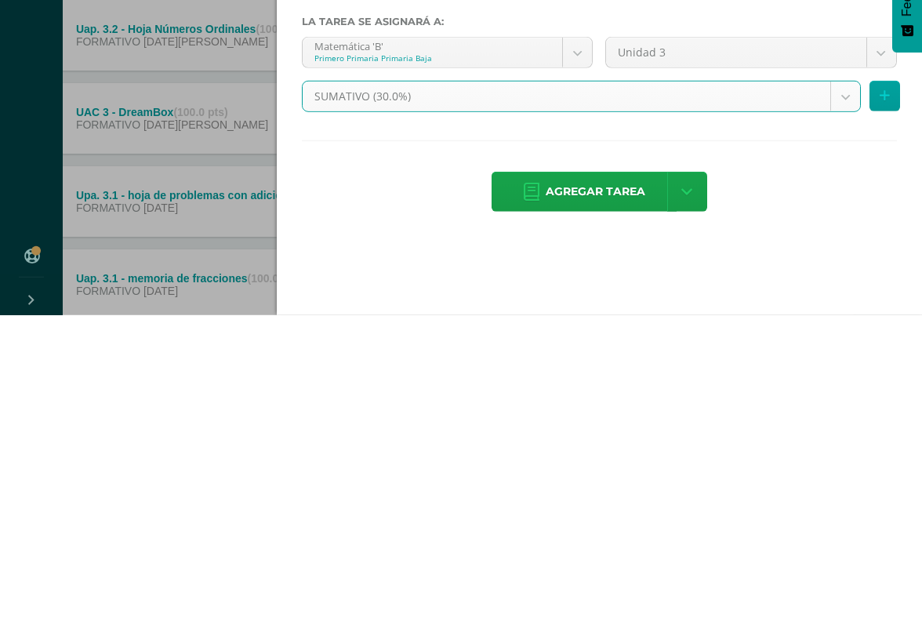
scroll to position [307, 38]
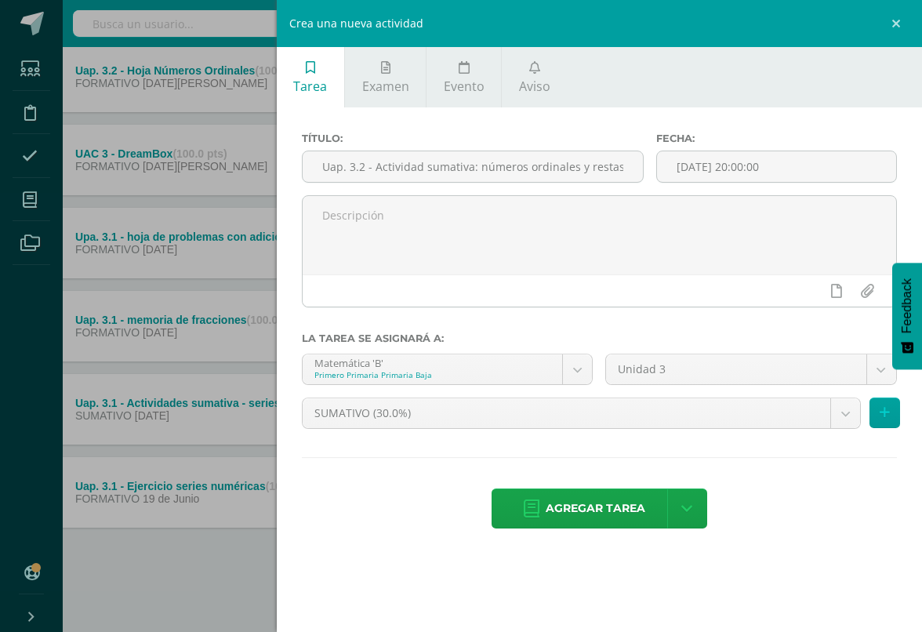
click at [846, 413] on button at bounding box center [885, 413] width 31 height 31
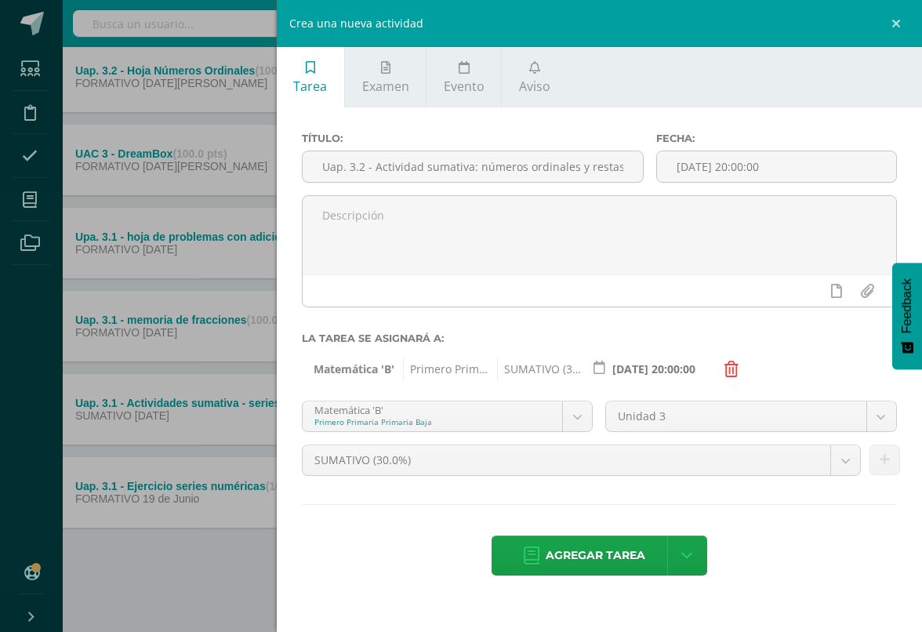
click at [614, 559] on span "Agregar tarea" at bounding box center [596, 555] width 100 height 38
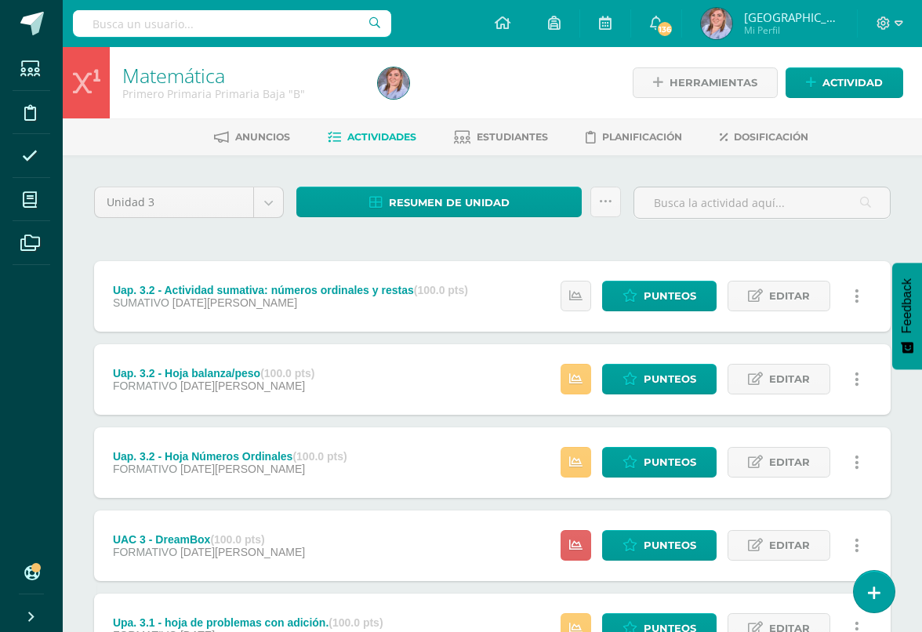
click at [682, 296] on span "Punteos" at bounding box center [670, 295] width 53 height 29
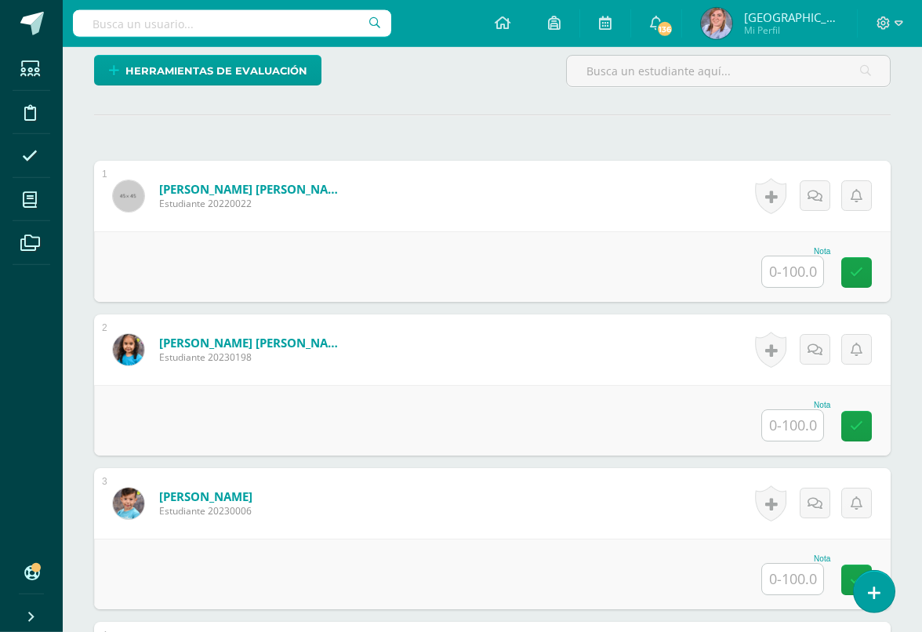
scroll to position [407, 0]
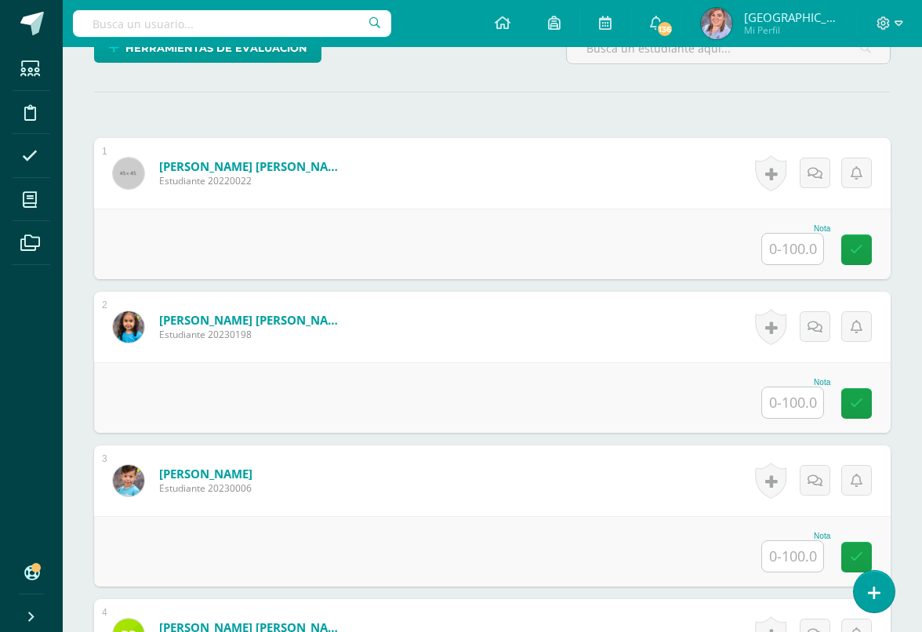
click at [804, 245] on input "text" at bounding box center [792, 249] width 61 height 31
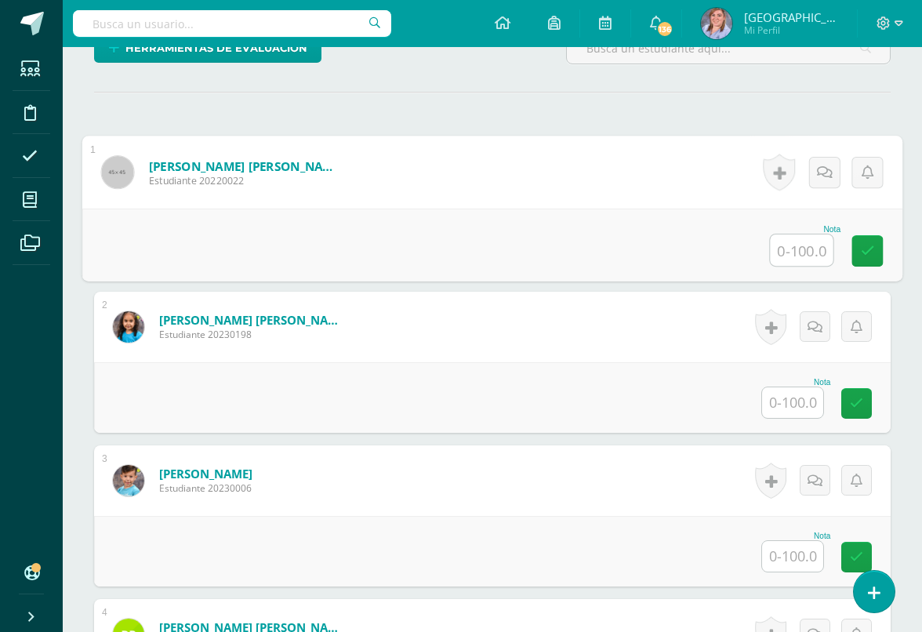
scroll to position [407, 37]
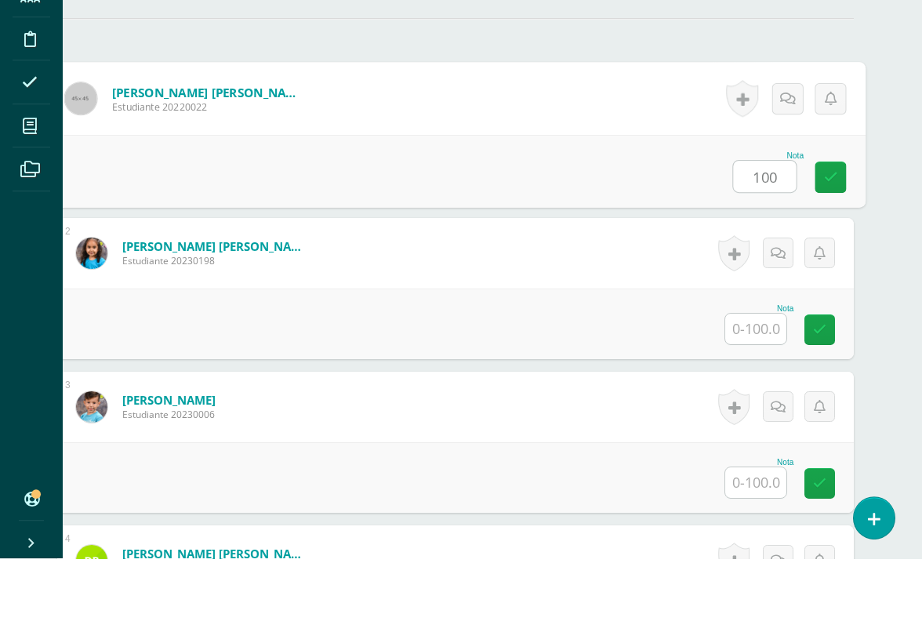
type input "100"
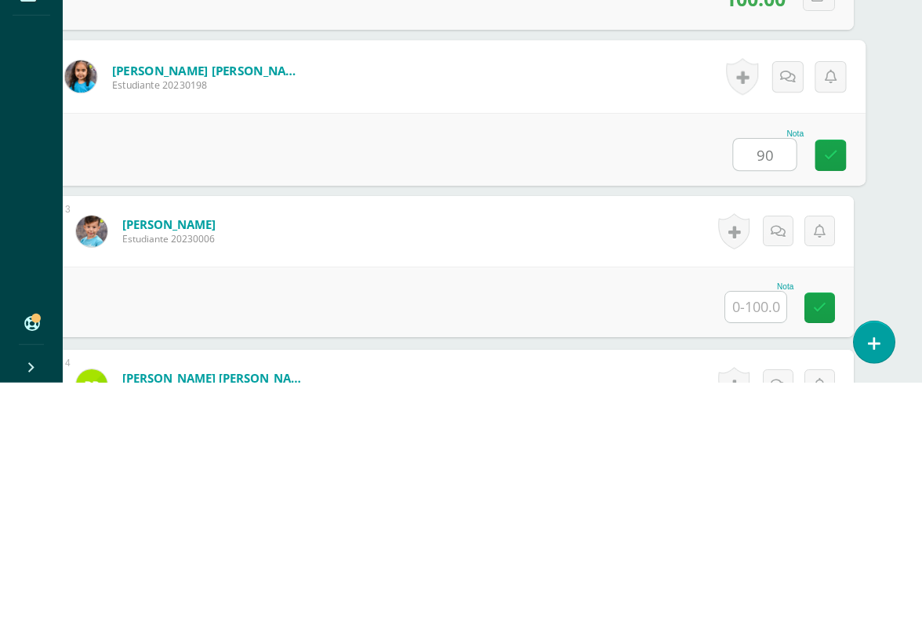
type input "90"
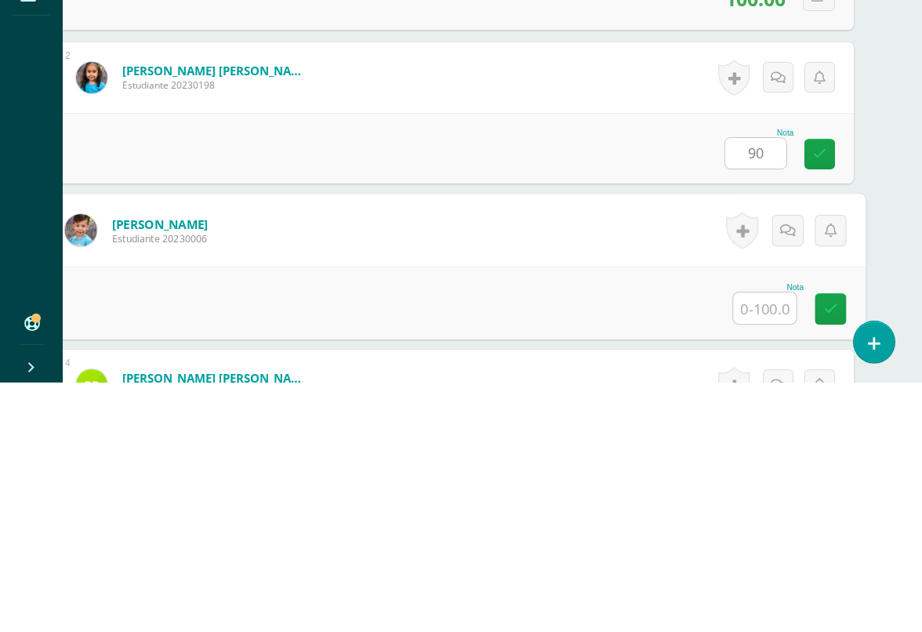
scroll to position [462, 37]
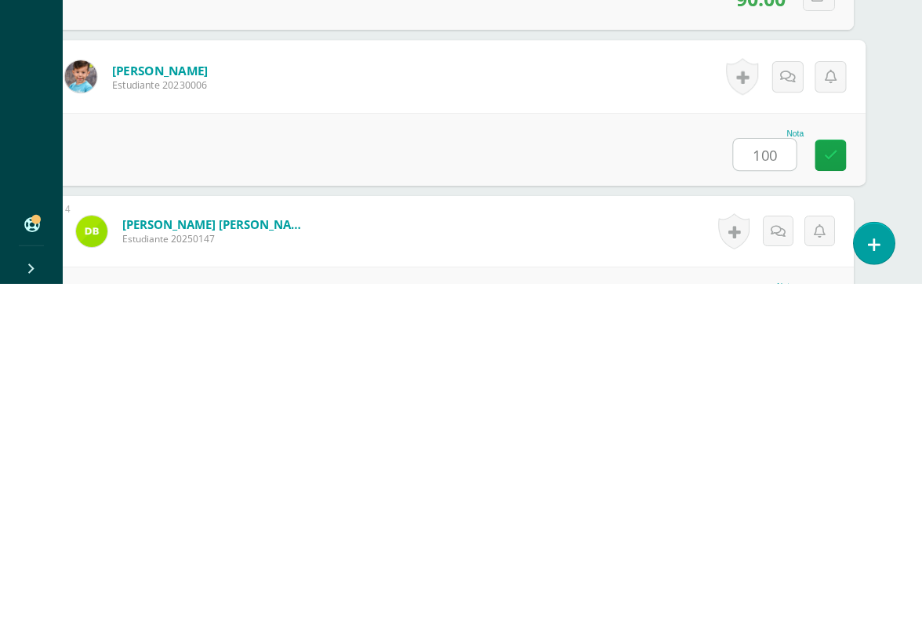
type input "100"
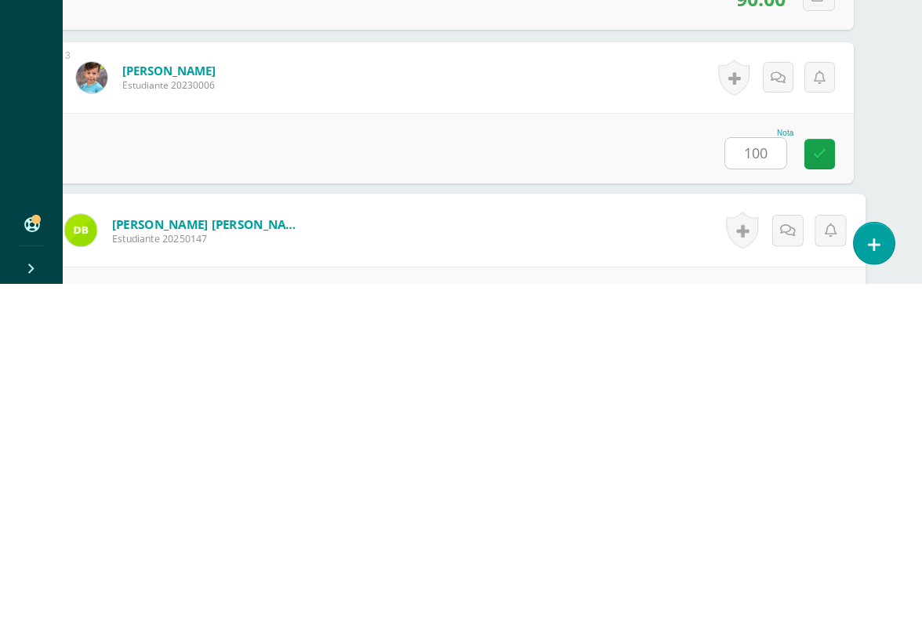
scroll to position [615, 37]
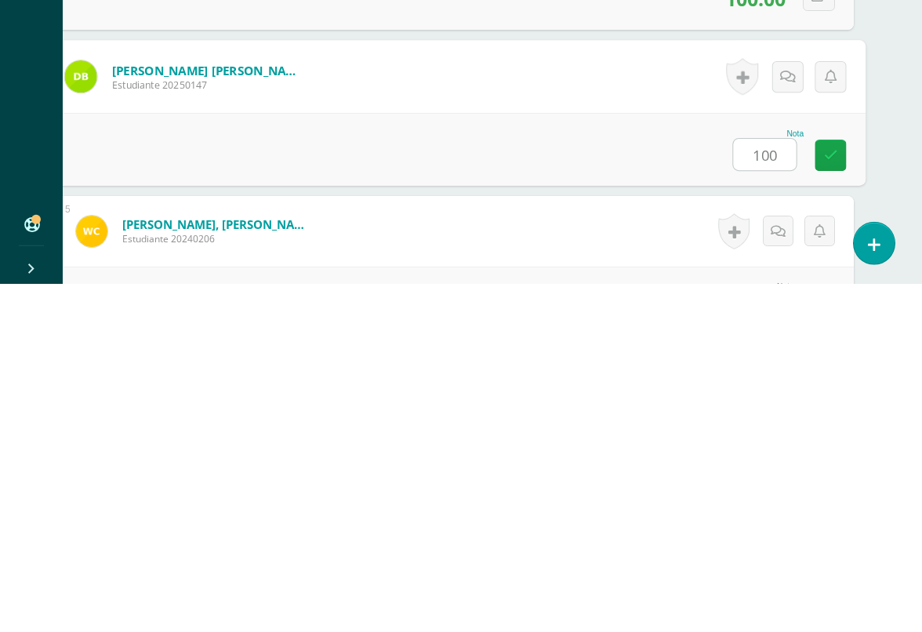
type input "100"
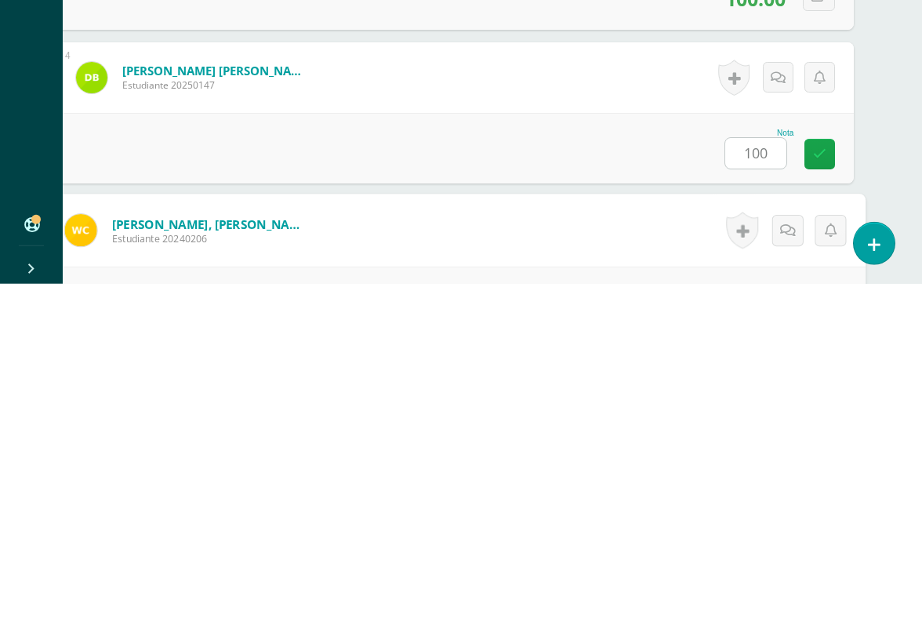
scroll to position [769, 37]
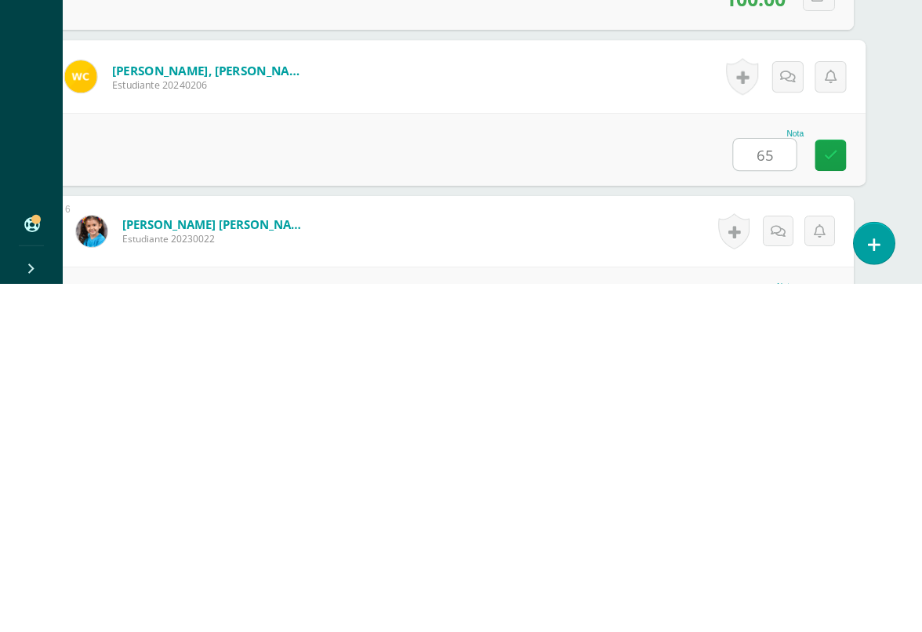
type input "65"
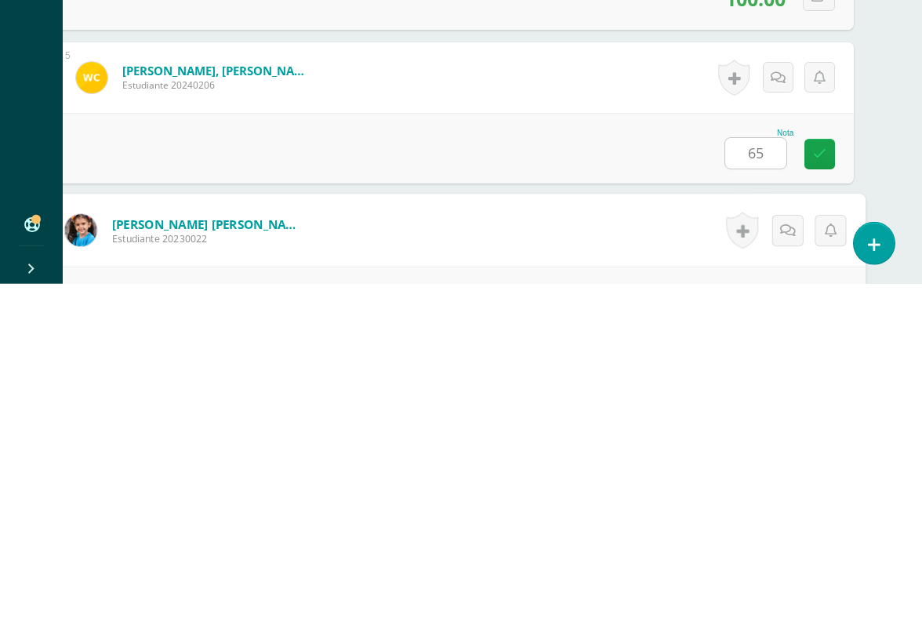
scroll to position [923, 37]
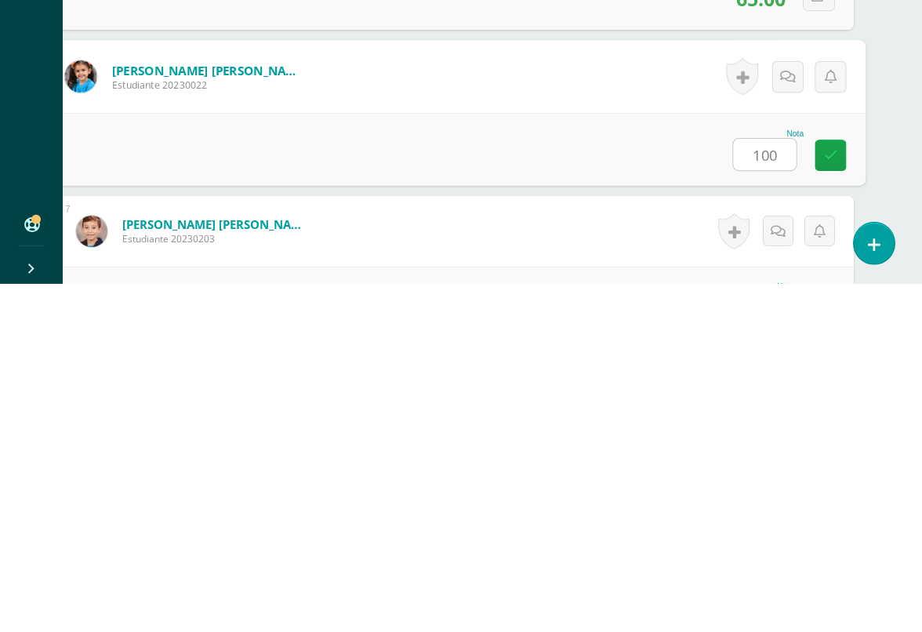
type input "100"
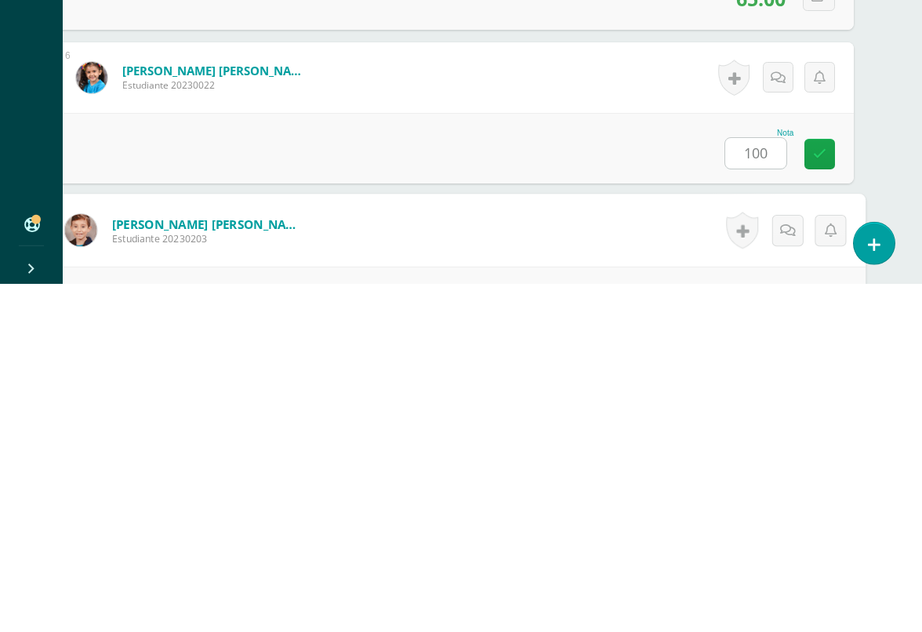
scroll to position [1077, 37]
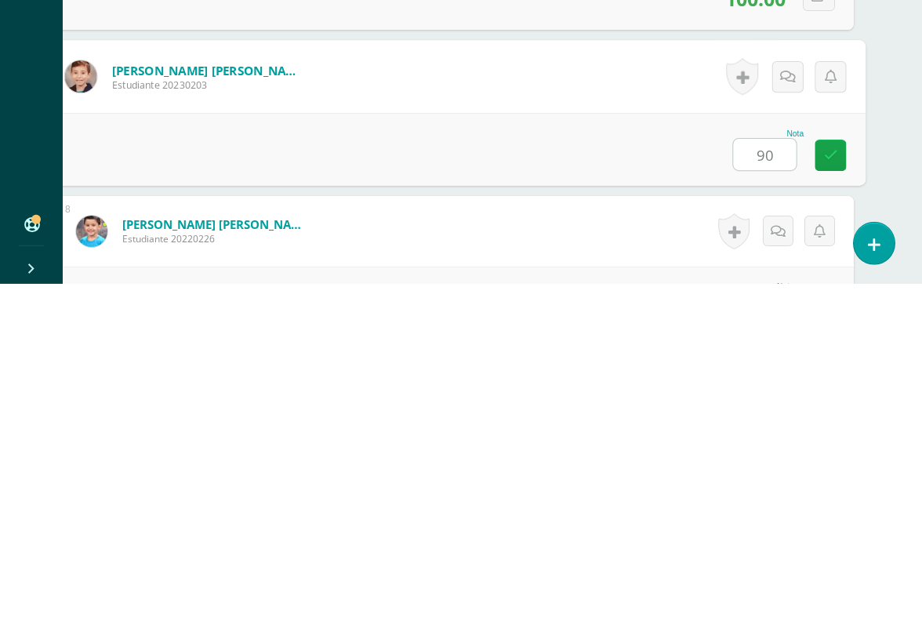
type input "90"
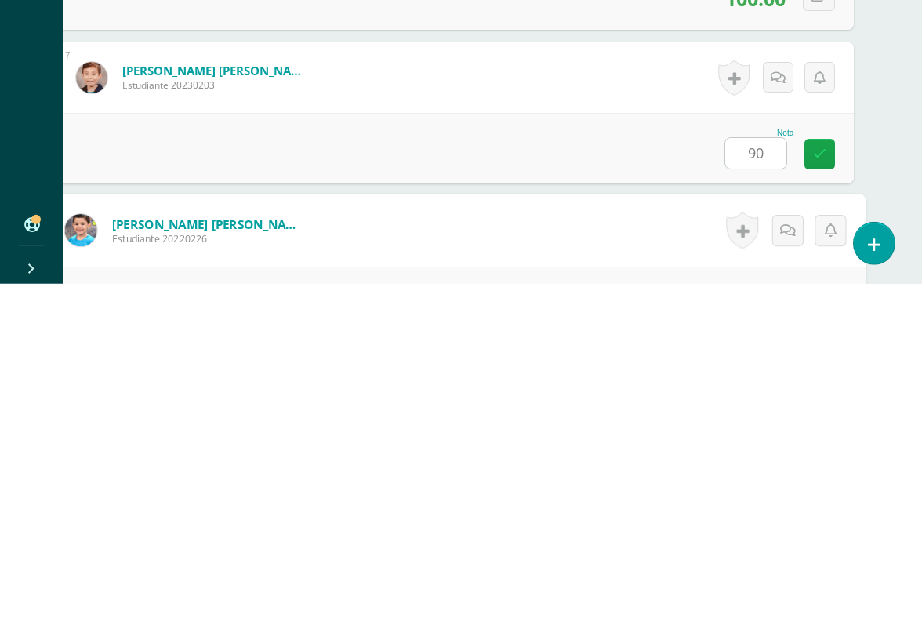
scroll to position [1230, 37]
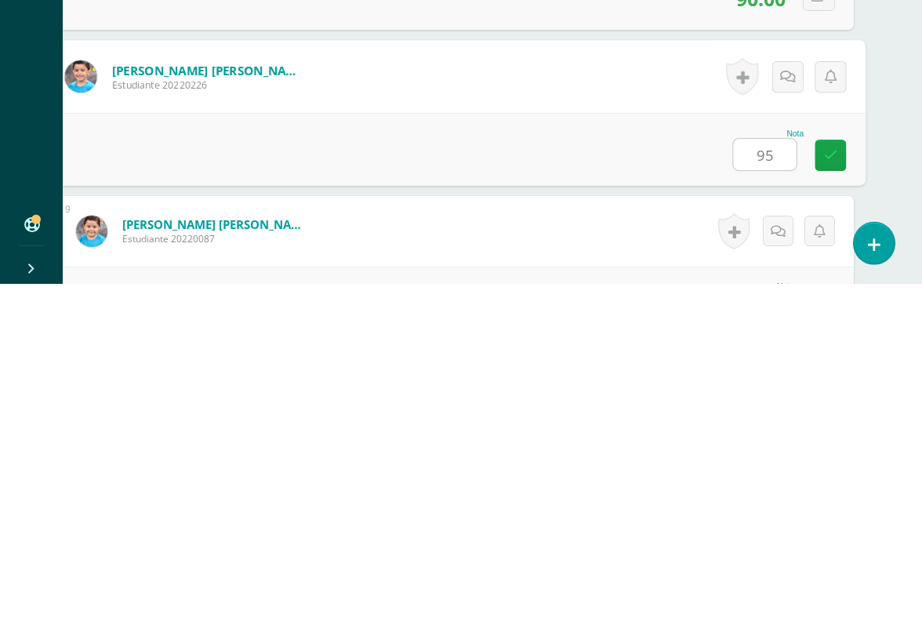
type input "95"
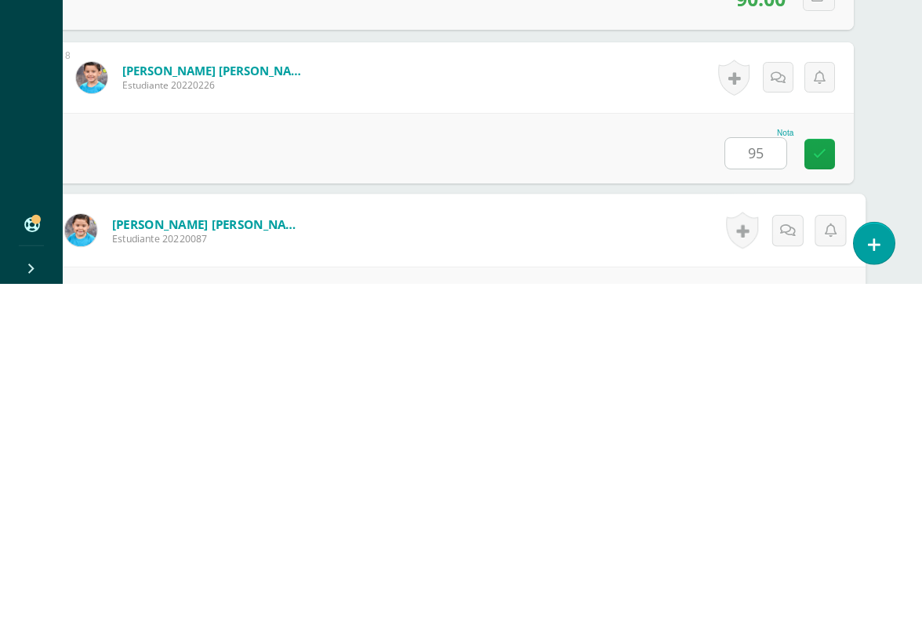
scroll to position [1384, 37]
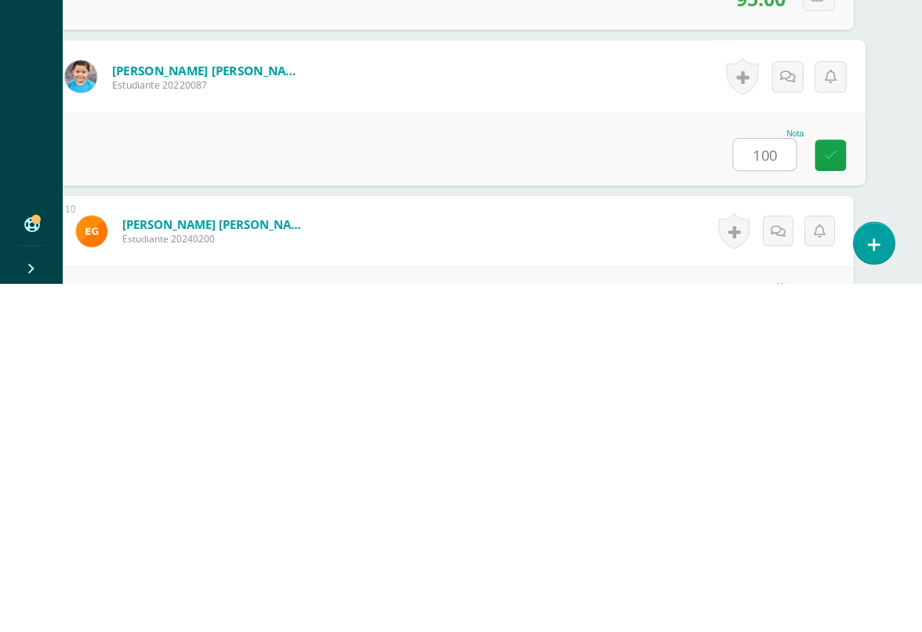
type input "100"
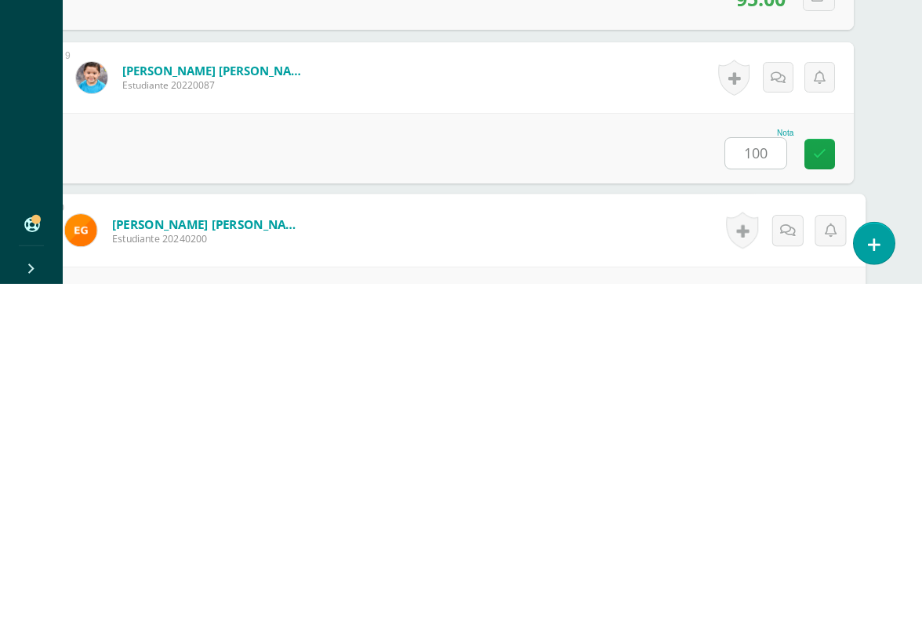
scroll to position [1538, 37]
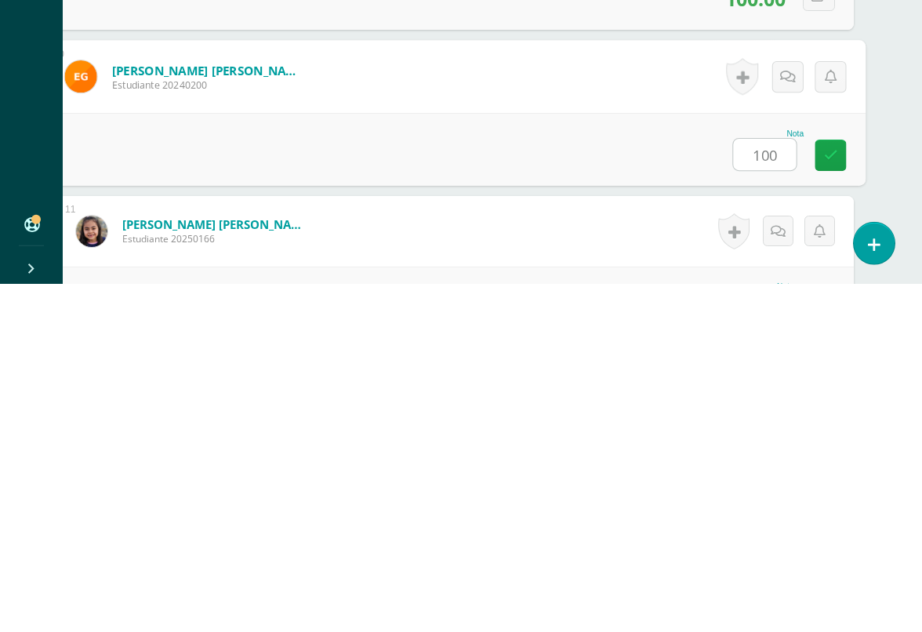
type input "100"
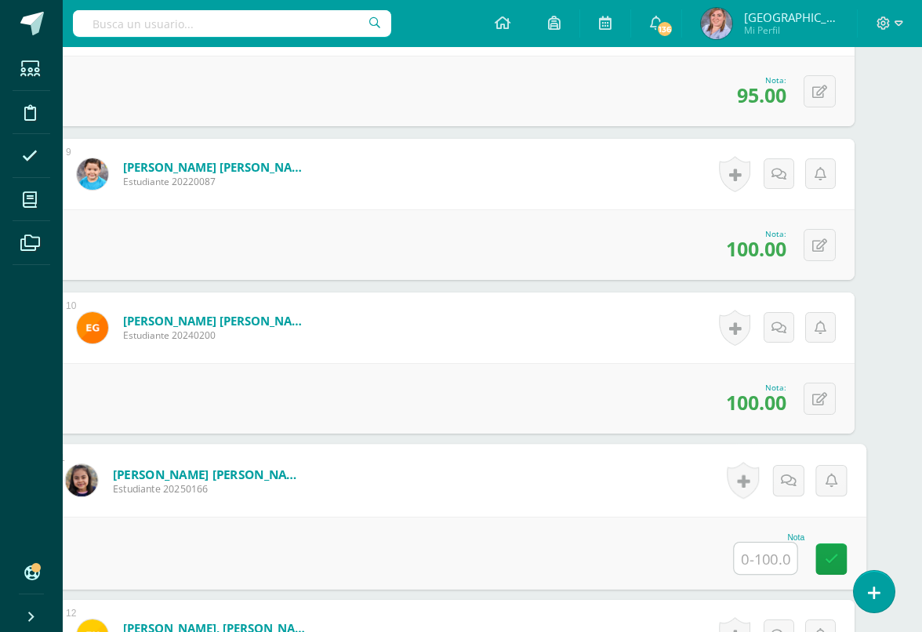
scroll to position [1630, 36]
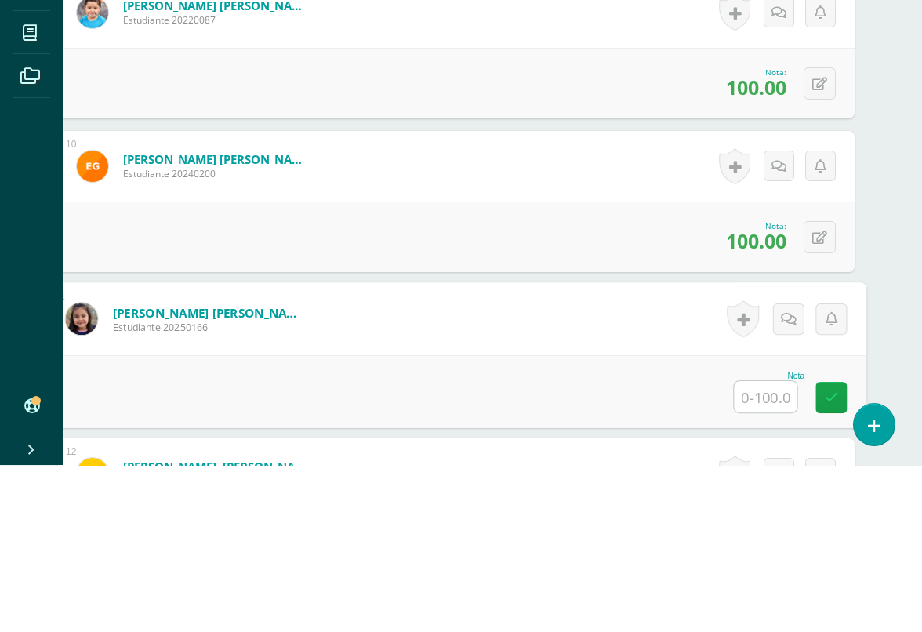
click at [820, 398] on icon at bounding box center [819, 404] width 15 height 13
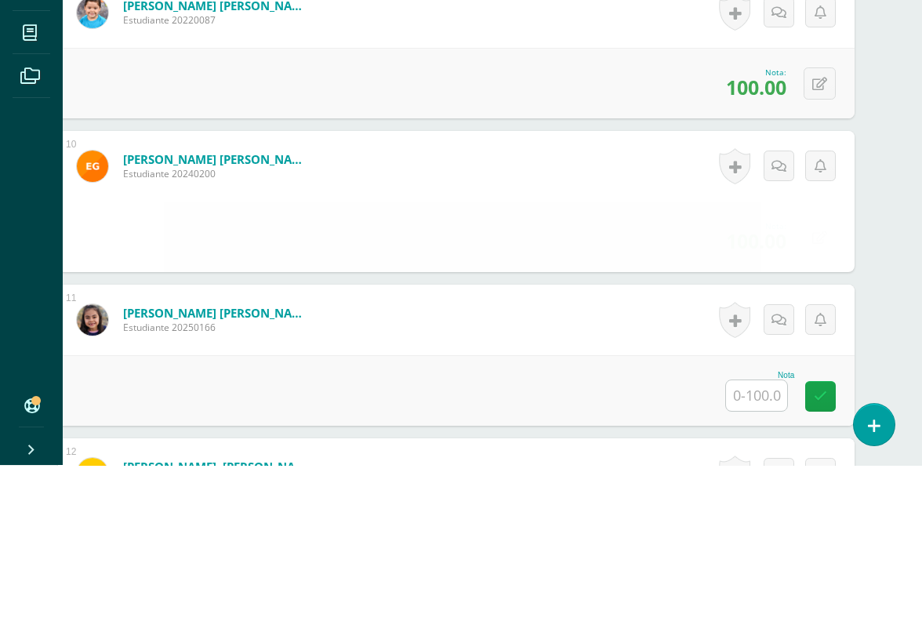
scroll to position [1797, 37]
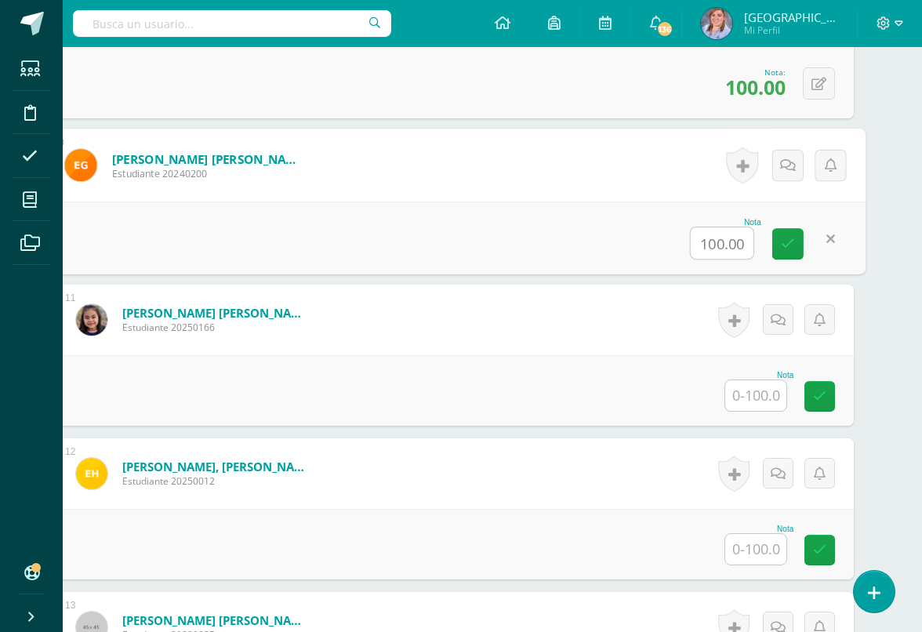
click at [731, 245] on input "100.00" at bounding box center [722, 242] width 63 height 31
type input "60"
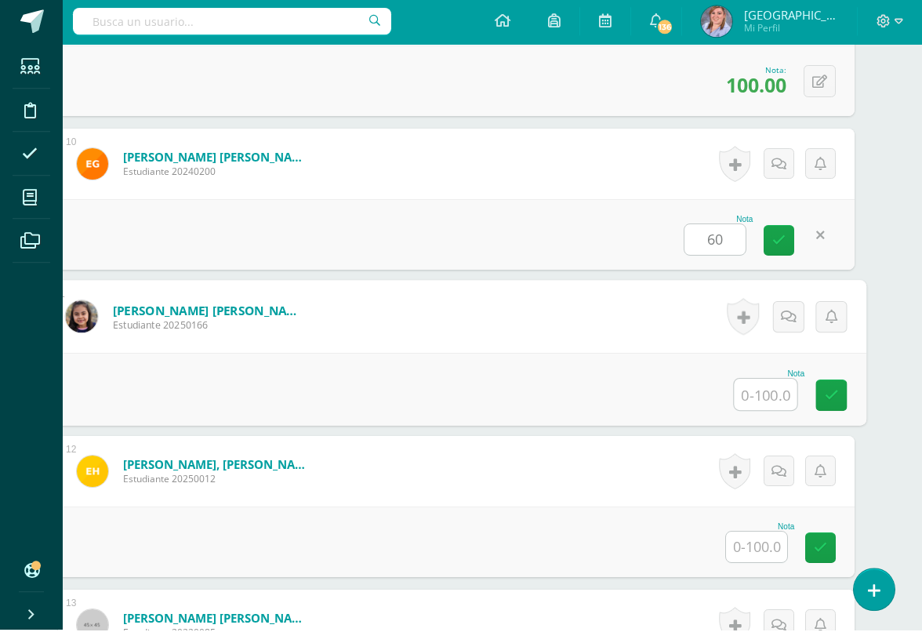
scroll to position [1797, 37]
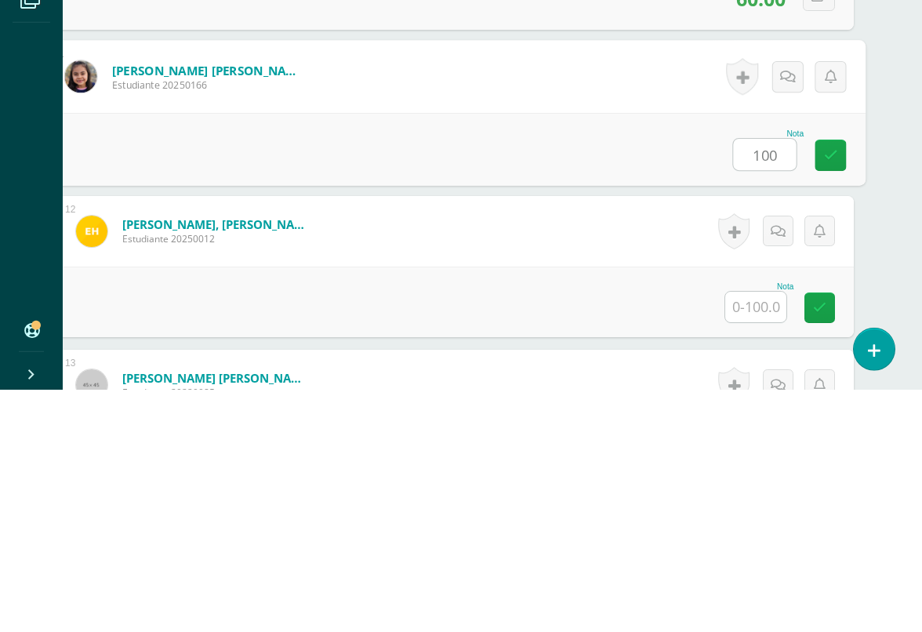
type input "100"
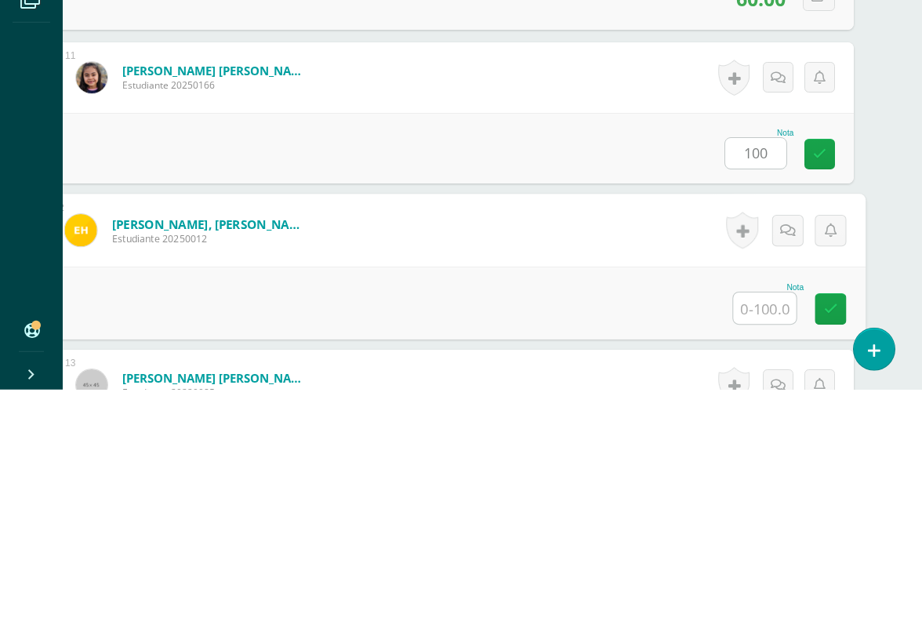
scroll to position [1845, 37]
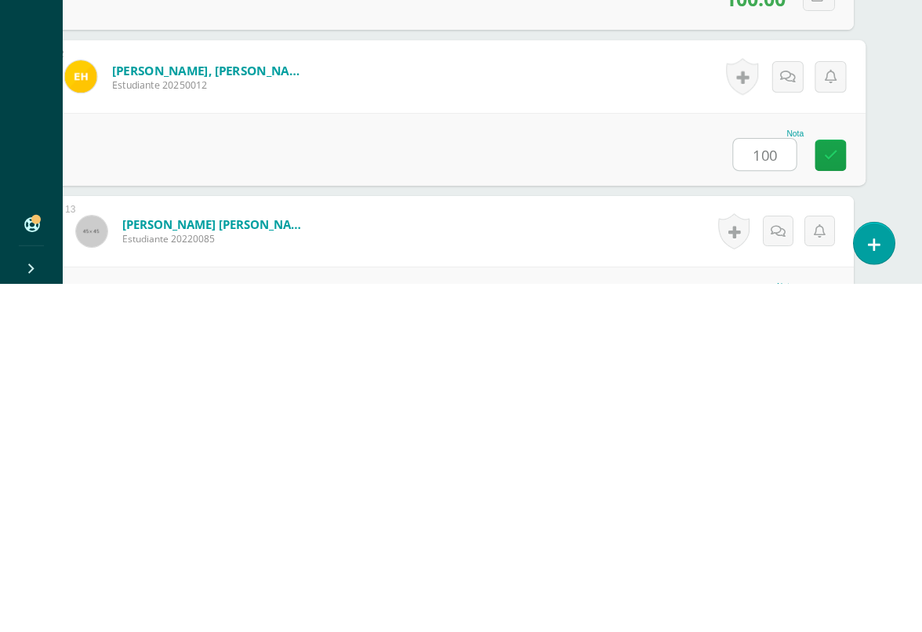
type input "100"
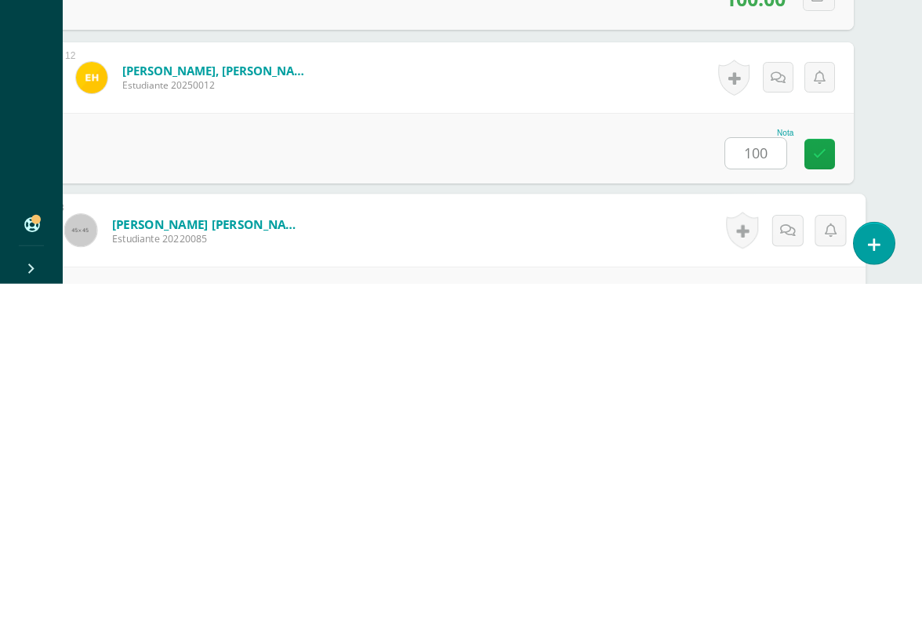
scroll to position [1999, 37]
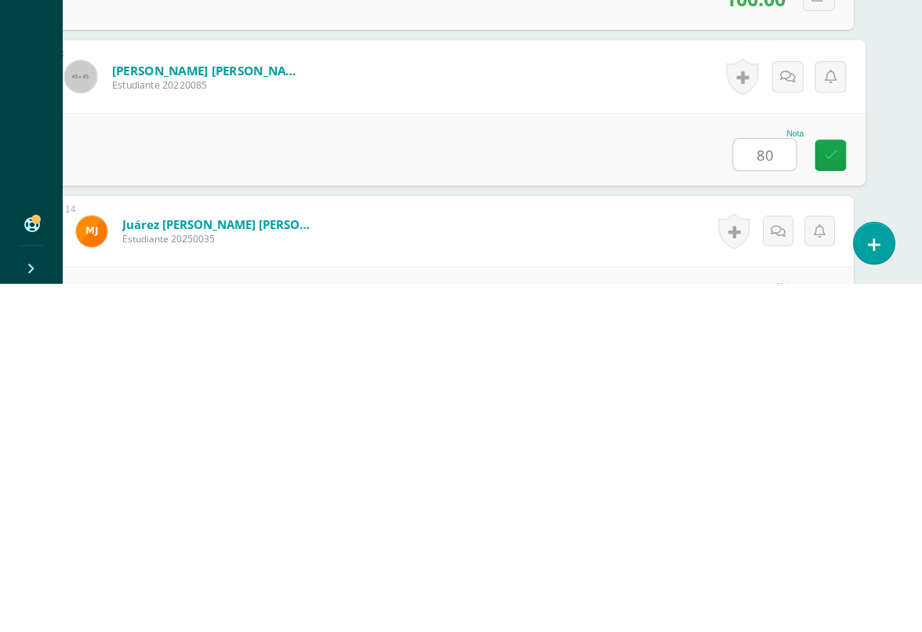
type input "80"
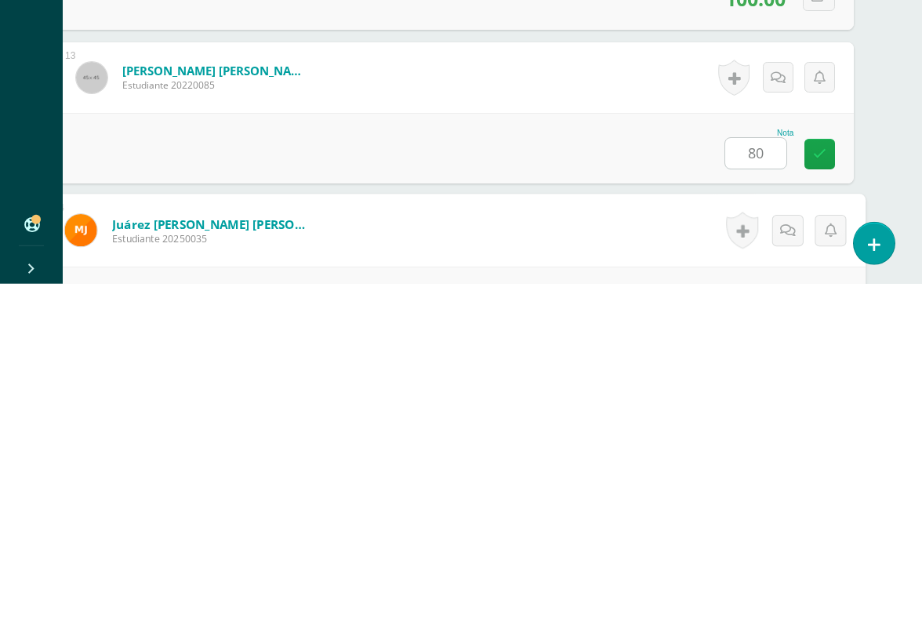
scroll to position [2152, 37]
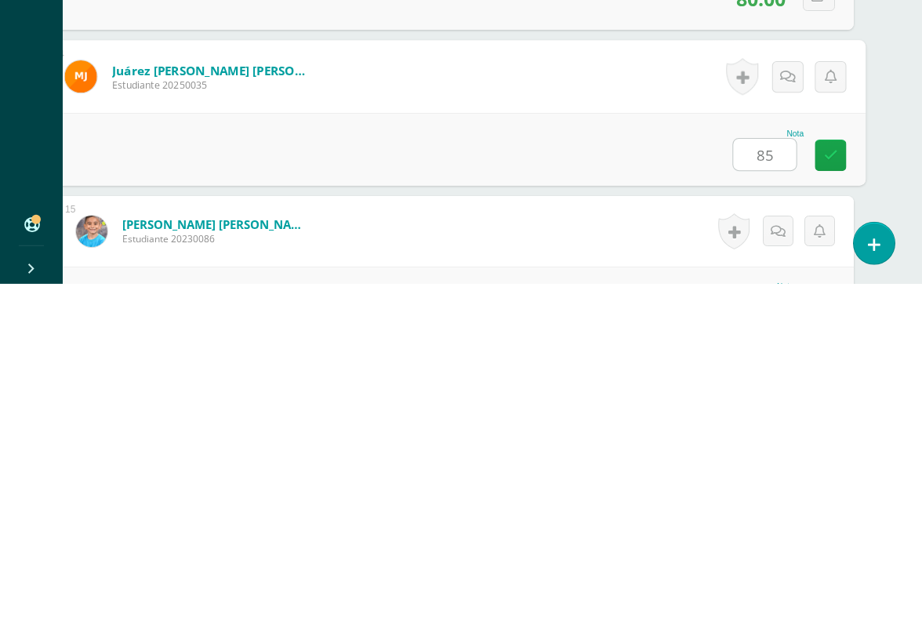
type input "85"
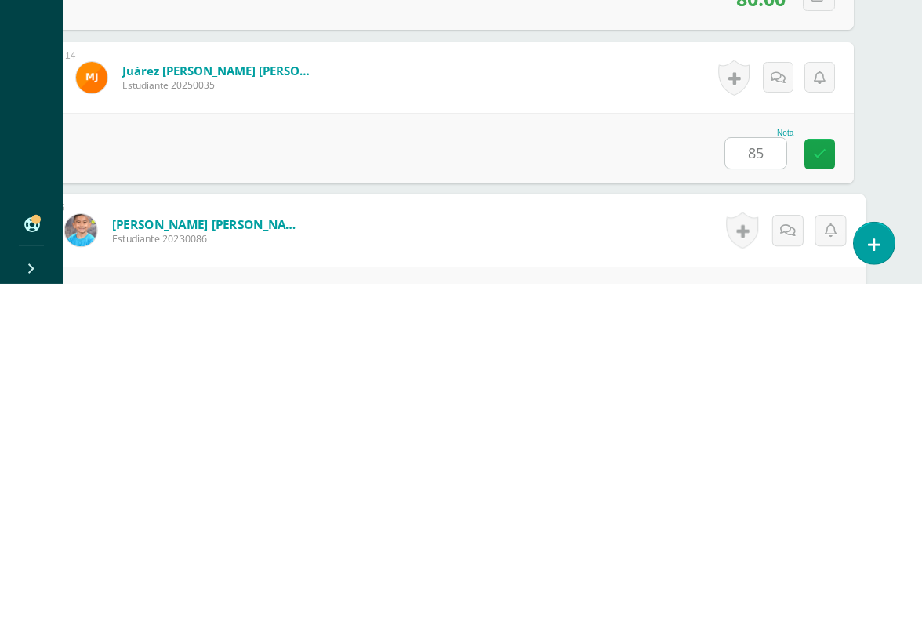
scroll to position [2306, 37]
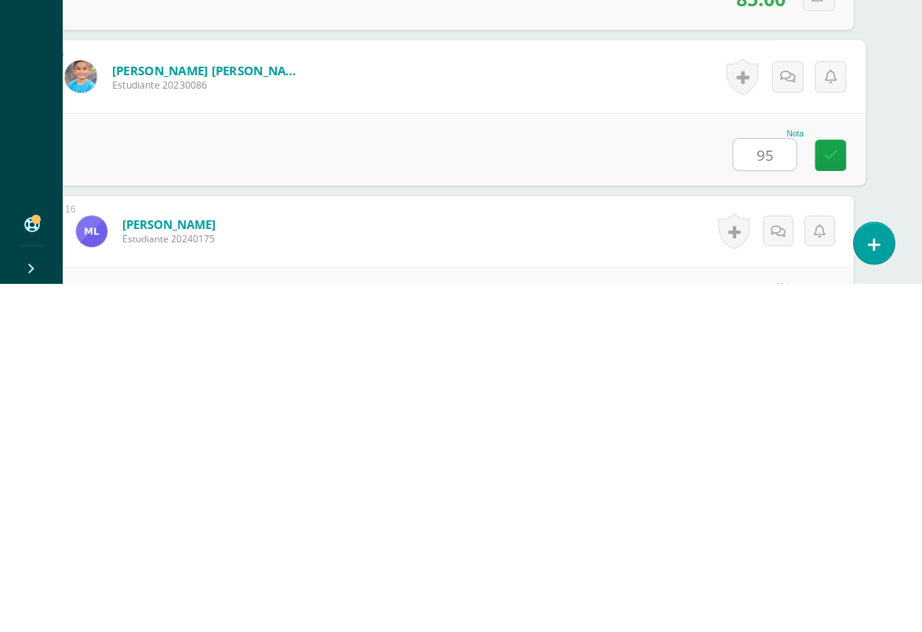
type input "95"
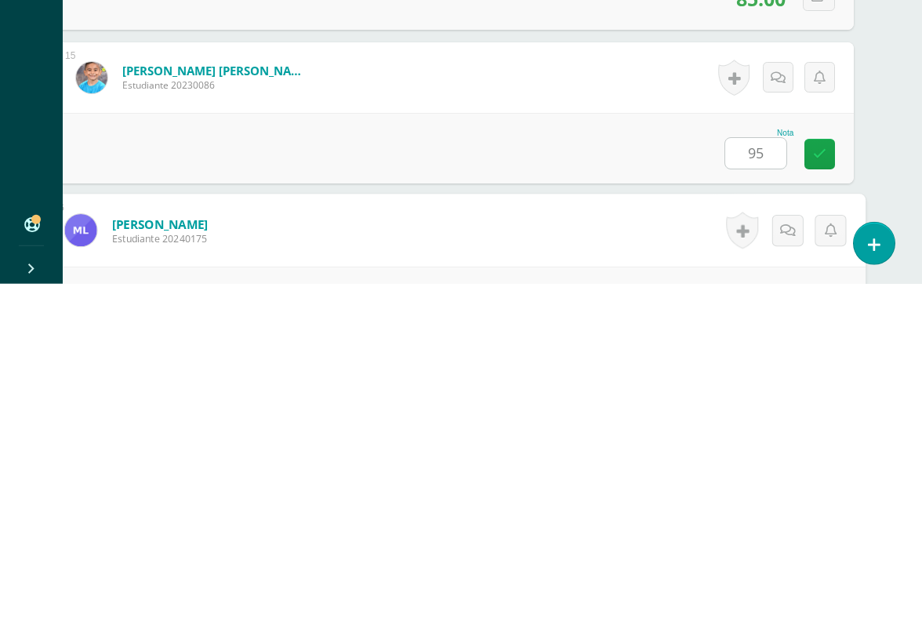
scroll to position [2460, 37]
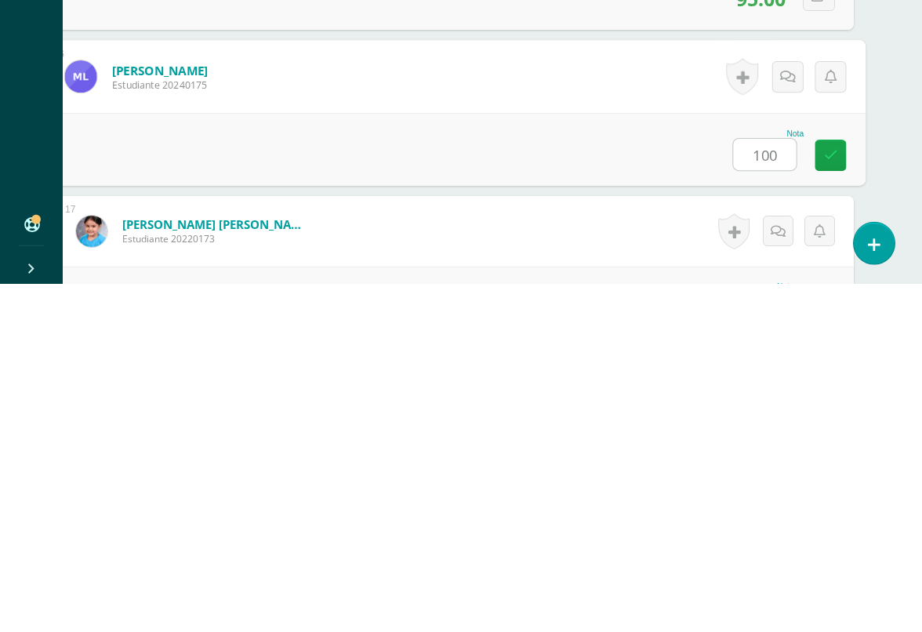
type input "100"
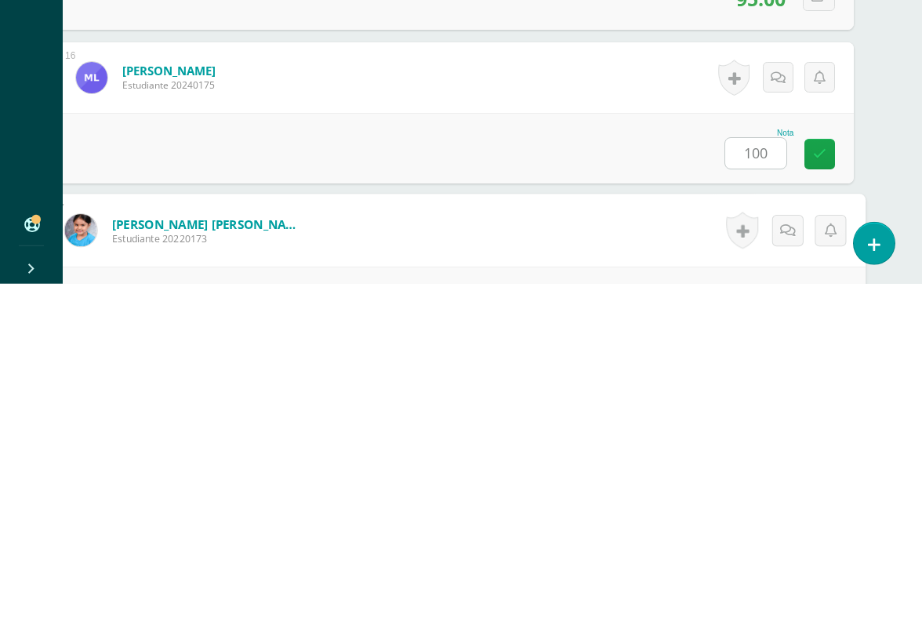
scroll to position [2613, 37]
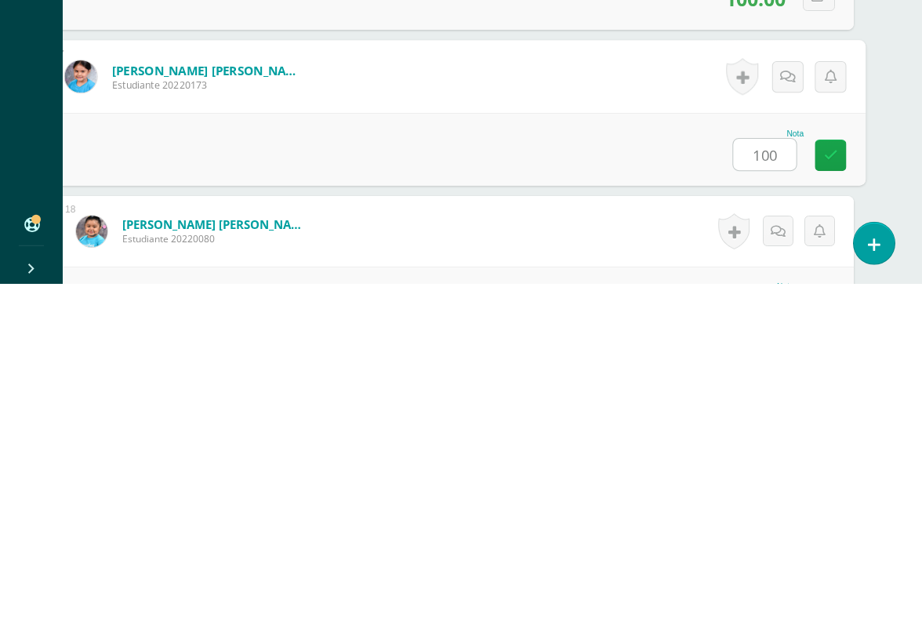
type input "100"
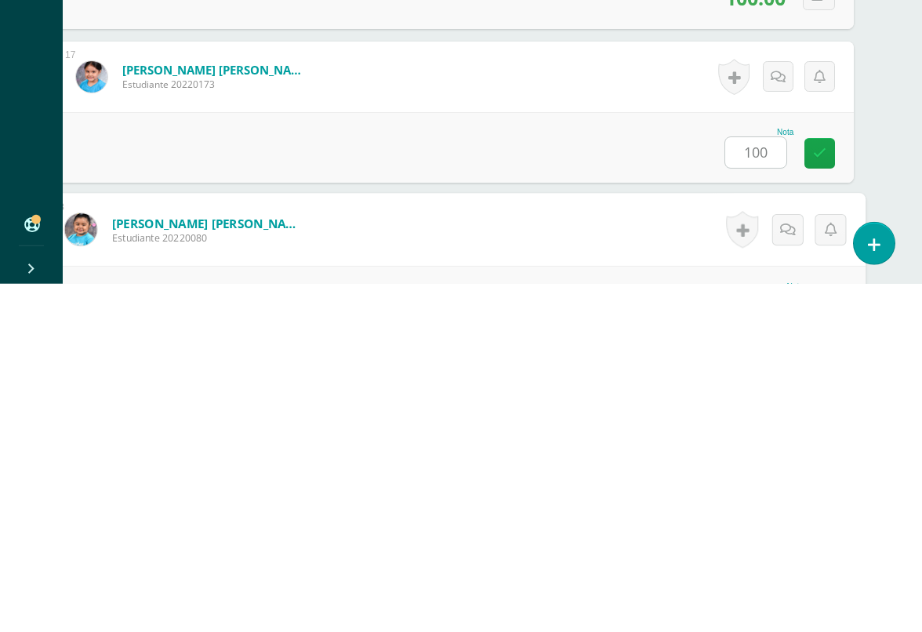
scroll to position [2767, 37]
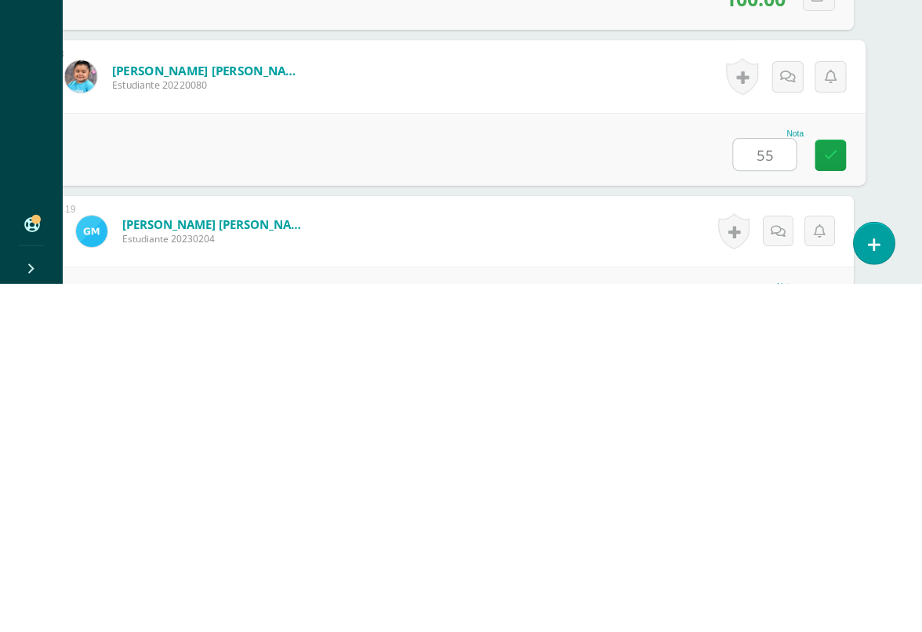
type input "55"
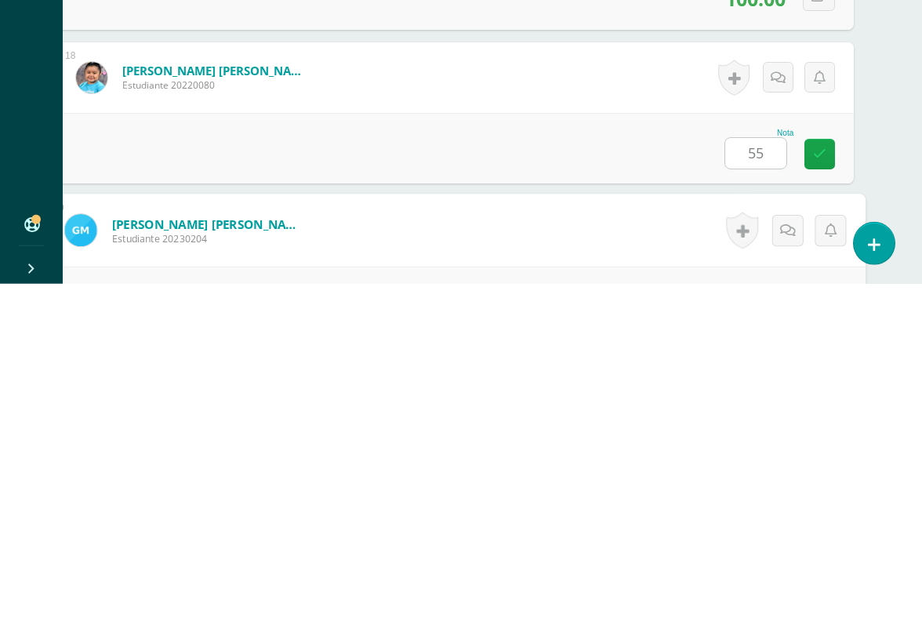
scroll to position [2921, 37]
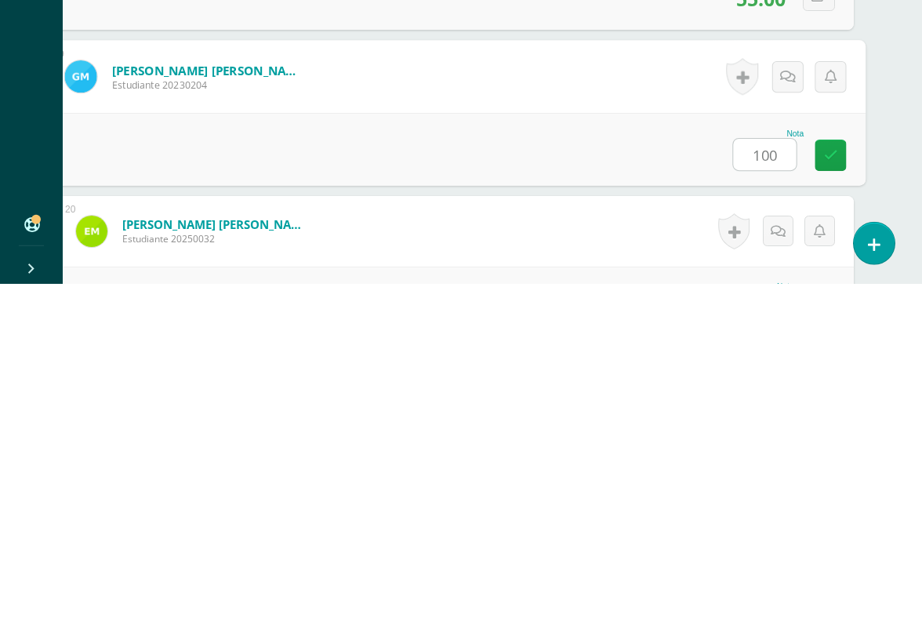
type input "100"
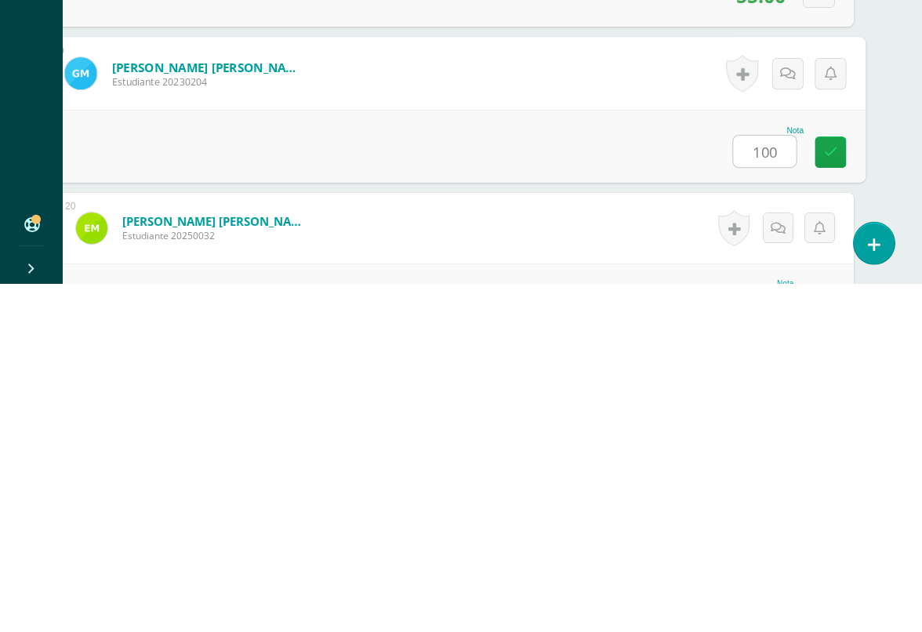
scroll to position [3074, 37]
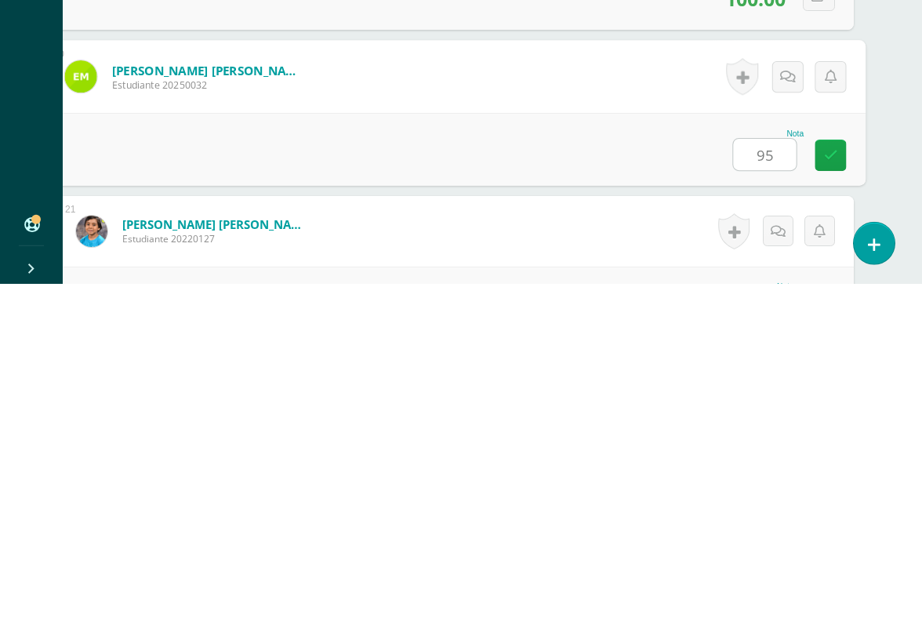
type input "95"
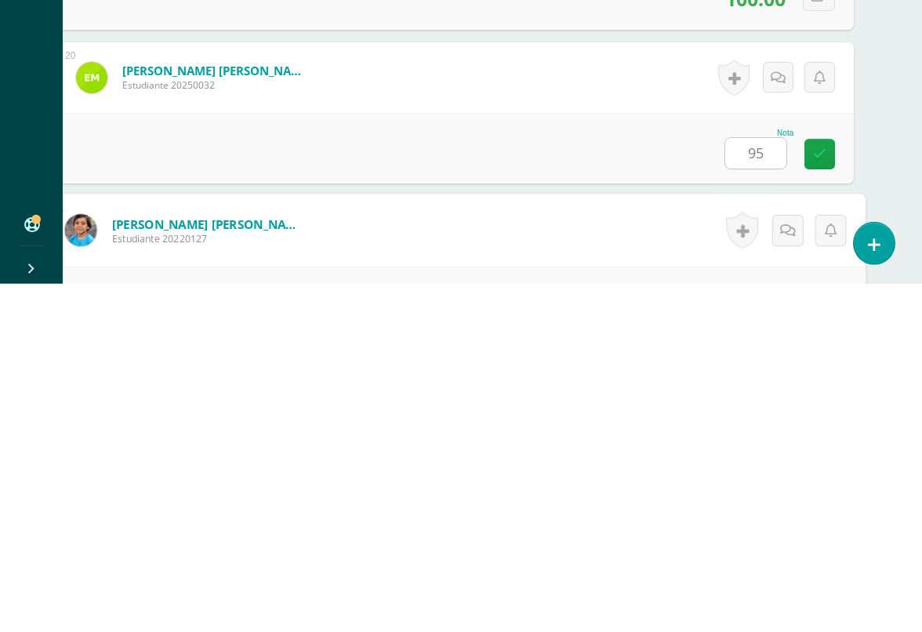
scroll to position [3228, 37]
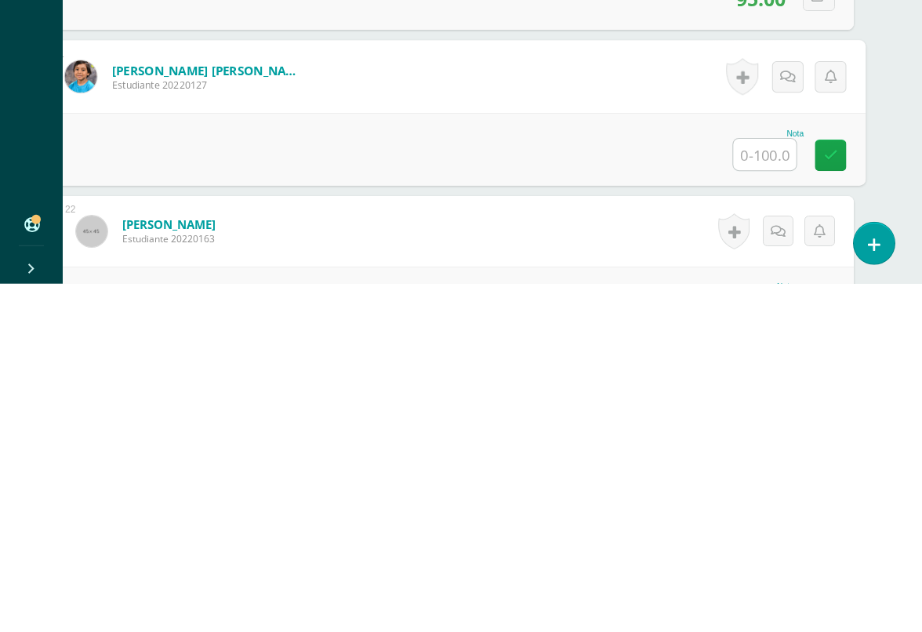
type input "q"
type input "100"
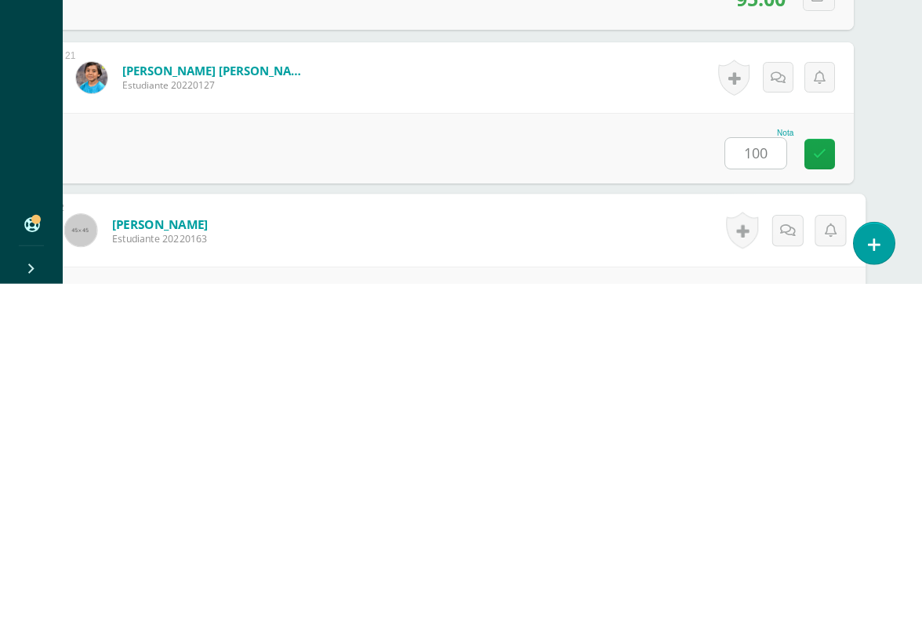
scroll to position [3382, 37]
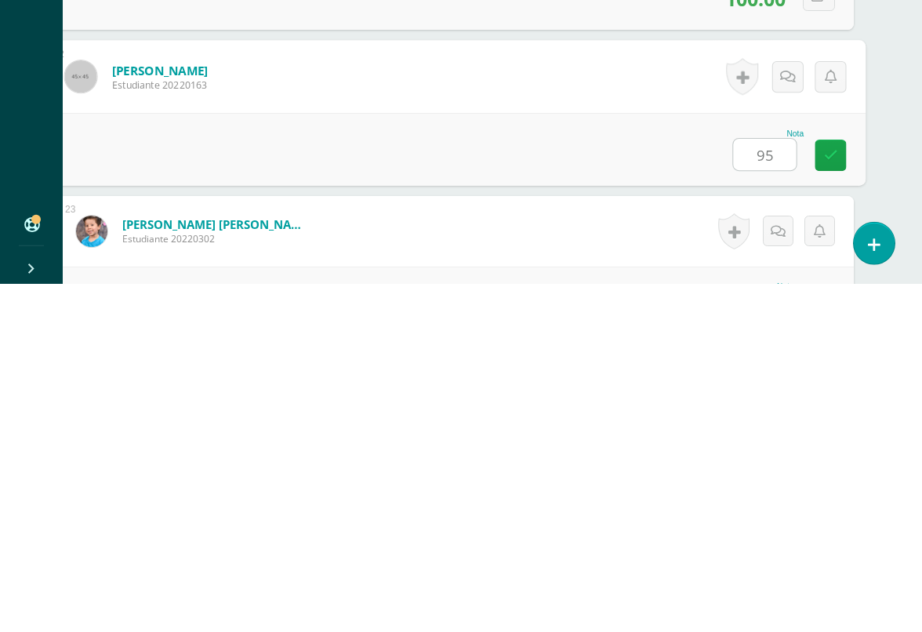
type input "95"
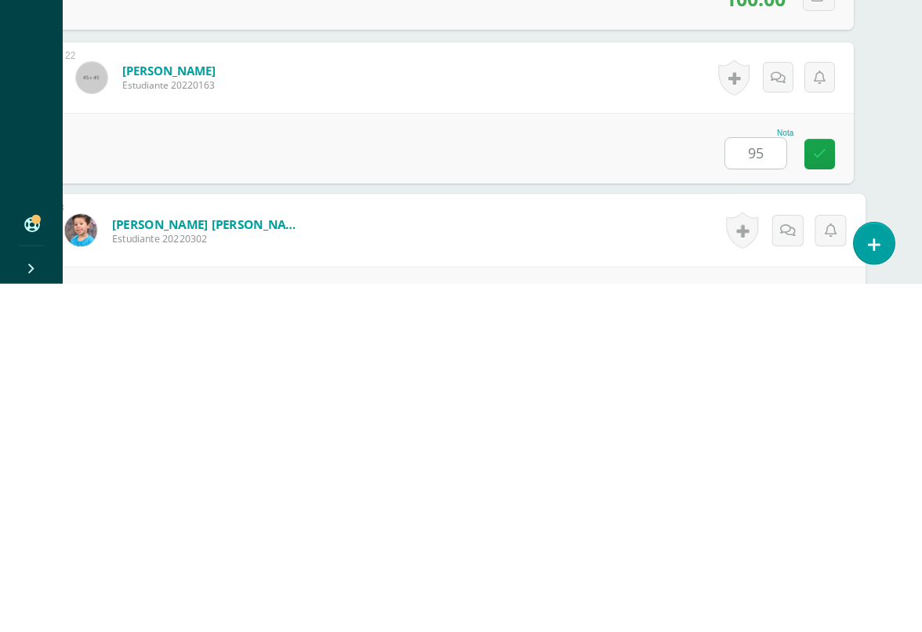
scroll to position [3535, 37]
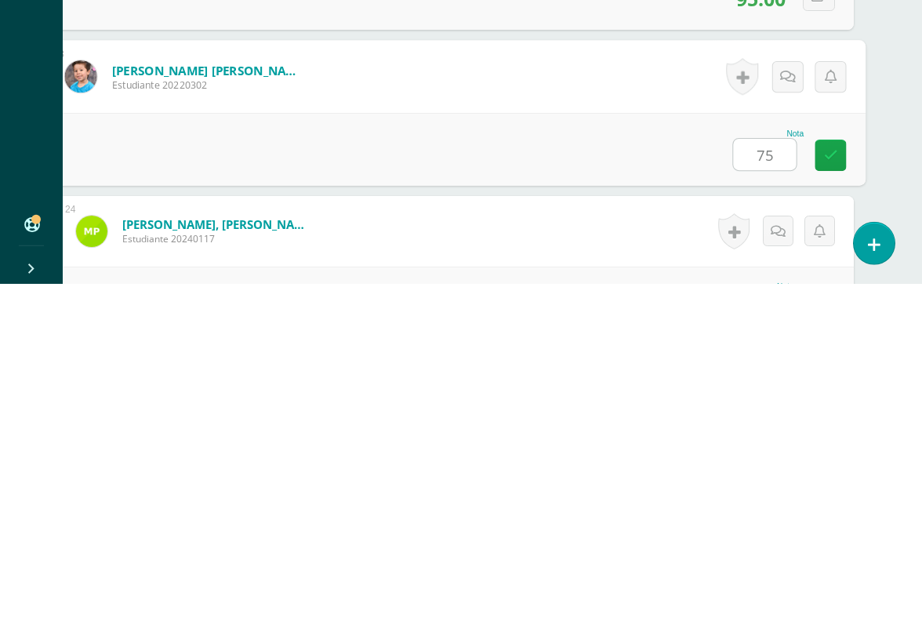
type input "75"
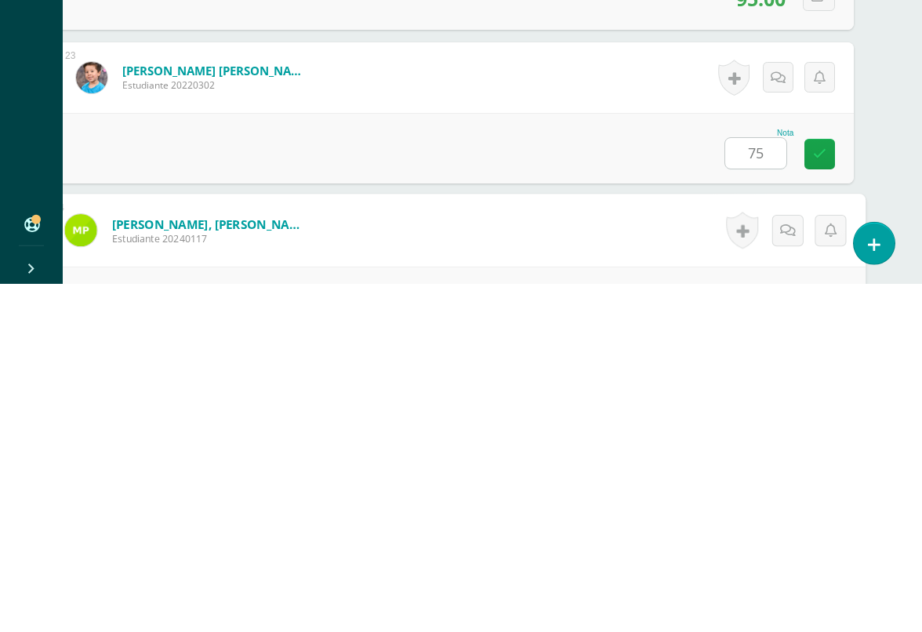
scroll to position [3689, 37]
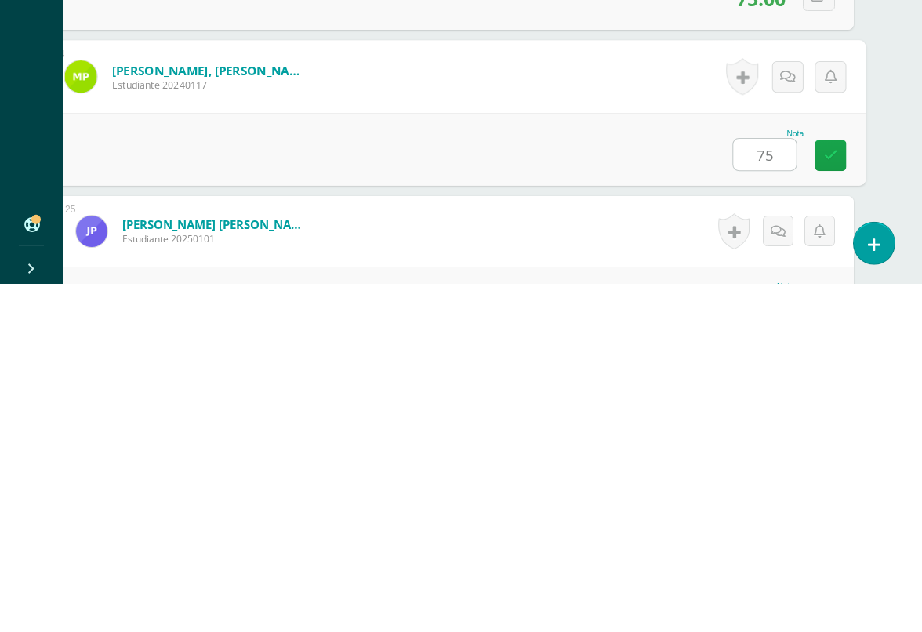
type input "75"
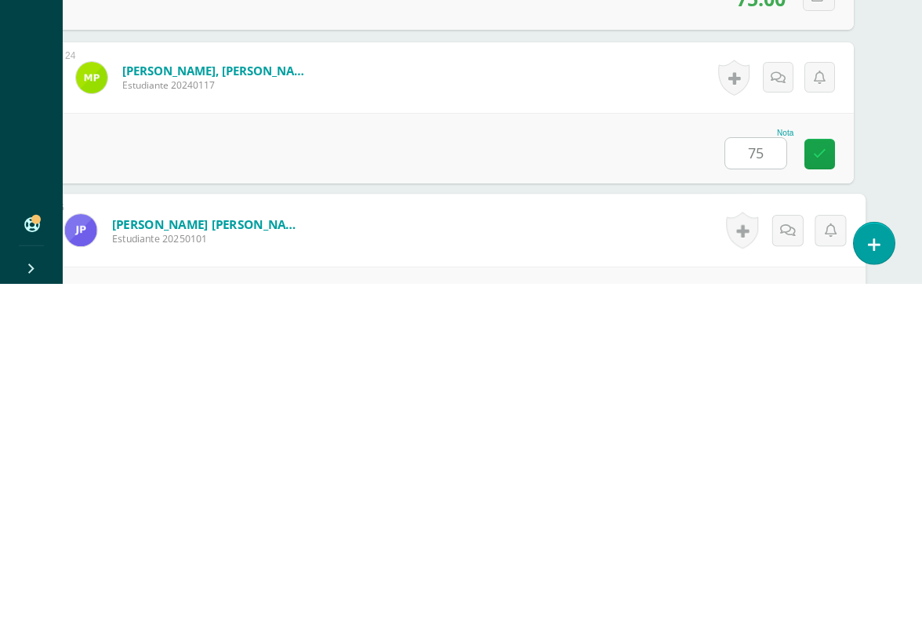
scroll to position [3843, 37]
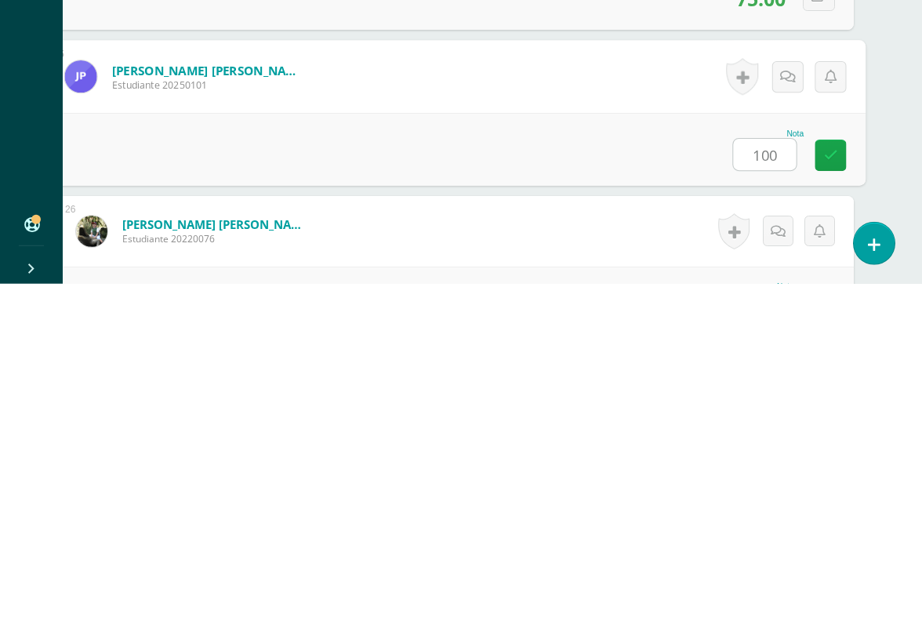
type input "100"
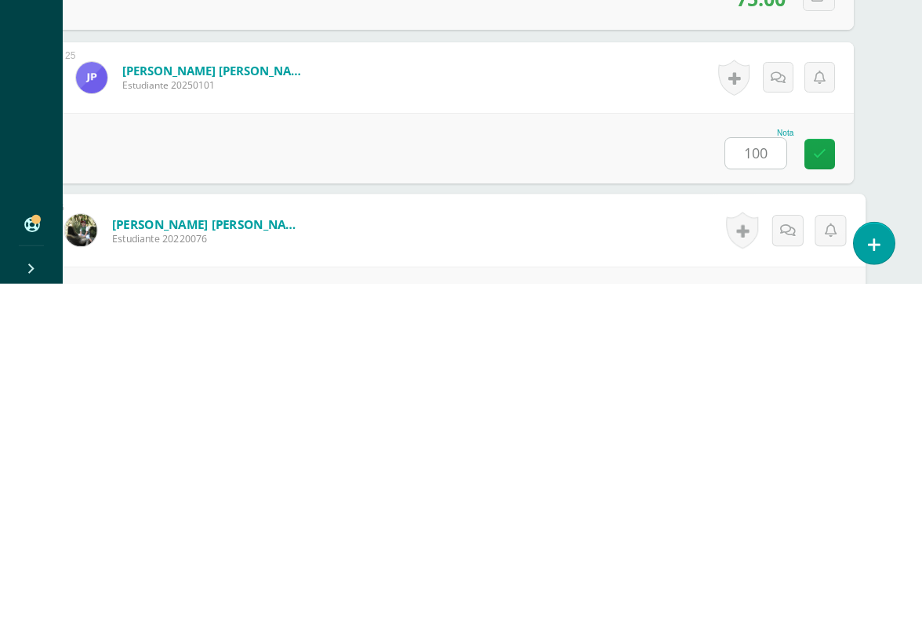
scroll to position [3996, 37]
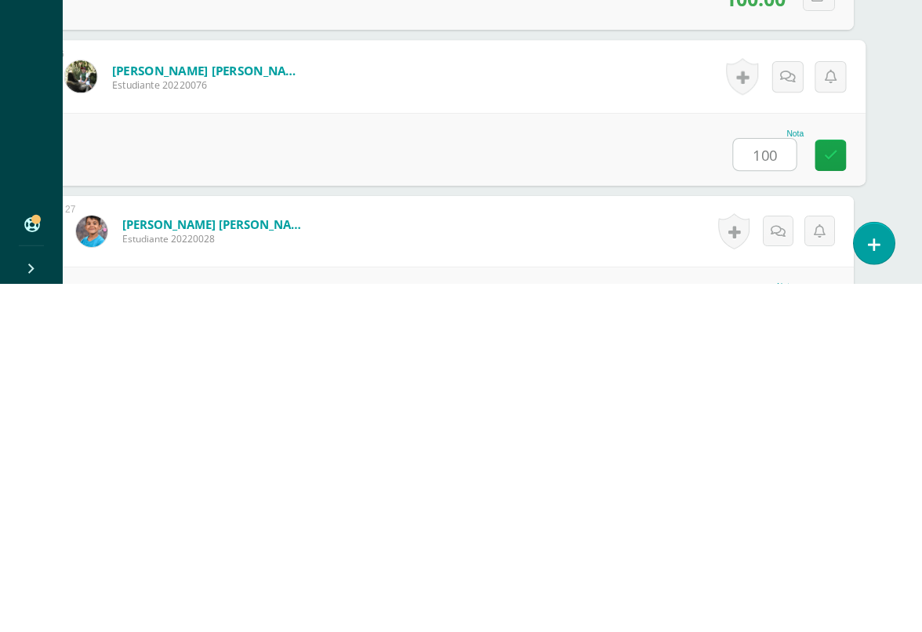
type input "100"
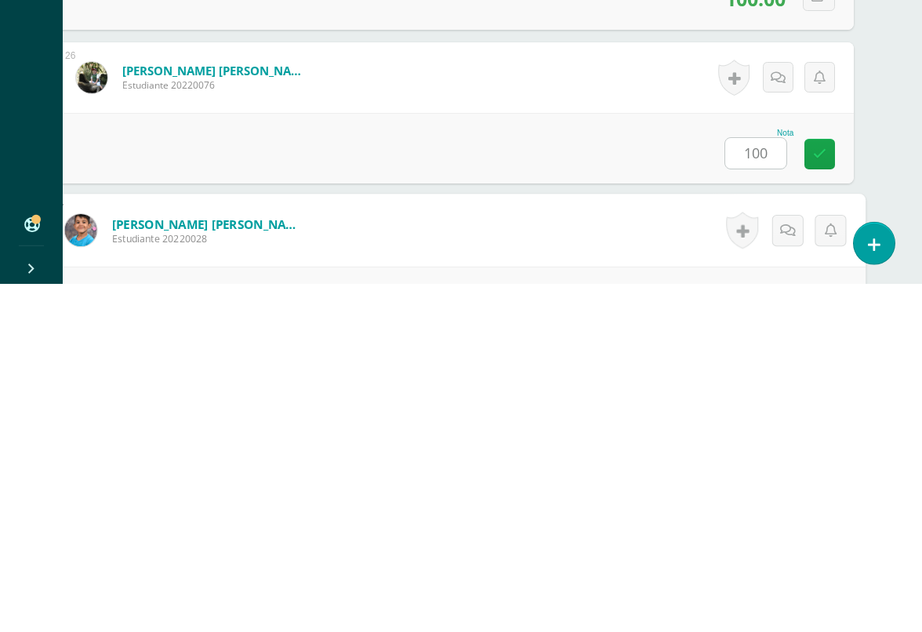
scroll to position [4150, 37]
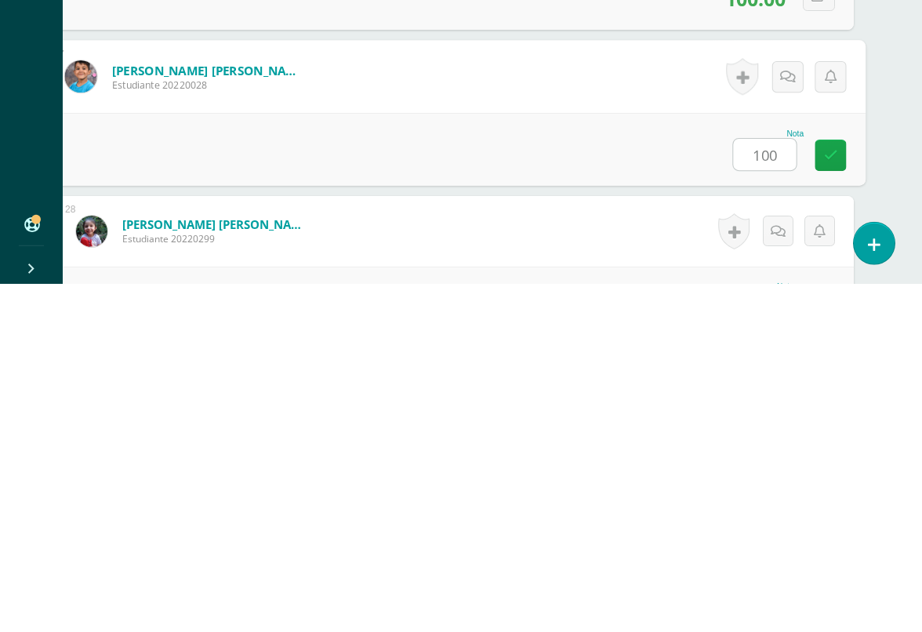
type input "100"
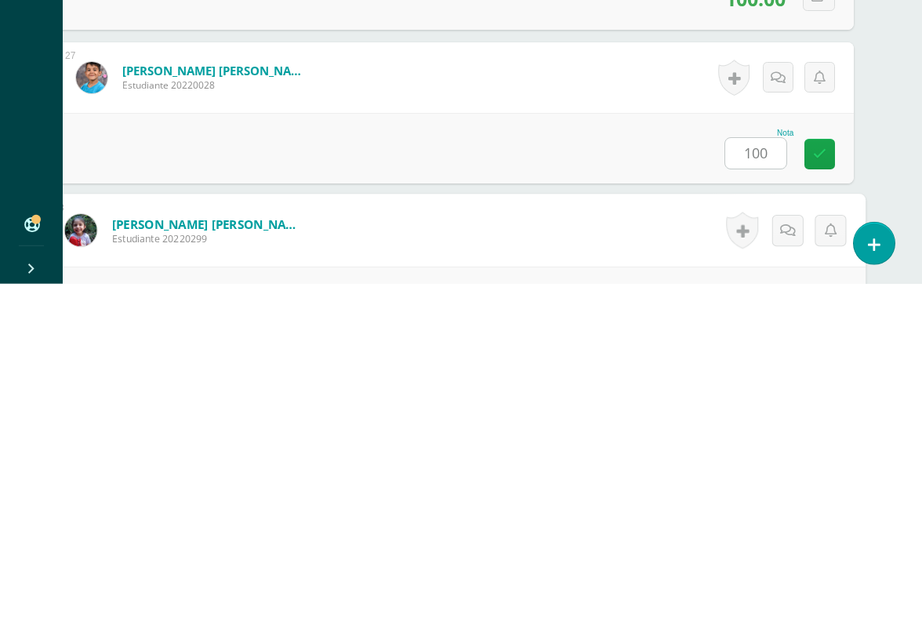
scroll to position [4304, 37]
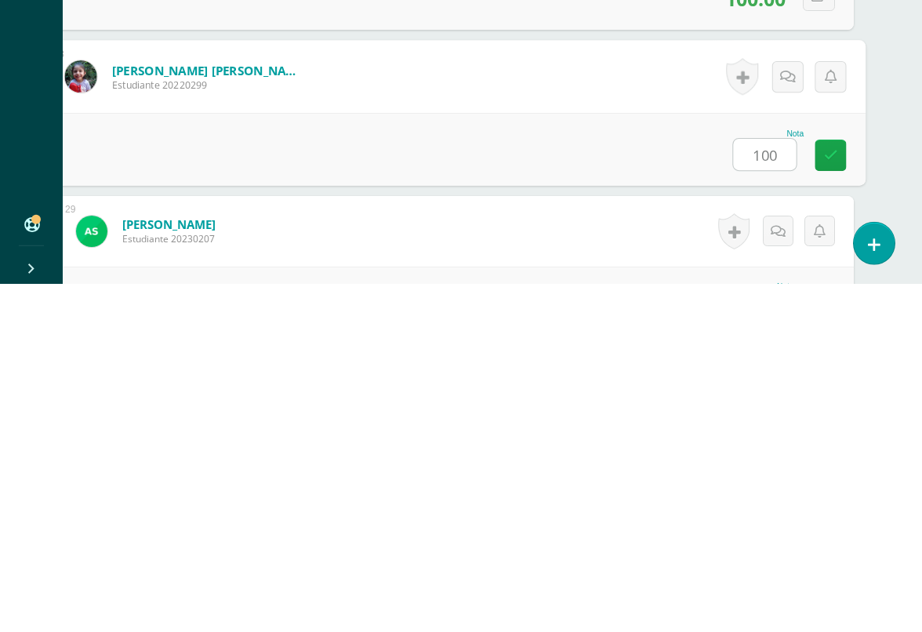
type input "100"
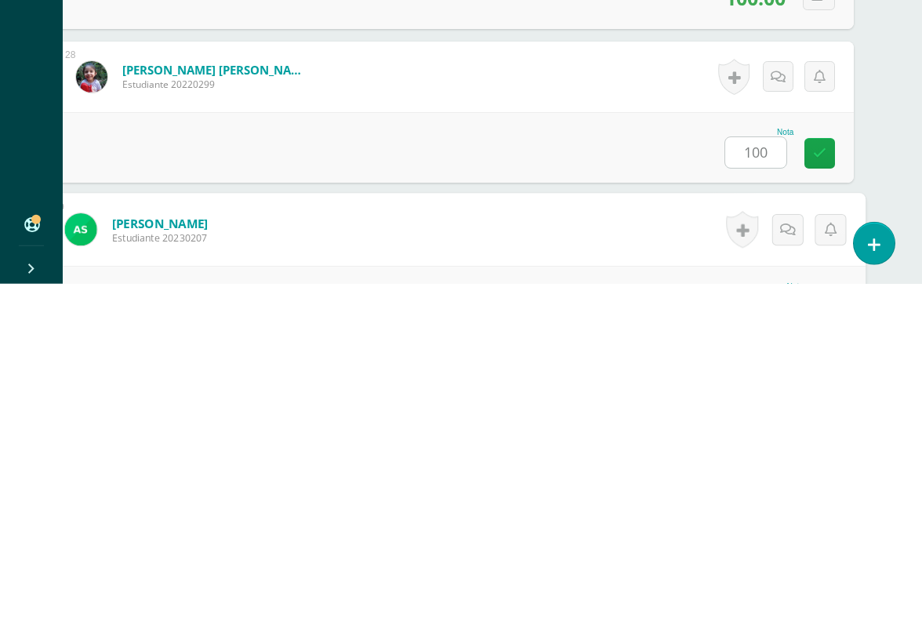
scroll to position [4457, 37]
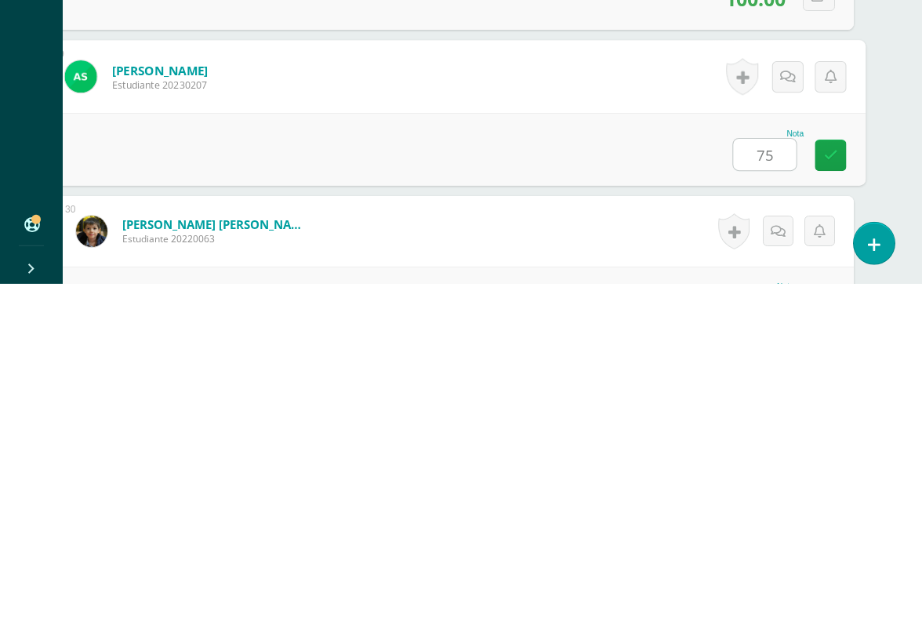
type input "75"
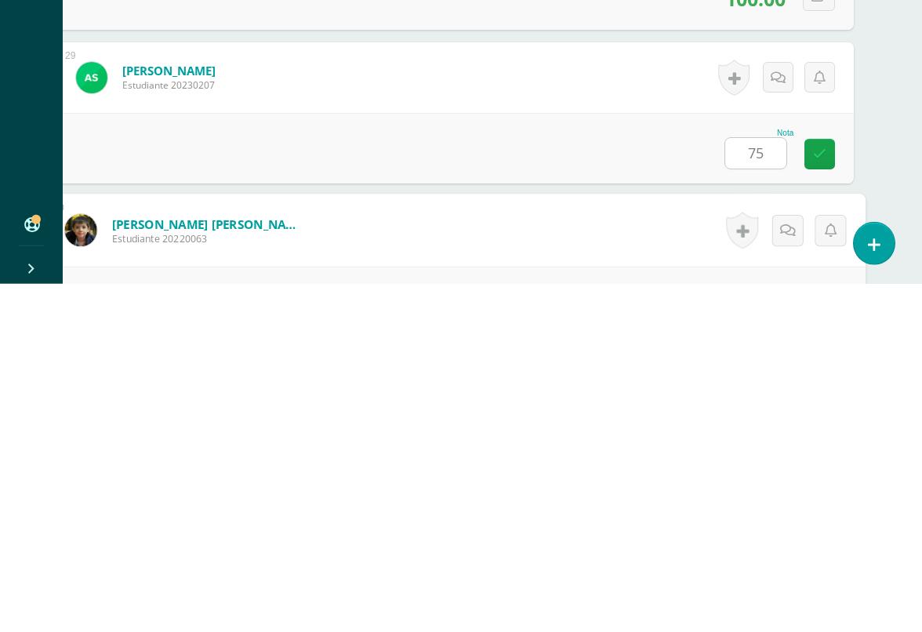
scroll to position [4611, 37]
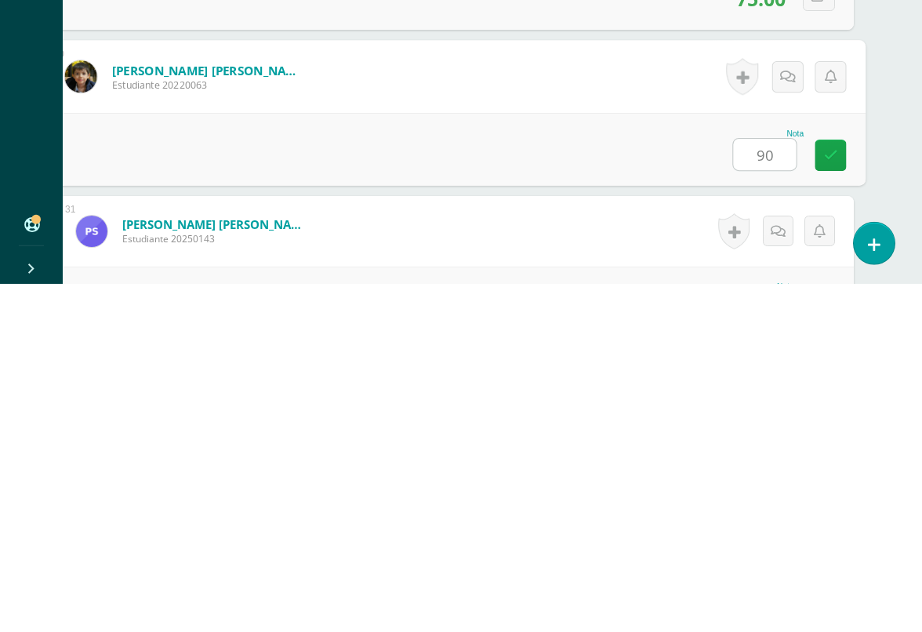
type input "90"
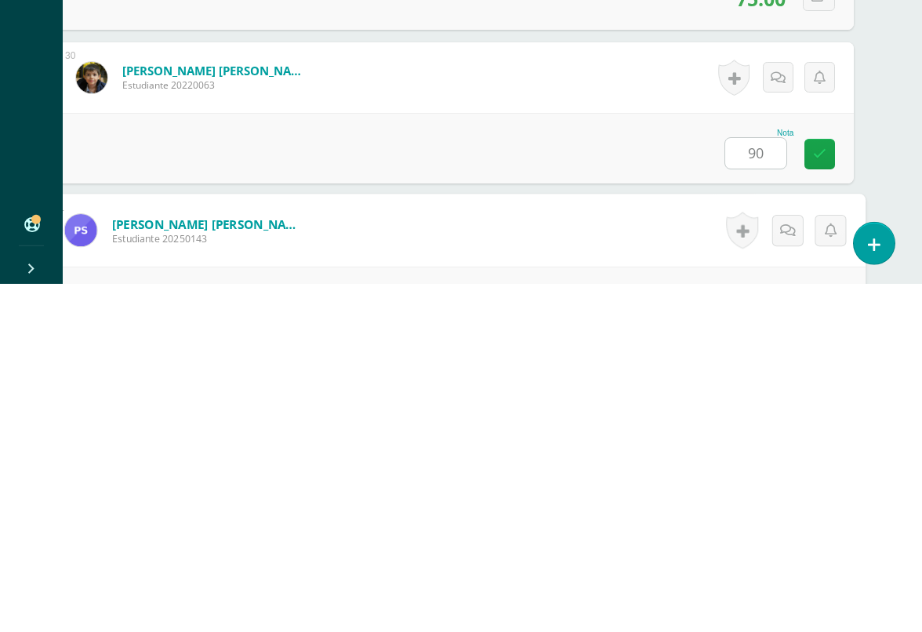
scroll to position [4765, 37]
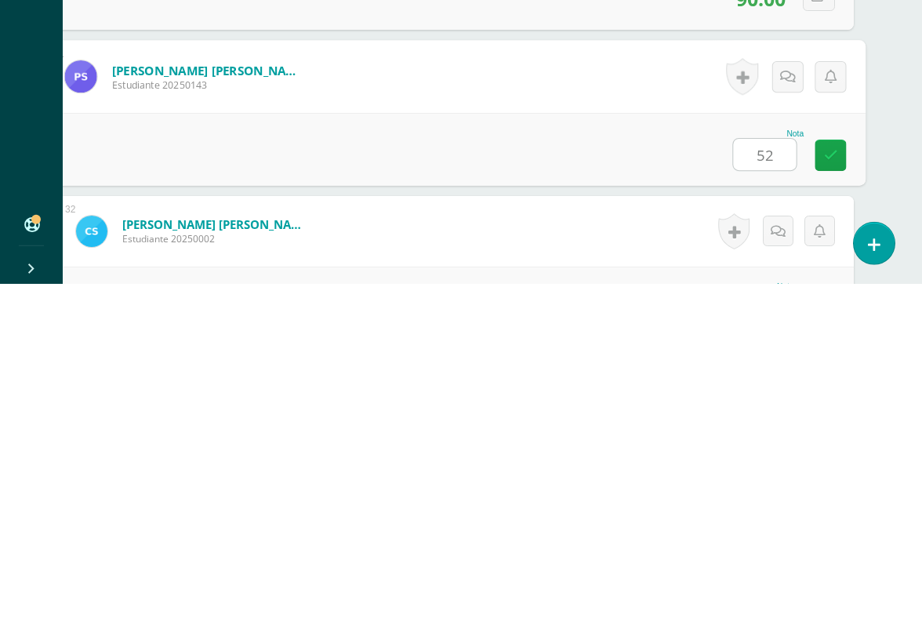
type input "52"
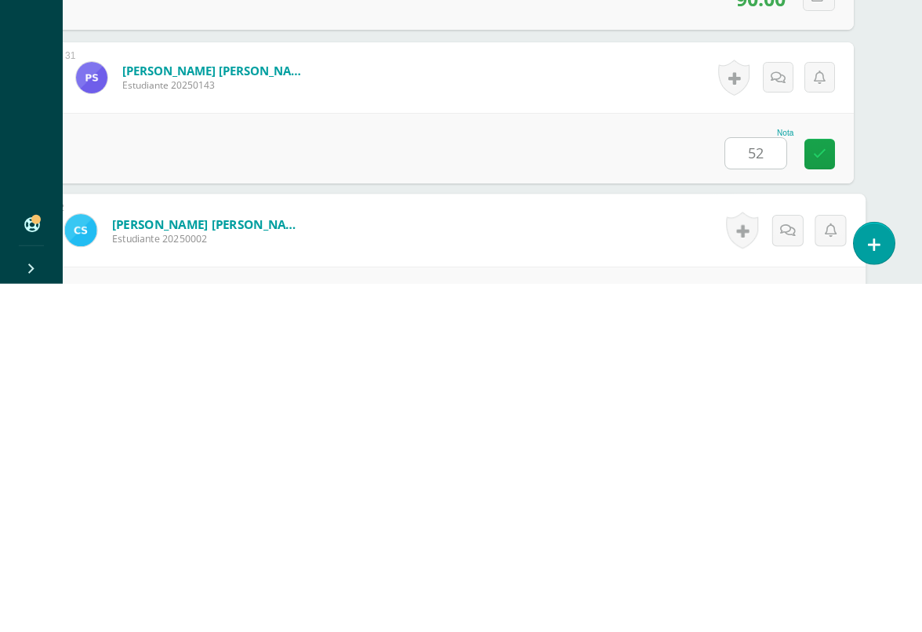
scroll to position [4918, 37]
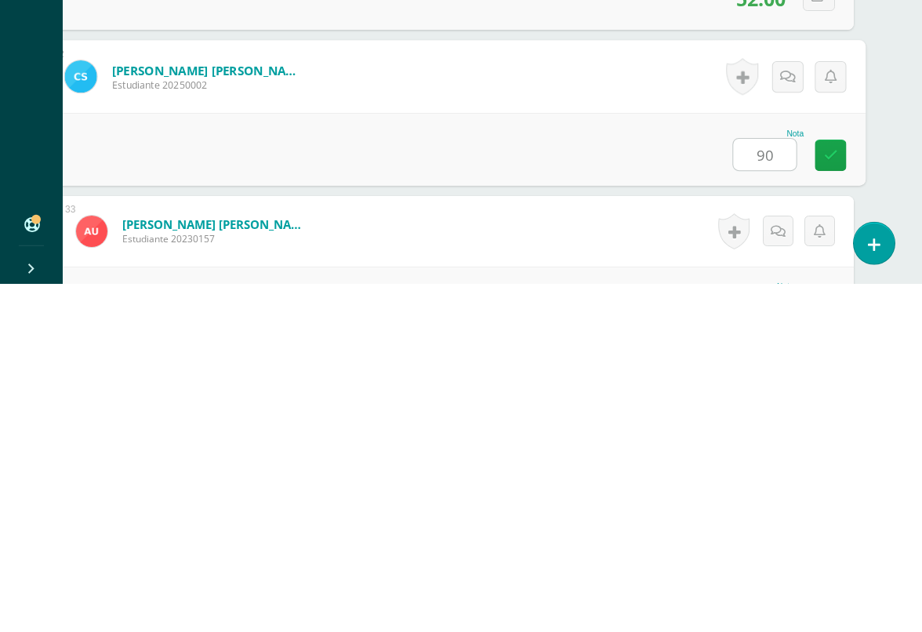
type input "90"
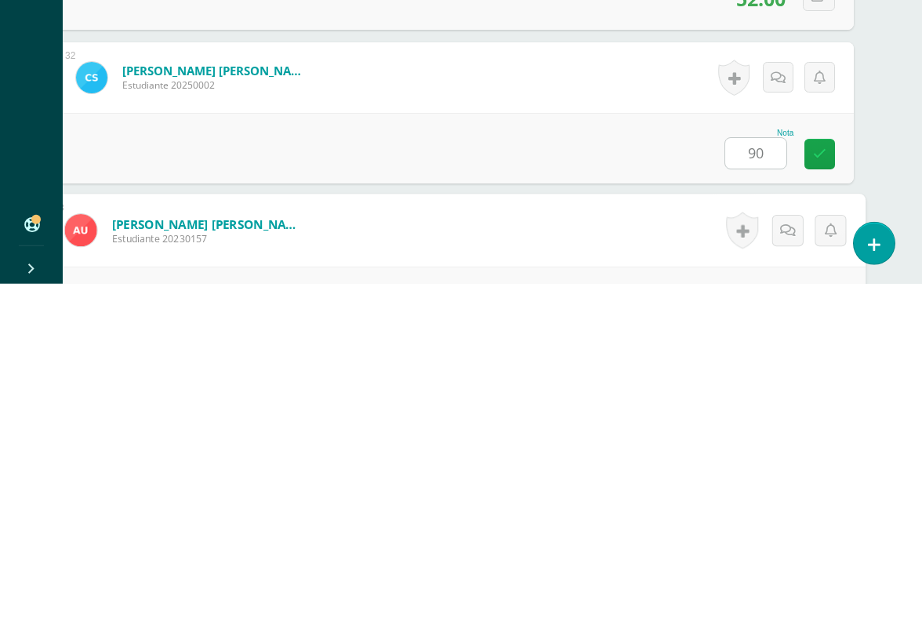
scroll to position [5072, 37]
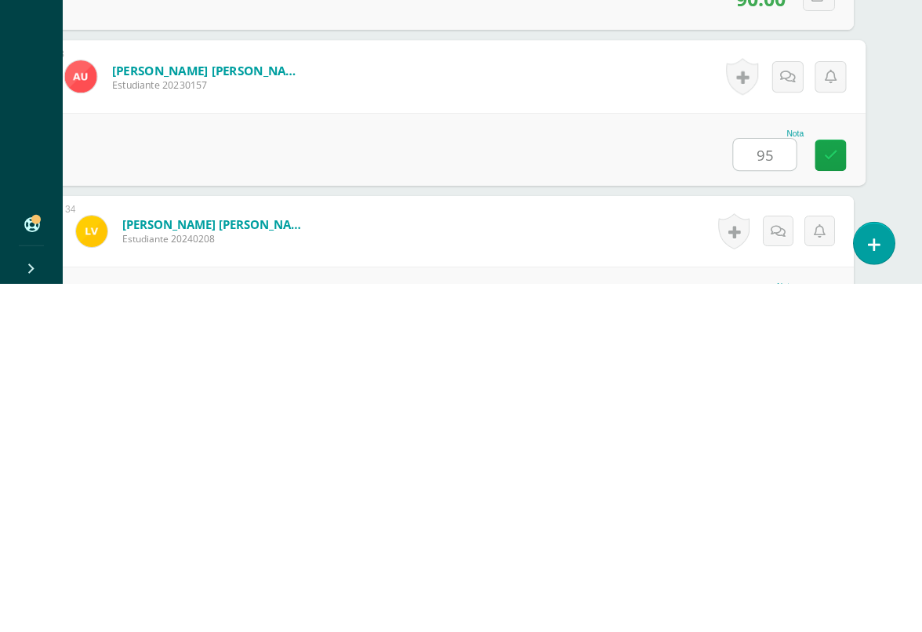
type input "95"
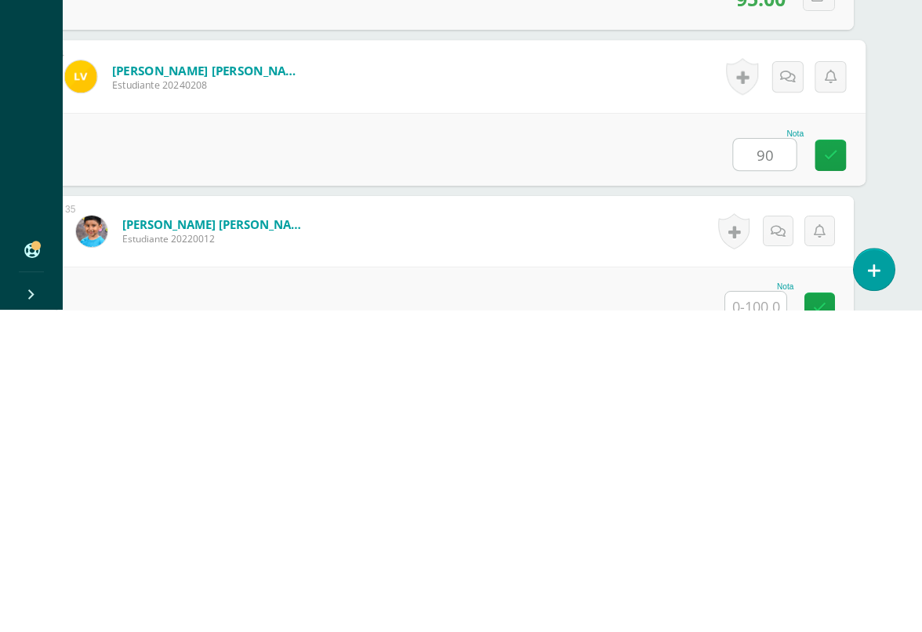
type input "90"
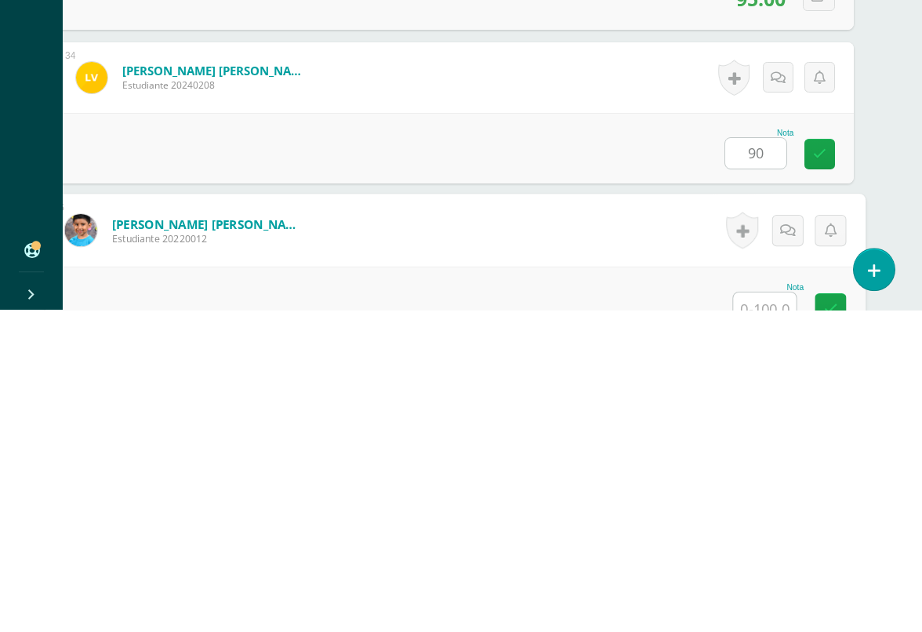
scroll to position [5405, 37]
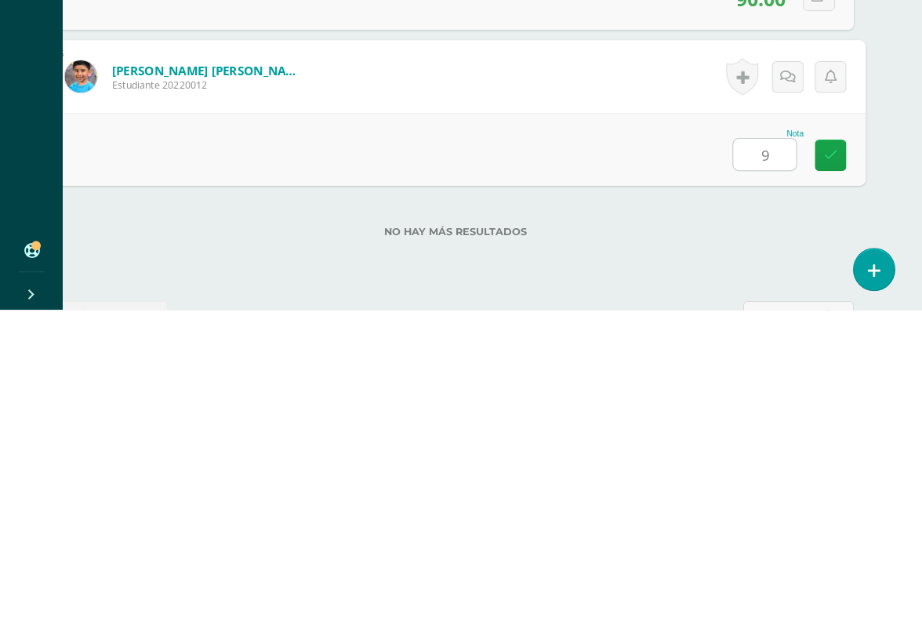
type input "90"
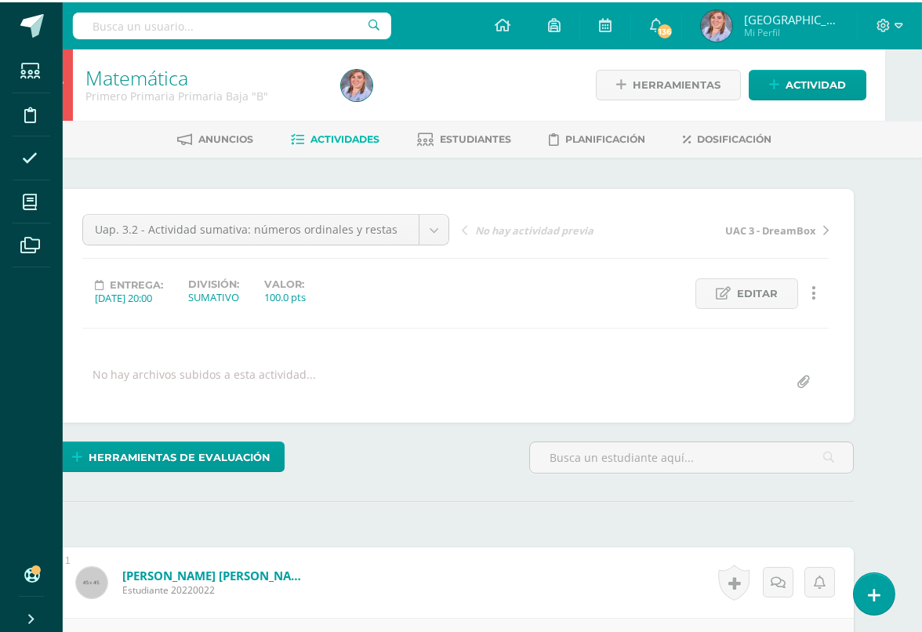
scroll to position [0, 38]
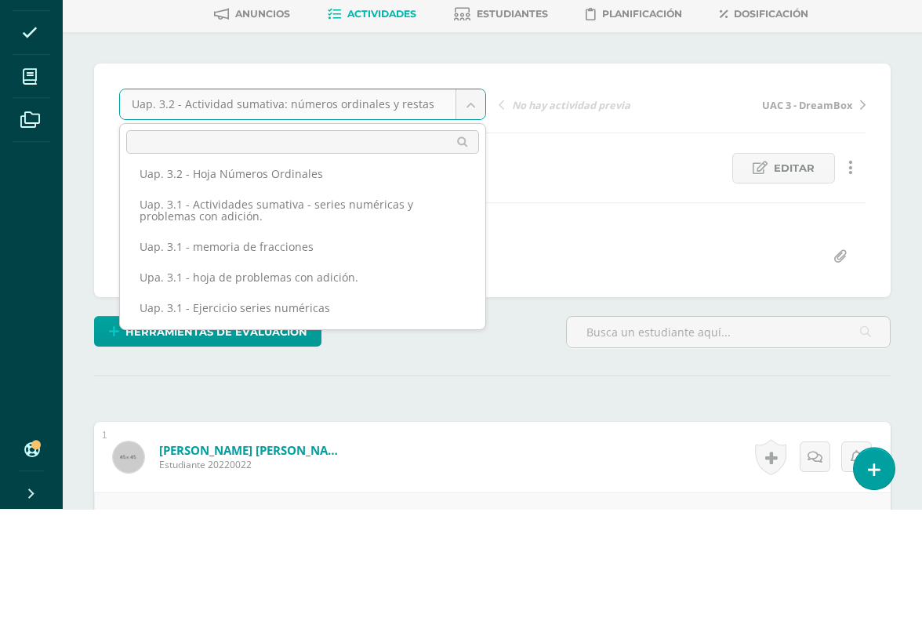
scroll to position [123, 0]
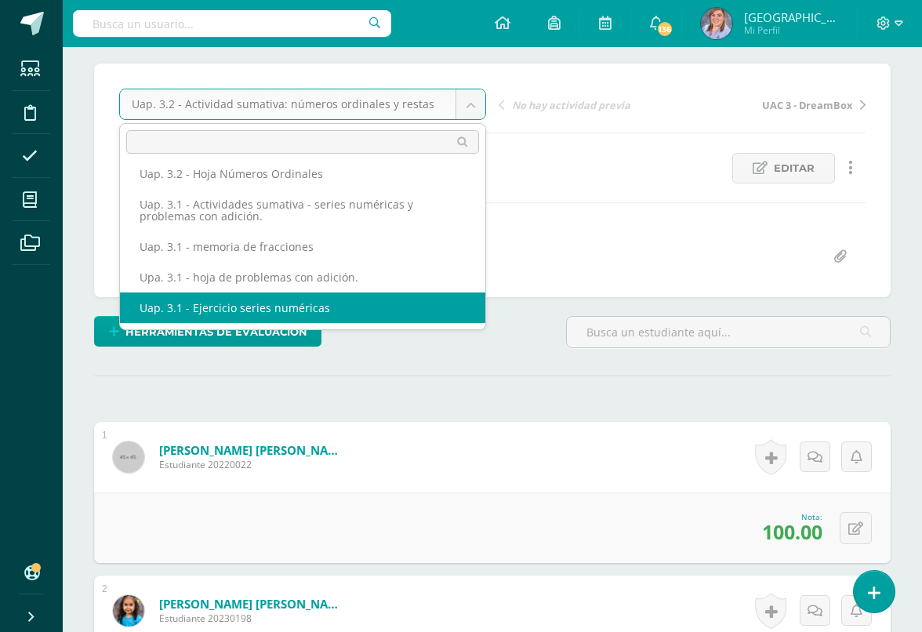
select select "/dashboard/teacher/grade-activity/222764/"
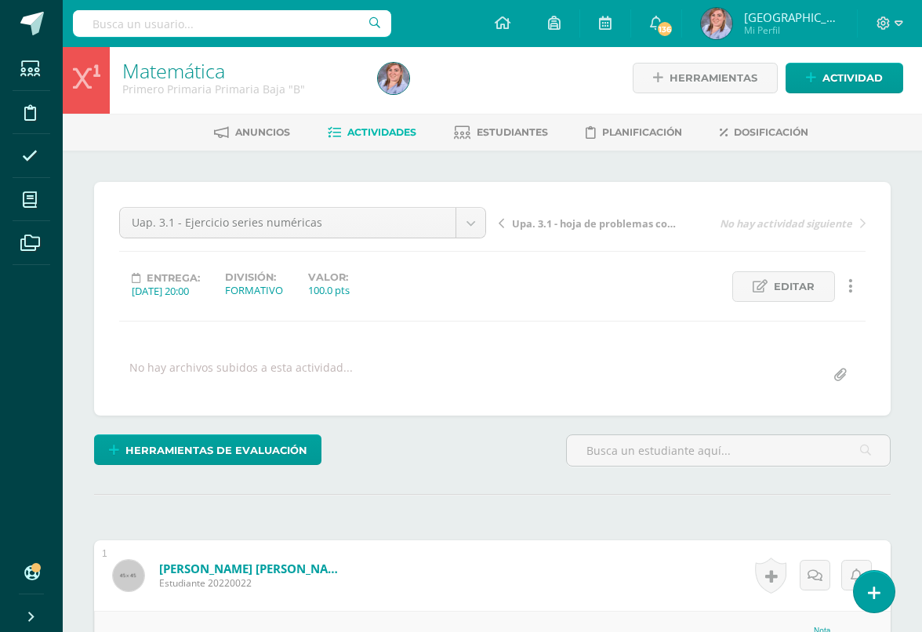
scroll to position [5, 0]
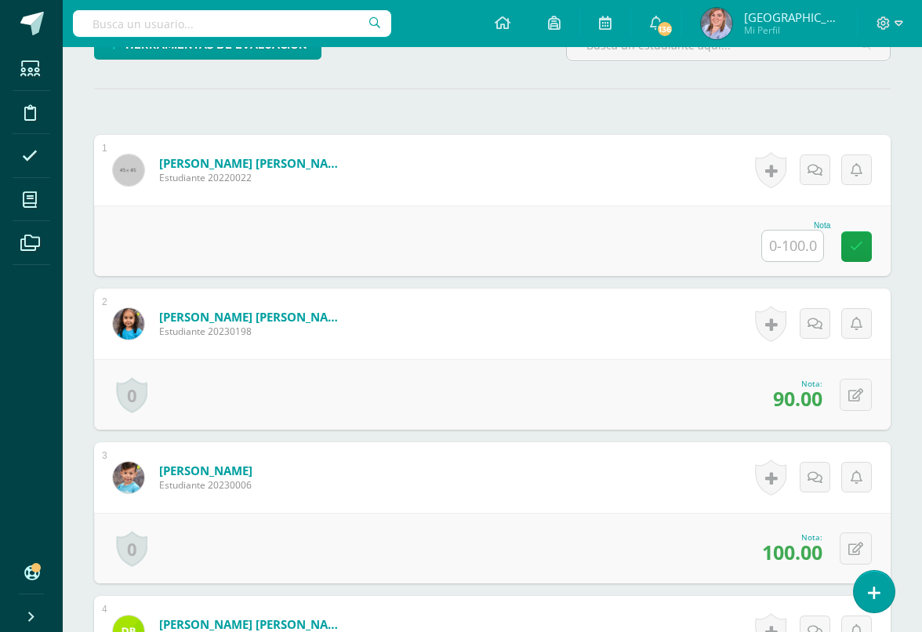
click at [803, 245] on input "text" at bounding box center [792, 246] width 61 height 31
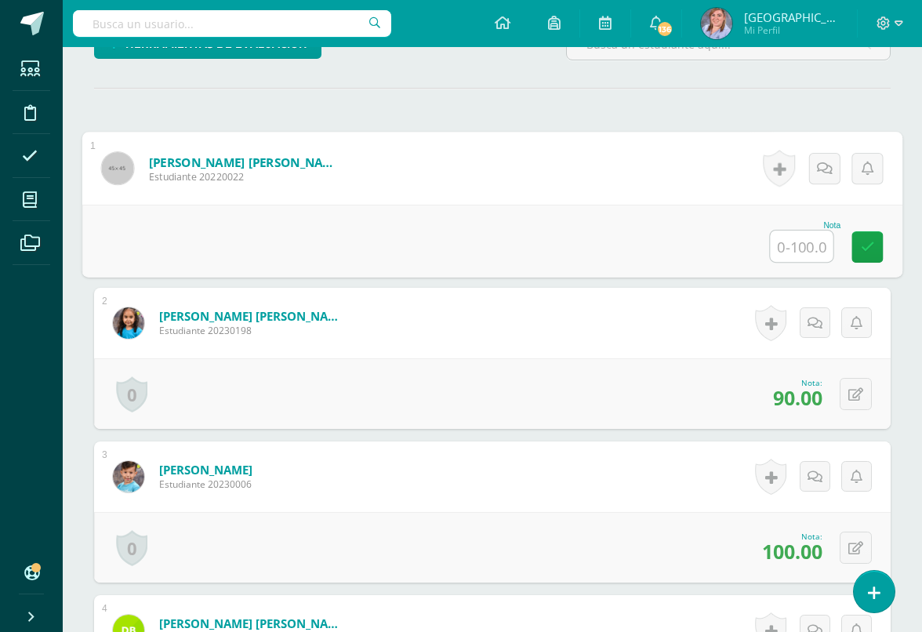
scroll to position [410, 0]
type input "90"
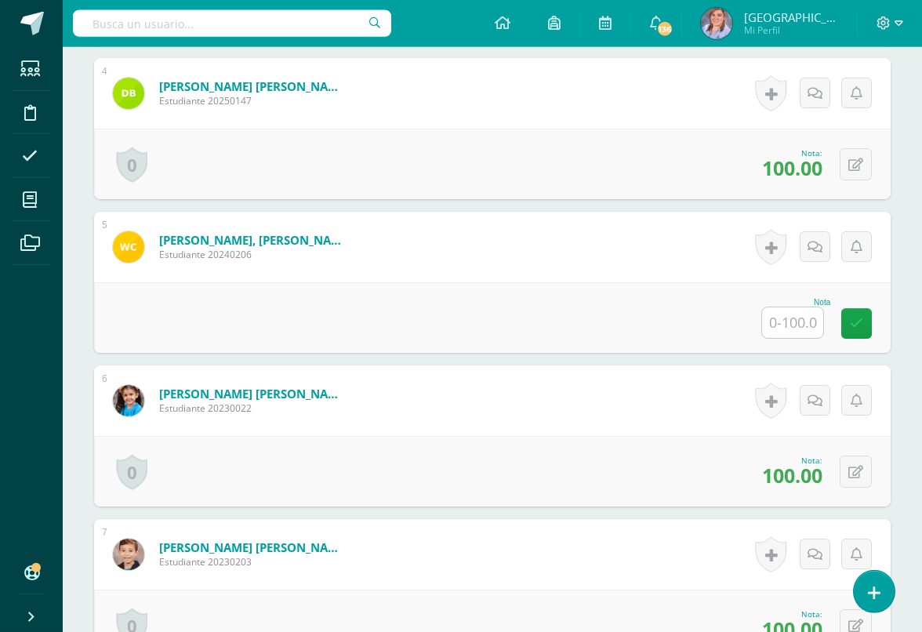
scroll to position [949, 0]
click at [797, 326] on input "text" at bounding box center [792, 322] width 61 height 31
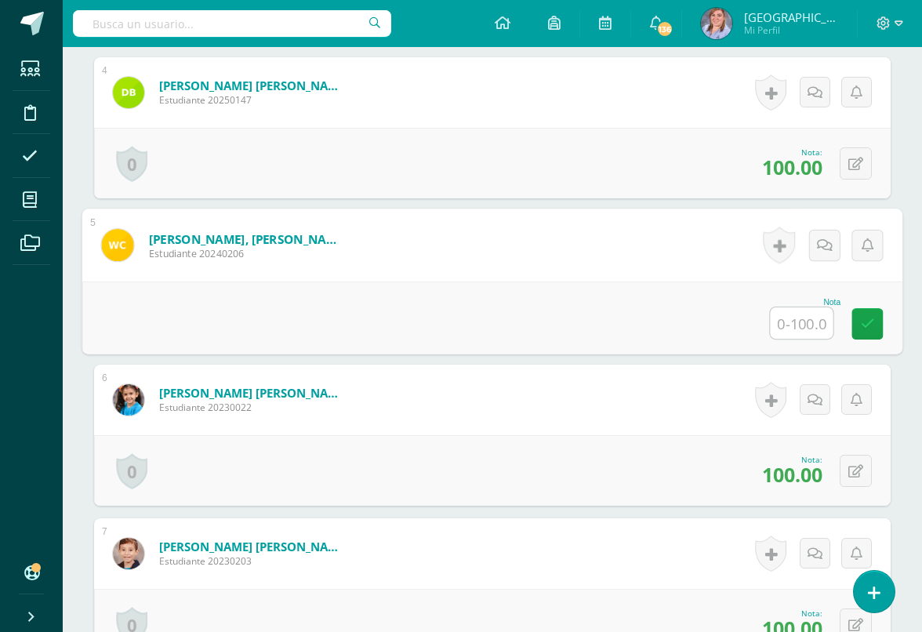
scroll to position [948, 37]
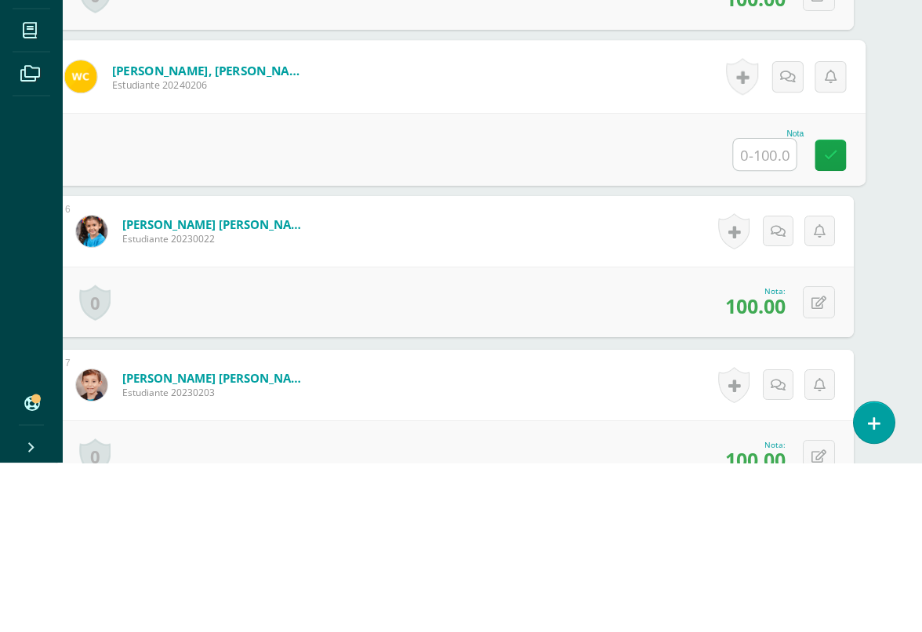
type input "9"
type input "80"
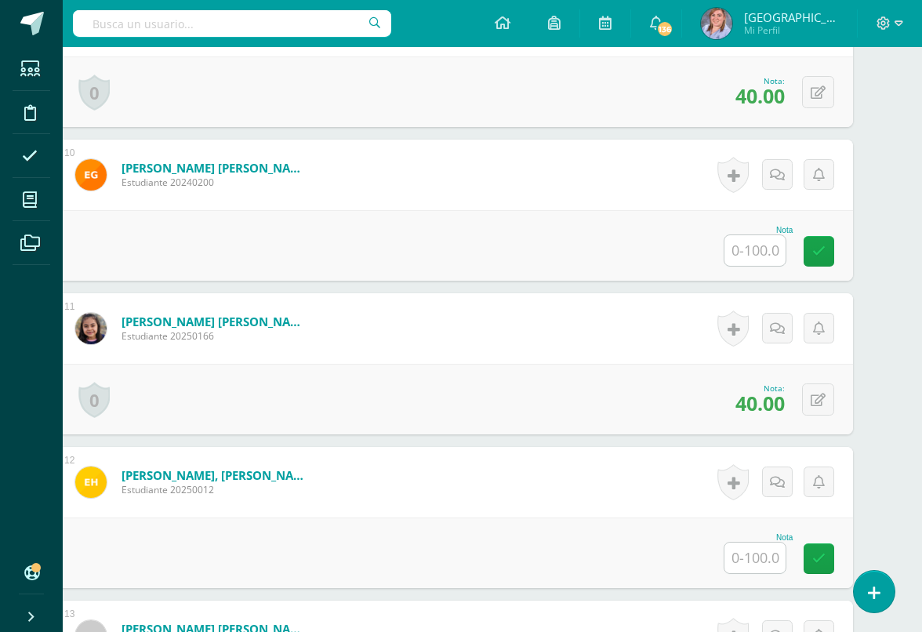
scroll to position [1794, 38]
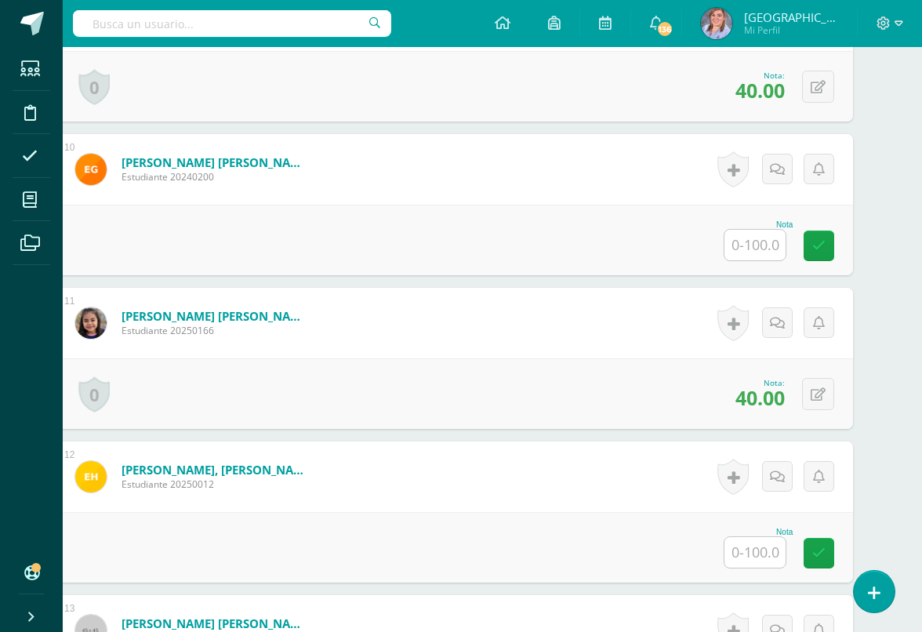
click at [750, 244] on input "text" at bounding box center [754, 245] width 61 height 31
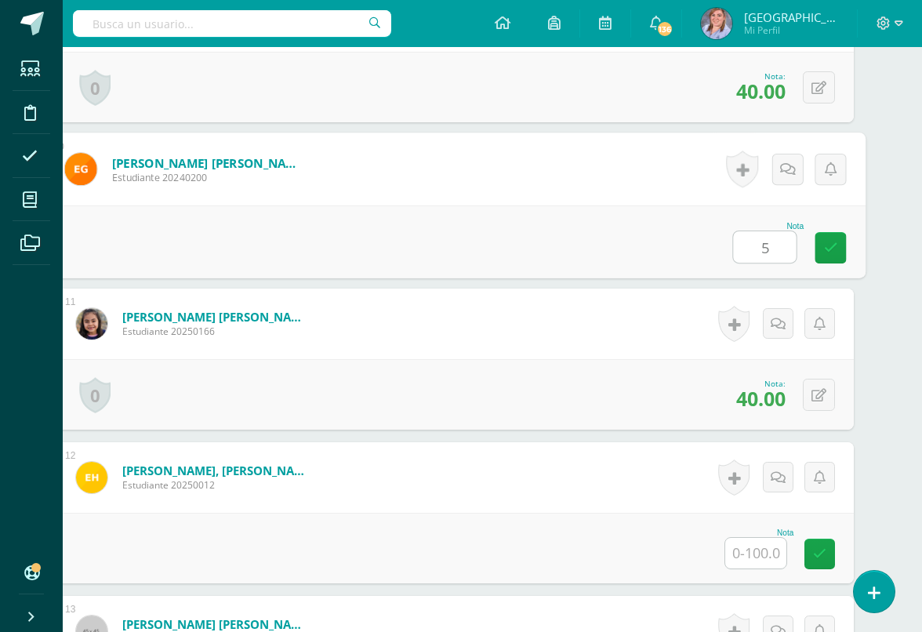
type input "50"
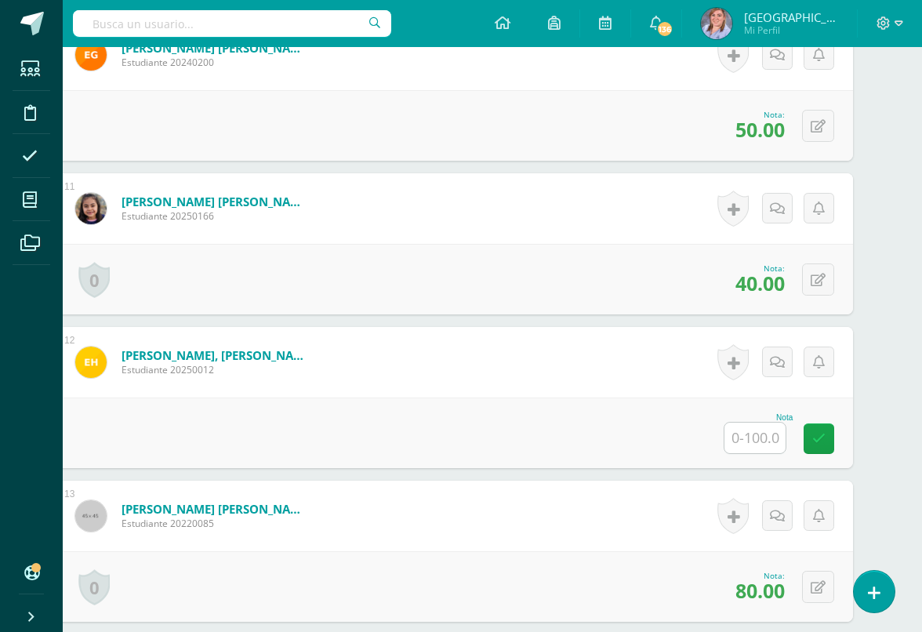
click at [753, 434] on input "text" at bounding box center [754, 438] width 61 height 31
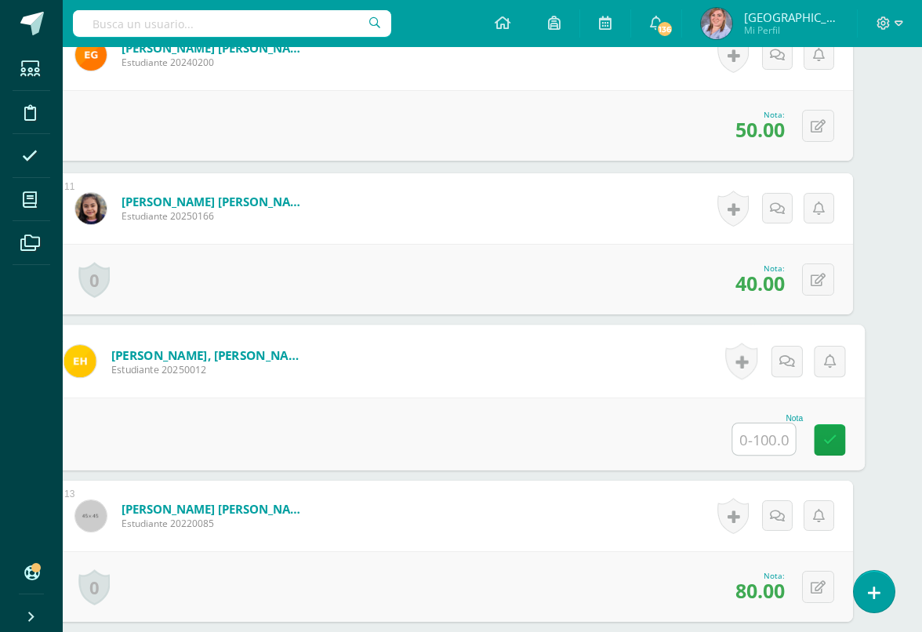
scroll to position [1908, 37]
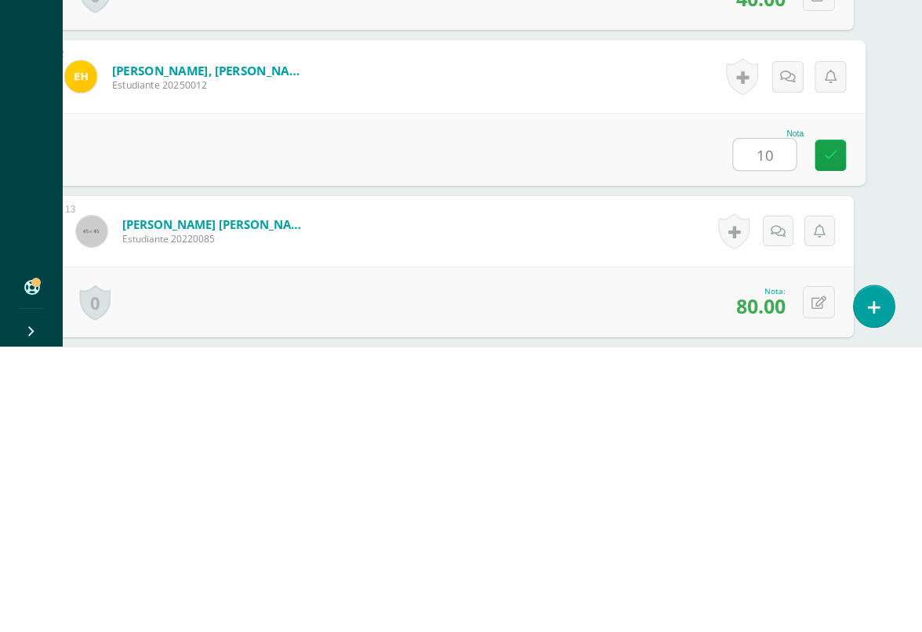
type input "100"
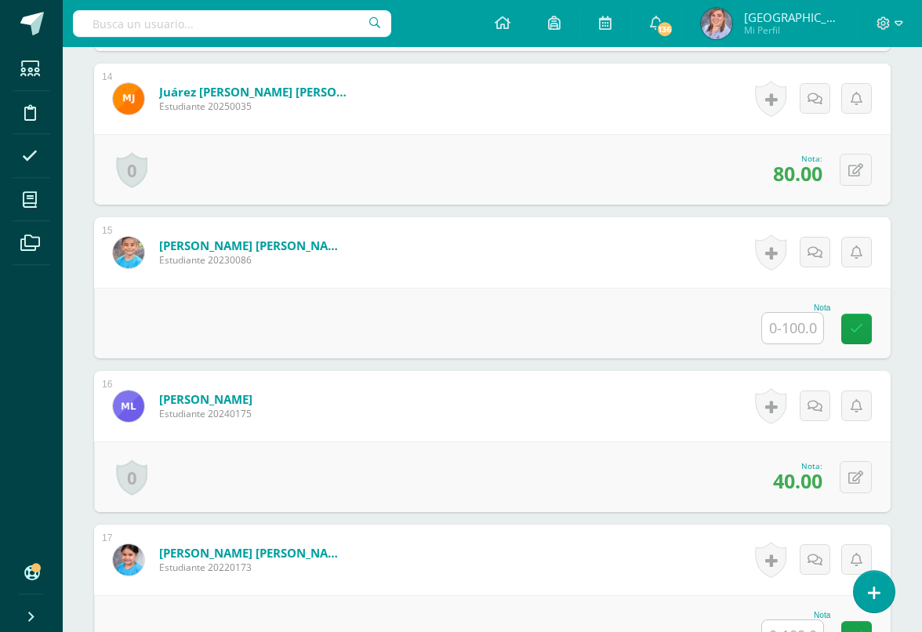
scroll to position [2484, 0]
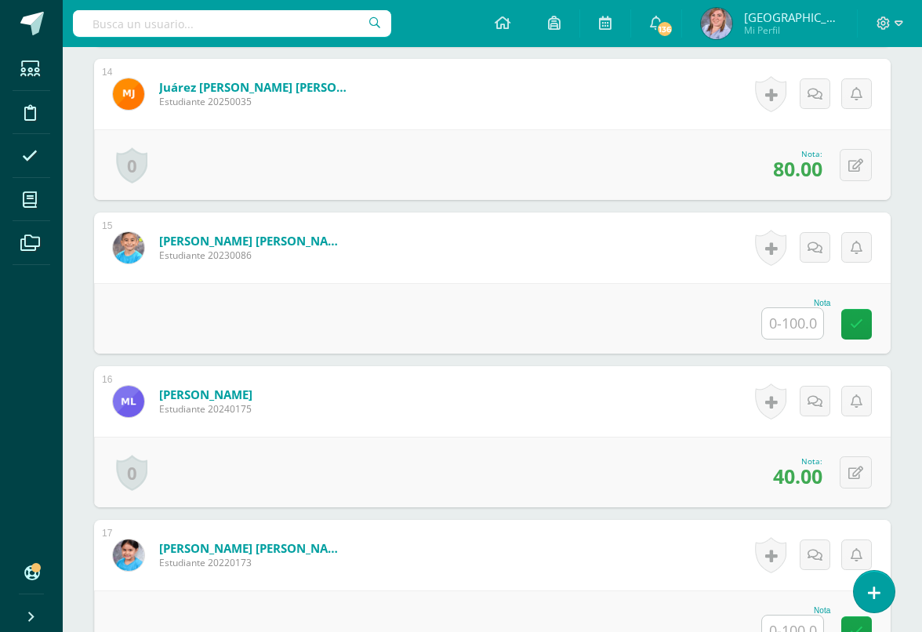
click at [805, 321] on input "text" at bounding box center [792, 323] width 61 height 31
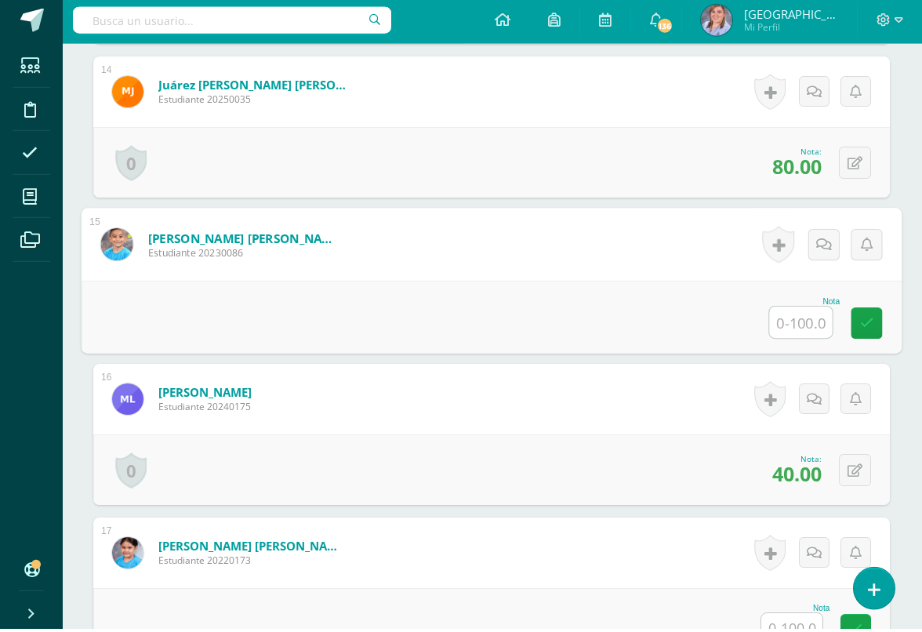
scroll to position [2483, 37]
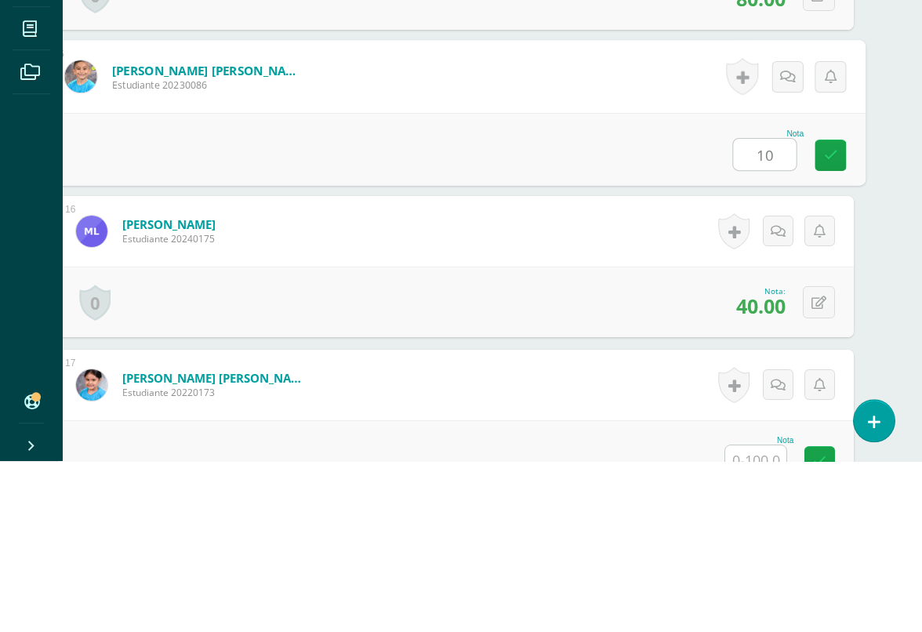
type input "100"
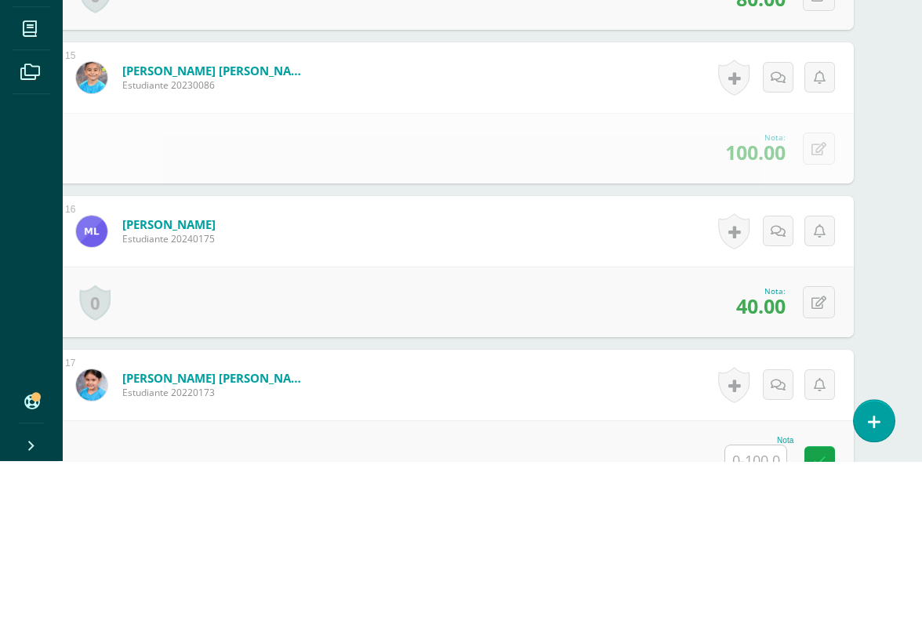
scroll to position [2654, 38]
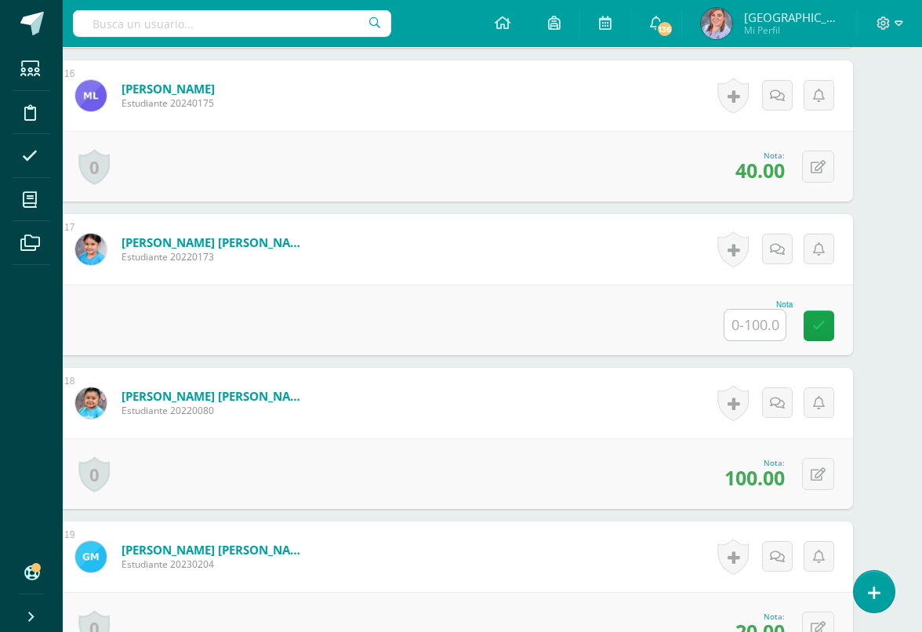
click at [761, 326] on input "text" at bounding box center [754, 325] width 61 height 31
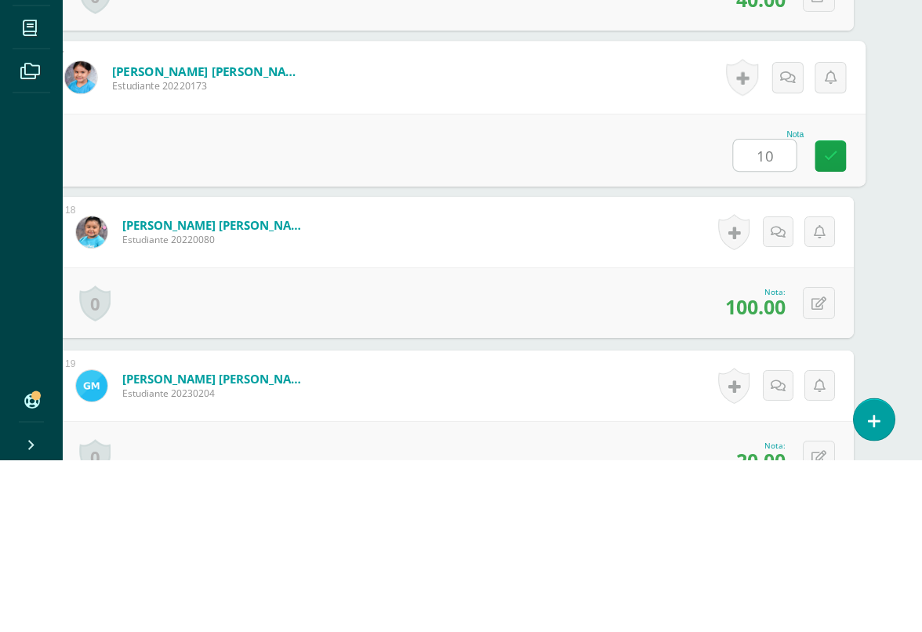
type input "100"
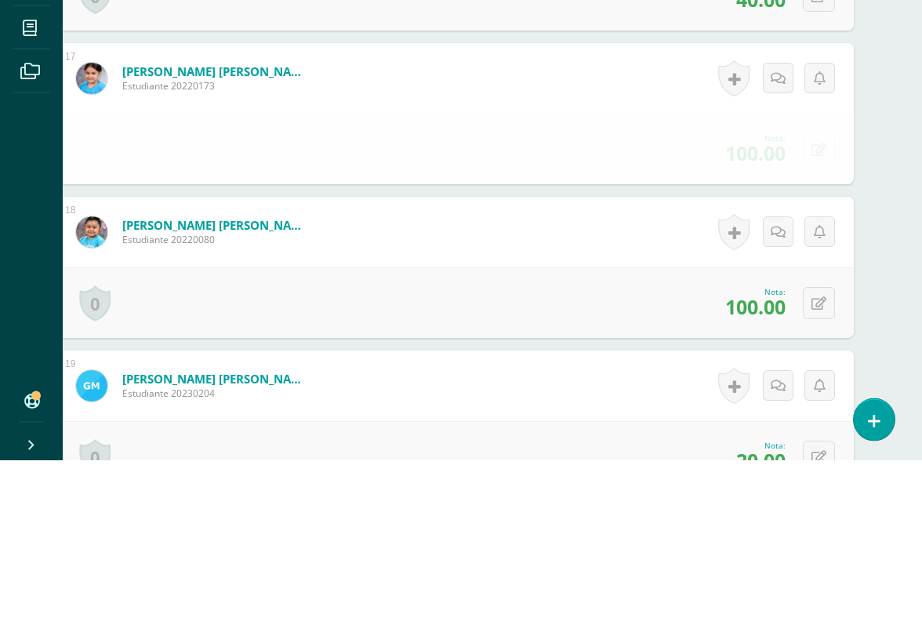
scroll to position [2961, 38]
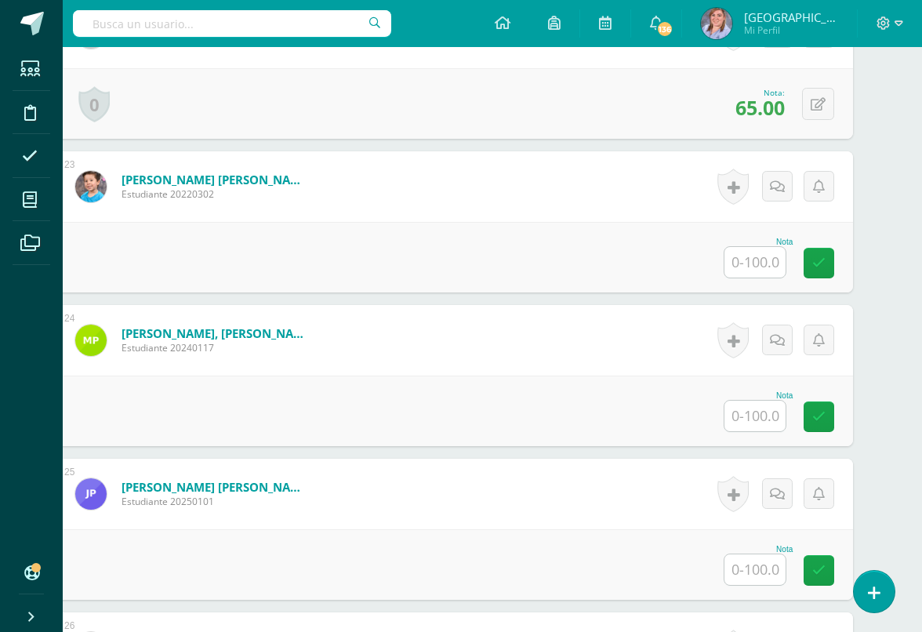
click at [761, 258] on input "text" at bounding box center [754, 262] width 61 height 31
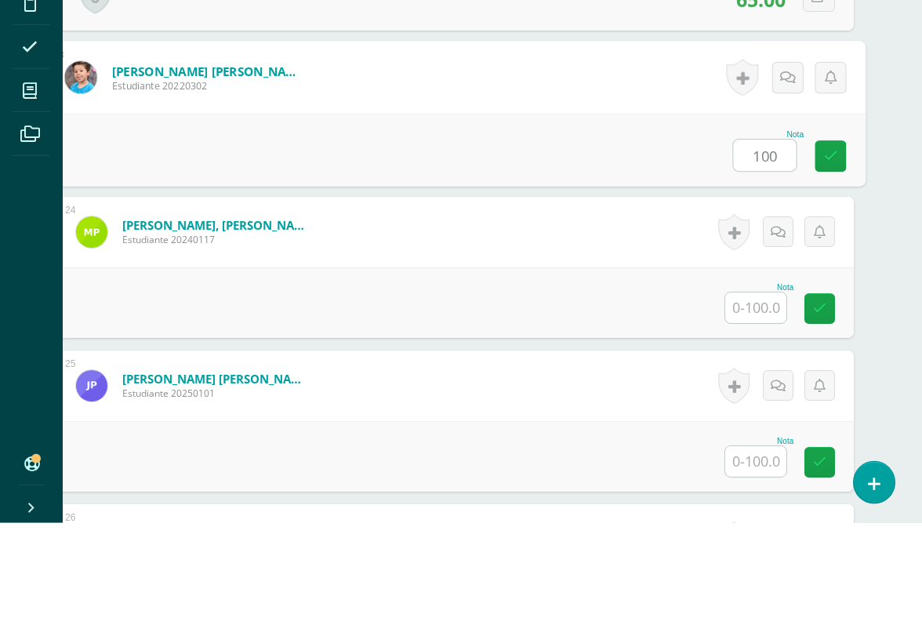
type input "100"
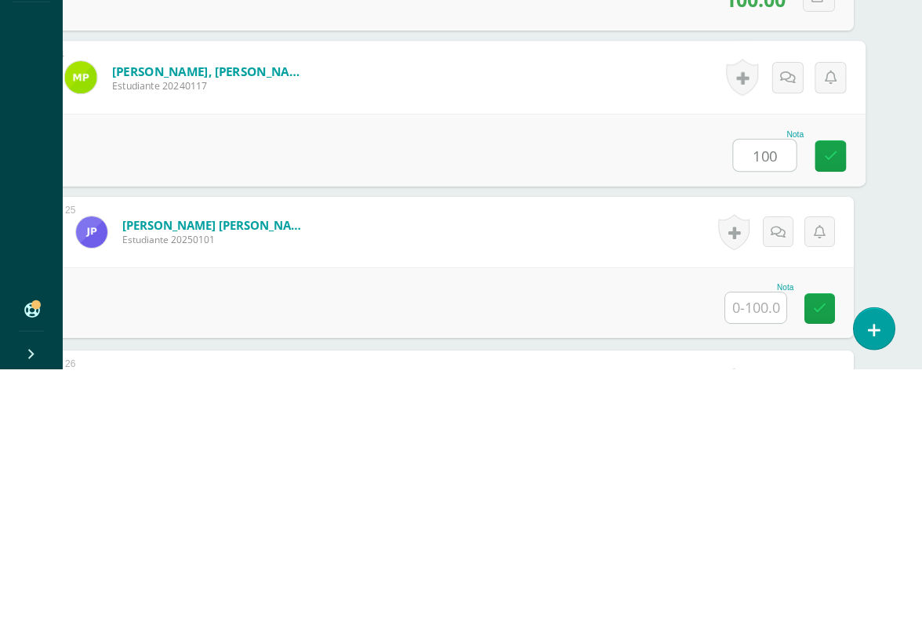
type input "100"
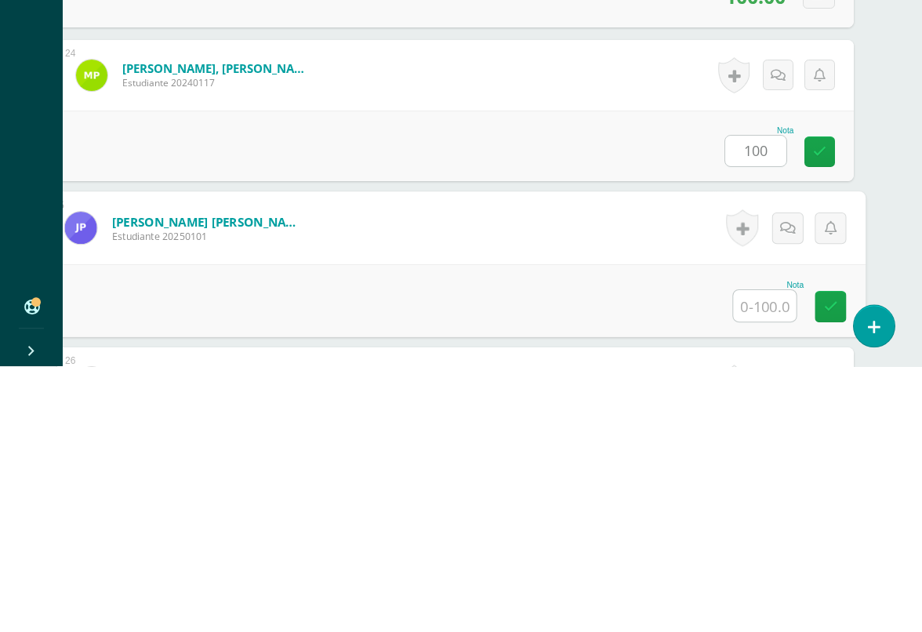
scroll to position [3843, 37]
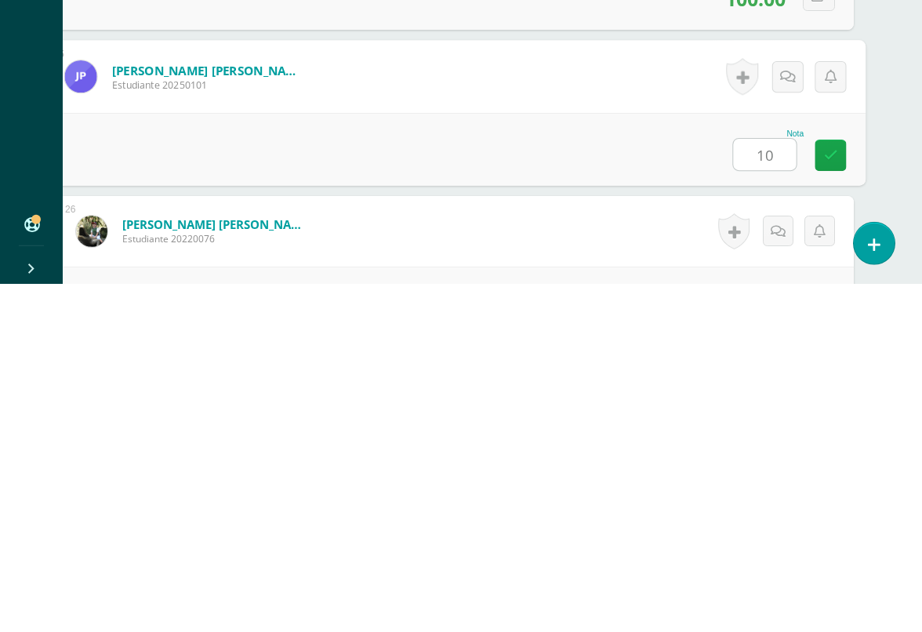
type input "100"
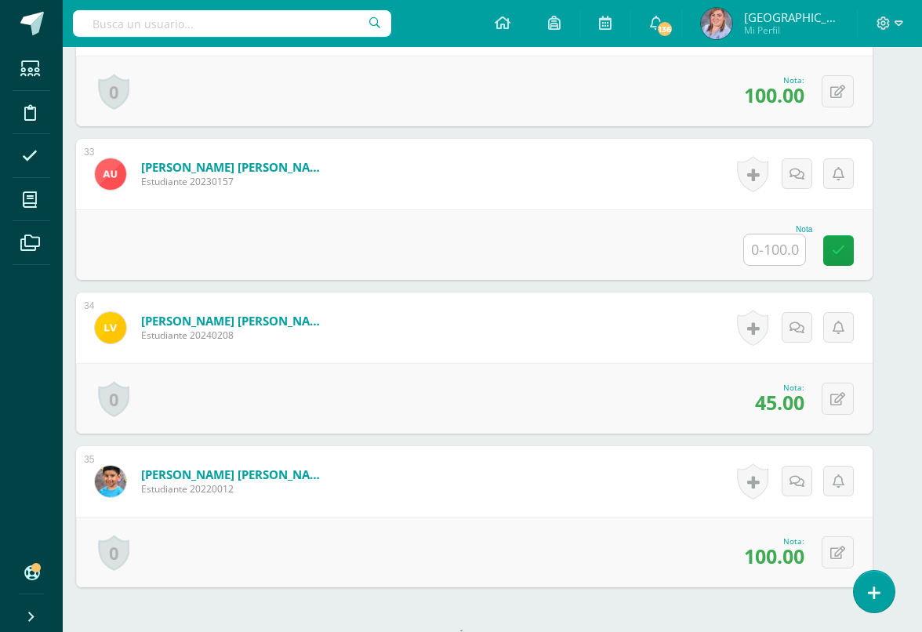
scroll to position [5330, 18]
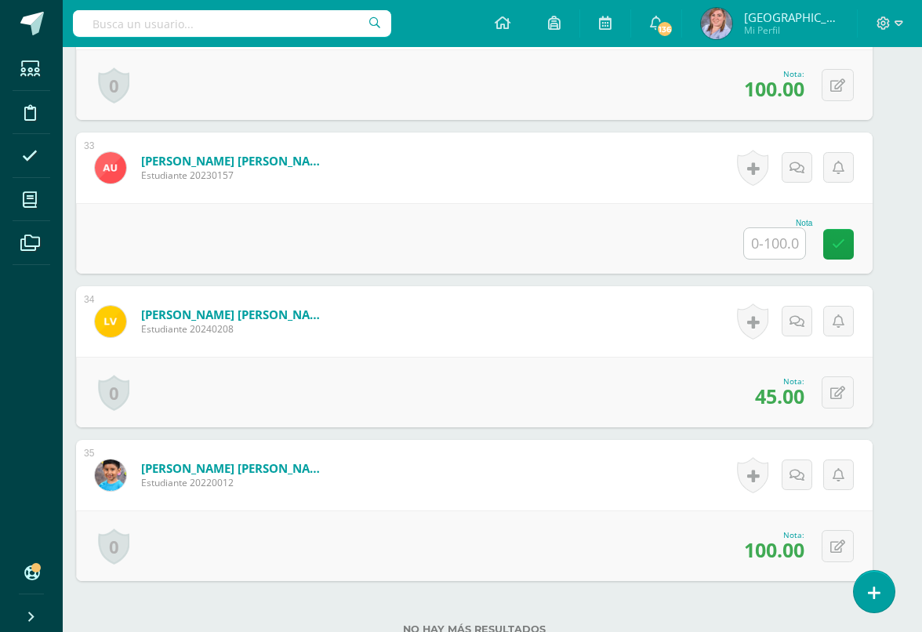
click at [789, 252] on input "text" at bounding box center [774, 243] width 61 height 31
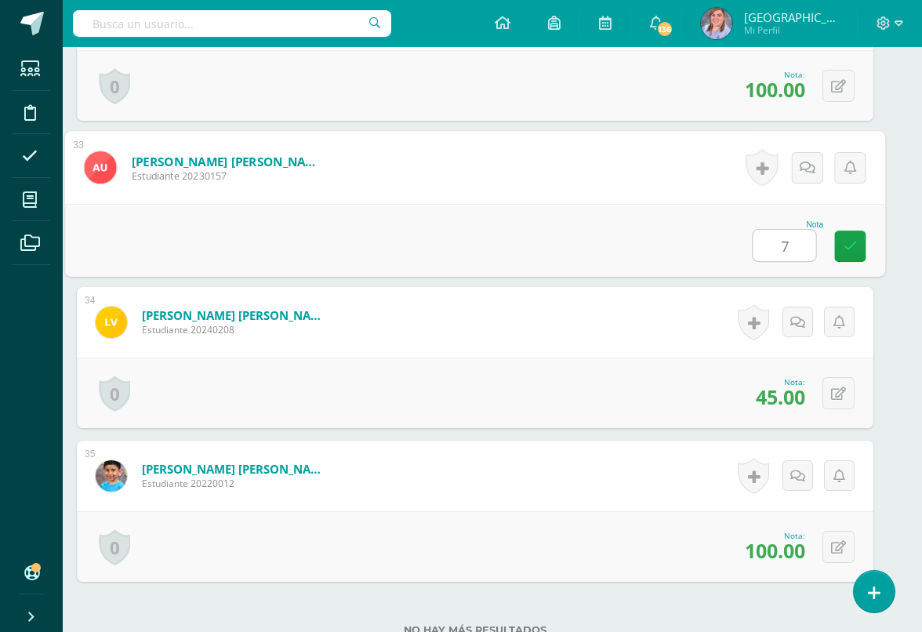
type input "75"
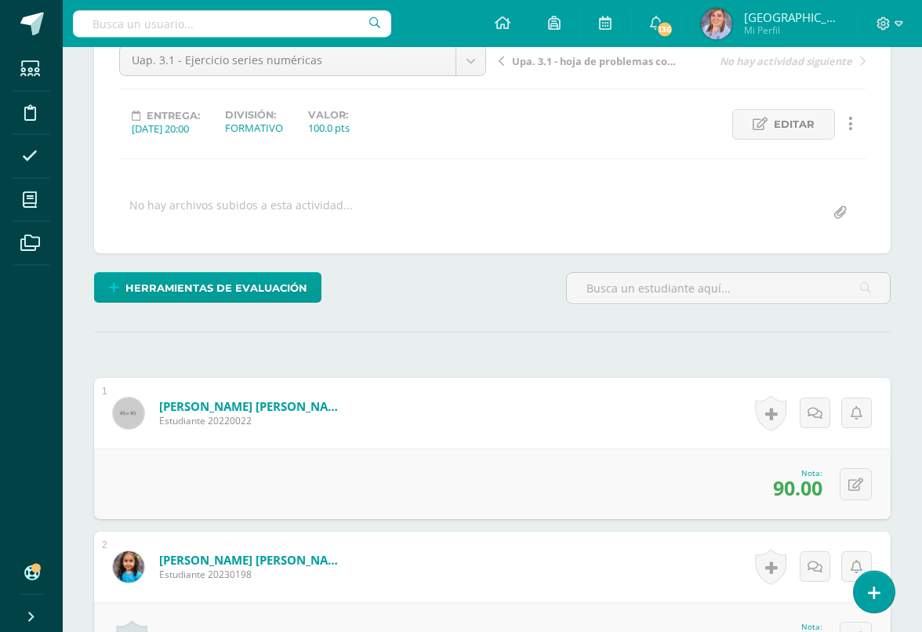
scroll to position [166, 0]
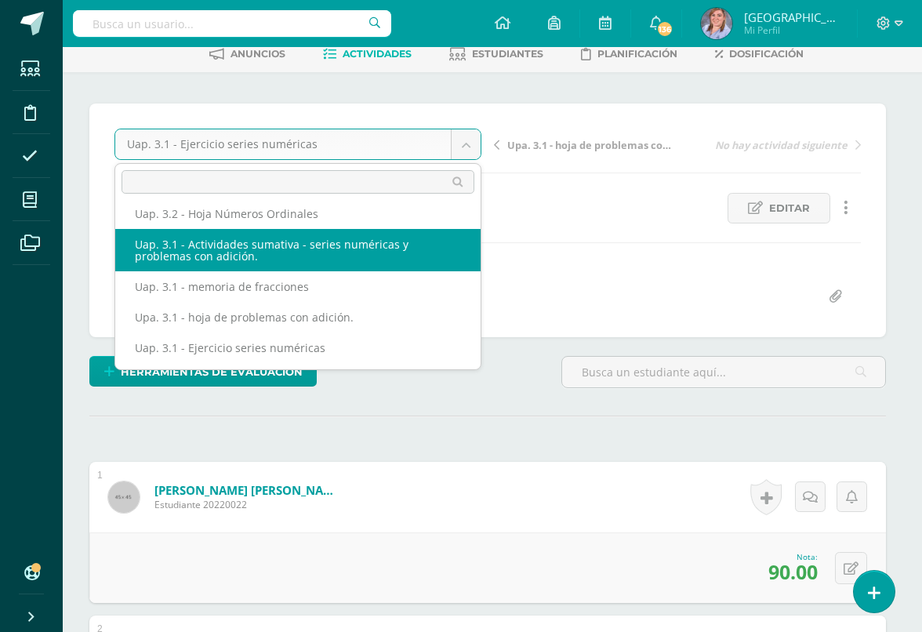
scroll to position [83, 5]
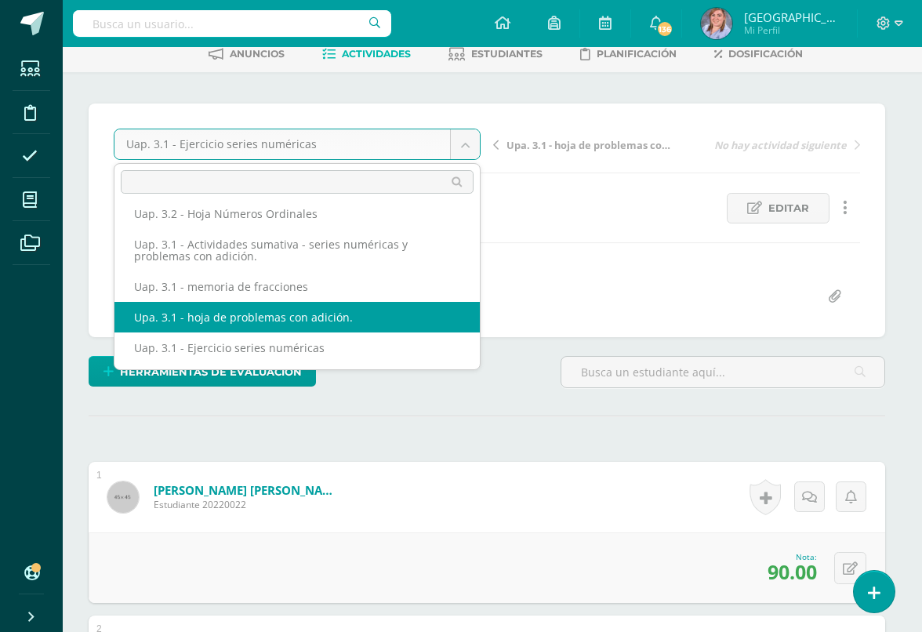
select select "/dashboard/teacher/grade-activity/223108/"
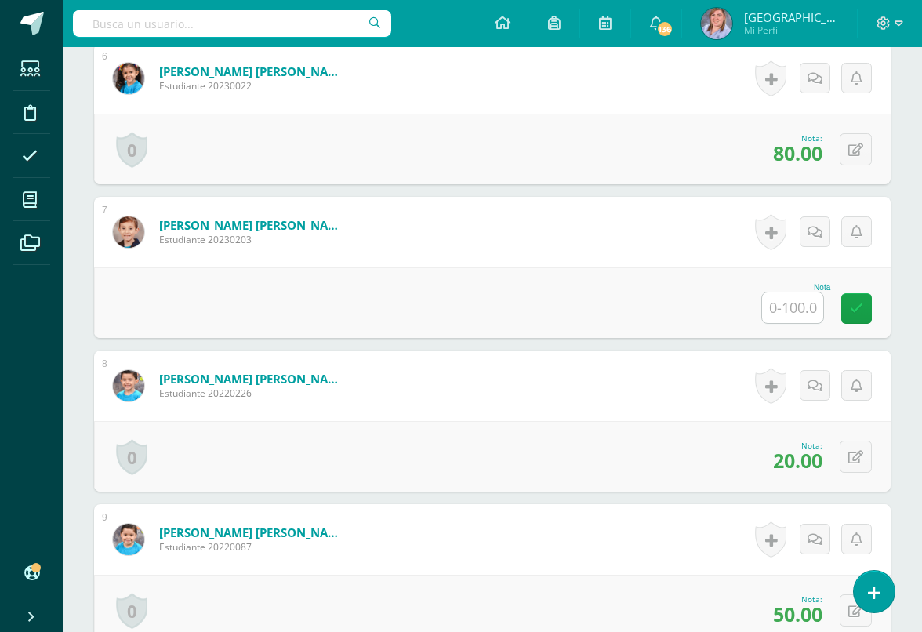
scroll to position [1271, 0]
click at [782, 314] on input "text" at bounding box center [792, 307] width 61 height 31
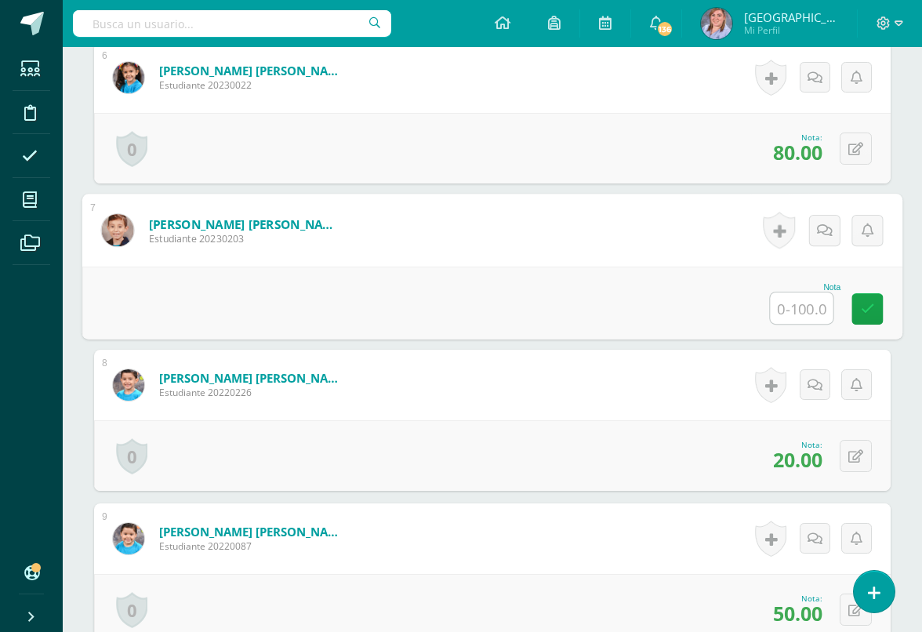
scroll to position [1270, 37]
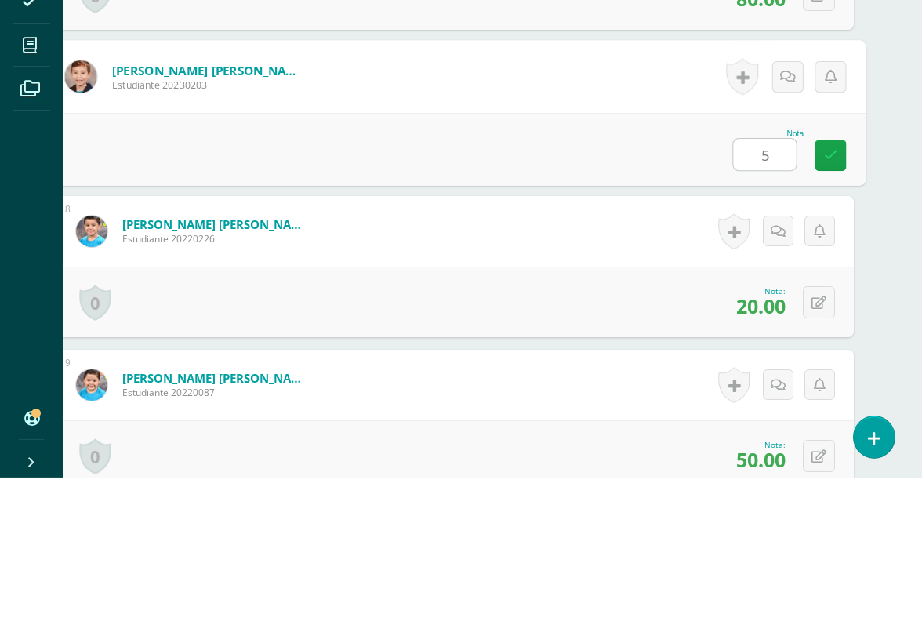
type input "50"
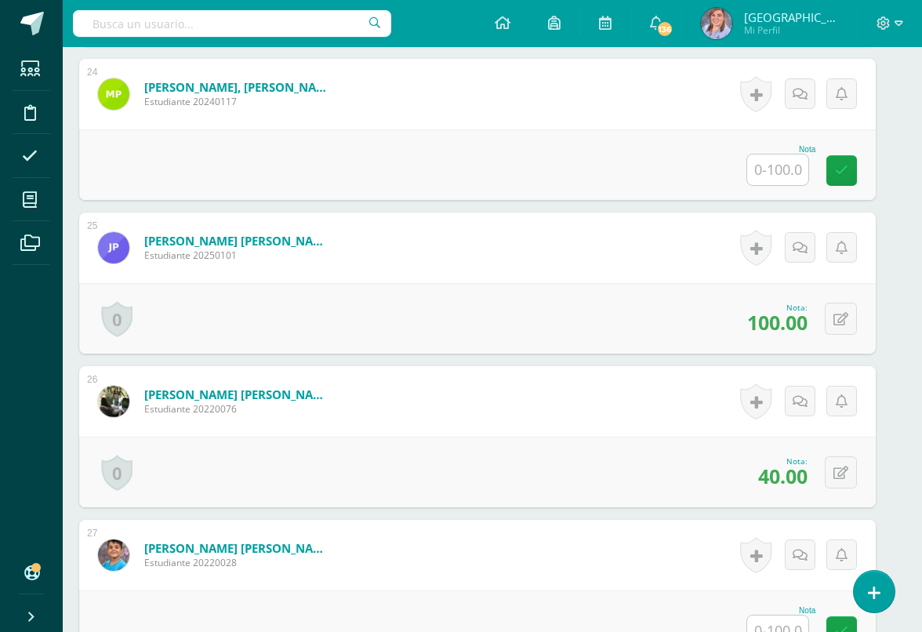
scroll to position [4020, 15]
click at [771, 178] on input "text" at bounding box center [777, 170] width 61 height 31
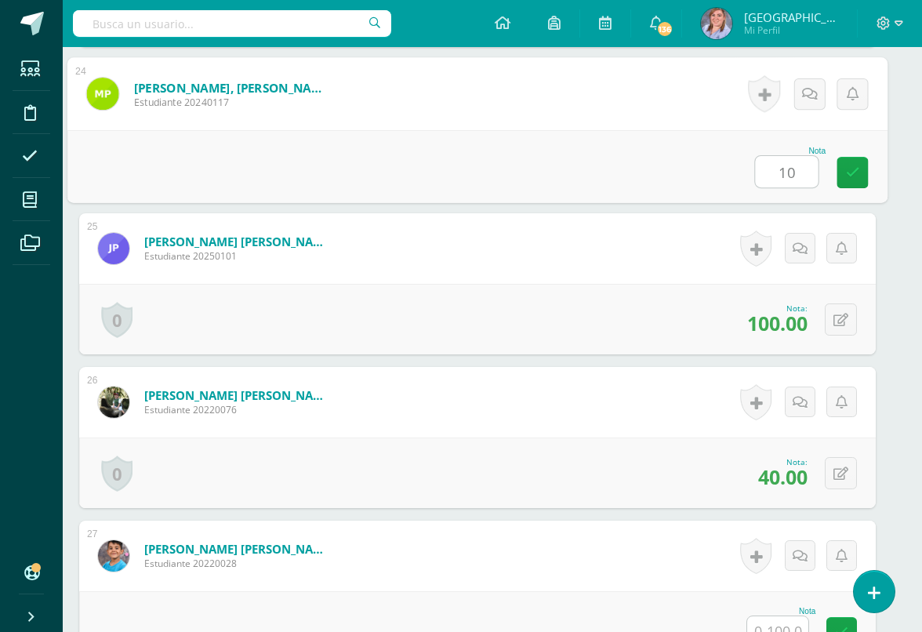
type input "100"
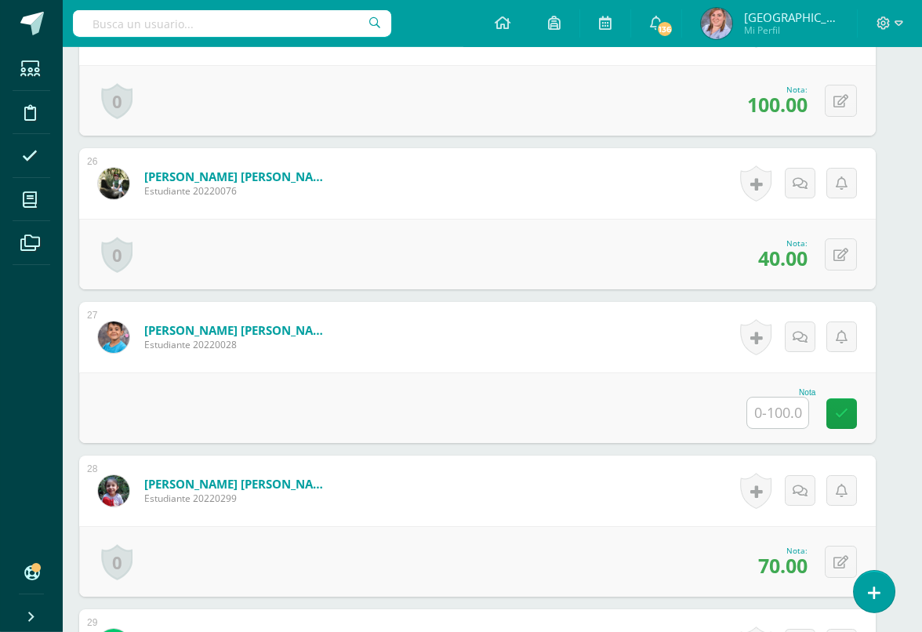
scroll to position [4322, 15]
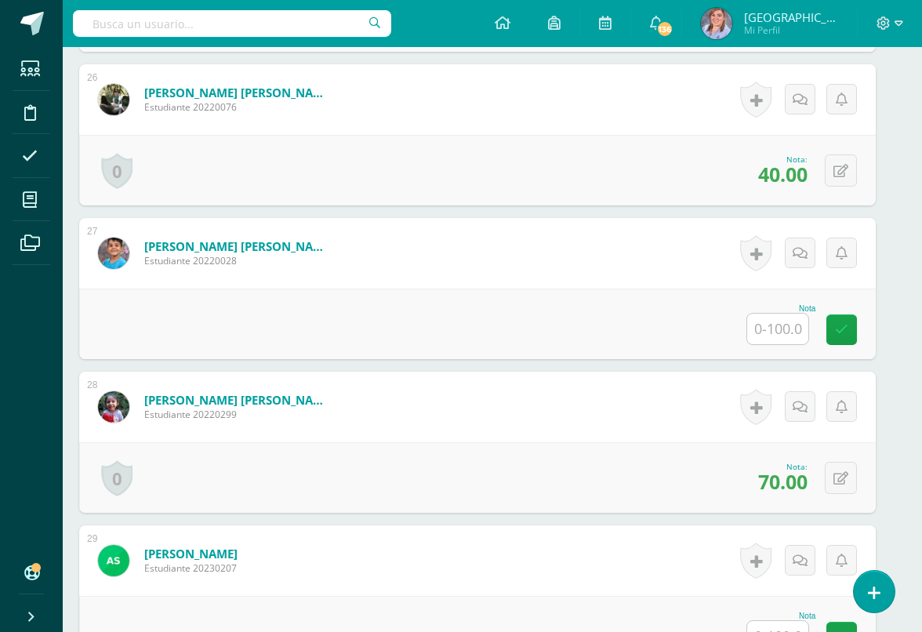
click at [778, 329] on input "text" at bounding box center [777, 329] width 61 height 31
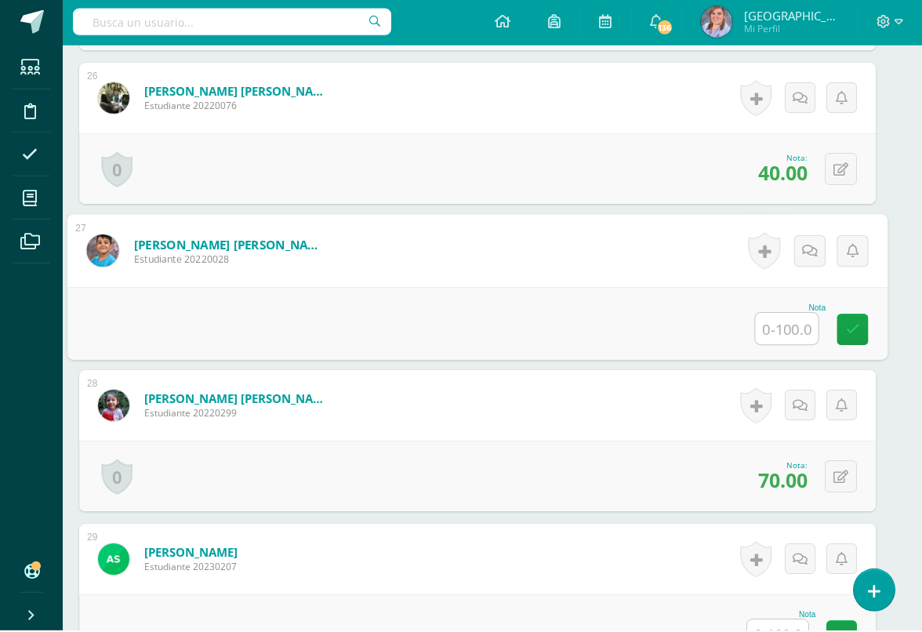
scroll to position [4322, 37]
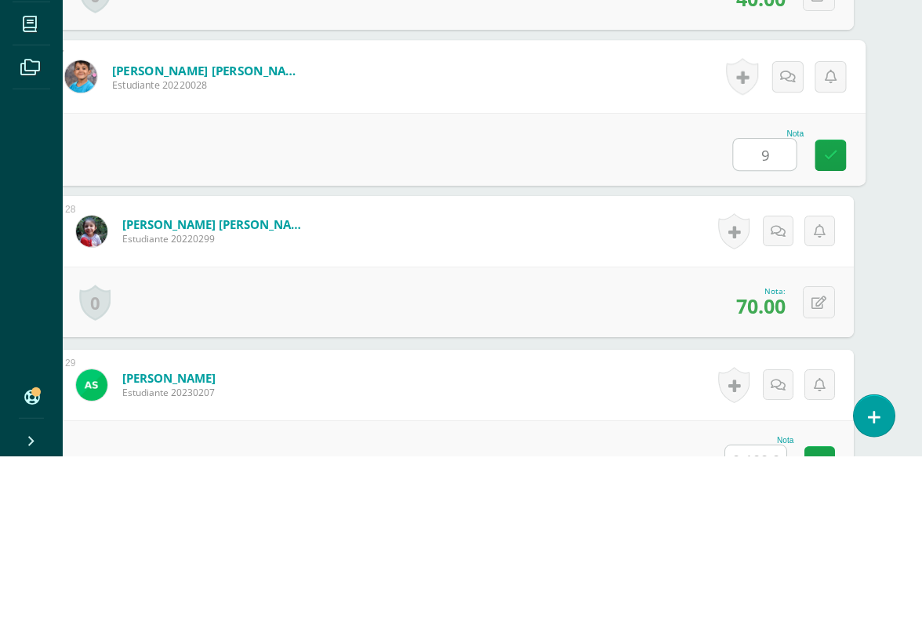
type input "90"
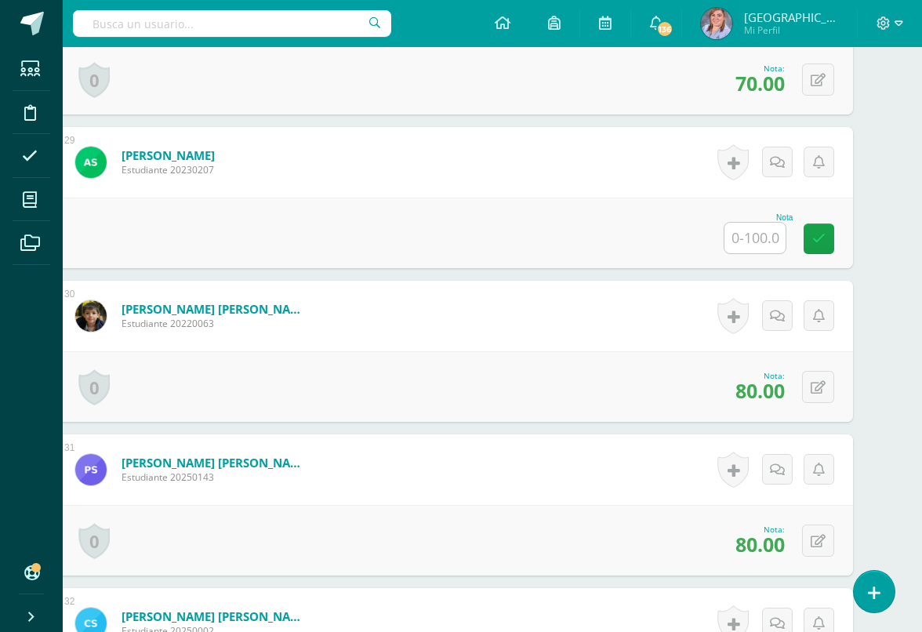
click at [751, 246] on input "text" at bounding box center [754, 238] width 61 height 31
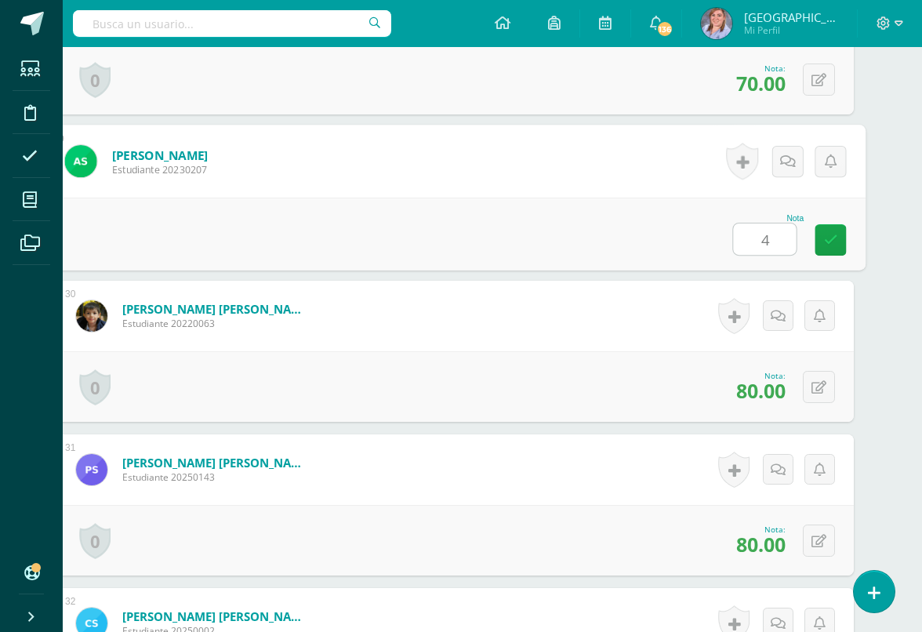
type input "40"
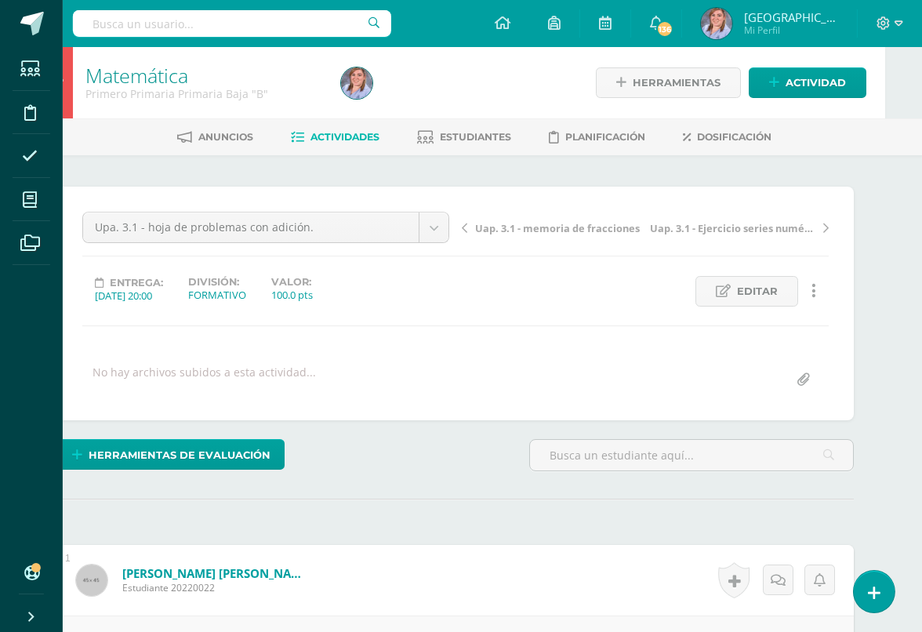
scroll to position [0, 38]
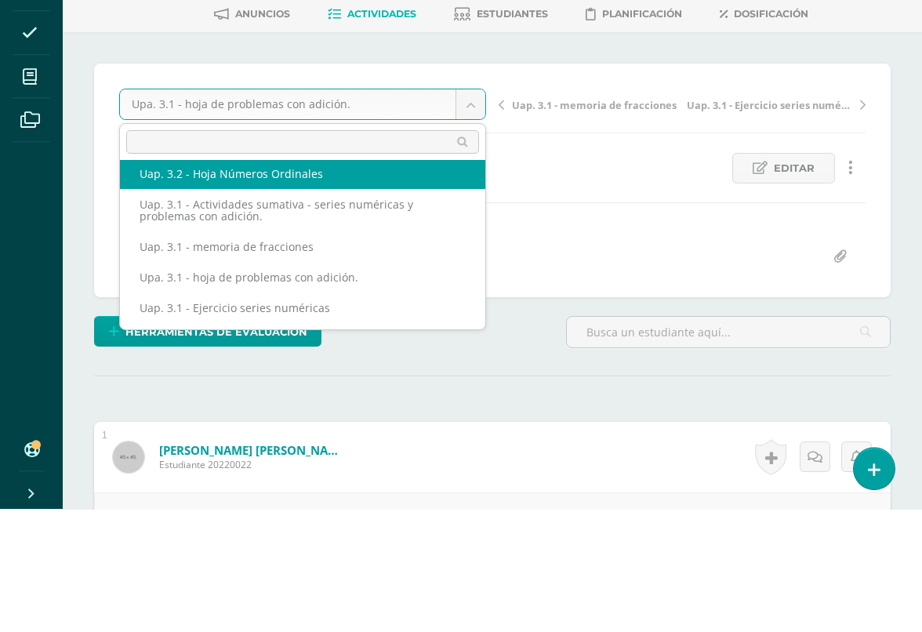
scroll to position [100, 0]
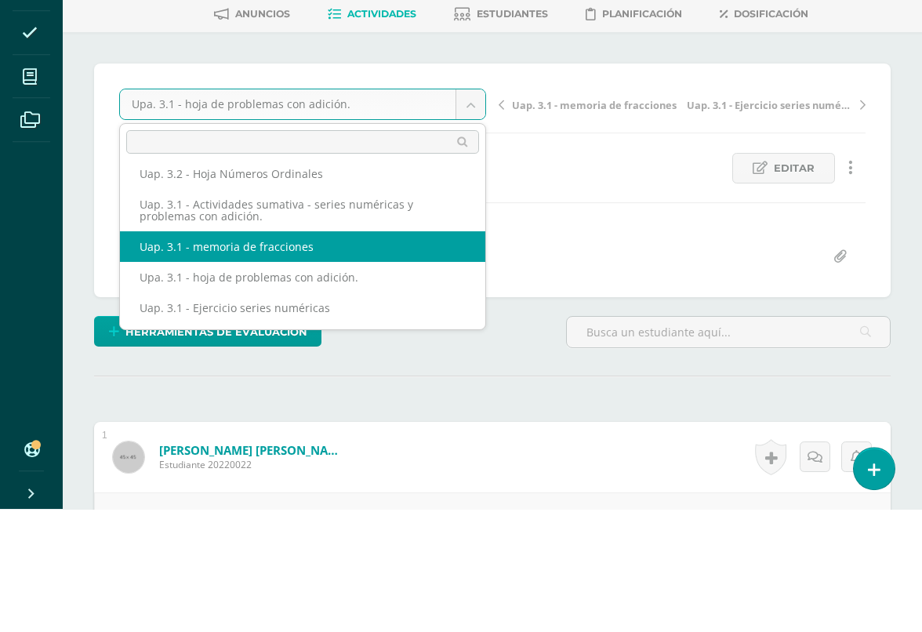
select select "/dashboard/teacher/grade-activity/223109/"
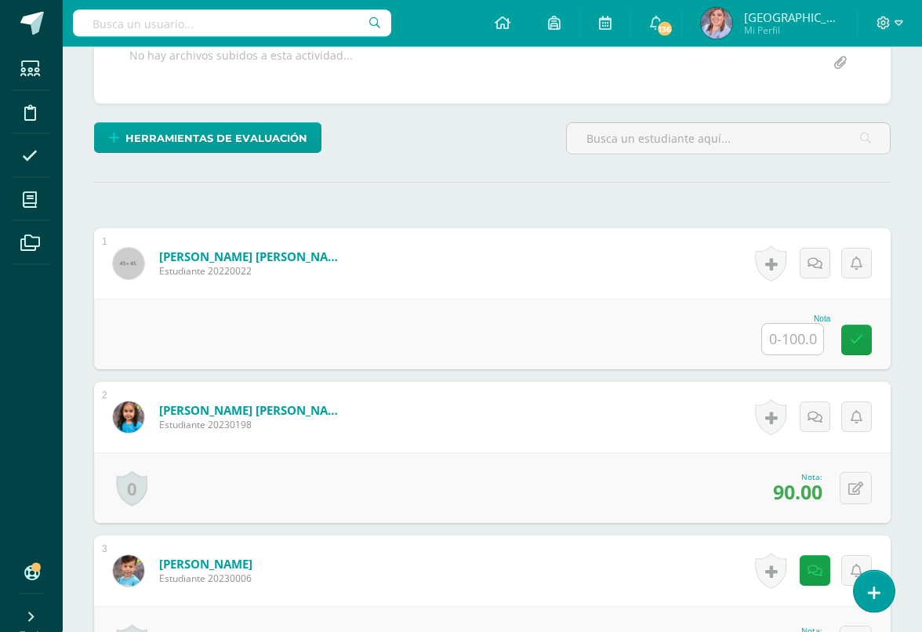
scroll to position [322, 0]
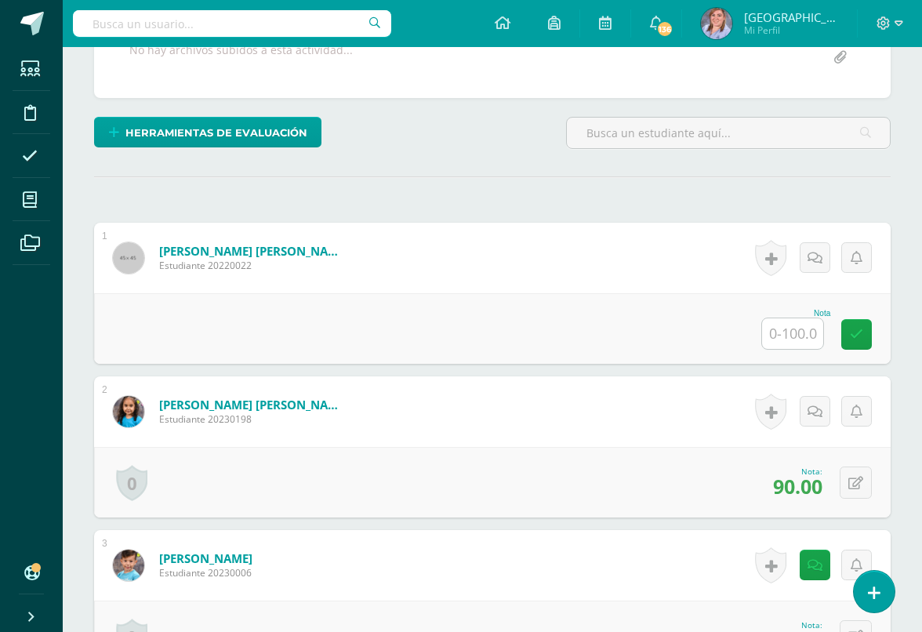
click at [809, 328] on input "text" at bounding box center [792, 333] width 61 height 31
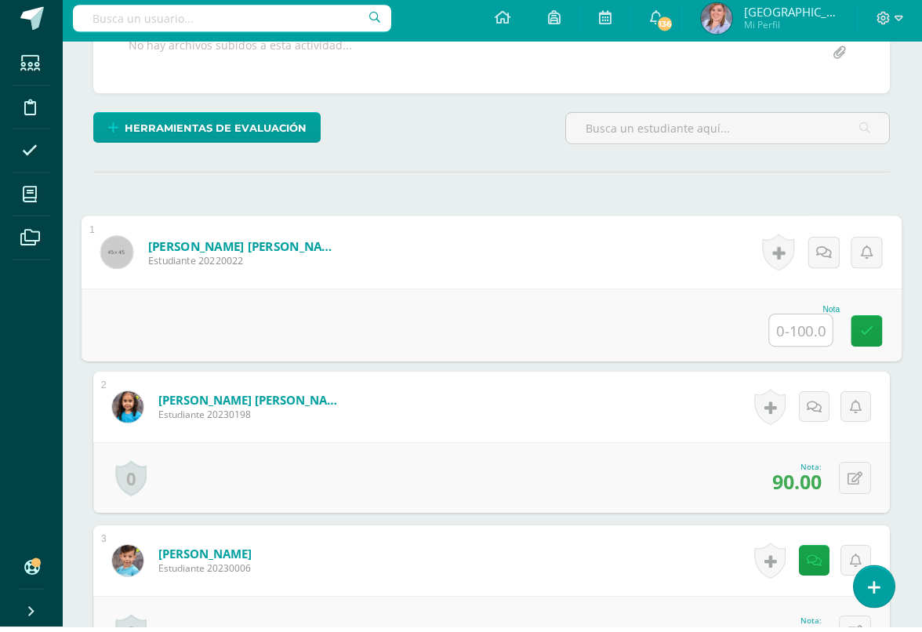
scroll to position [321, 37]
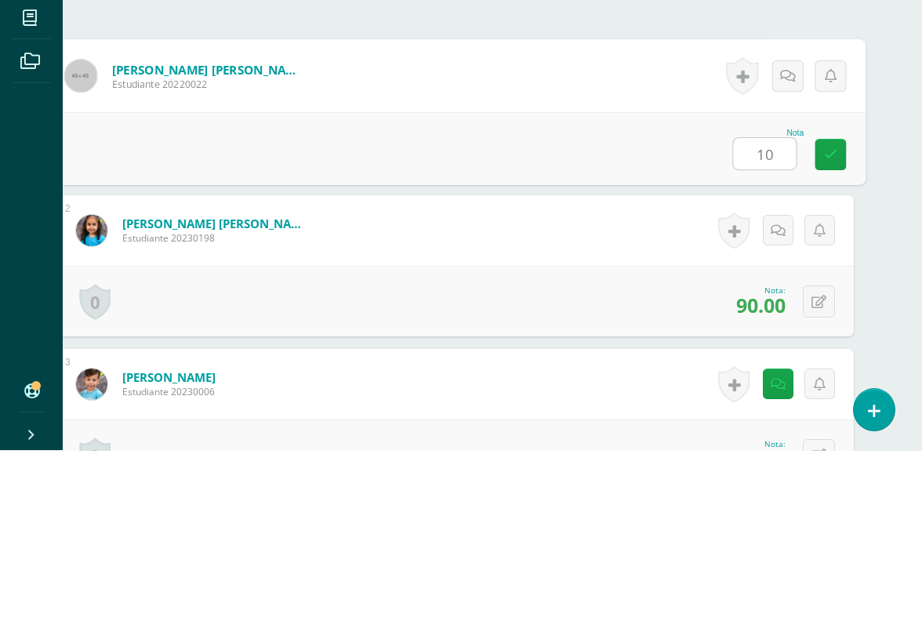
type input "100"
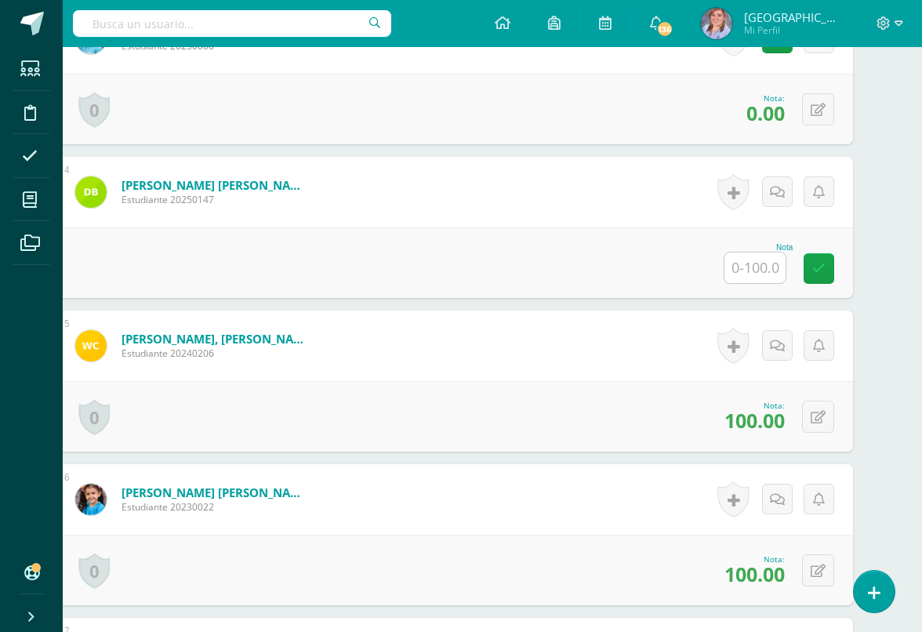
click at [757, 272] on input "text" at bounding box center [754, 267] width 61 height 31
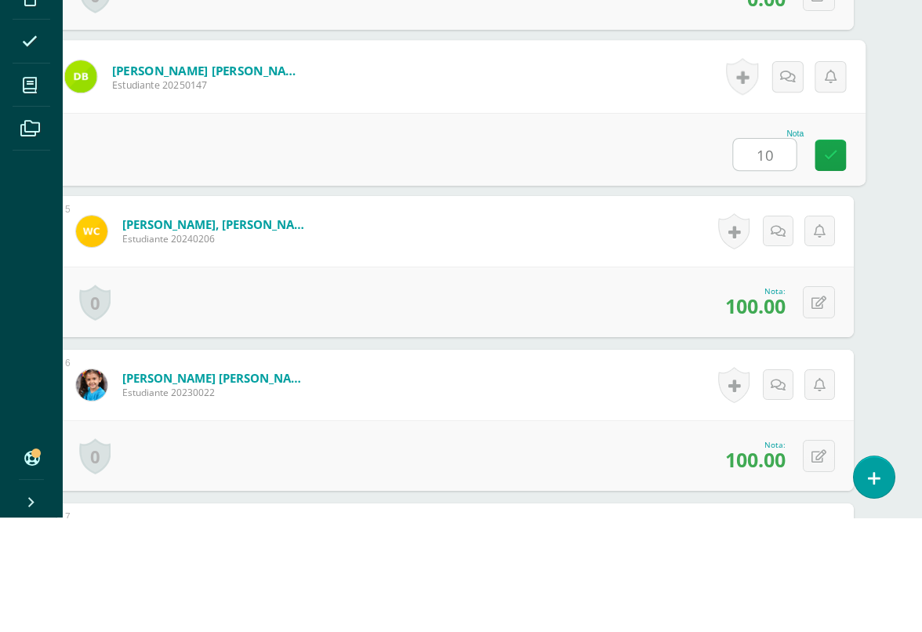
type input "100"
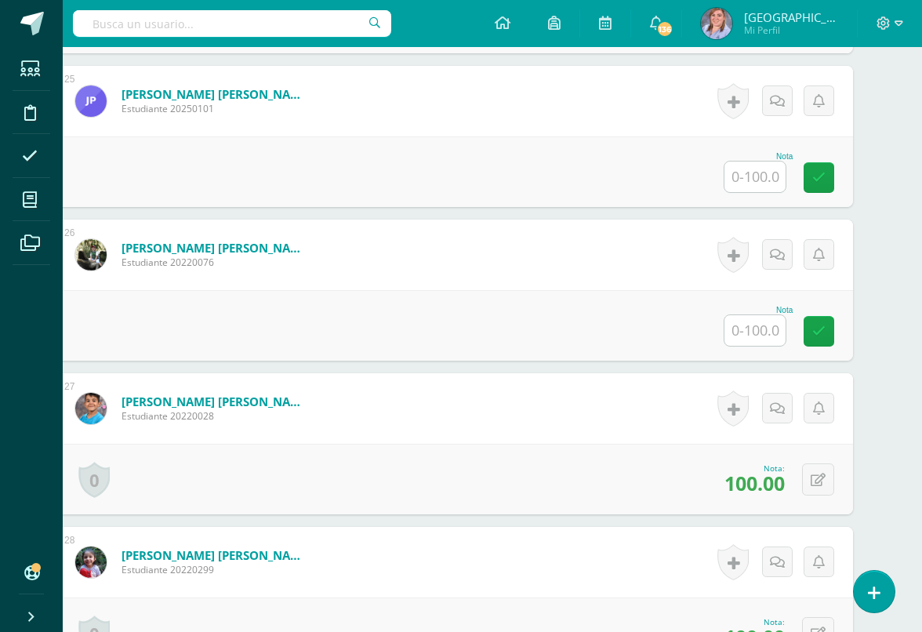
click at [760, 336] on input "text" at bounding box center [754, 330] width 61 height 31
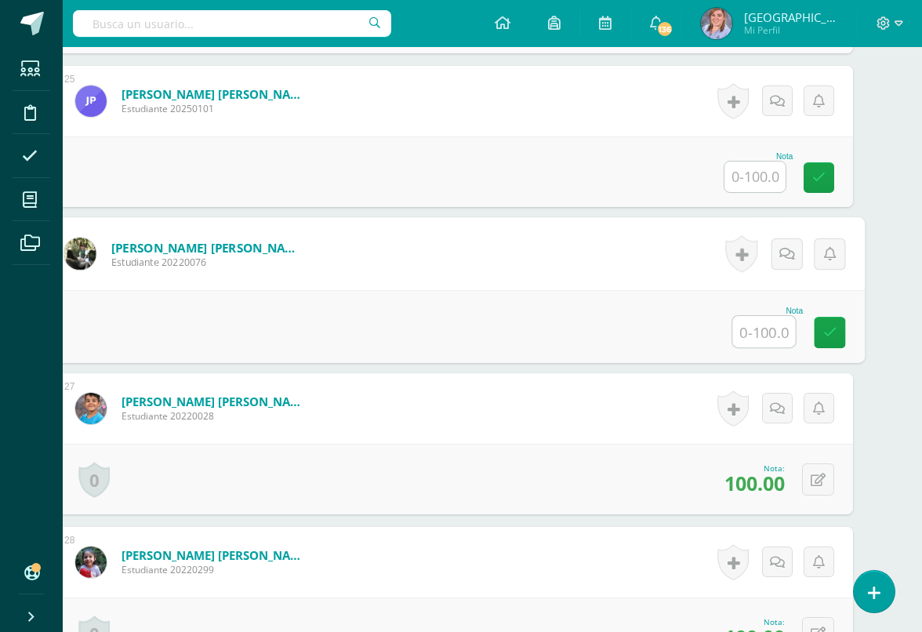
scroll to position [4166, 37]
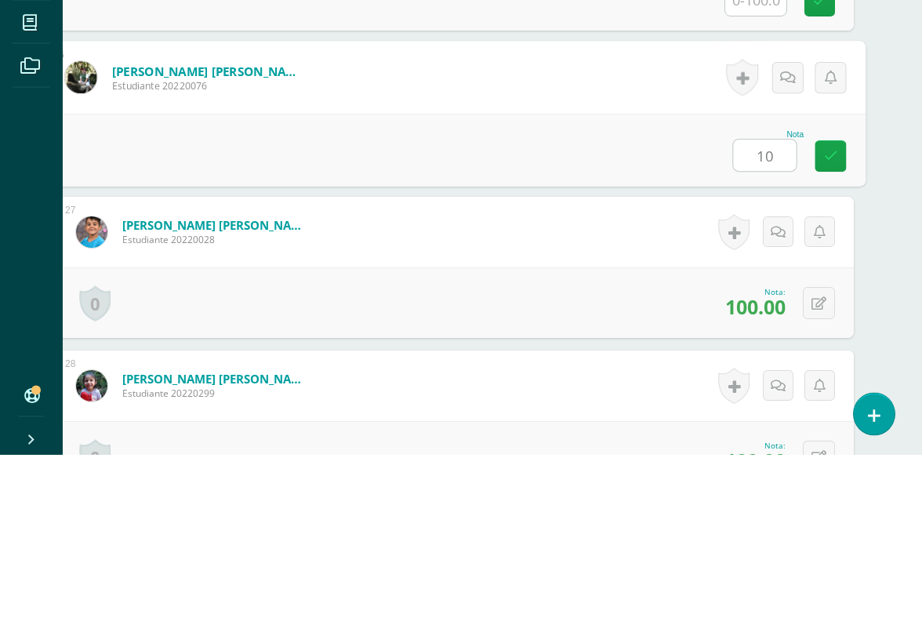
type input "100"
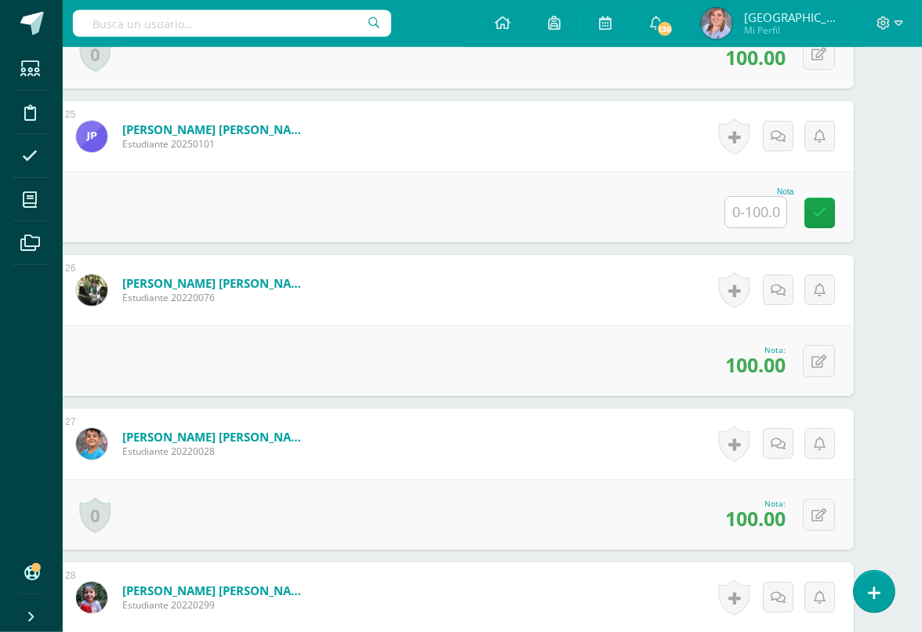
scroll to position [4130, 38]
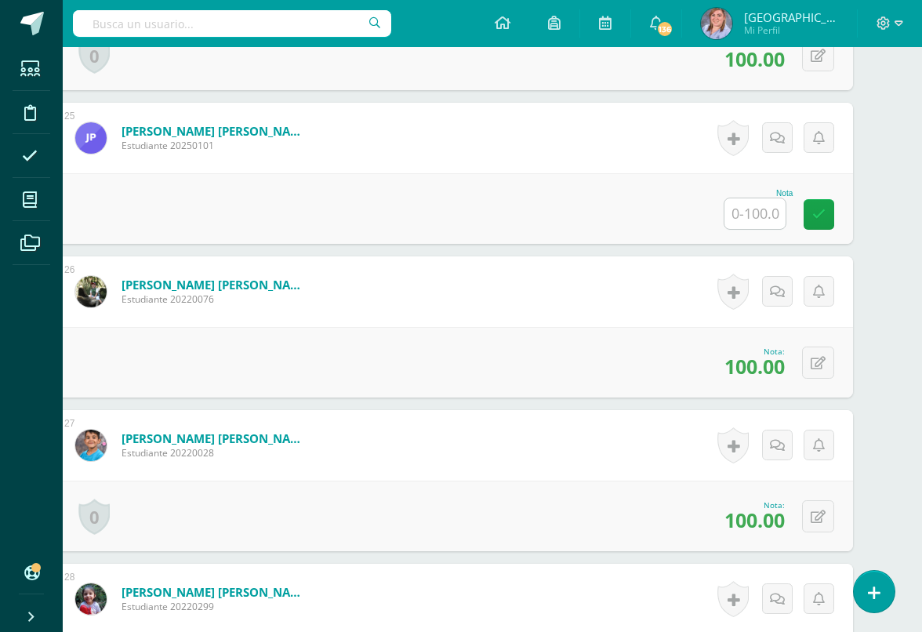
click at [756, 201] on input "text" at bounding box center [754, 213] width 61 height 31
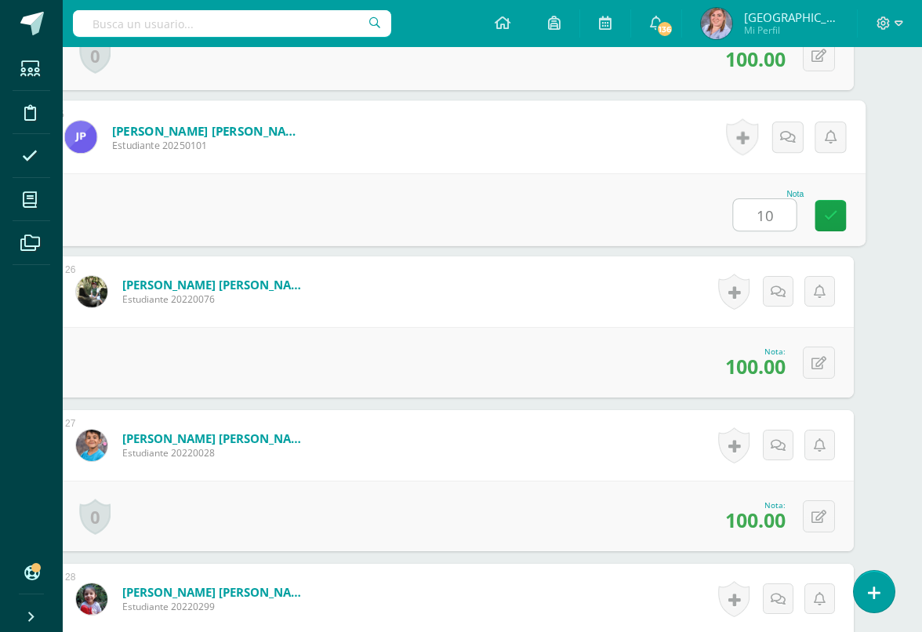
type input "100"
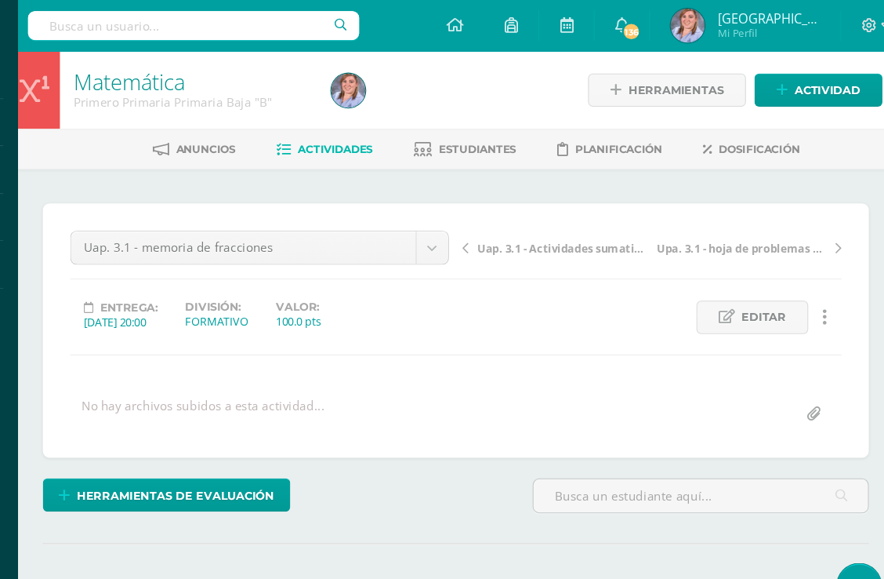
scroll to position [0, 0]
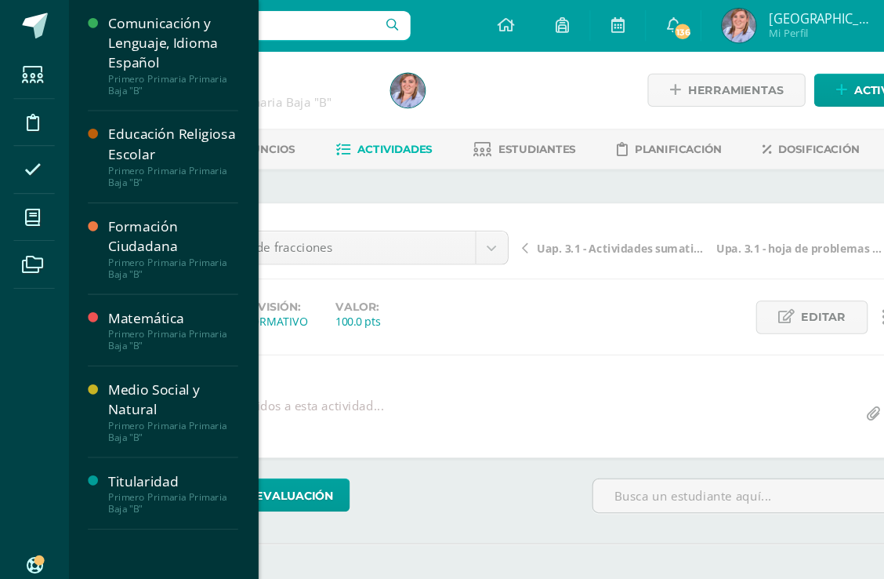
click at [38, 193] on span at bounding box center [30, 199] width 35 height 35
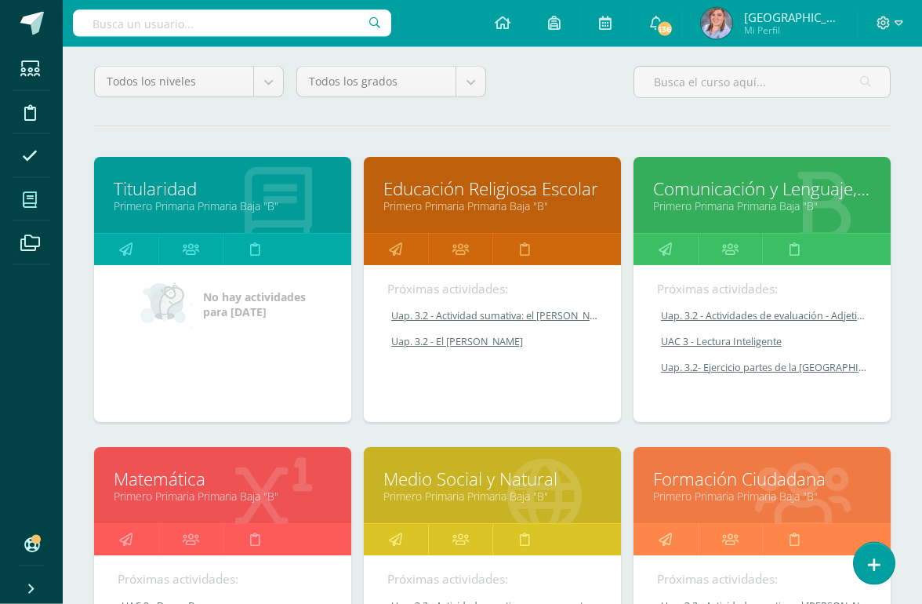
scroll to position [136, 0]
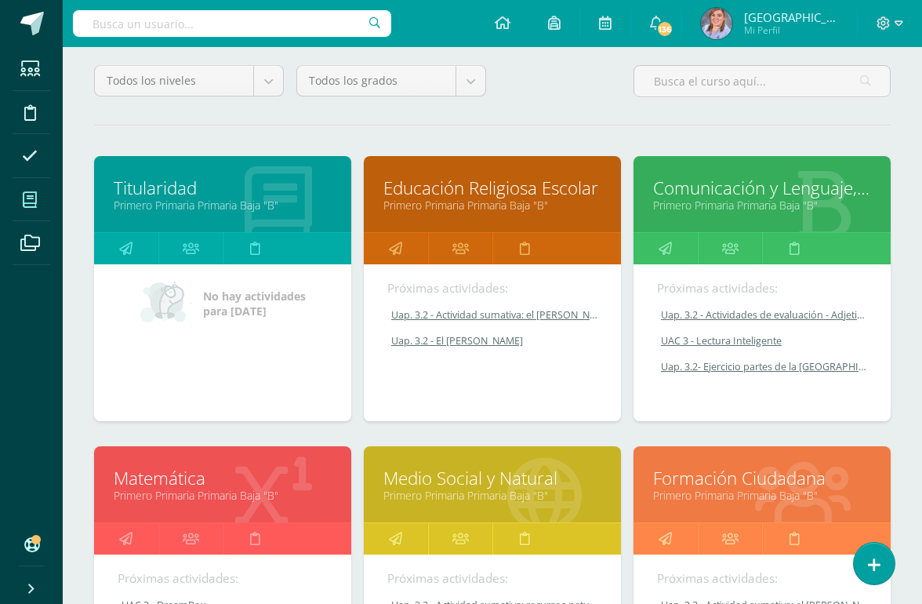
click at [492, 477] on link "Medio Social y Natural" at bounding box center [492, 478] width 218 height 24
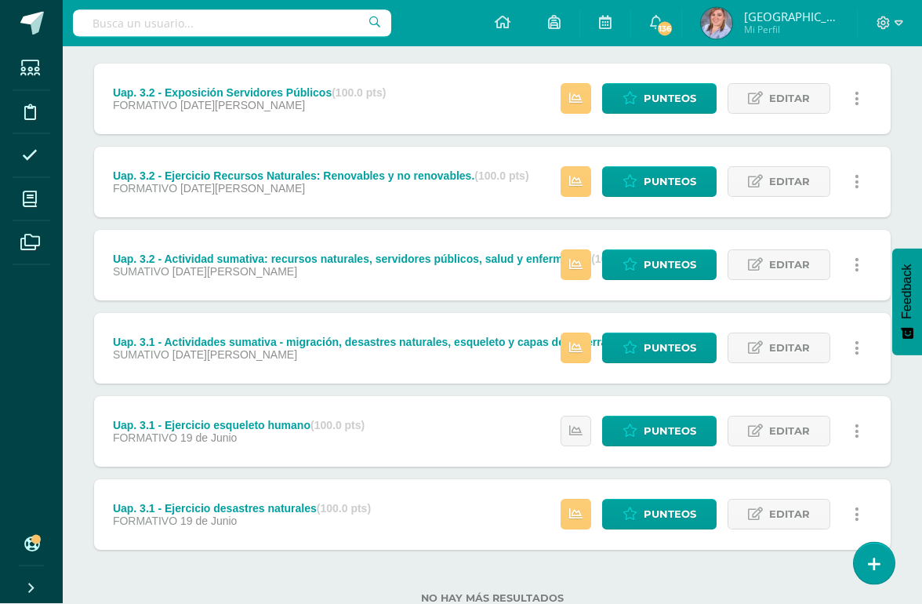
scroll to position [197, 0]
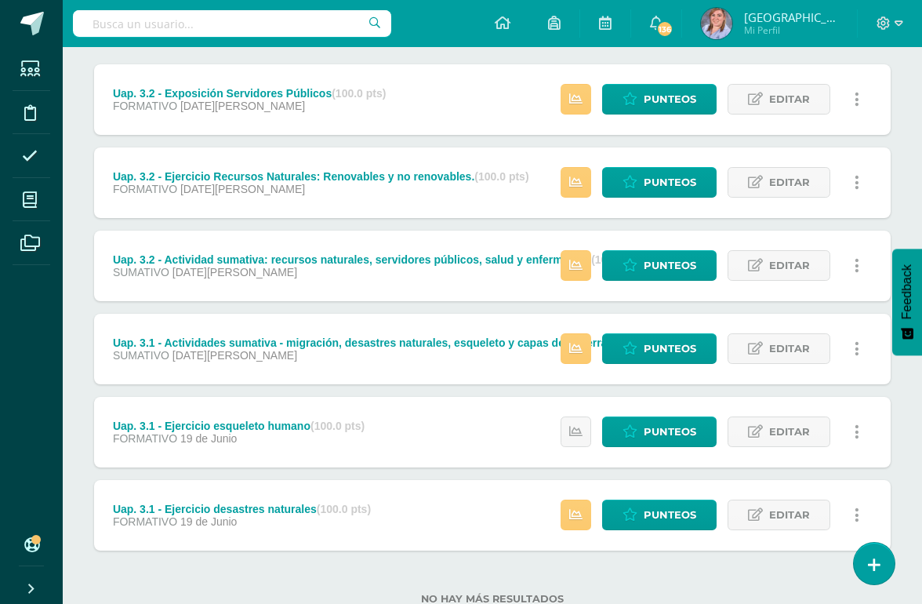
click at [650, 519] on span "Punteos" at bounding box center [670, 514] width 53 height 29
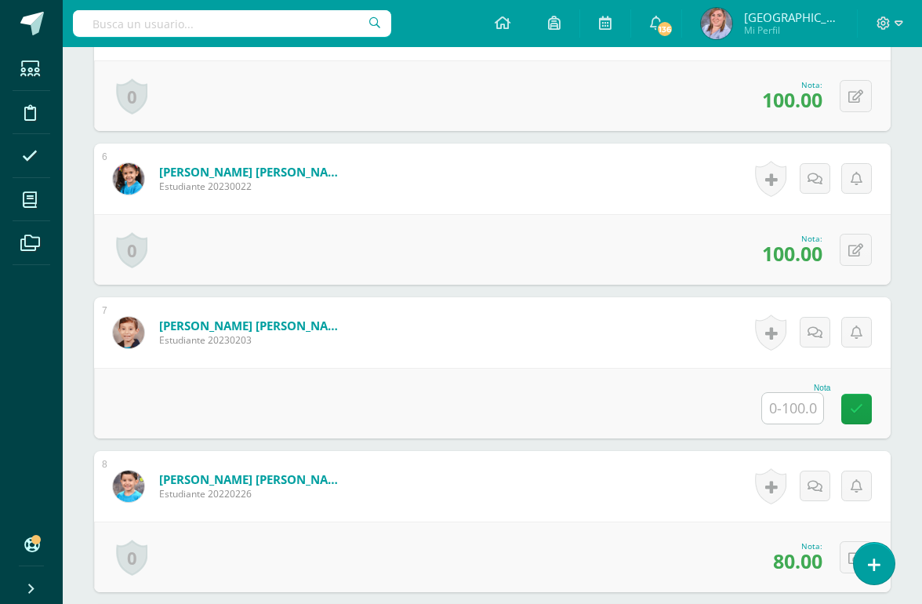
scroll to position [1173, 0]
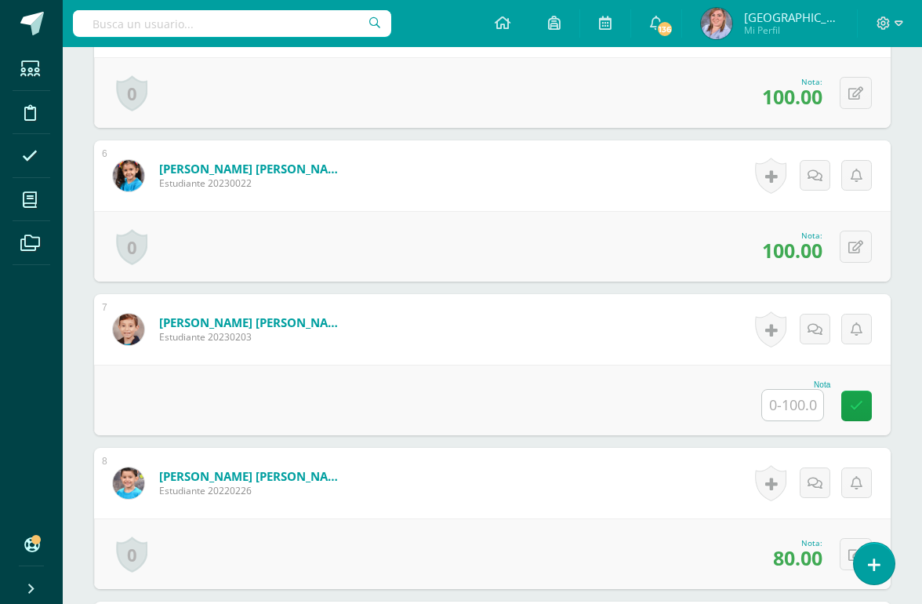
click at [792, 414] on input "text" at bounding box center [792, 405] width 61 height 31
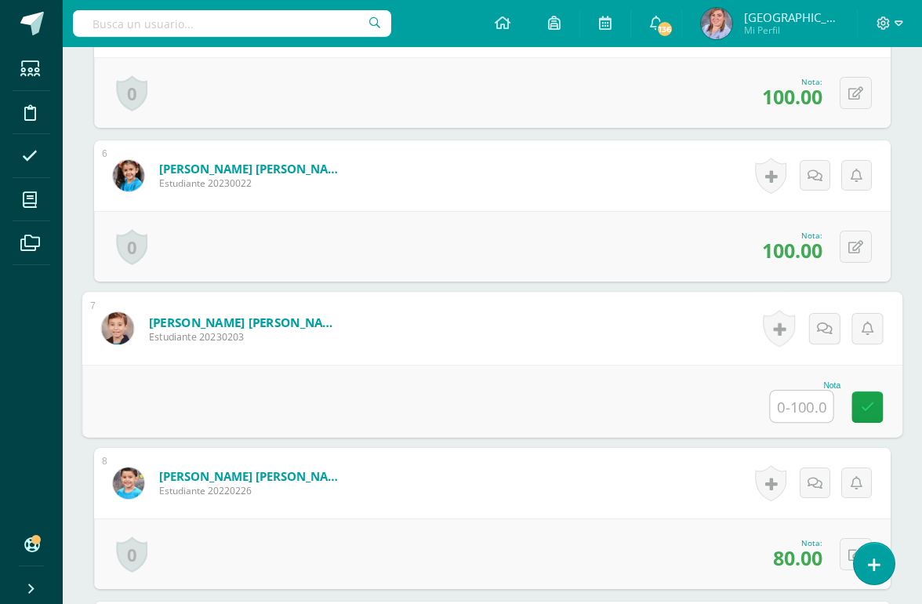
scroll to position [1172, 37]
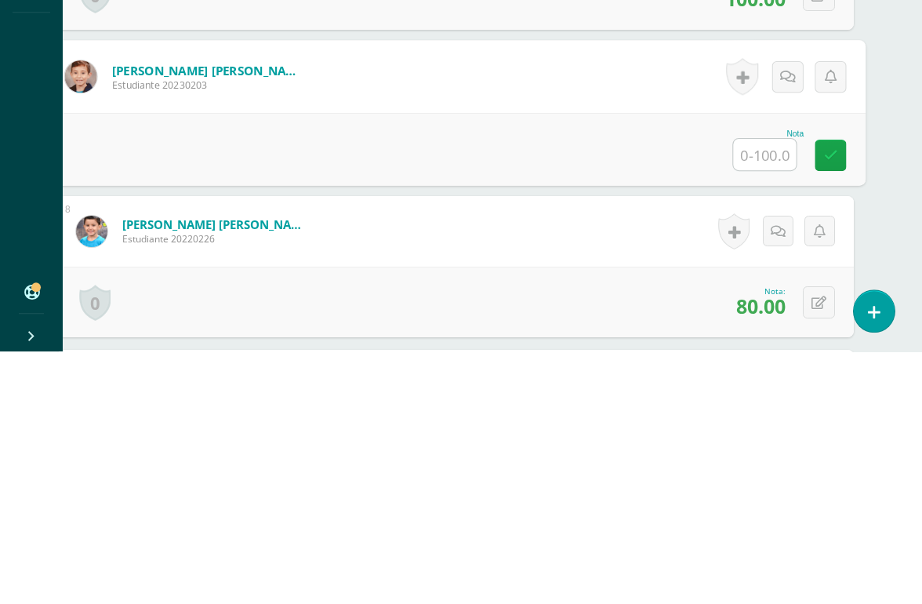
type input "0"
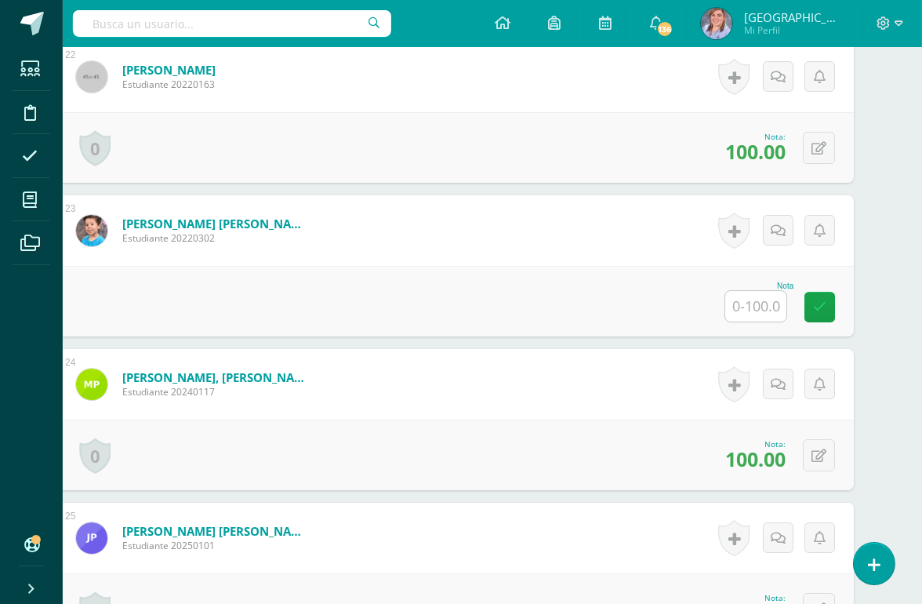
scroll to position [3732, 38]
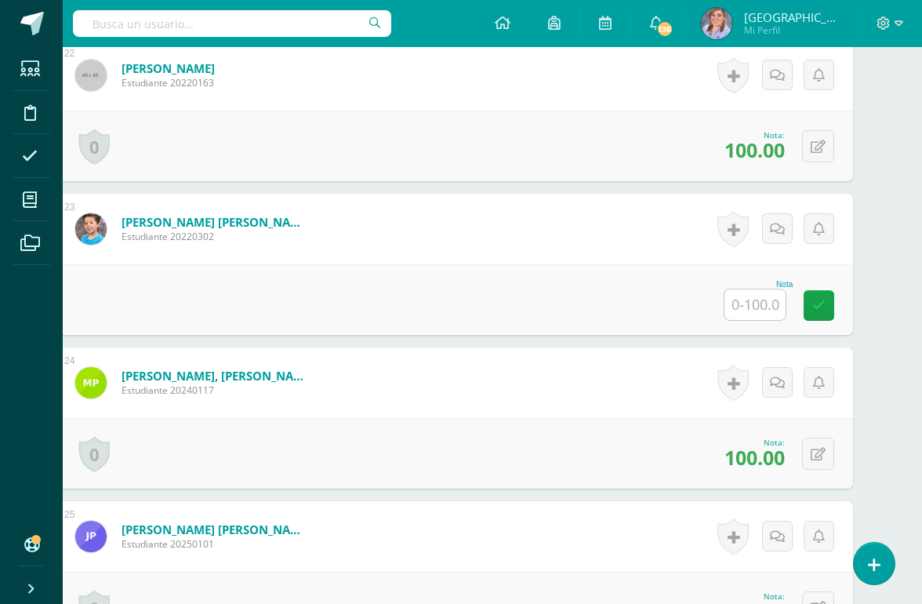
click at [757, 305] on input "text" at bounding box center [754, 304] width 61 height 31
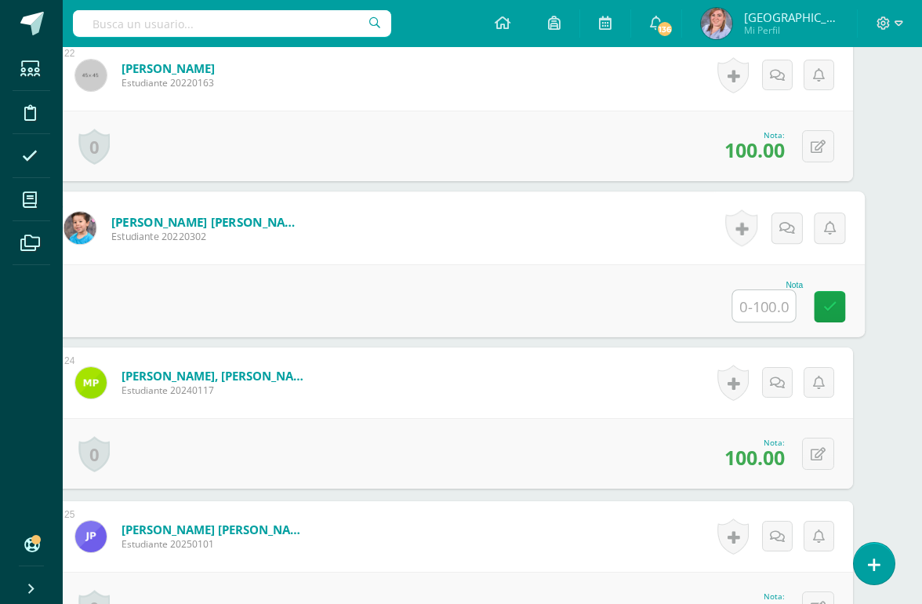
scroll to position [3732, 37]
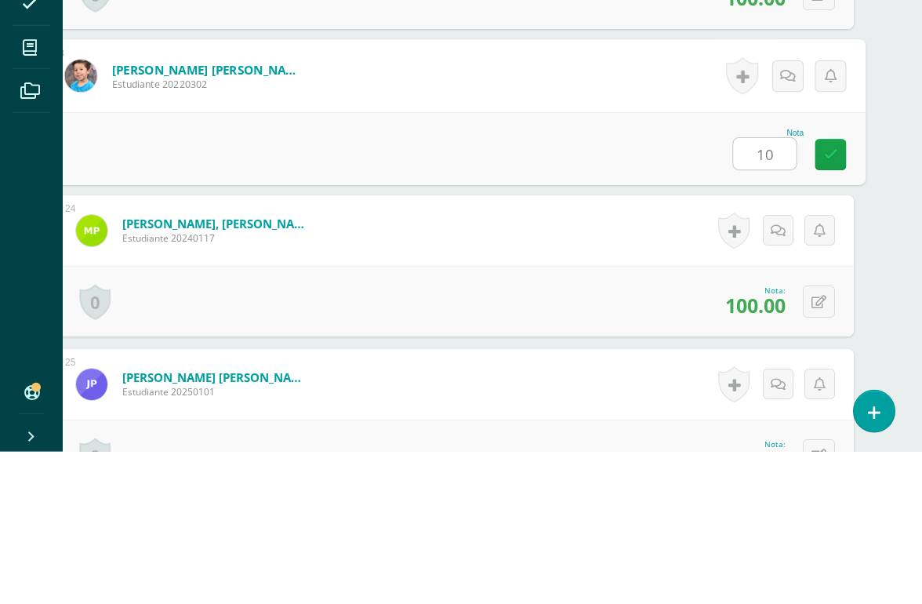
type input "100"
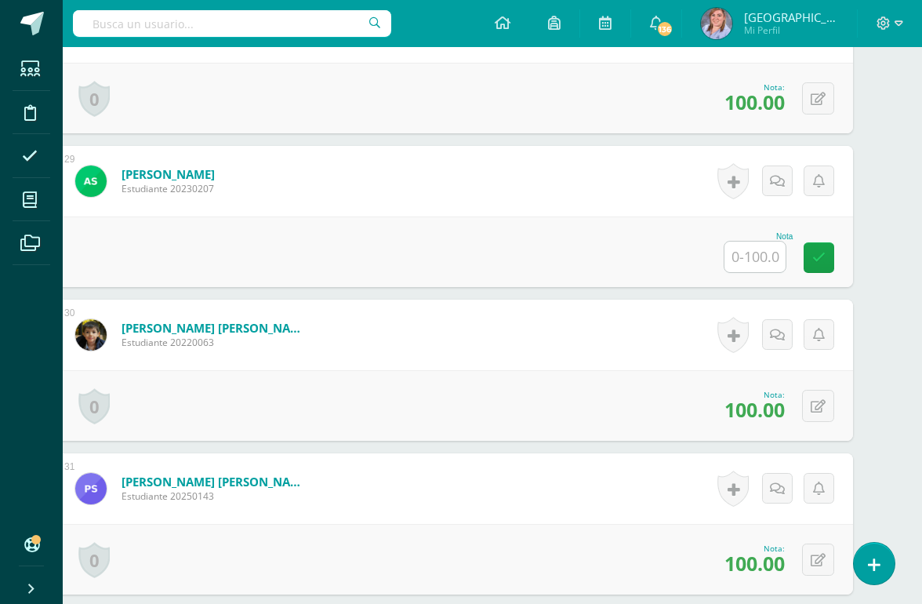
click at [767, 253] on input "text" at bounding box center [754, 256] width 61 height 31
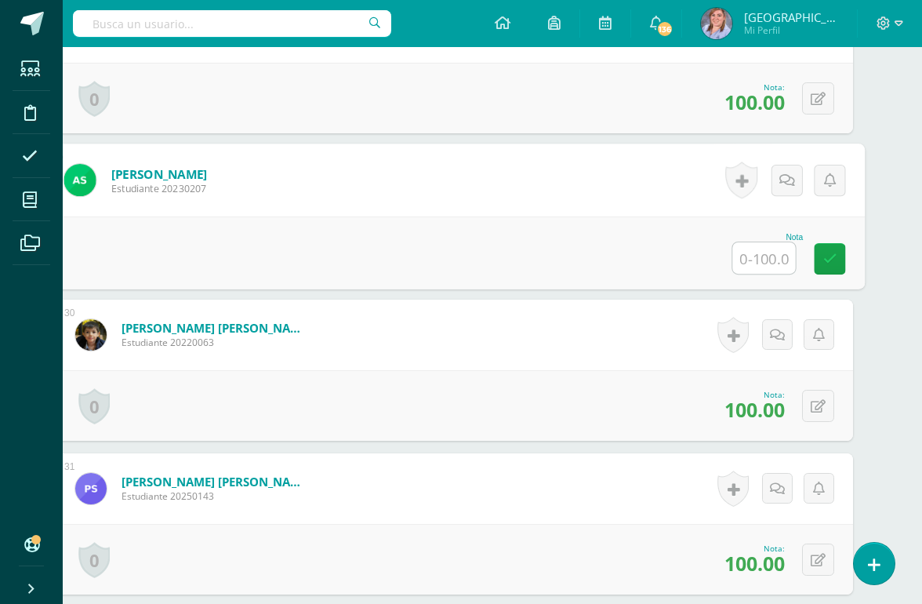
scroll to position [4701, 37]
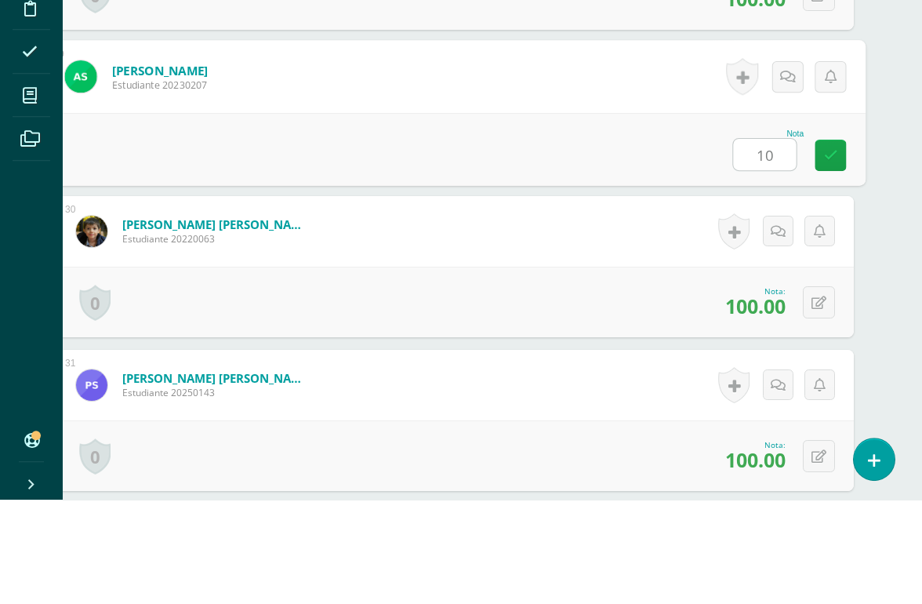
type input "100"
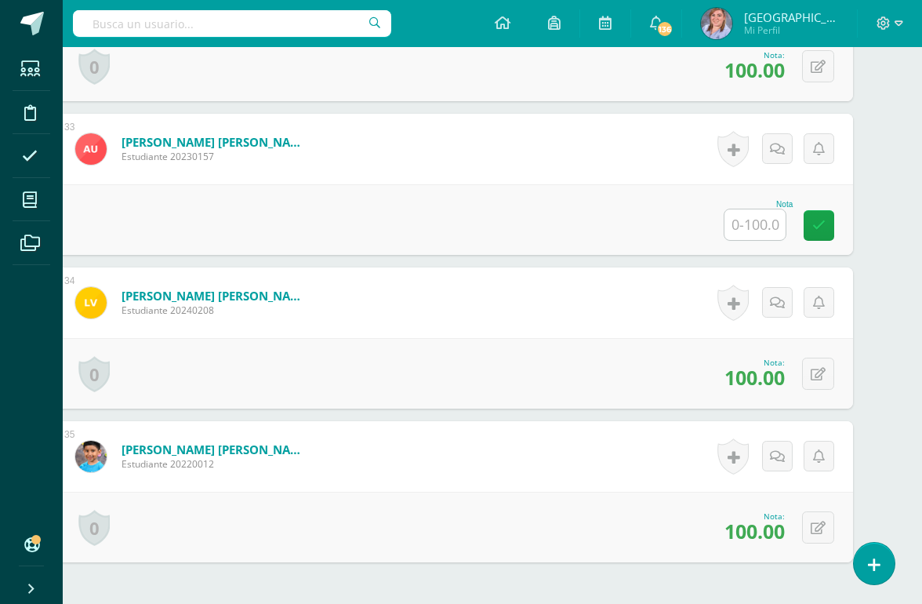
click at [757, 225] on input "text" at bounding box center [754, 224] width 61 height 31
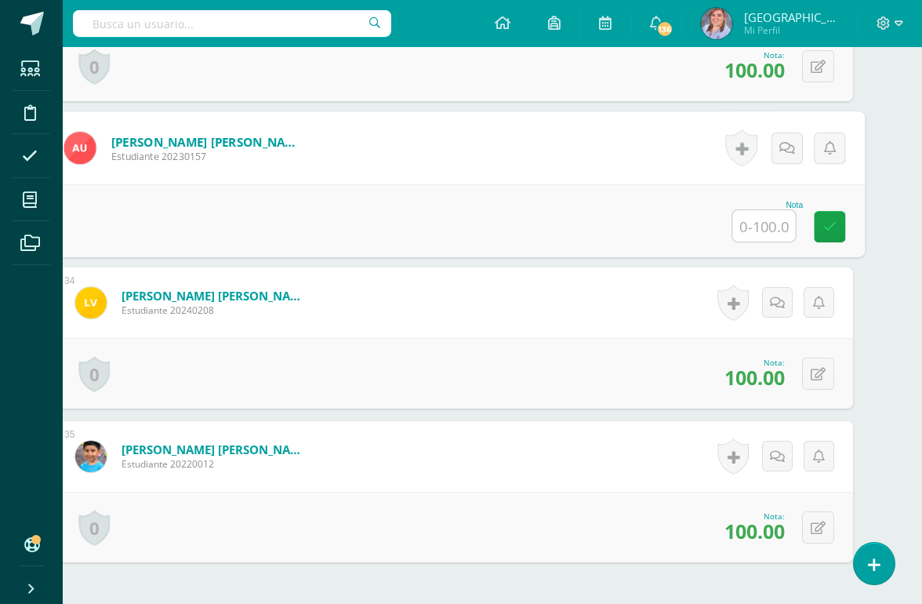
scroll to position [5349, 37]
type input "100"
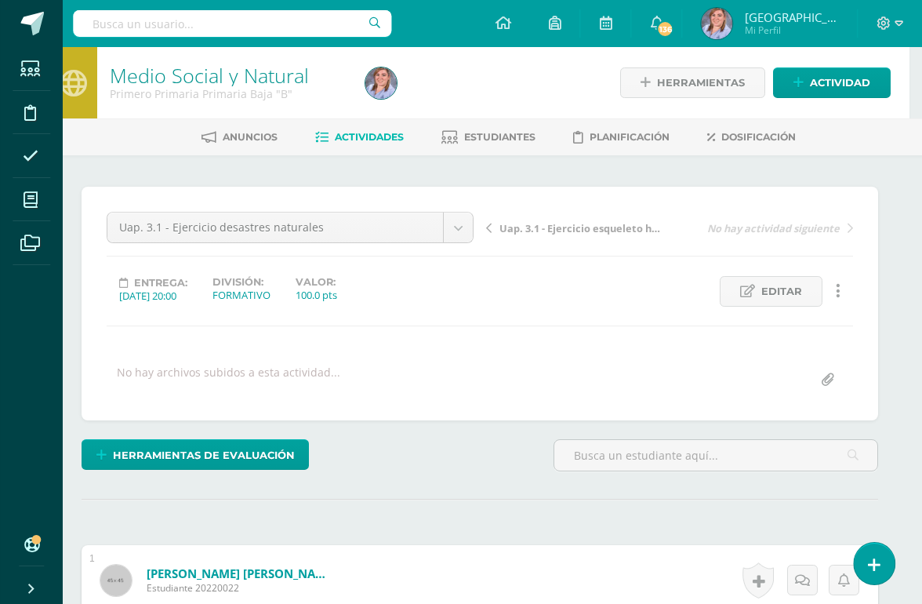
scroll to position [0, 0]
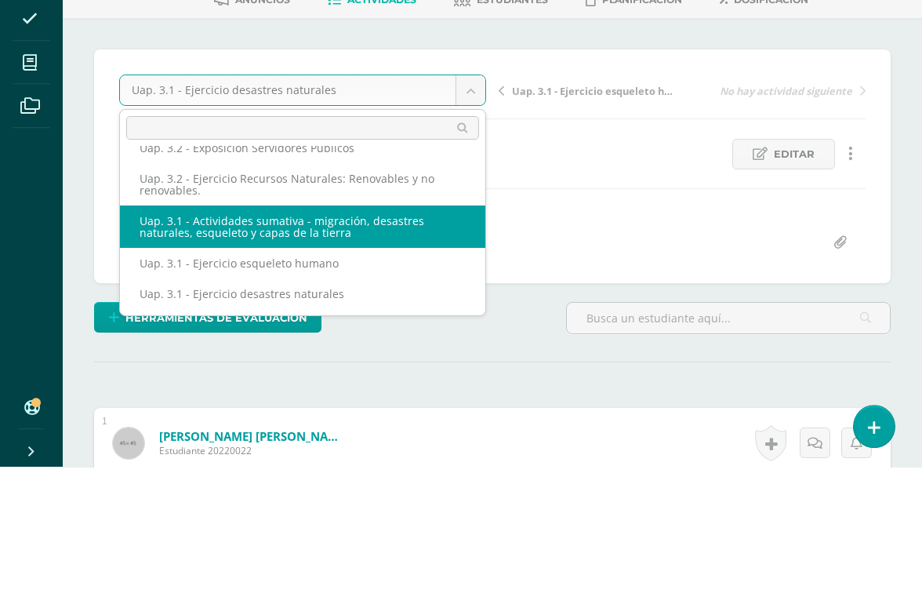
scroll to position [137, 0]
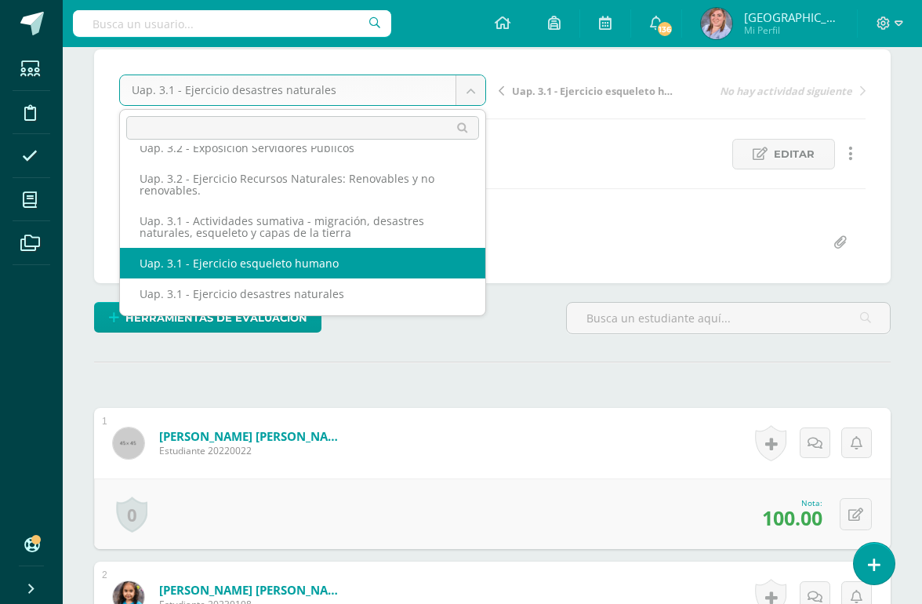
select select "/dashboard/teacher/grade-activity/222766/"
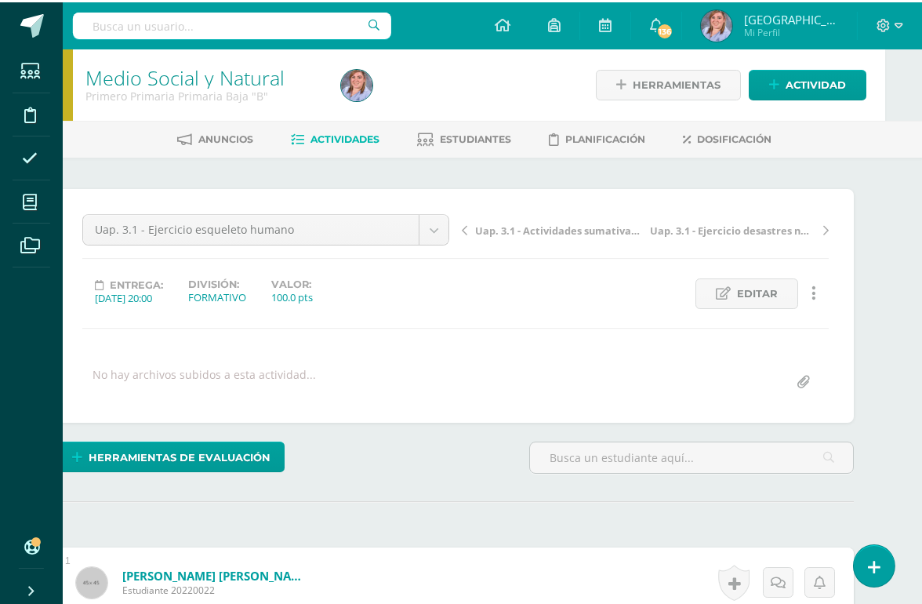
scroll to position [0, 38]
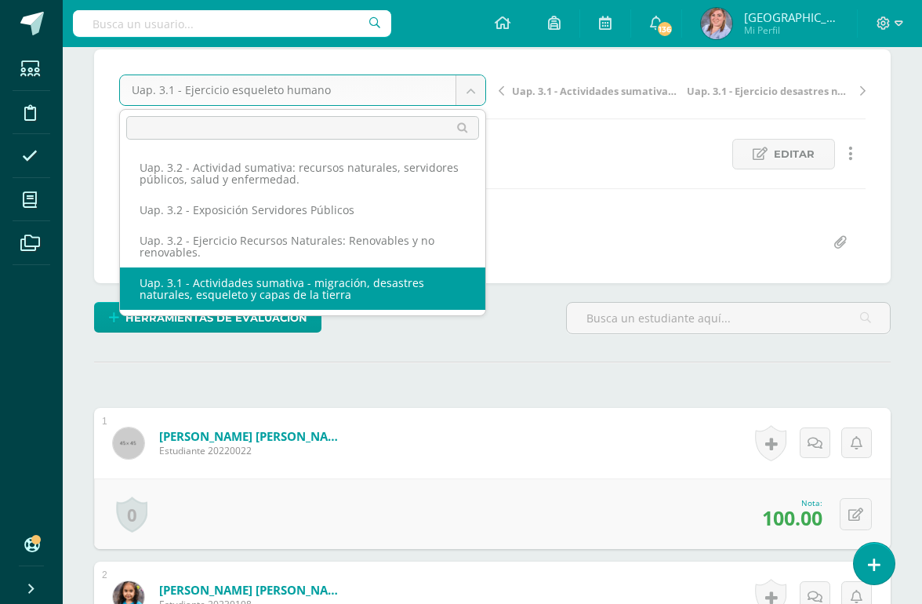
scroll to position [0, 0]
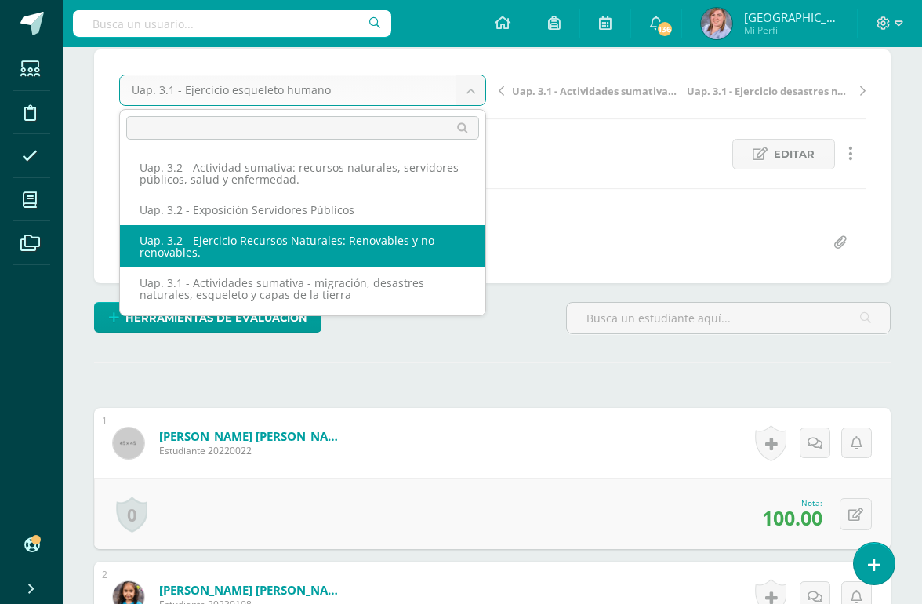
select select "/dashboard/teacher/grade-activity/224538/"
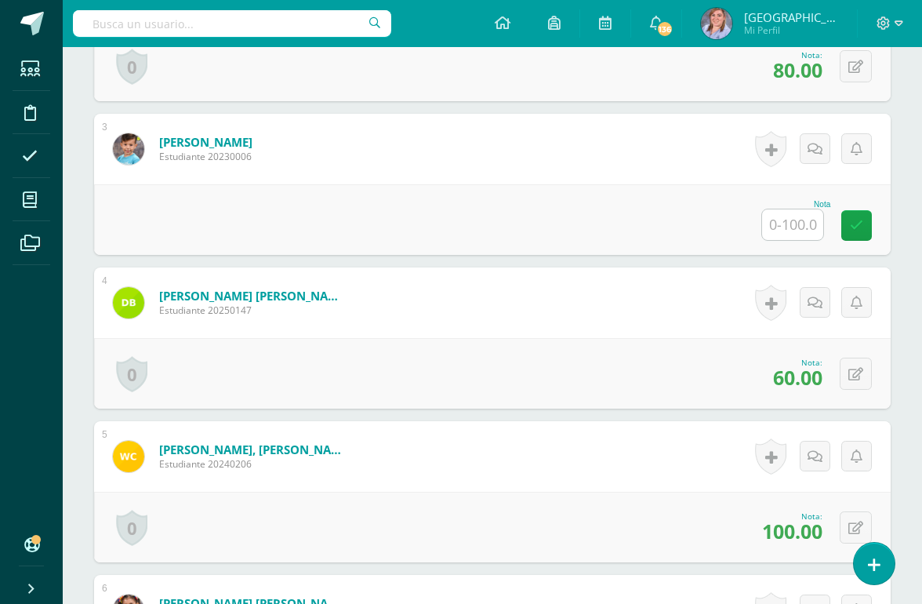
click at [796, 223] on input "text" at bounding box center [792, 224] width 61 height 31
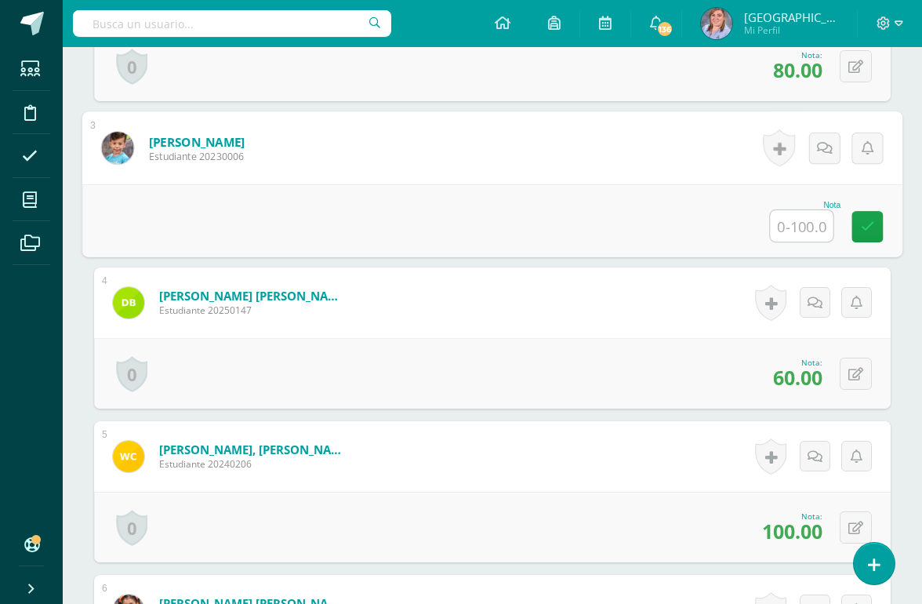
scroll to position [739, 0]
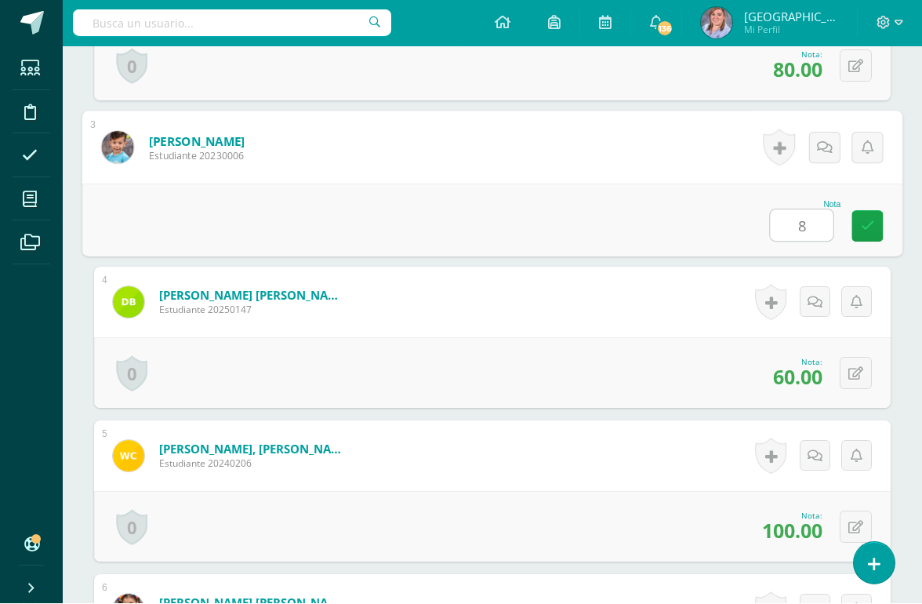
type input "80"
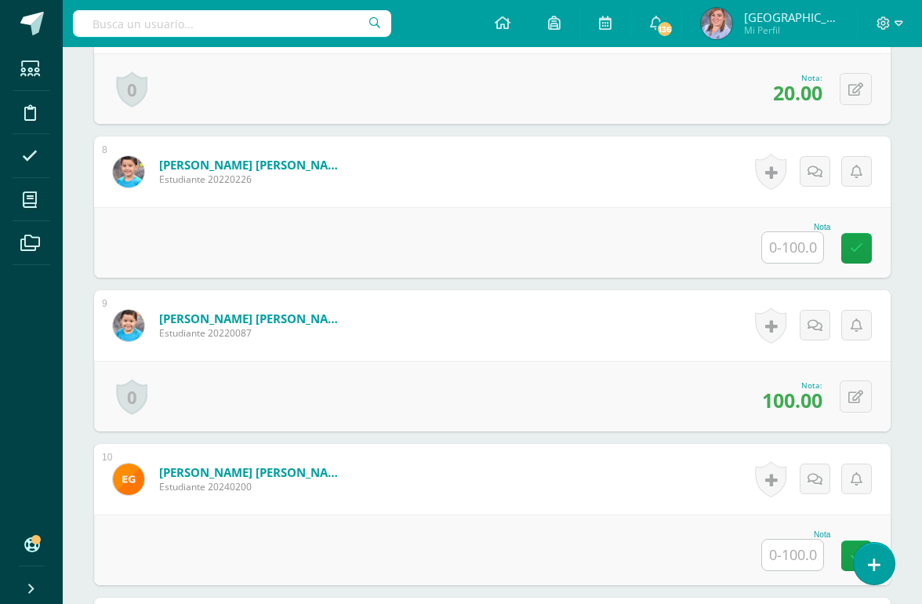
click at [800, 243] on input "text" at bounding box center [792, 247] width 61 height 31
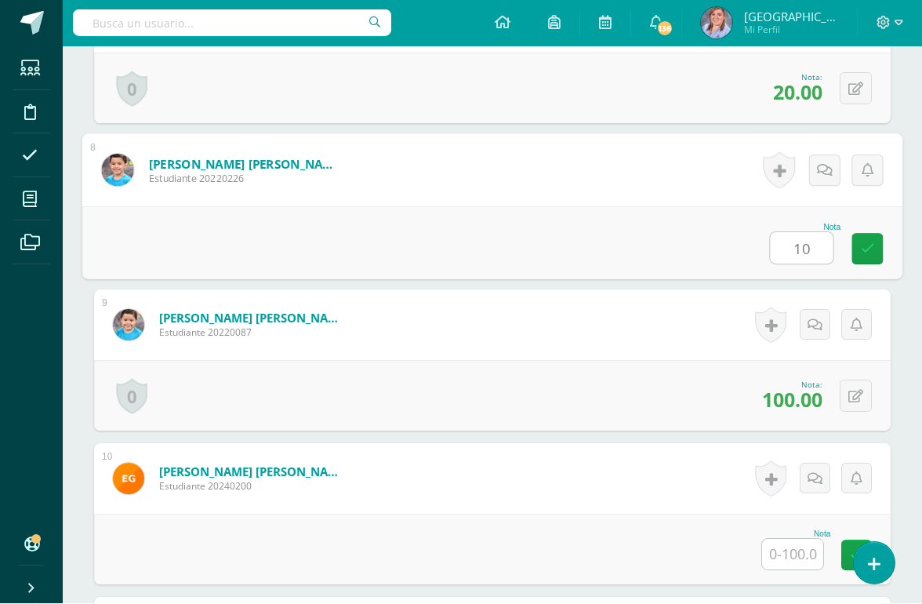
type input "100"
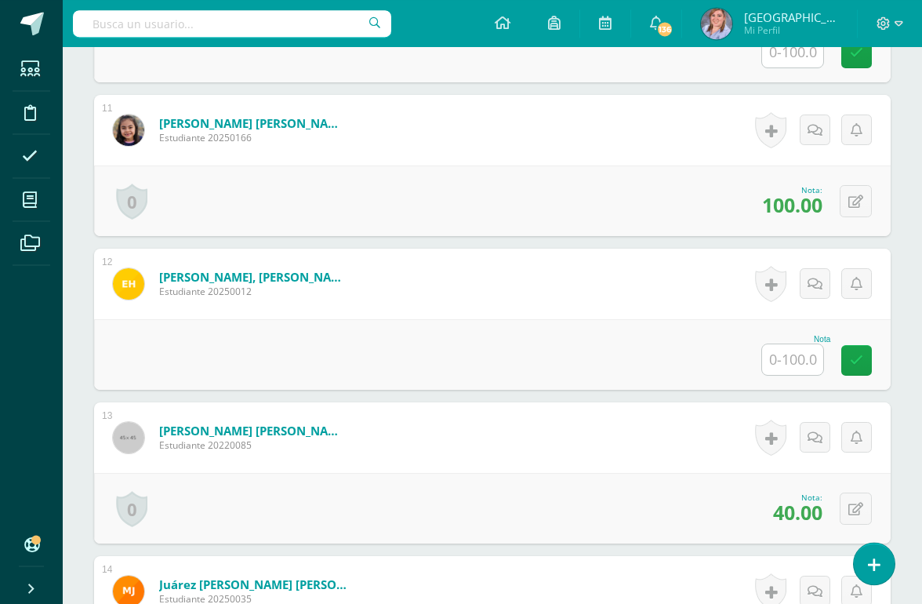
scroll to position [1988, 0]
click at [785, 358] on input "text" at bounding box center [792, 358] width 61 height 31
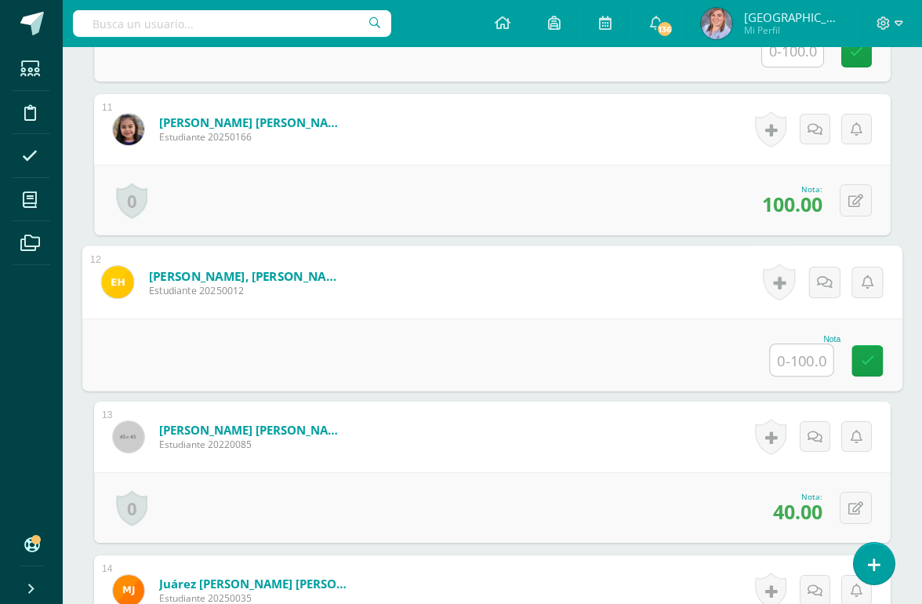
scroll to position [1987, 37]
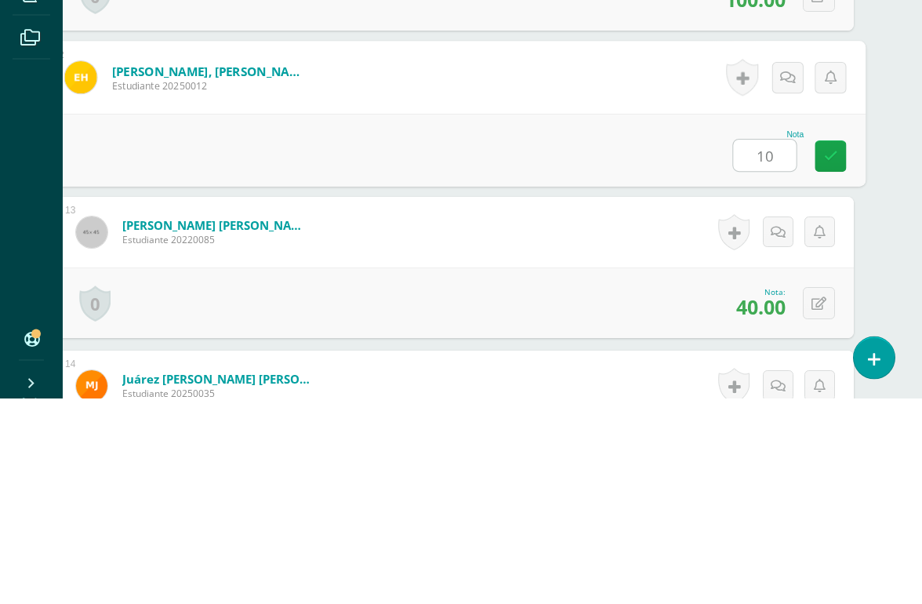
type input "100"
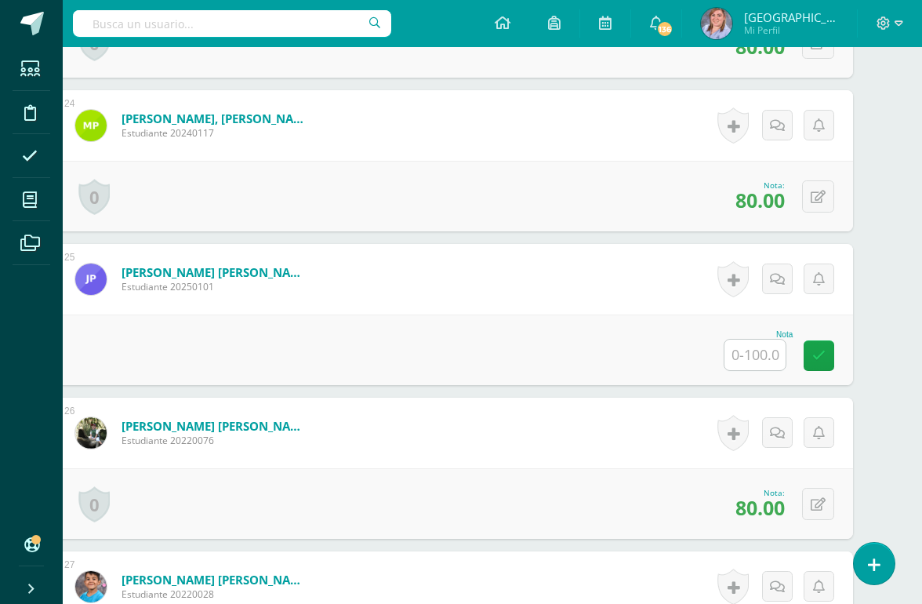
scroll to position [3994, 38]
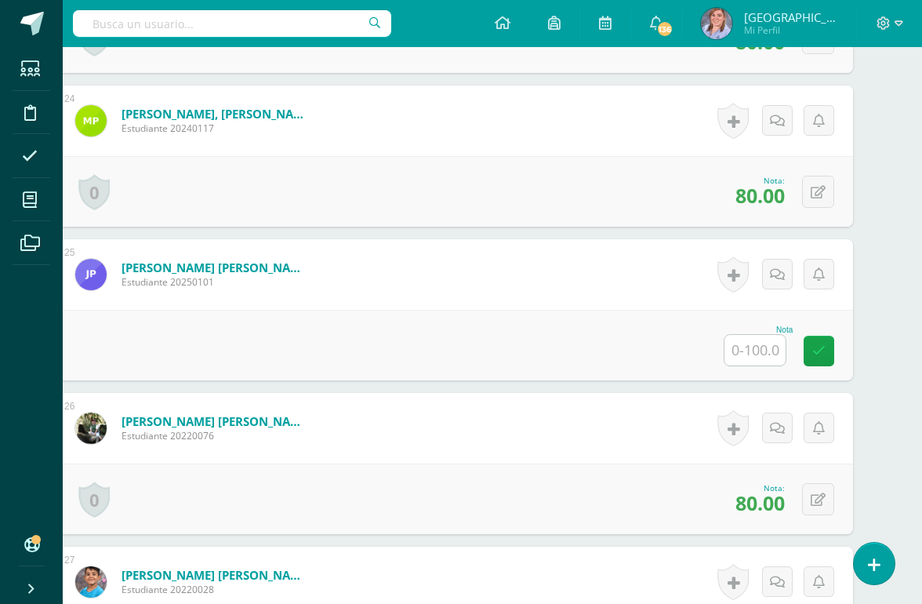
click at [771, 347] on input "text" at bounding box center [754, 350] width 61 height 31
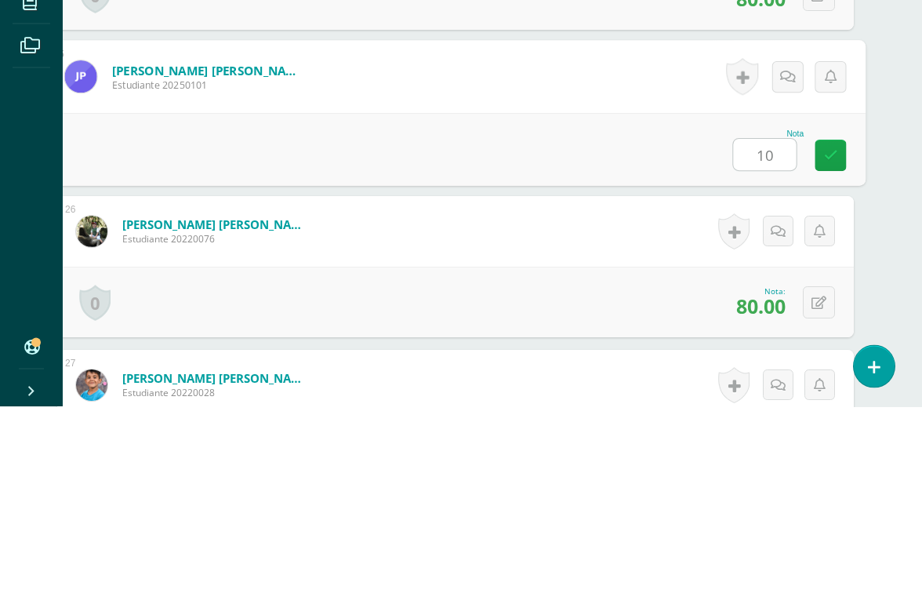
type input "100"
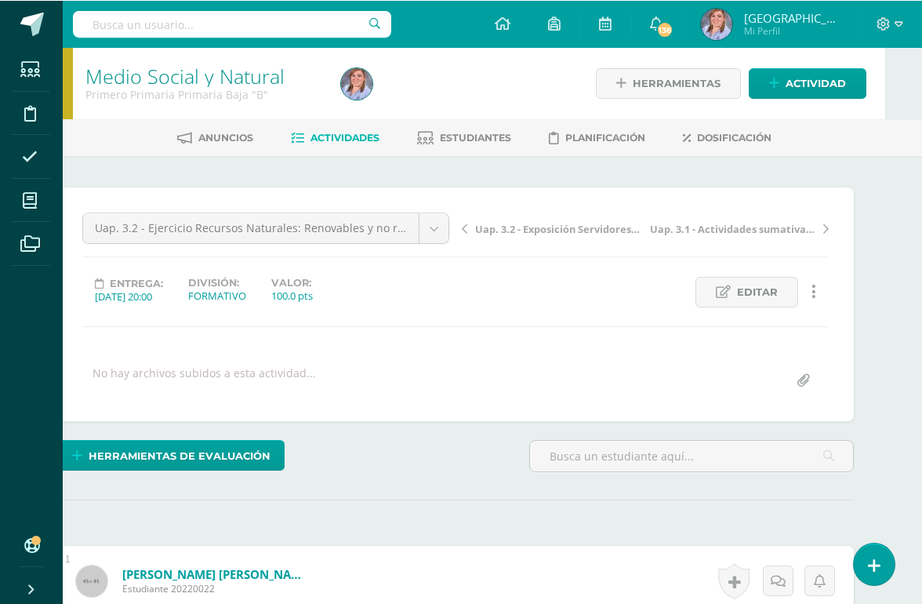
scroll to position [0, 38]
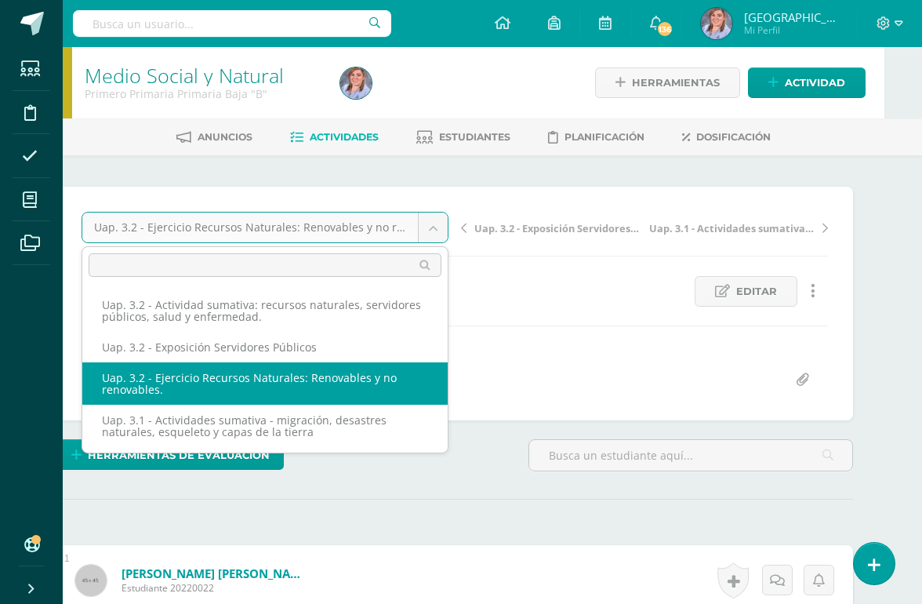
scroll to position [0, 0]
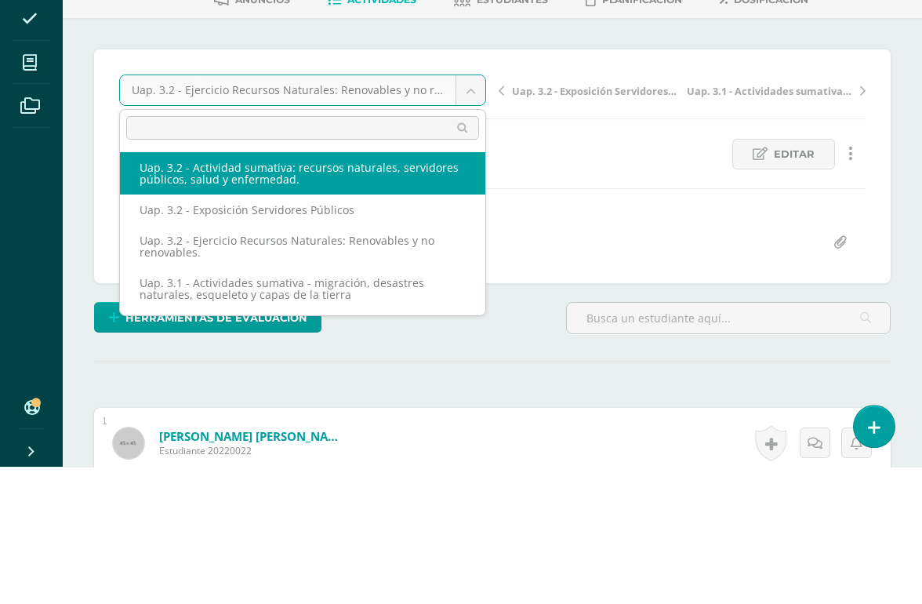
select select "/dashboard/teacher/grade-activity/224540/"
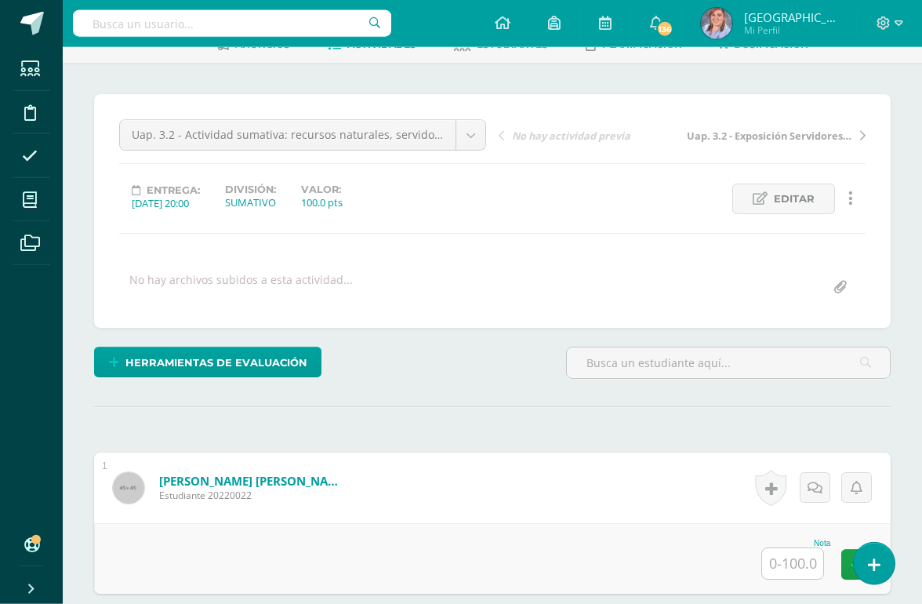
scroll to position [94, 0]
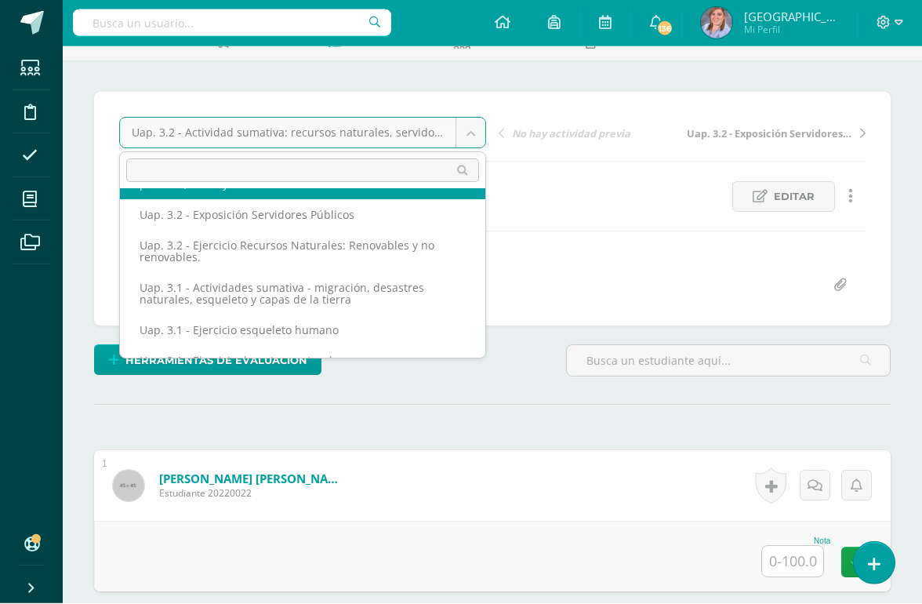
scroll to position [49, 0]
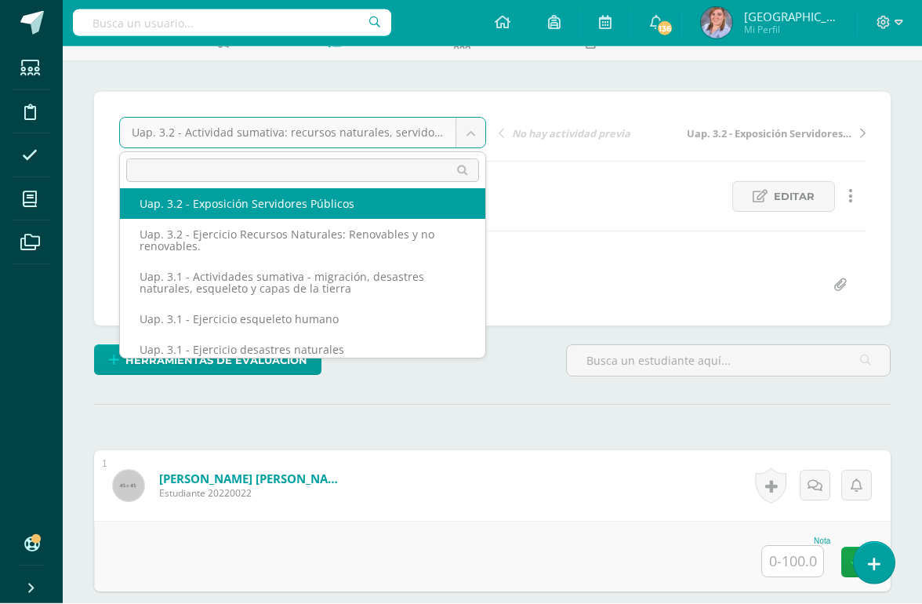
select select "/dashboard/teacher/grade-activity/224539/"
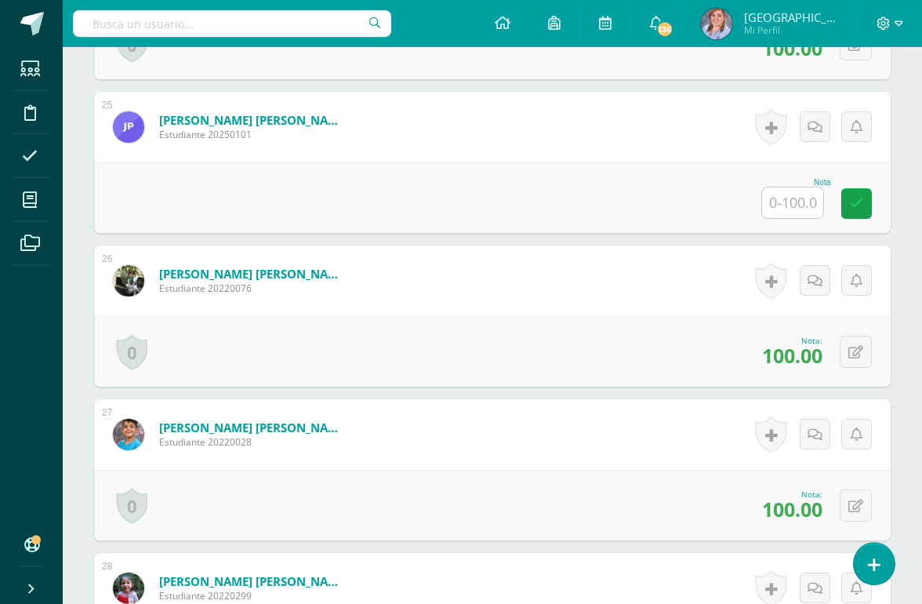
scroll to position [4141, 0]
click at [786, 208] on input "text" at bounding box center [792, 202] width 61 height 31
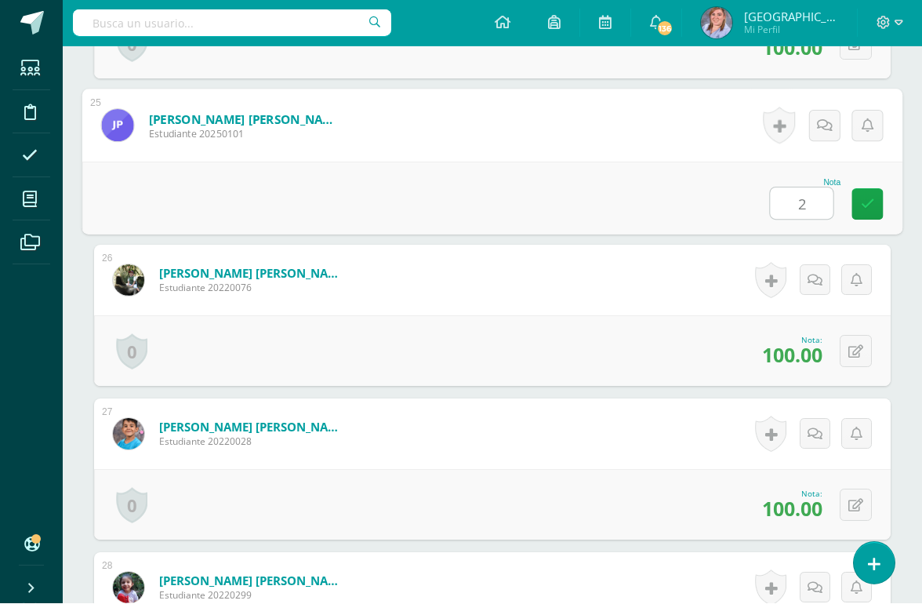
type input "20"
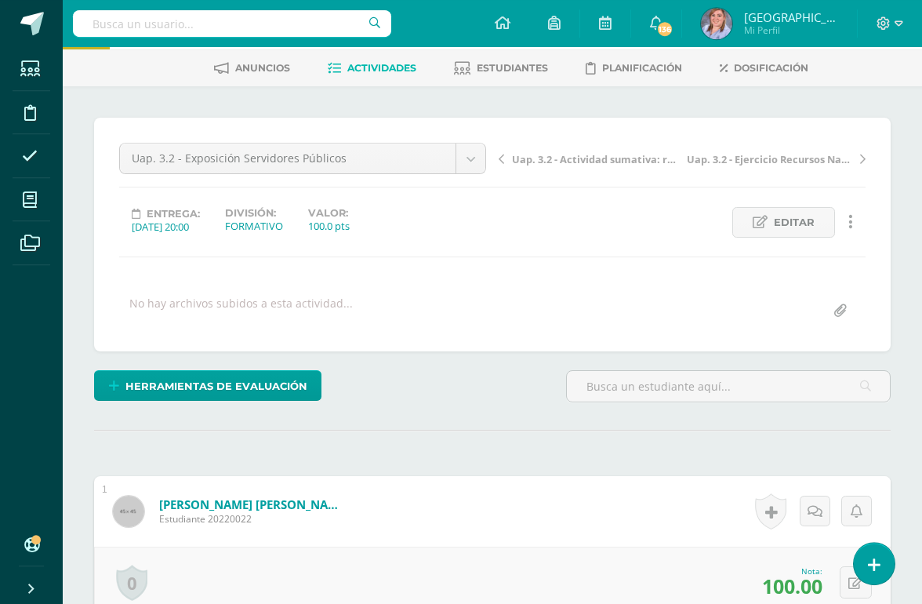
scroll to position [0, 0]
